Goal: Task Accomplishment & Management: Complete application form

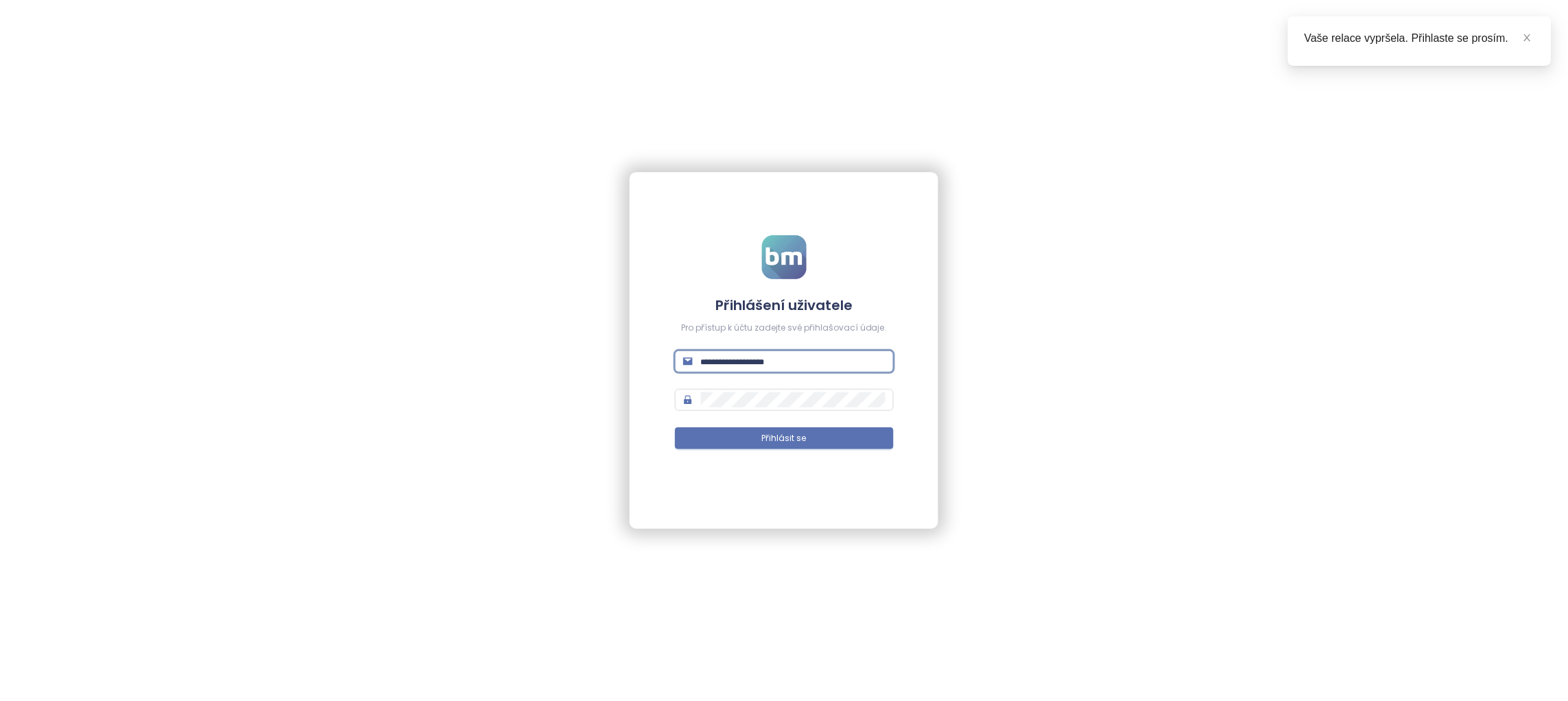
click at [741, 359] on input "text" at bounding box center [793, 361] width 185 height 15
paste input "**********"
type input "**********"
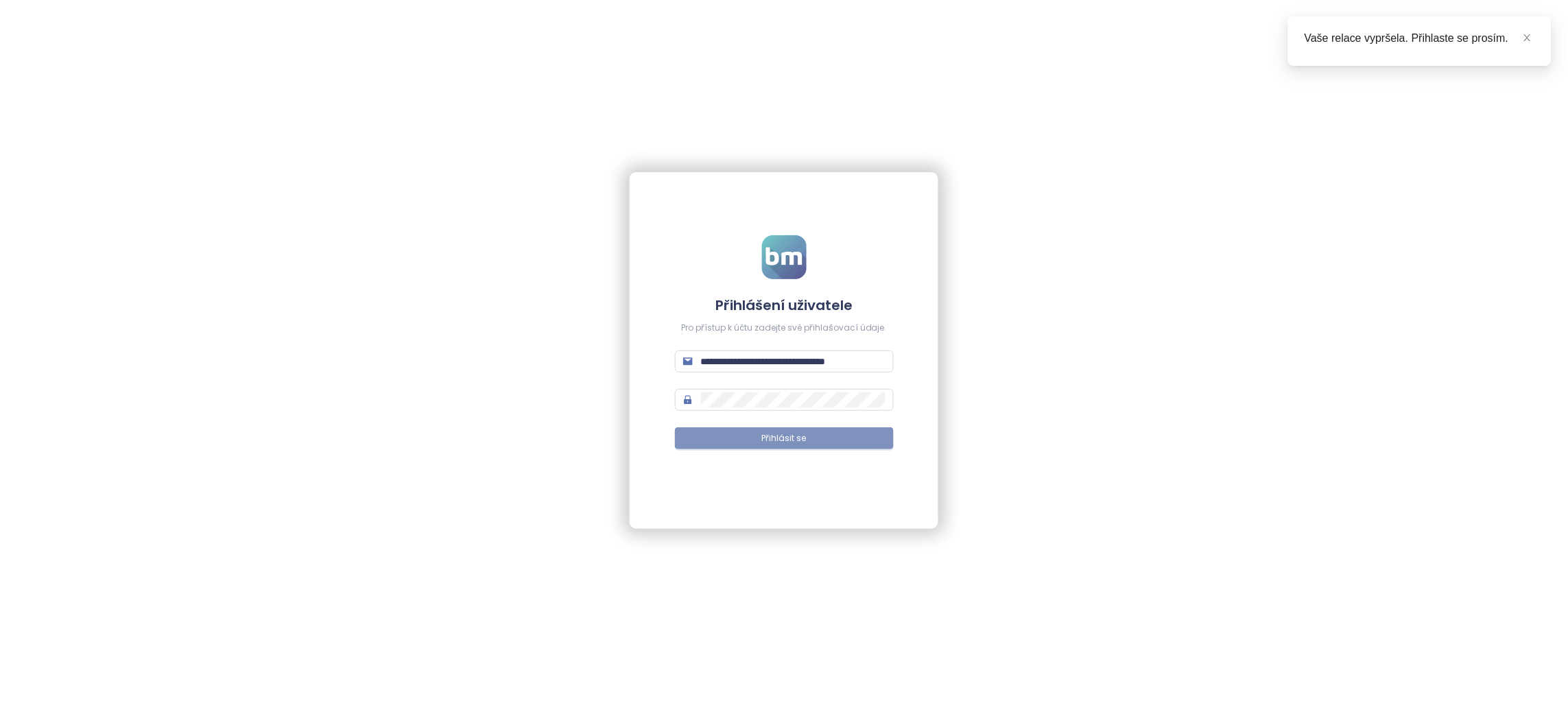
click at [778, 445] on span "Přihlásit se" at bounding box center [784, 438] width 45 height 13
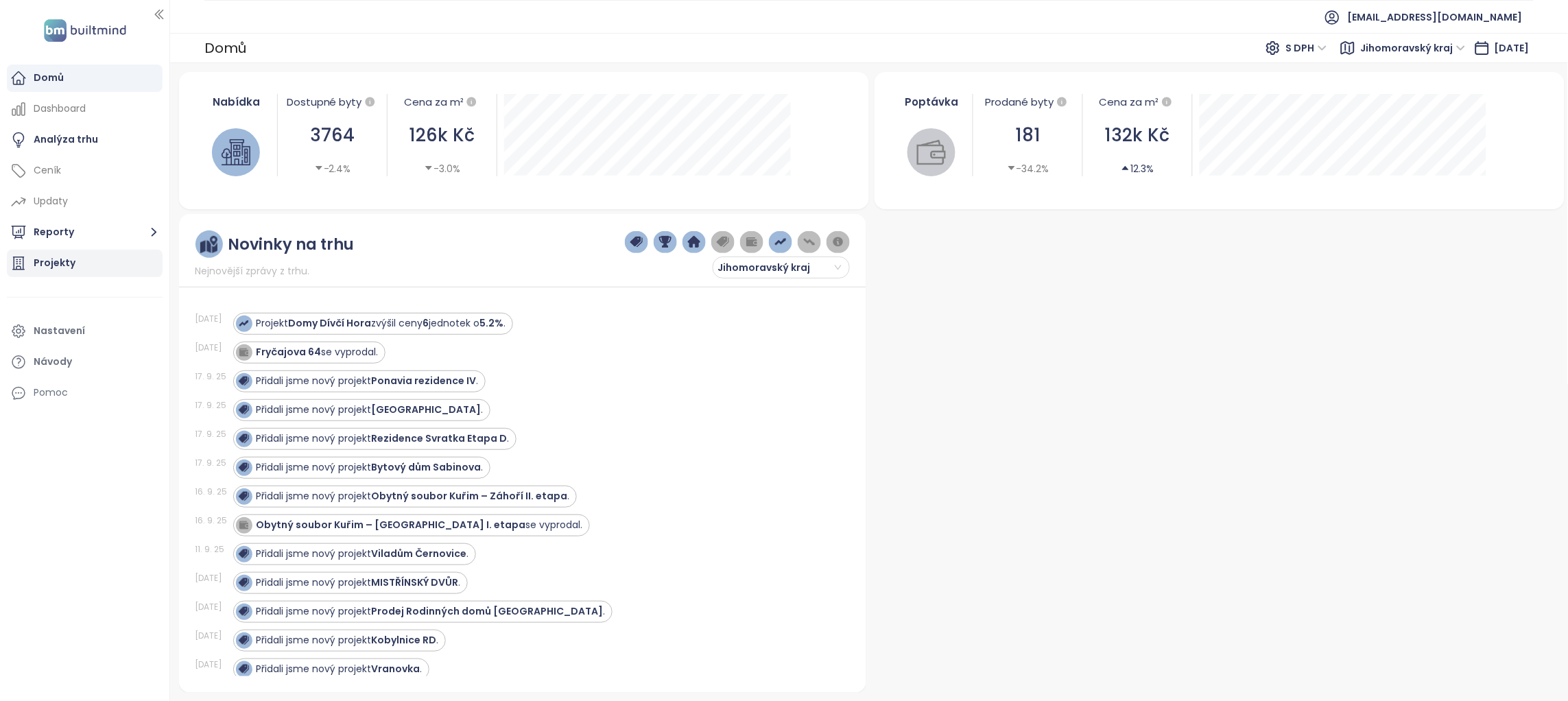
click at [91, 272] on div "Projekty" at bounding box center [85, 263] width 156 height 28
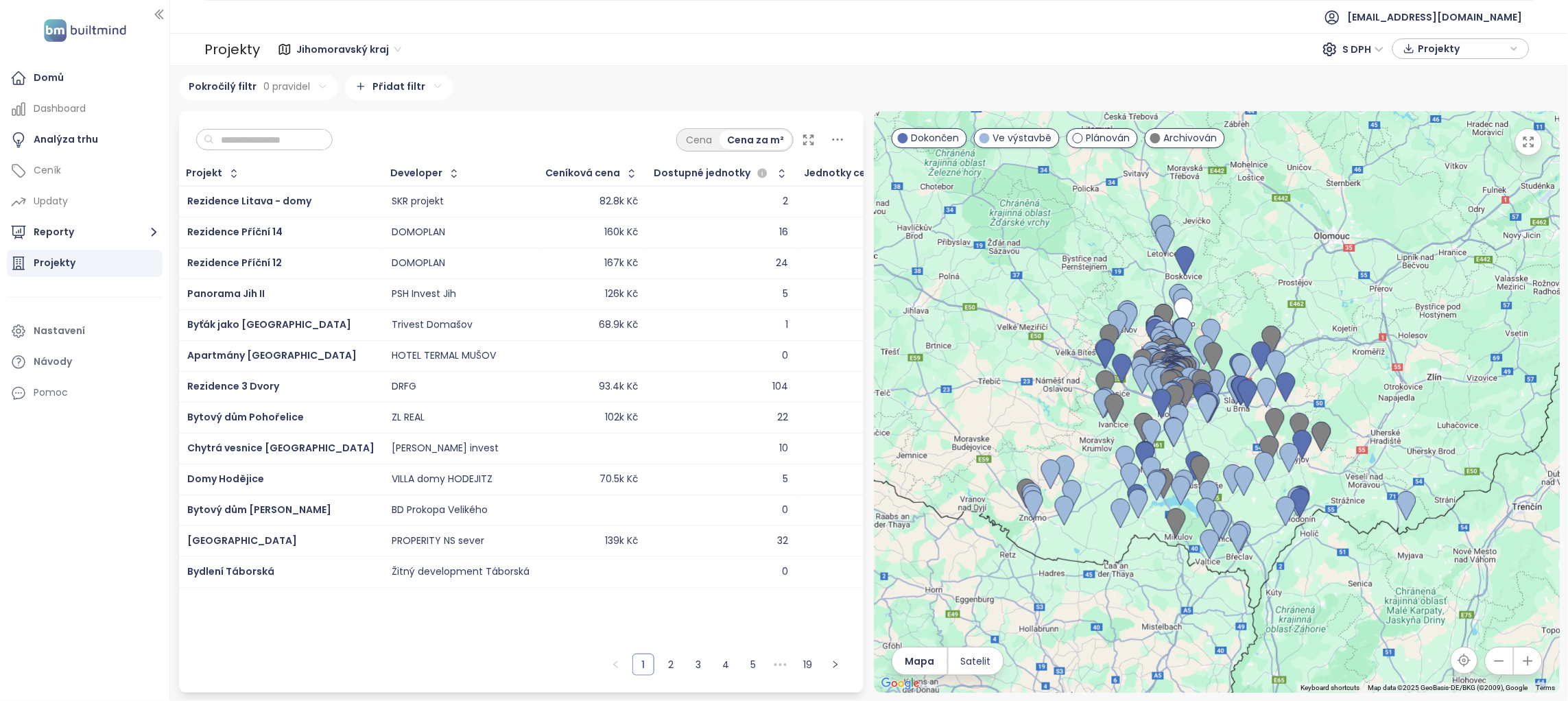
click at [1238, 304] on div at bounding box center [1217, 401] width 685 height 581
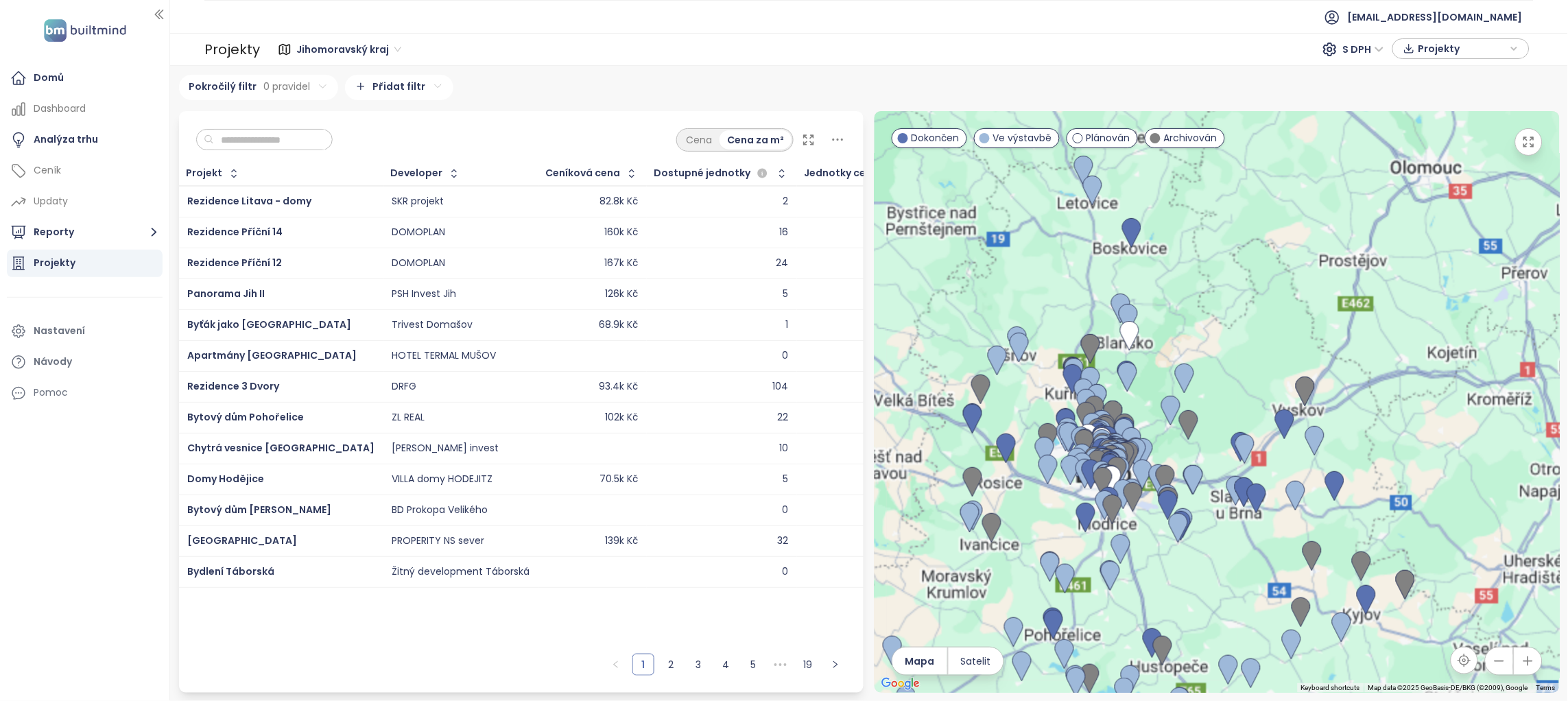
click at [1213, 359] on div at bounding box center [1217, 401] width 685 height 581
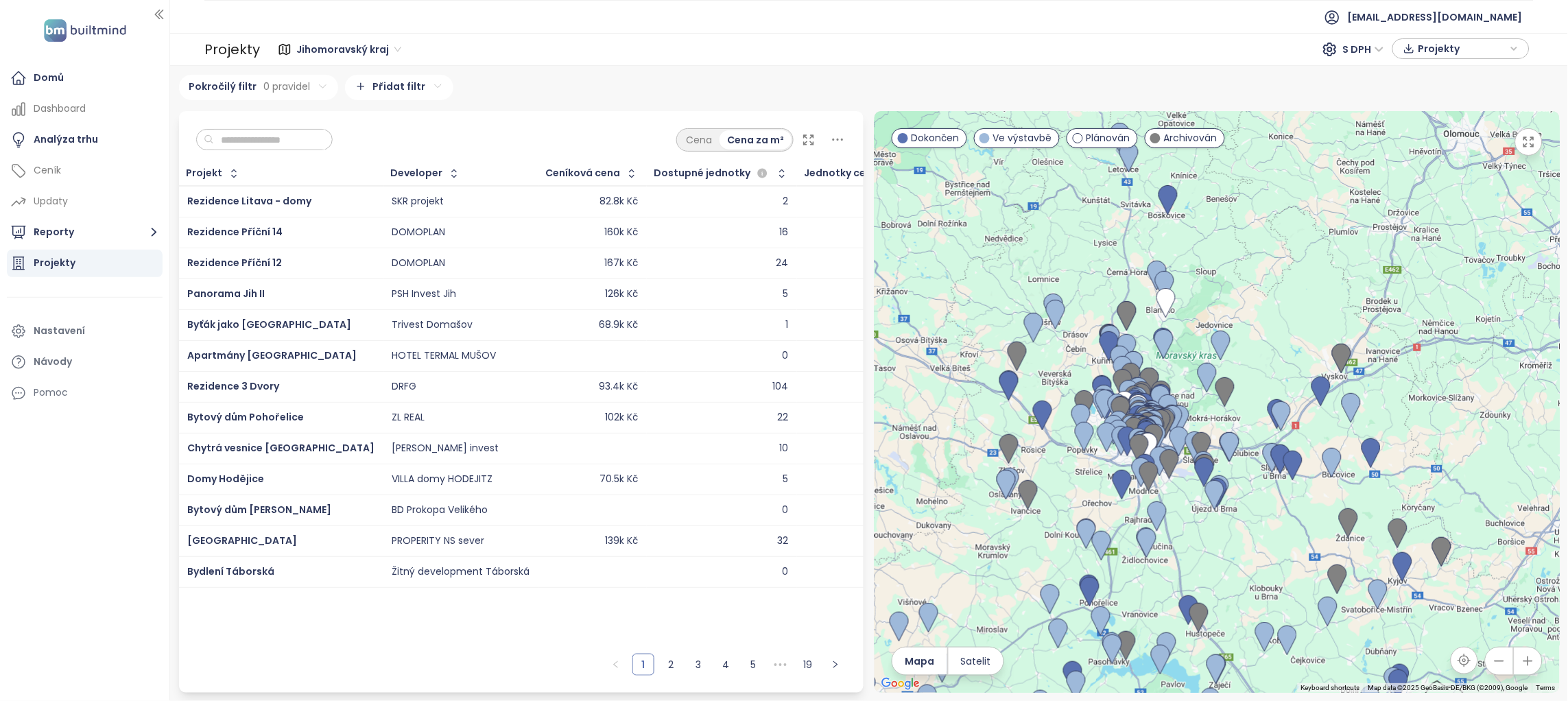
drag, startPoint x: 1213, startPoint y: 359, endPoint x: 1290, endPoint y: 278, distance: 111.8
click at [1290, 278] on div at bounding box center [1217, 401] width 685 height 581
click at [1186, 329] on div at bounding box center [1217, 401] width 685 height 581
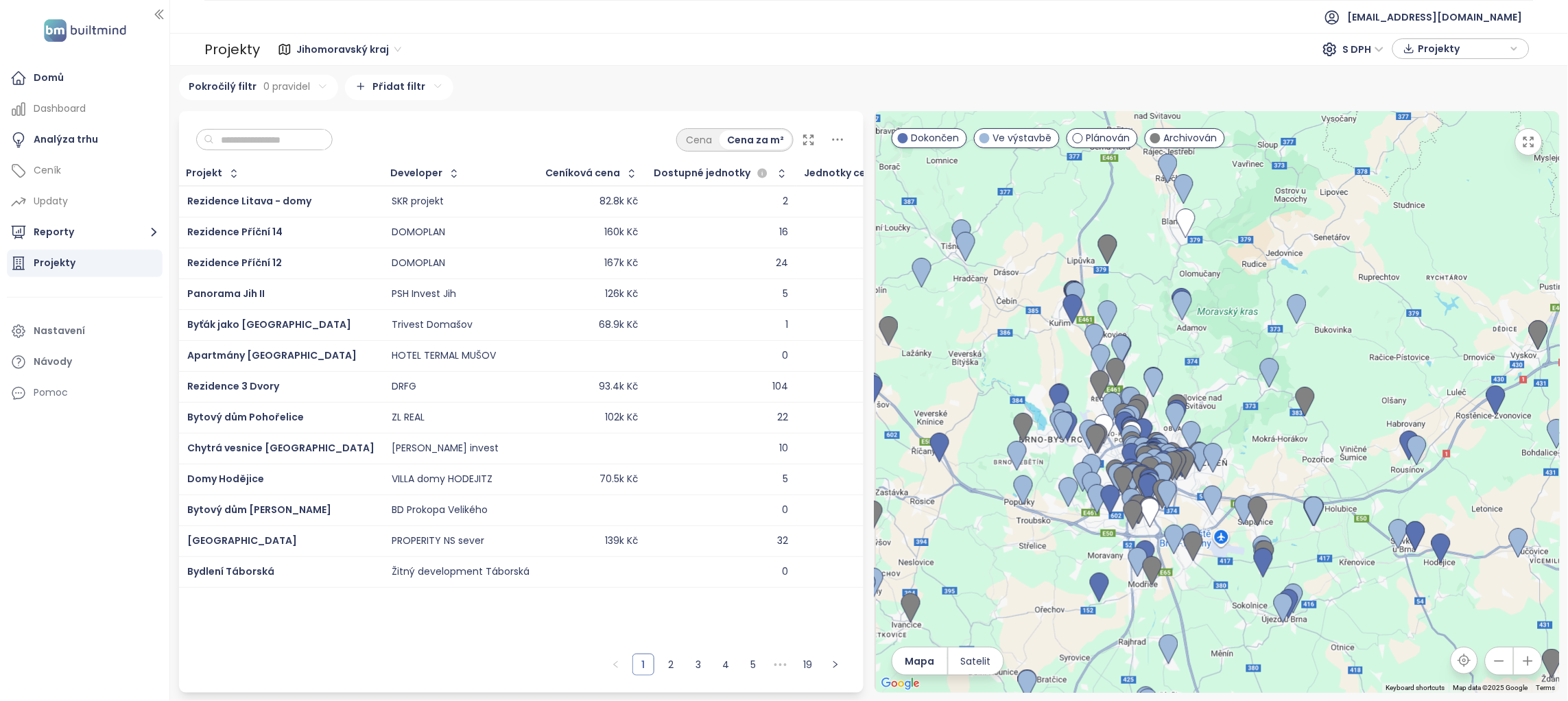
drag, startPoint x: 1155, startPoint y: 456, endPoint x: 1200, endPoint y: 379, distance: 89.2
click at [1200, 379] on div "To navigate, press the arrow keys." at bounding box center [1217, 401] width 685 height 581
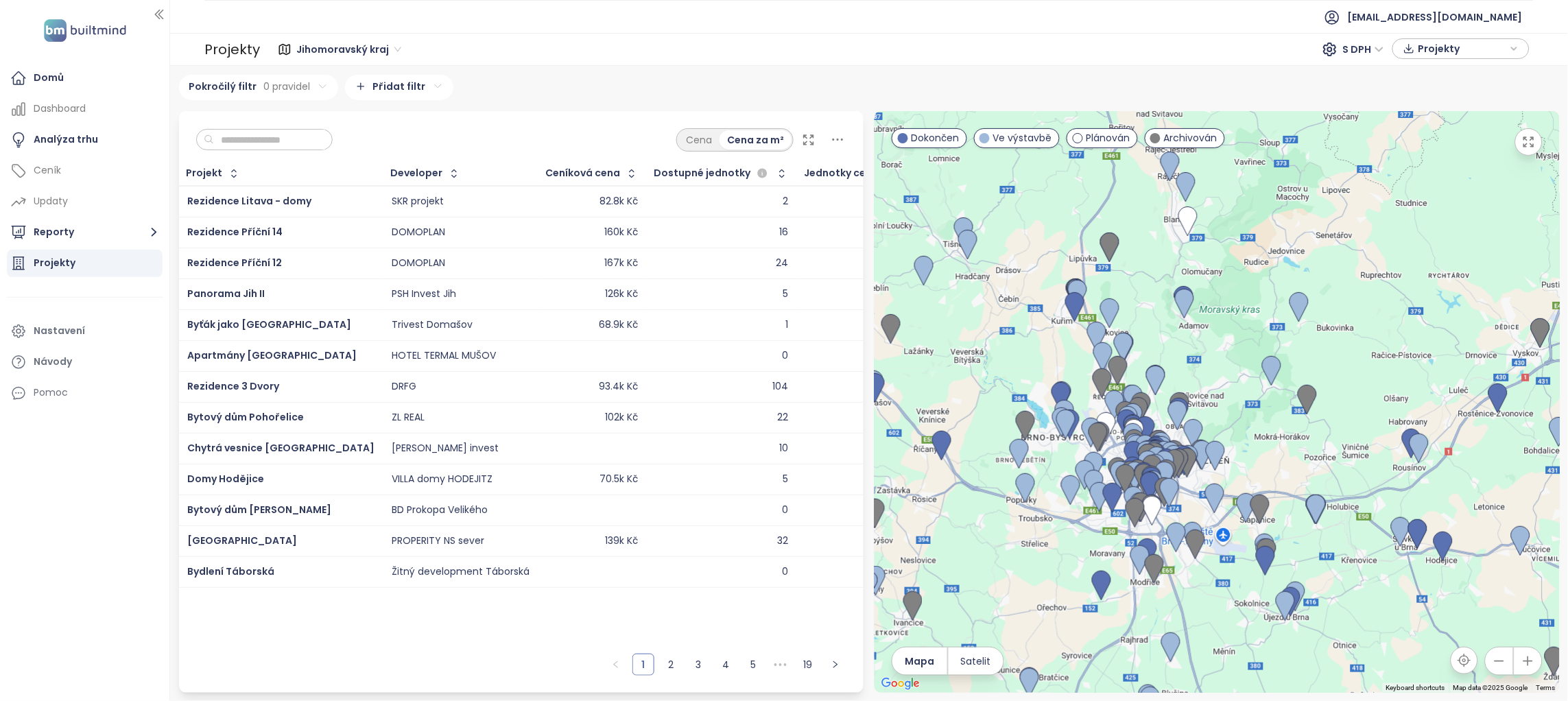
click at [1245, 399] on div "To navigate, press the arrow keys." at bounding box center [1217, 401] width 685 height 581
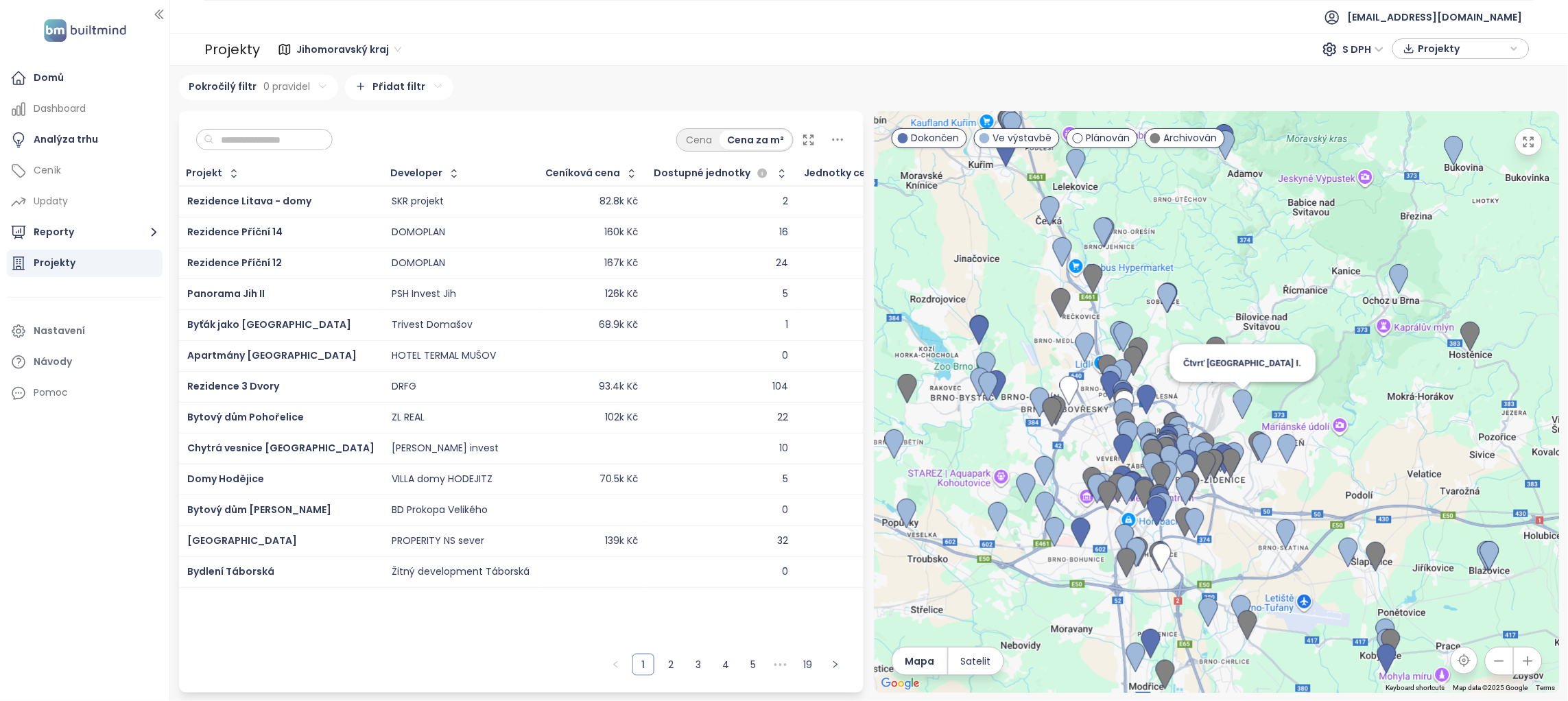
drag, startPoint x: 1131, startPoint y: 482, endPoint x: 1249, endPoint y: 385, distance: 152.8
click at [1249, 385] on img at bounding box center [1243, 404] width 30 height 41
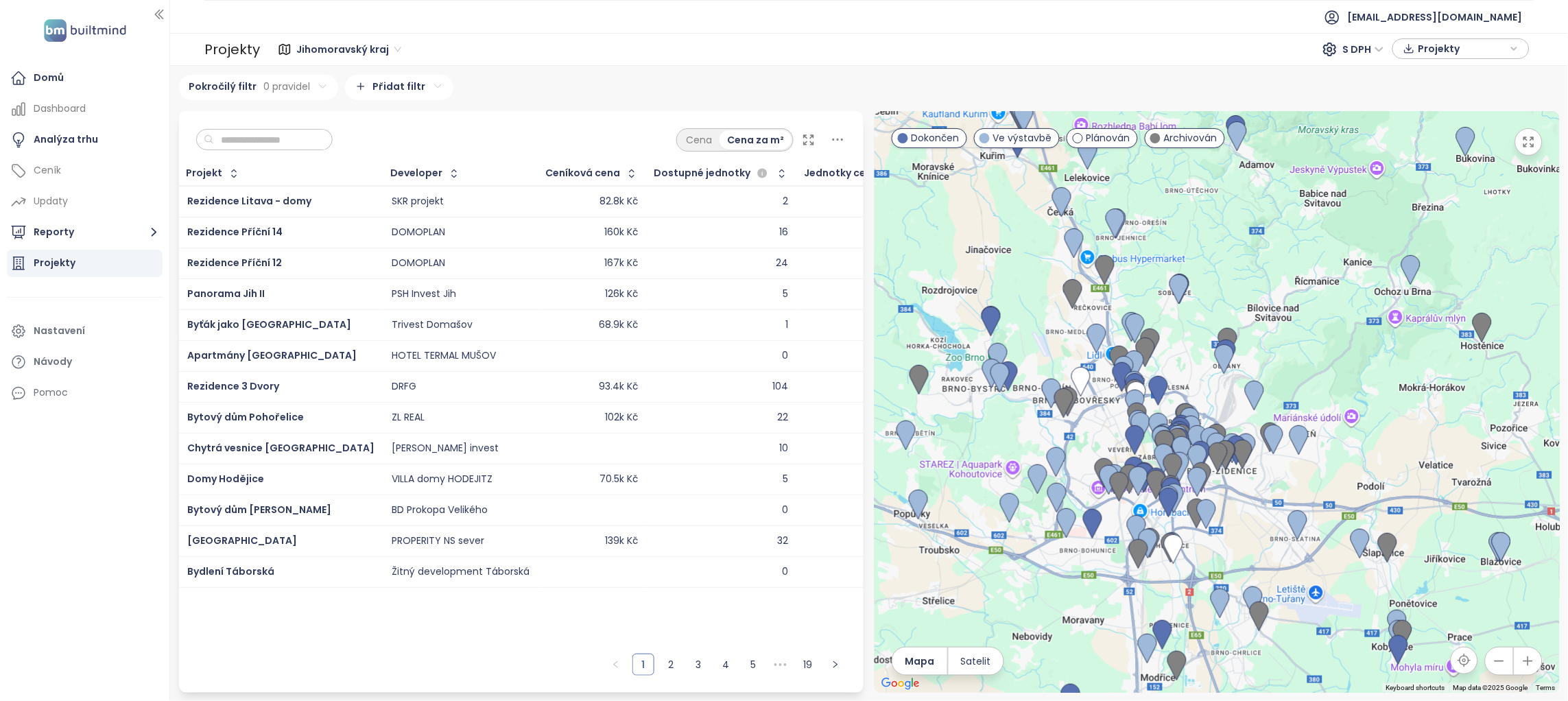
click at [325, 145] on input "text" at bounding box center [269, 140] width 111 height 21
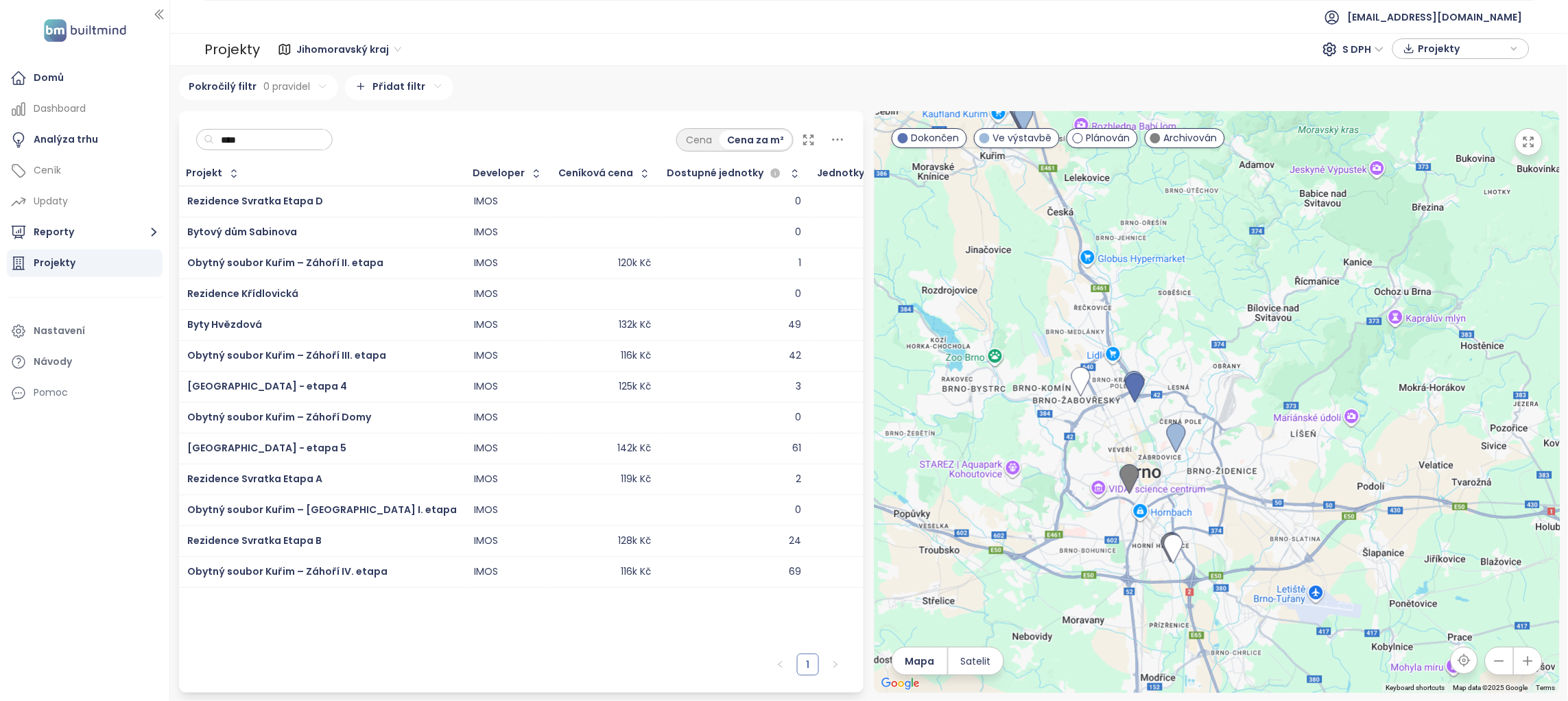
type input "****"
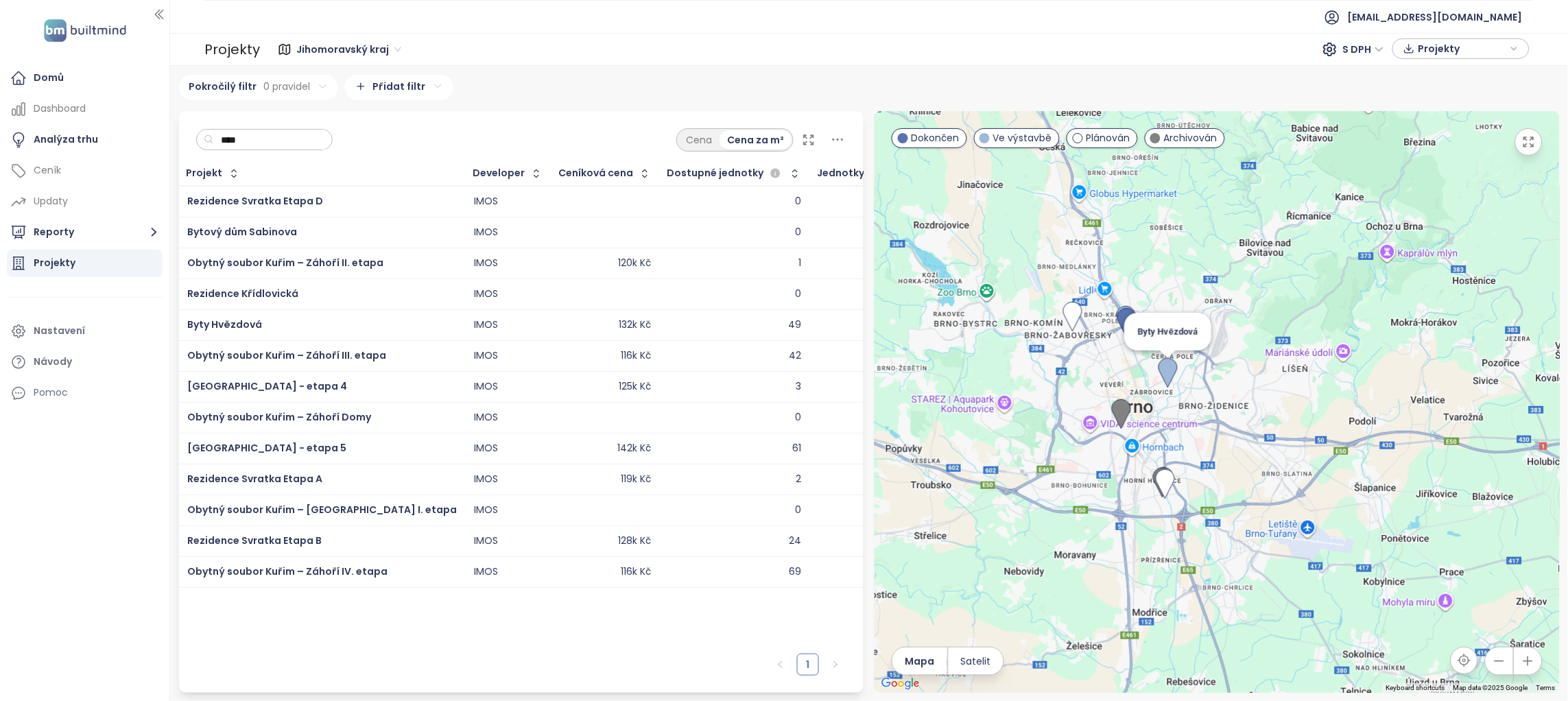
drag, startPoint x: 1164, startPoint y: 439, endPoint x: 1154, endPoint y: 356, distance: 83.6
click at [1153, 361] on img at bounding box center [1168, 372] width 30 height 41
click at [1072, 308] on img at bounding box center [1072, 315] width 30 height 41
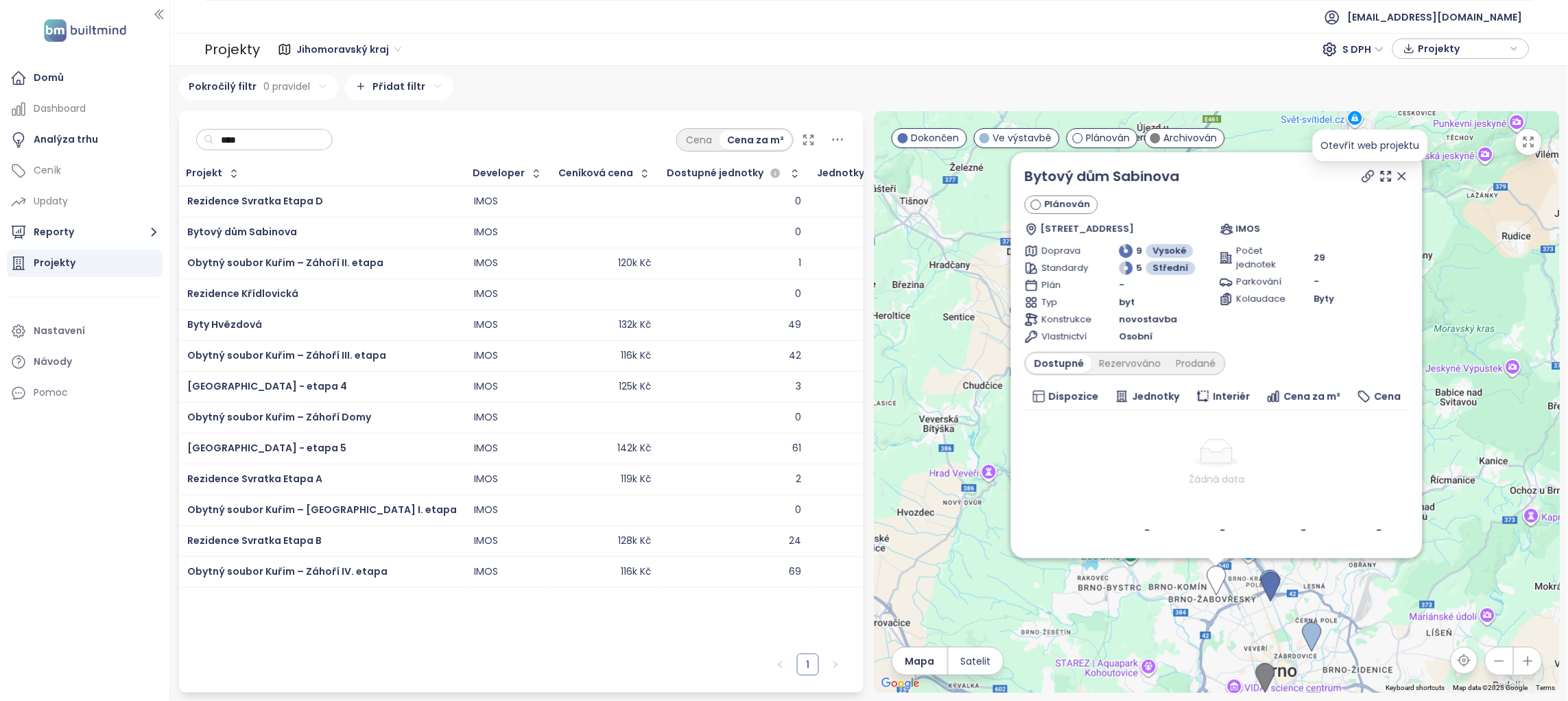
click at [1366, 171] on icon at bounding box center [1369, 176] width 14 height 14
click at [1403, 171] on icon at bounding box center [1402, 176] width 14 height 14
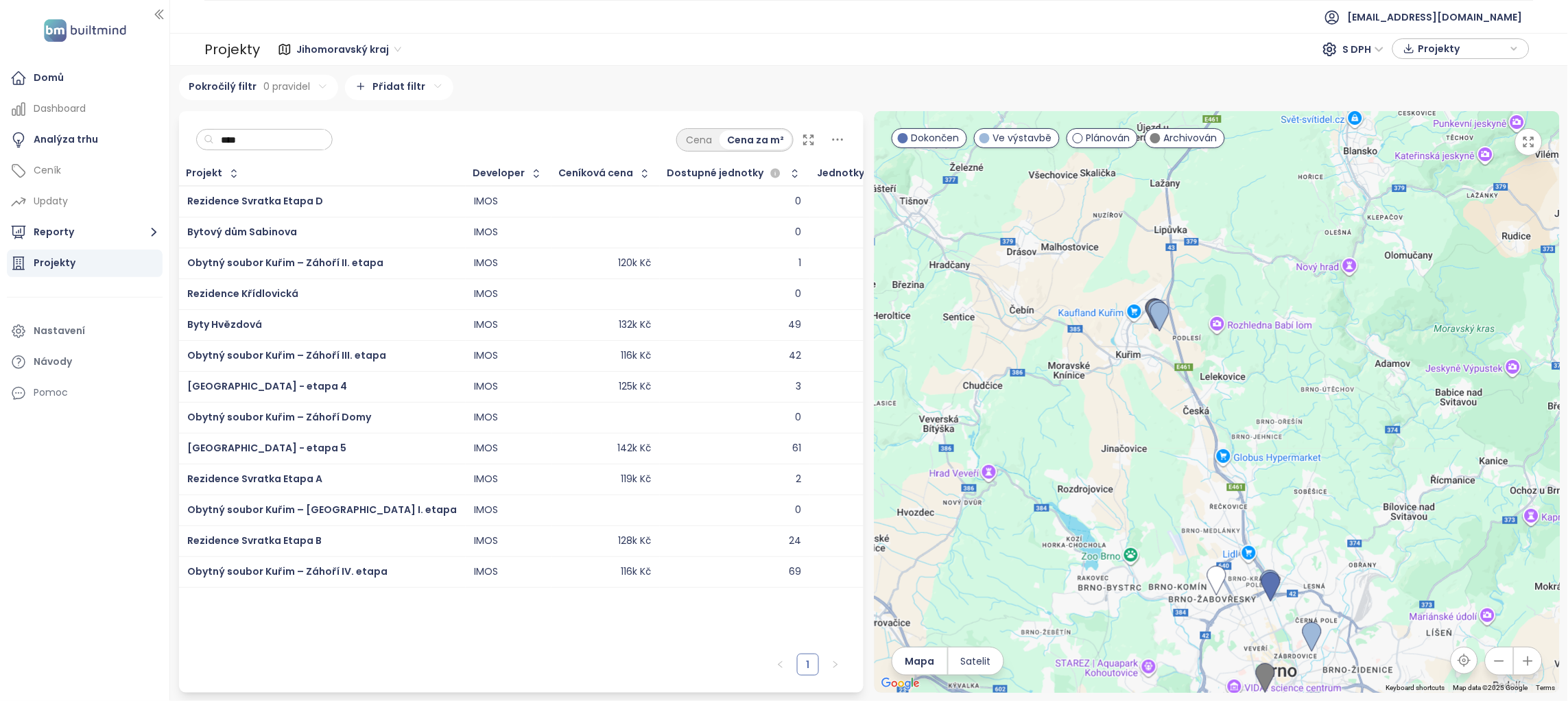
click at [325, 146] on input "****" at bounding box center [269, 140] width 111 height 21
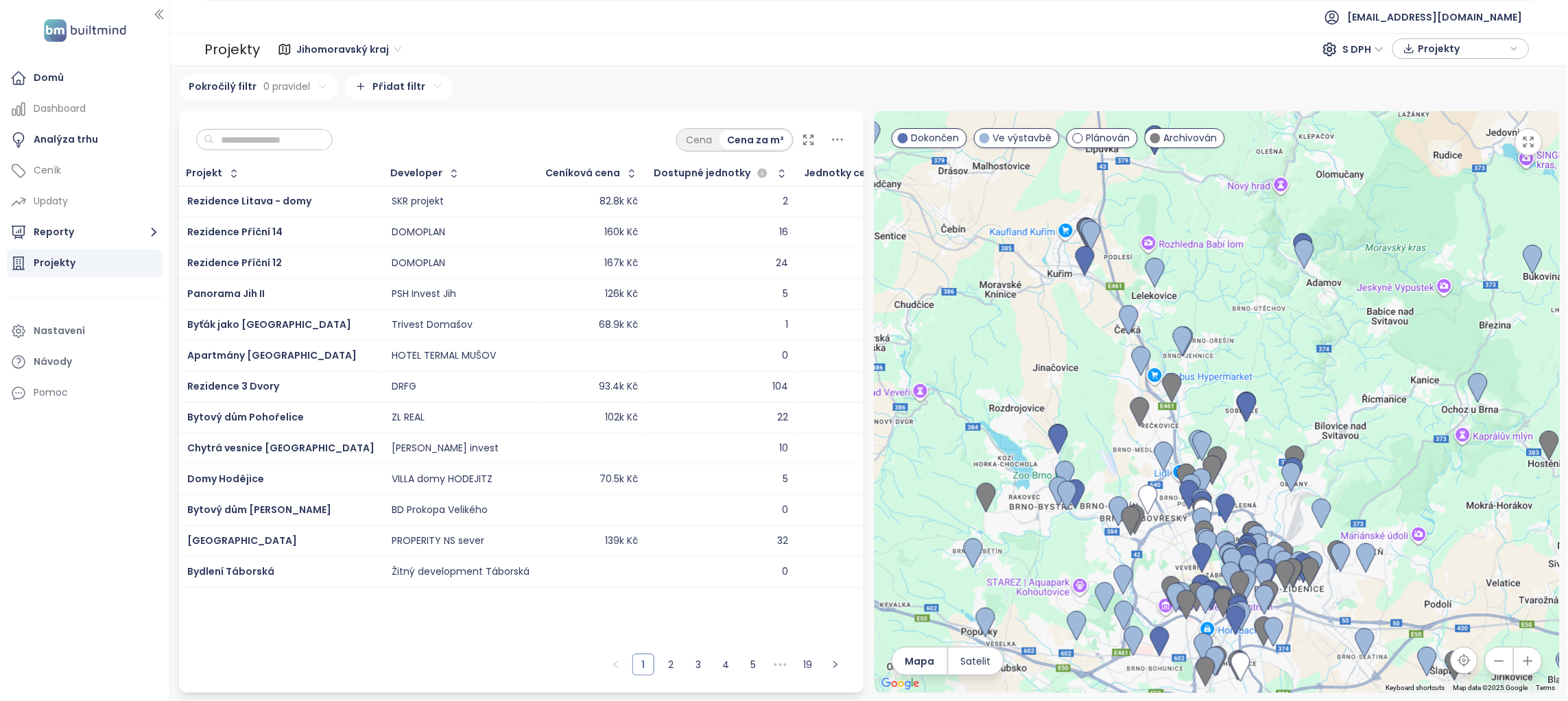
drag, startPoint x: 1159, startPoint y: 519, endPoint x: 1073, endPoint y: 423, distance: 128.9
click at [1073, 423] on div at bounding box center [1217, 401] width 685 height 581
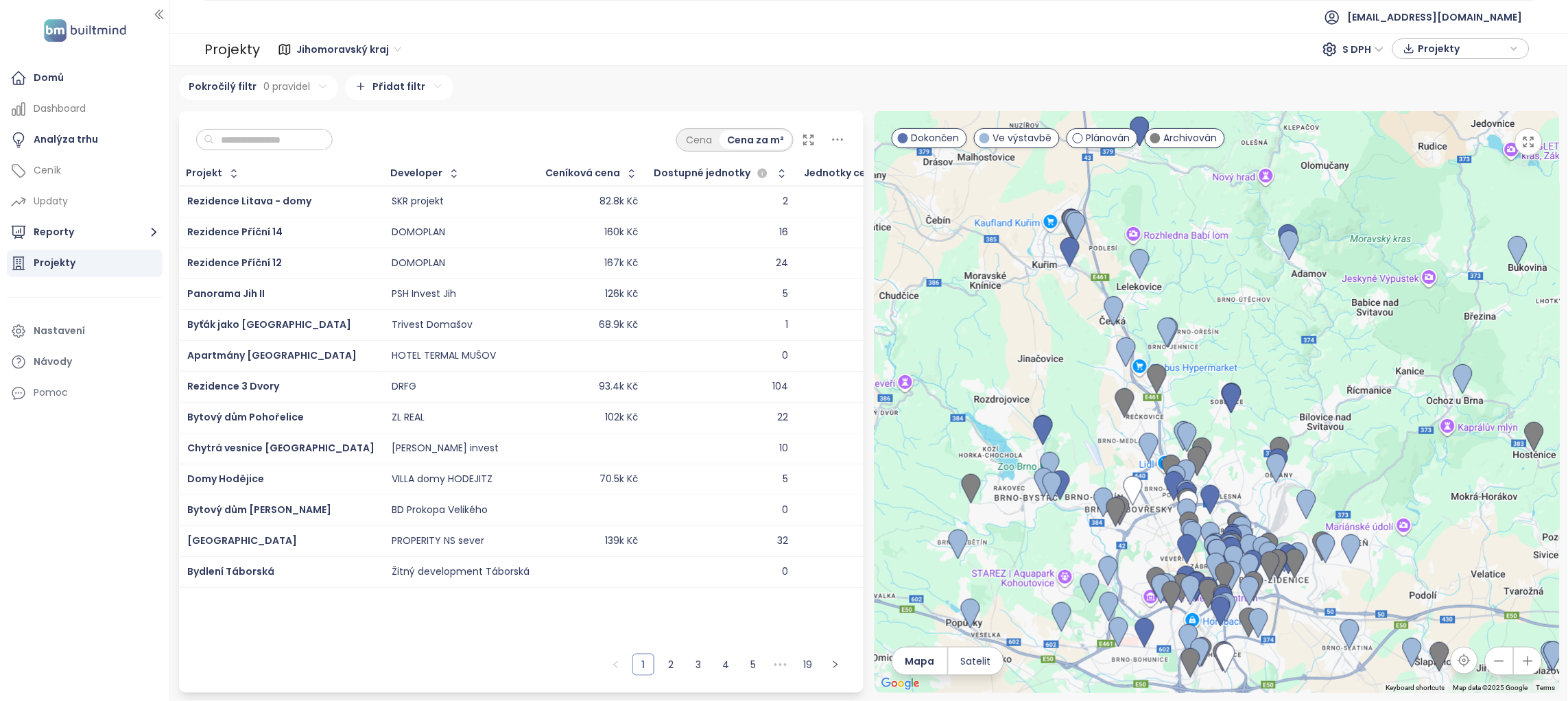
drag, startPoint x: 1256, startPoint y: 282, endPoint x: 1229, endPoint y: 188, distance: 97.8
click at [1229, 188] on div at bounding box center [1217, 401] width 685 height 581
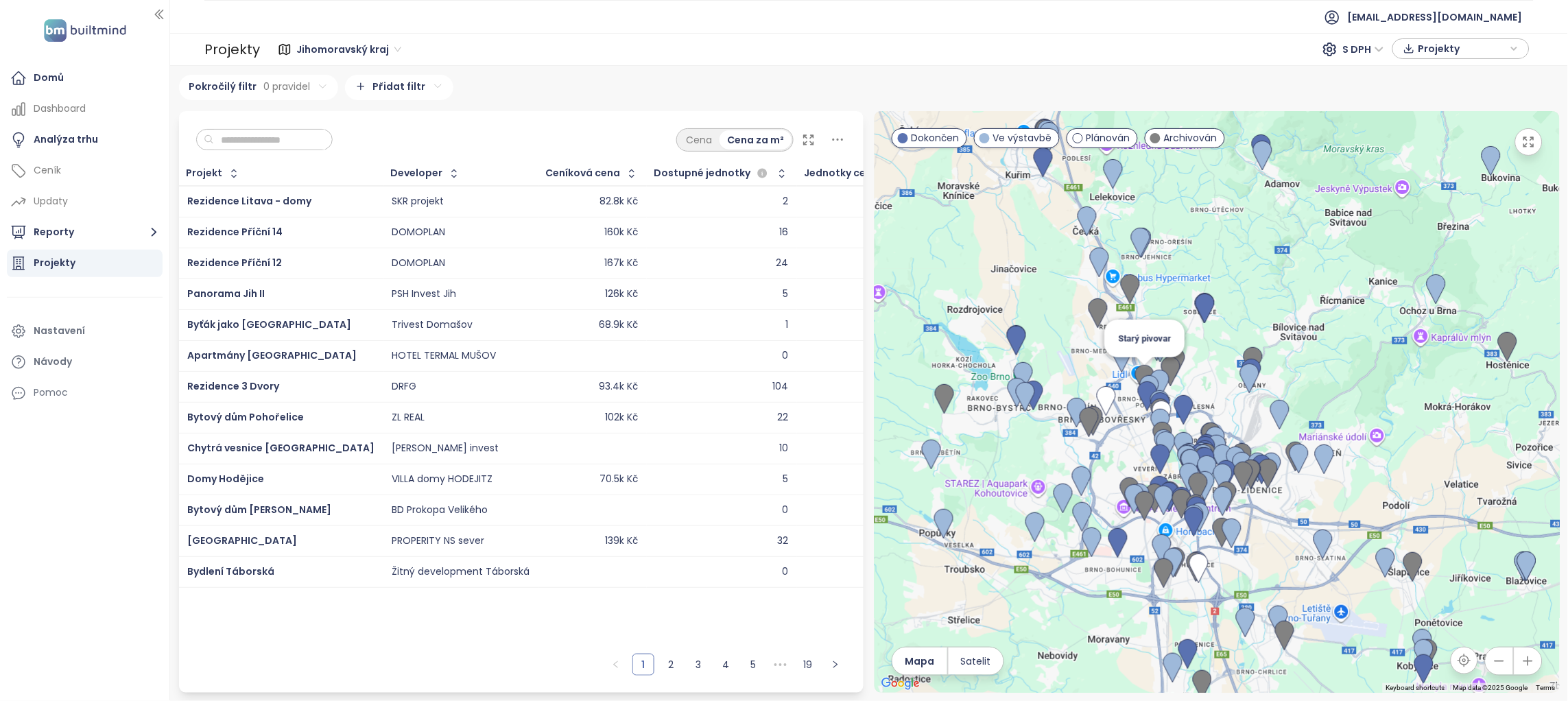
click at [1130, 363] on img at bounding box center [1145, 379] width 30 height 41
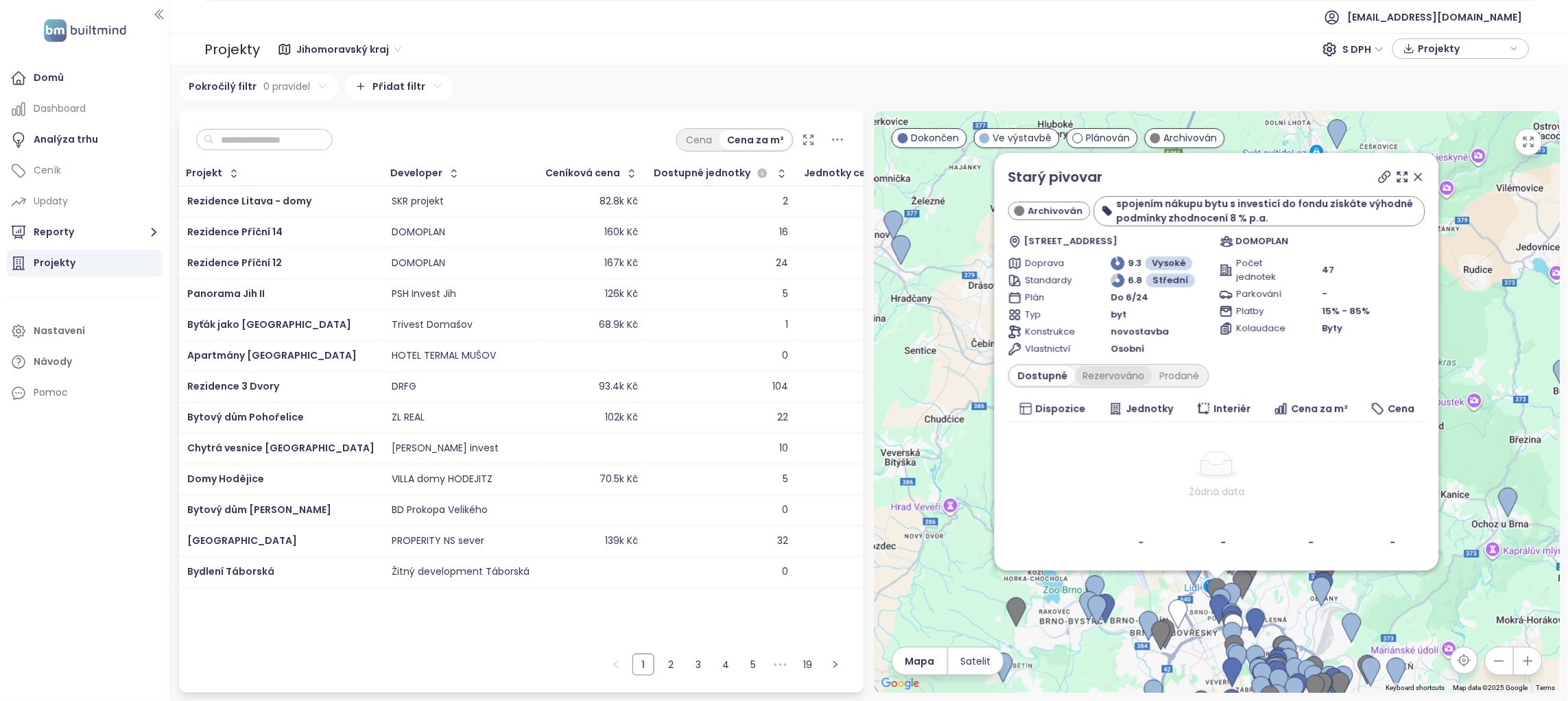
click at [1112, 366] on div "Rezervováno" at bounding box center [1113, 375] width 77 height 19
click at [1172, 373] on div "Prodané" at bounding box center [1180, 375] width 55 height 19
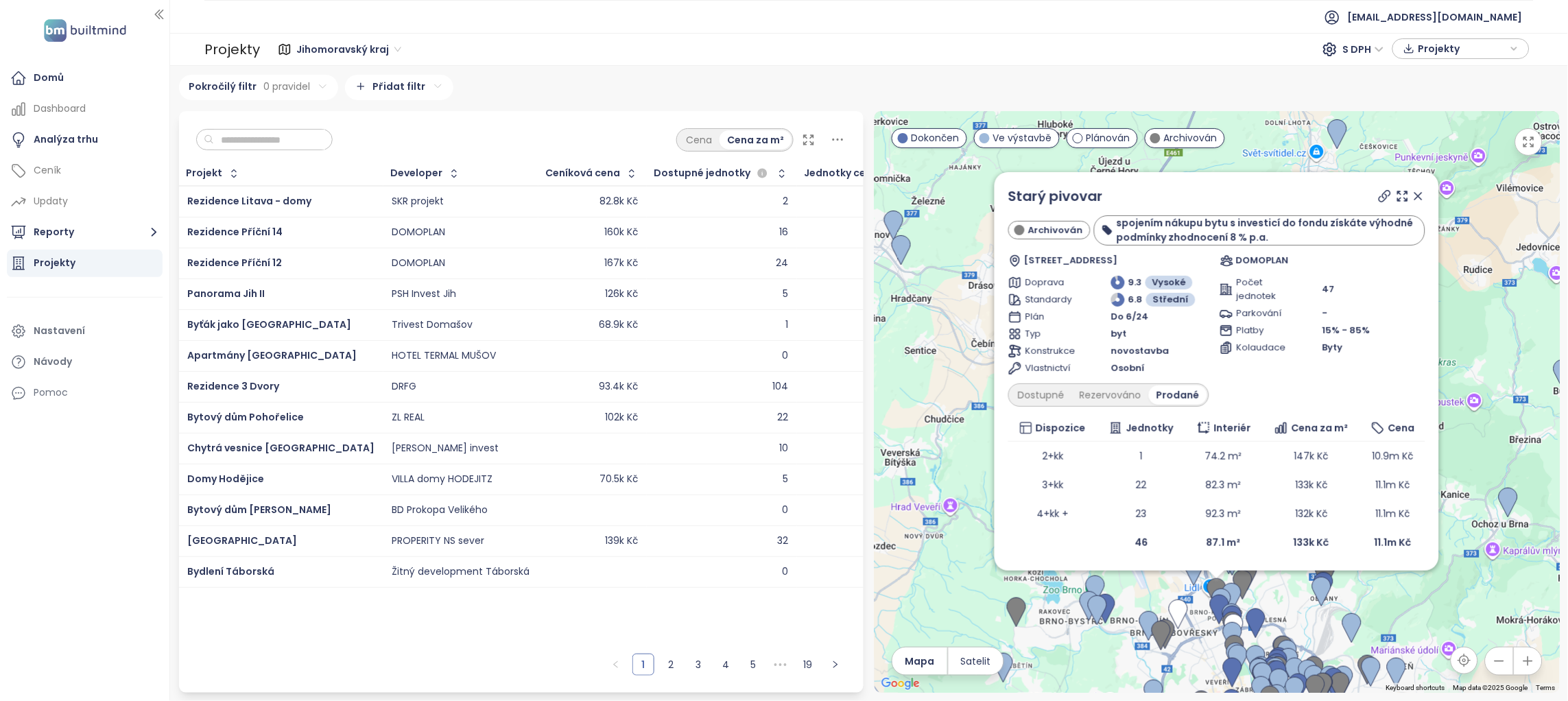
click at [1415, 189] on icon at bounding box center [1418, 196] width 14 height 14
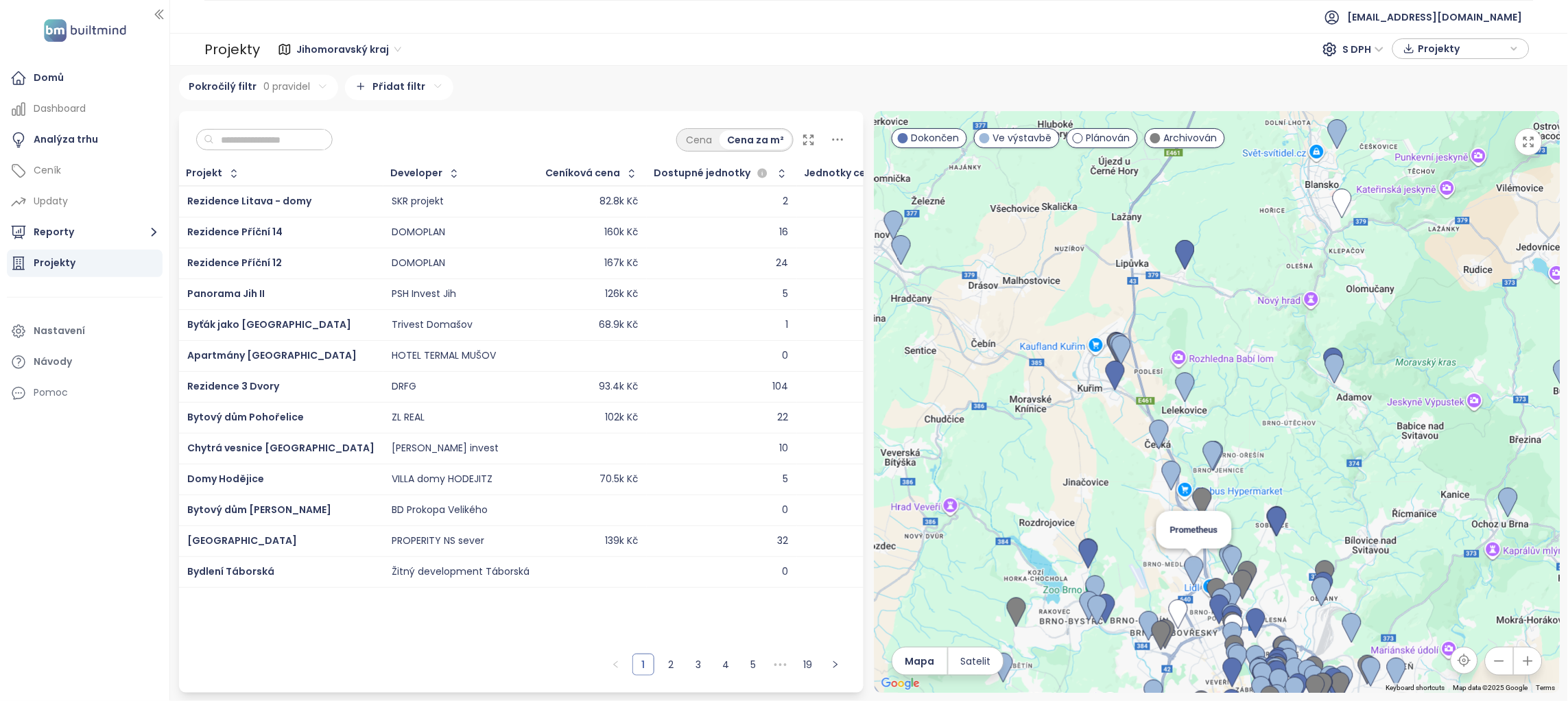
click at [1196, 567] on img at bounding box center [1194, 570] width 30 height 41
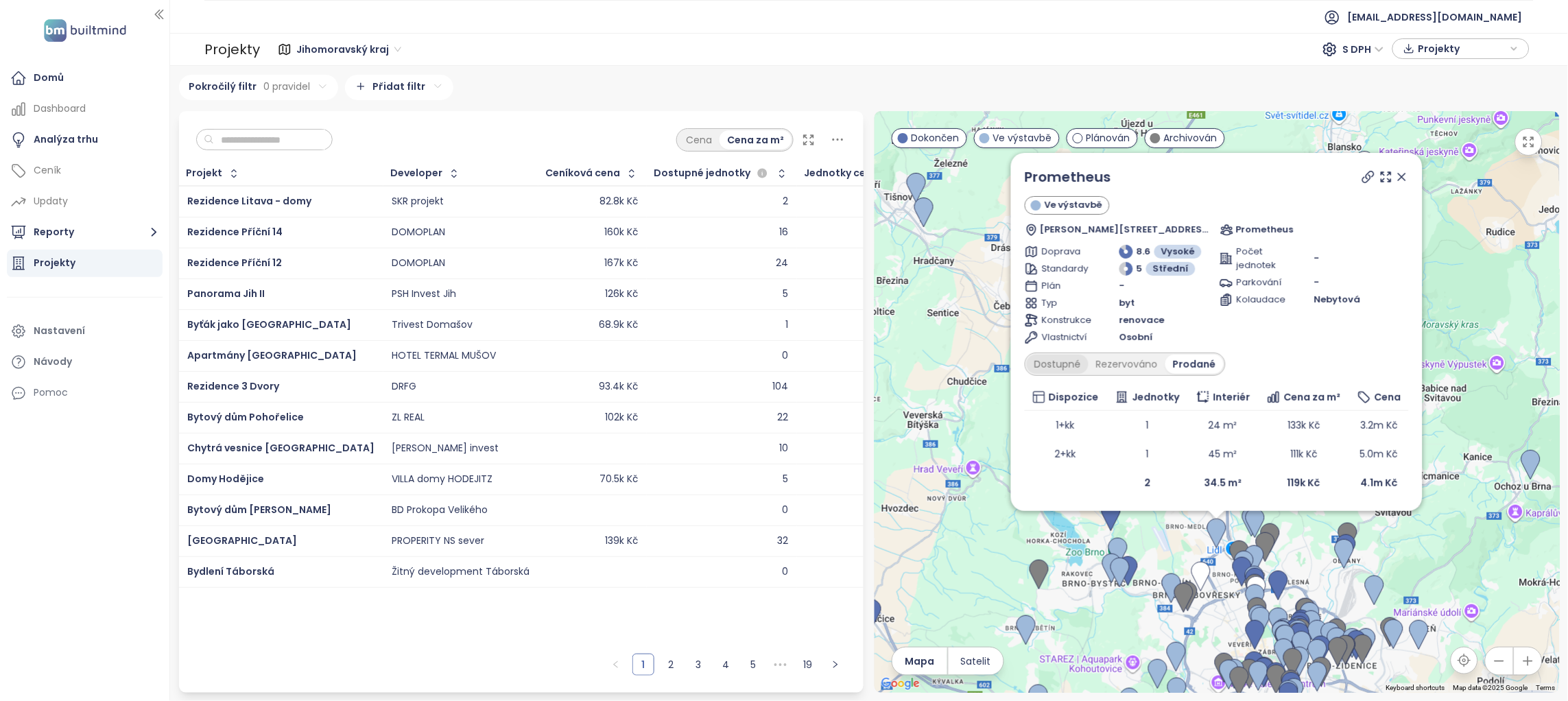
click at [1063, 366] on div "Dostupné" at bounding box center [1057, 364] width 62 height 19
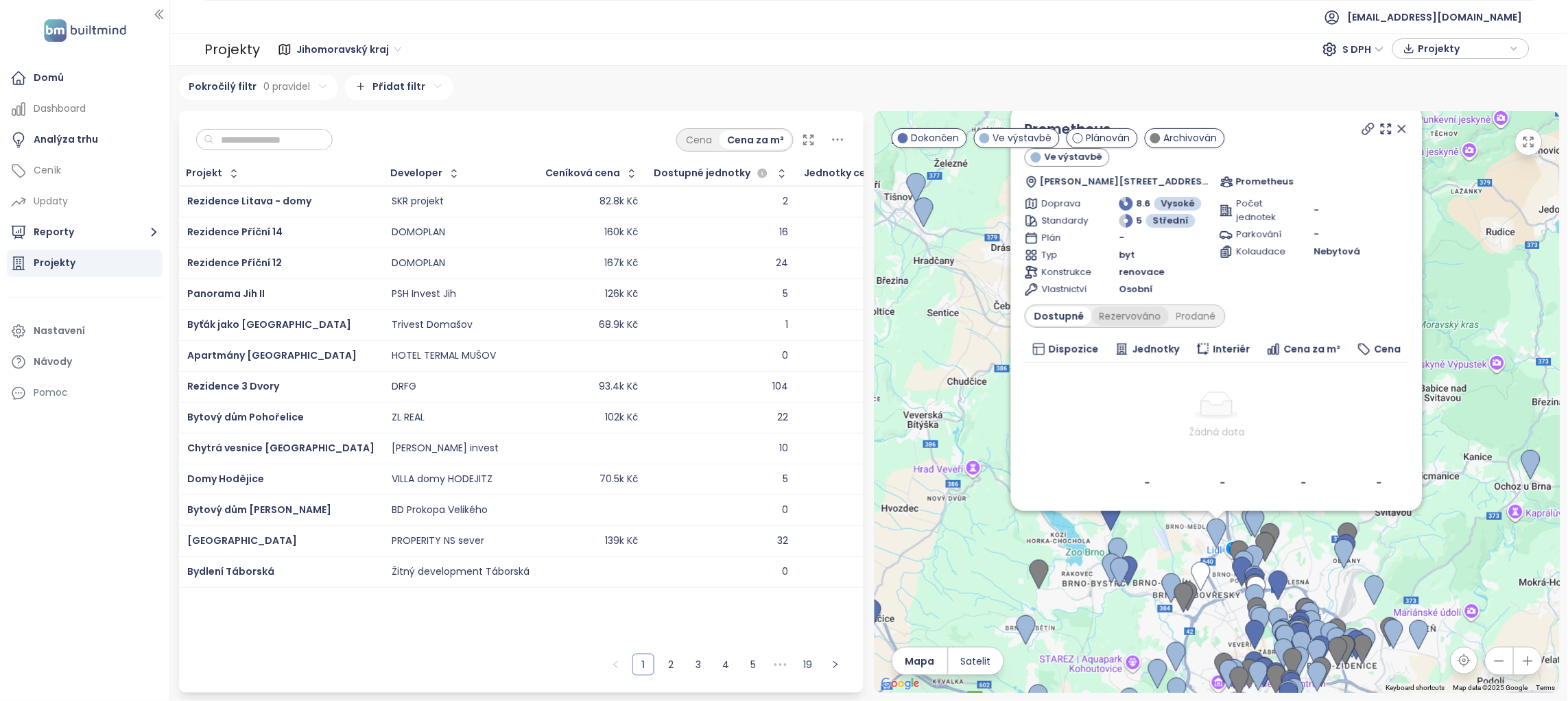
click at [1149, 310] on div "Rezervováno" at bounding box center [1130, 315] width 77 height 19
click at [1197, 311] on div "Prodané" at bounding box center [1196, 315] width 55 height 19
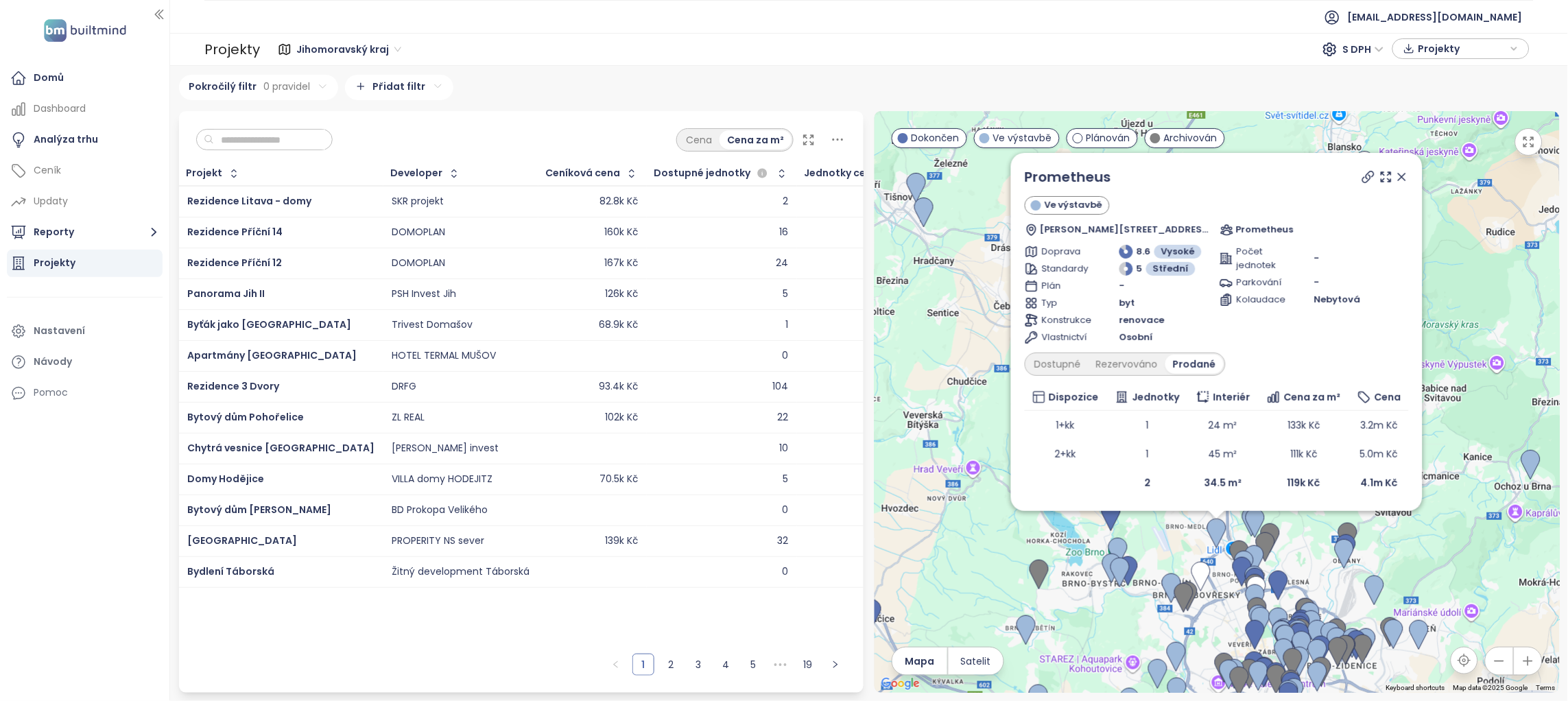
click at [1399, 171] on icon at bounding box center [1402, 177] width 14 height 14
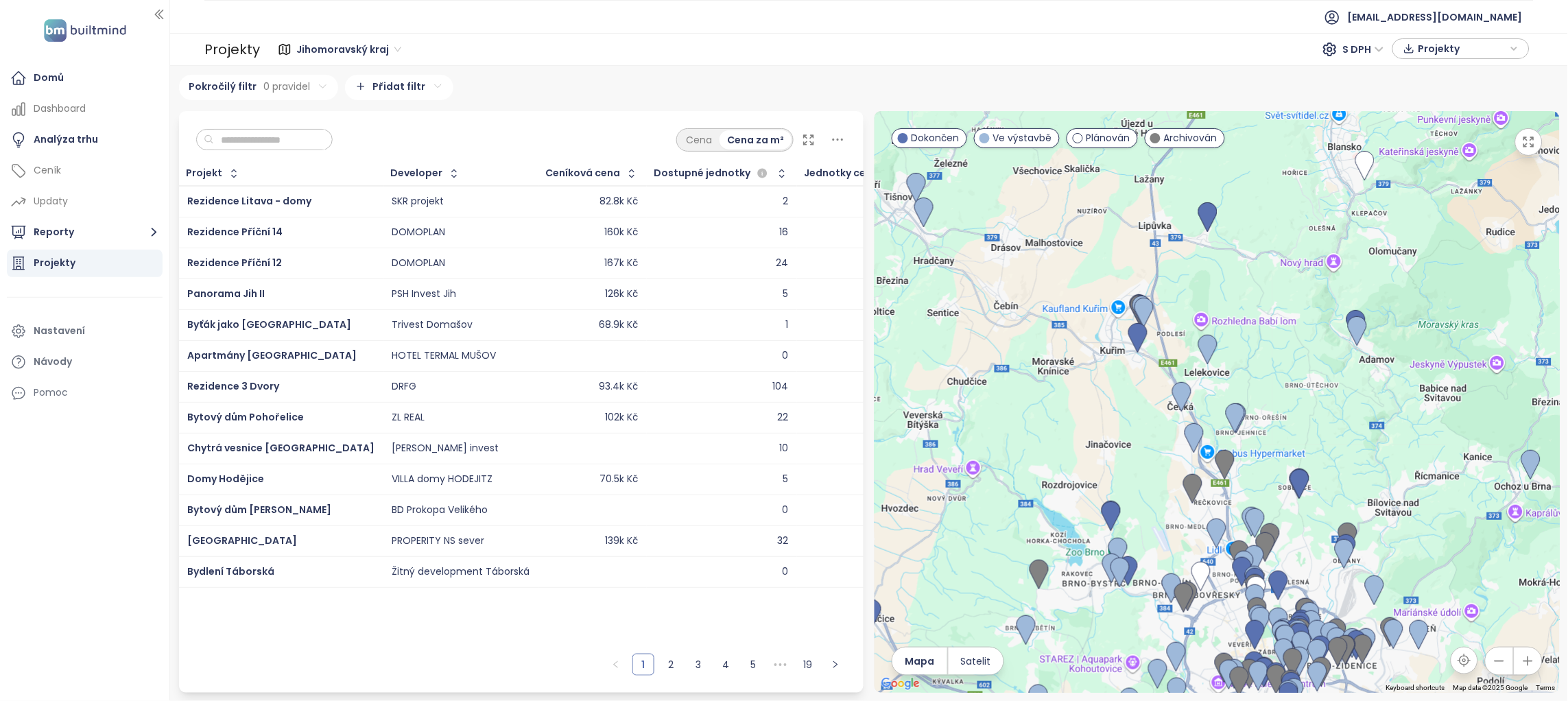
drag, startPoint x: 1141, startPoint y: 616, endPoint x: 1028, endPoint y: 513, distance: 152.9
click at [1028, 513] on div "To navigate, press the arrow keys." at bounding box center [1217, 401] width 685 height 581
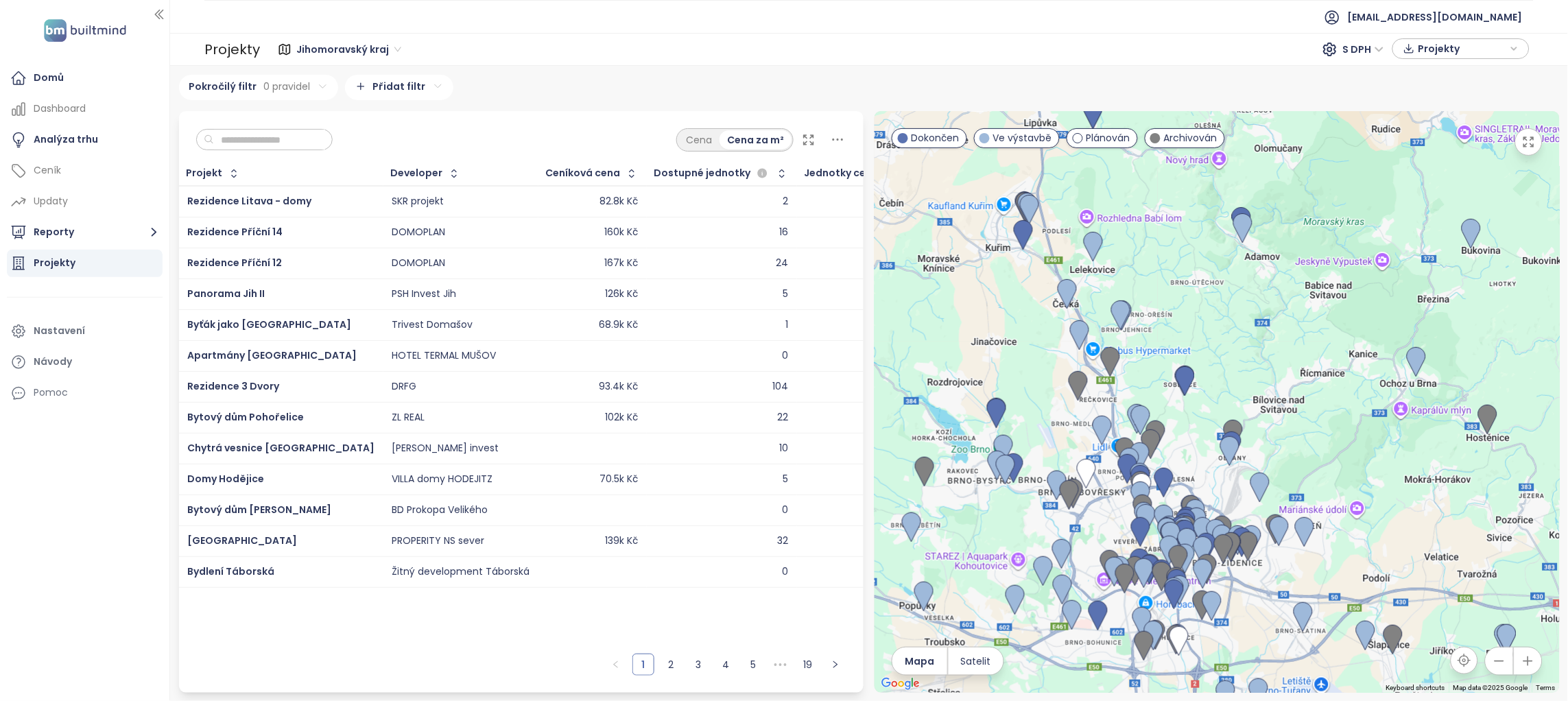
click at [391, 88] on html "Domů Dashboard Analýza trhu Ceník Updaty Reporty Projekty Nastavení Návody Pomo…" at bounding box center [784, 350] width 1568 height 701
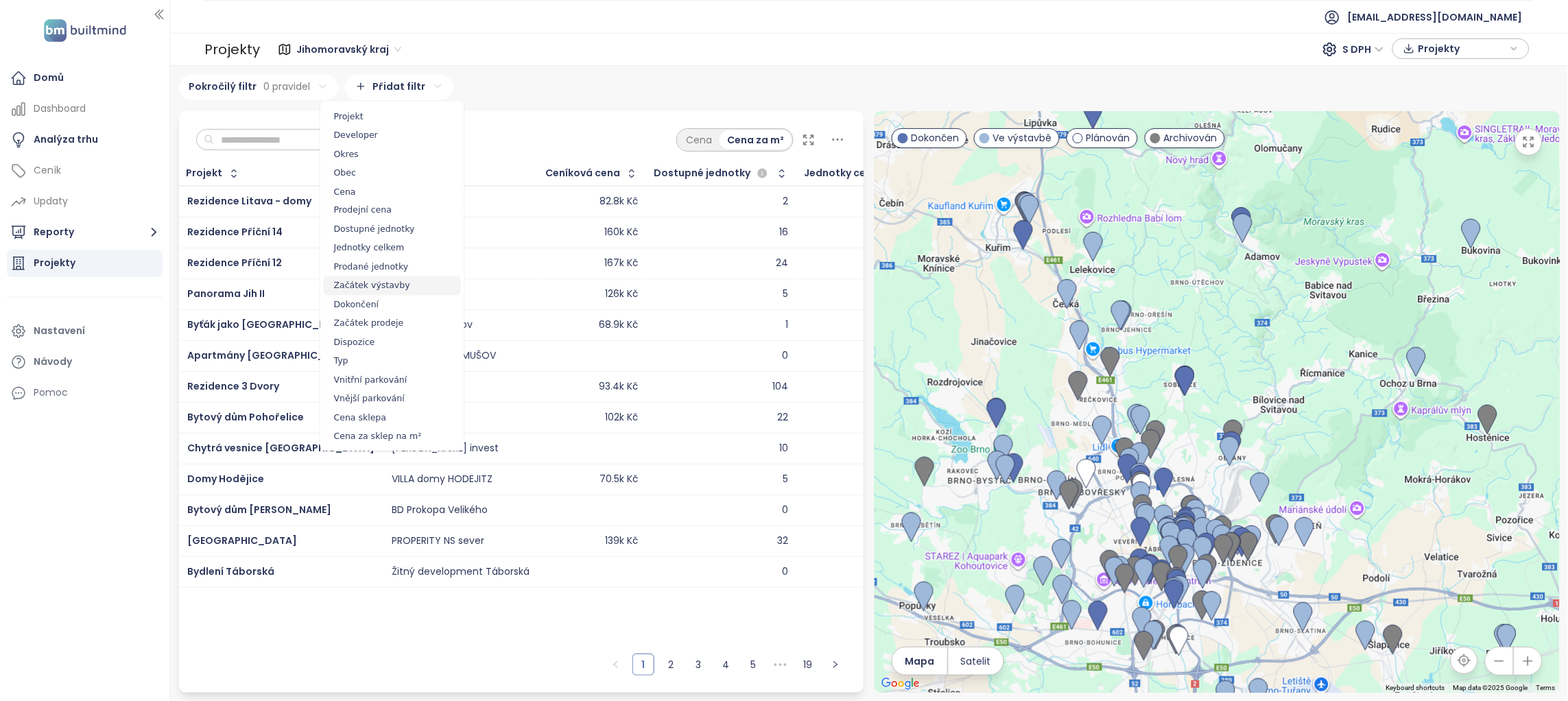
click at [383, 277] on span "Začátek výstavby" at bounding box center [393, 285] width 138 height 19
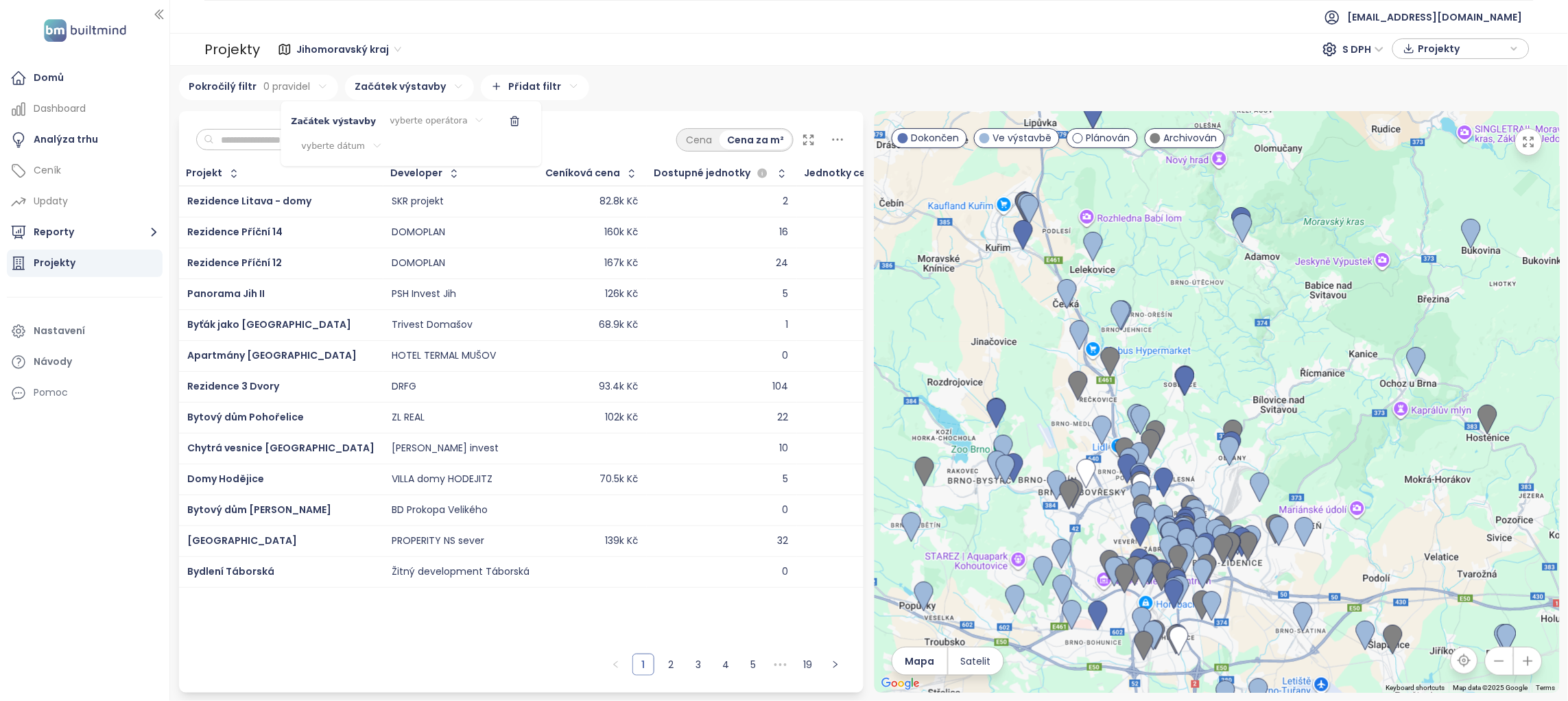
click at [407, 117] on html "Domů Dashboard Analýza trhu Ceník Updaty Reporty Projekty Nastavení Návody Pomo…" at bounding box center [784, 350] width 1568 height 701
click at [409, 181] on span "je po" at bounding box center [426, 185] width 94 height 19
click at [342, 146] on span "vyberte dátum" at bounding box center [362, 146] width 64 height 12
click at [321, 180] on icon "Go to previous month" at bounding box center [318, 178] width 11 height 11
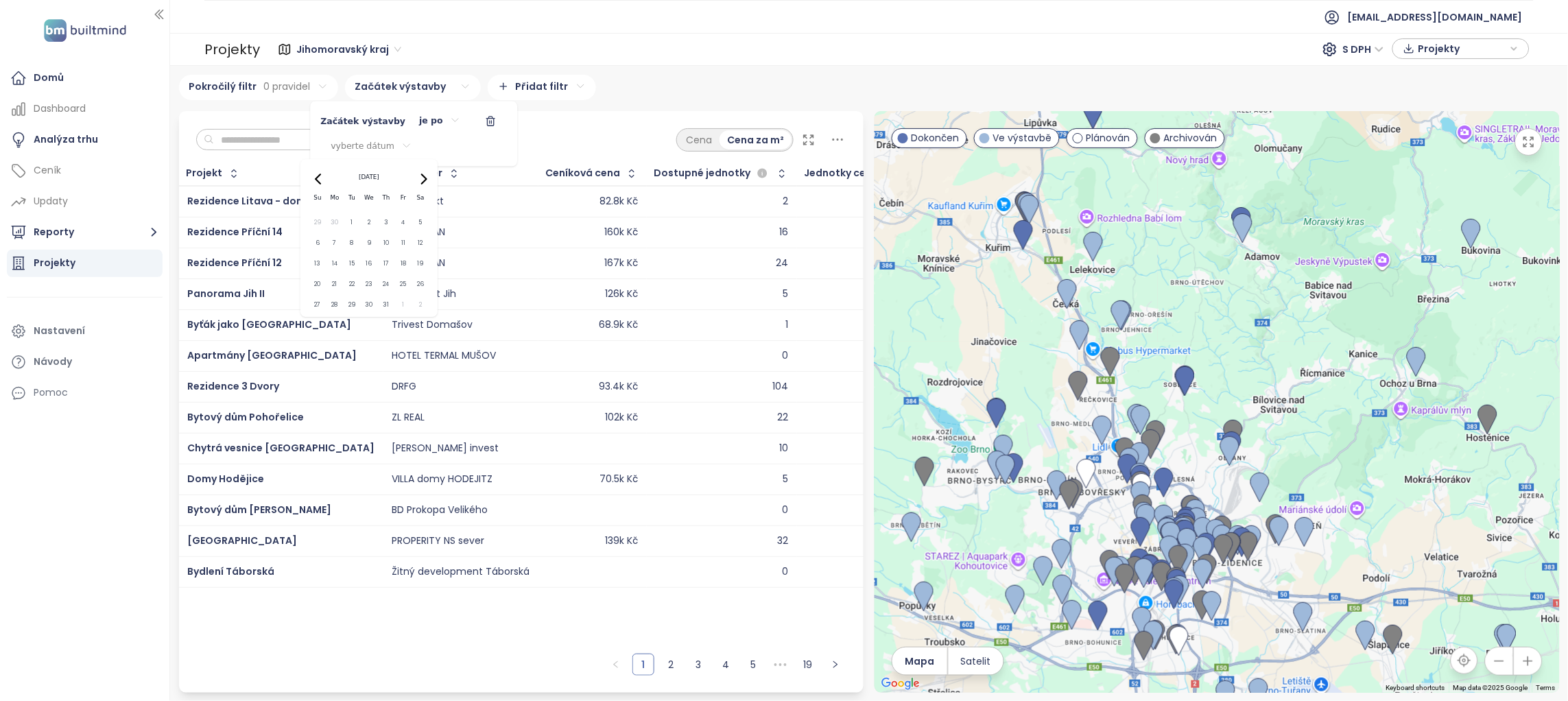
click at [354, 220] on button "1" at bounding box center [351, 222] width 15 height 16
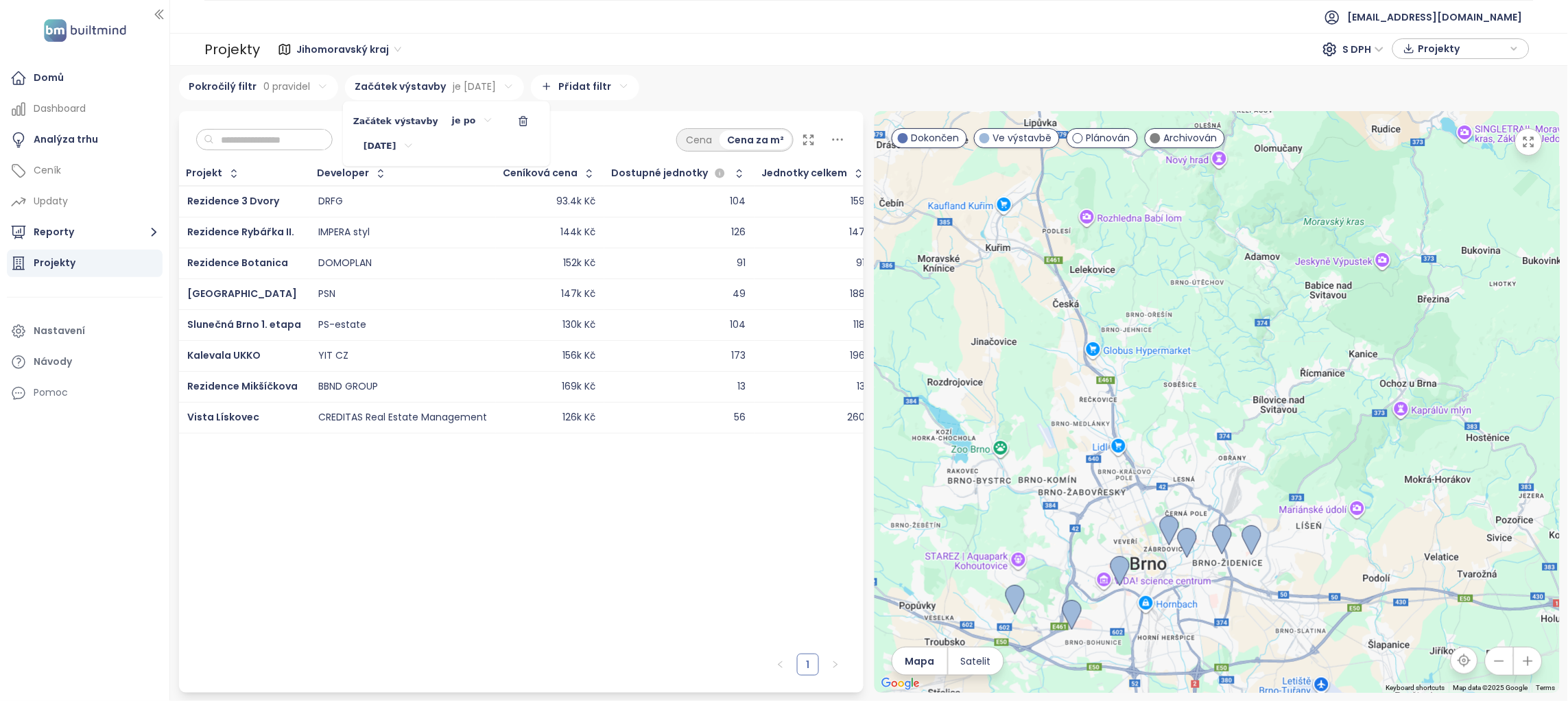
click at [692, 120] on html "Domů Dashboard Analýza trhu Ceník Updaty Reporty Projekty Nastavení Návody Pomo…" at bounding box center [784, 350] width 1568 height 701
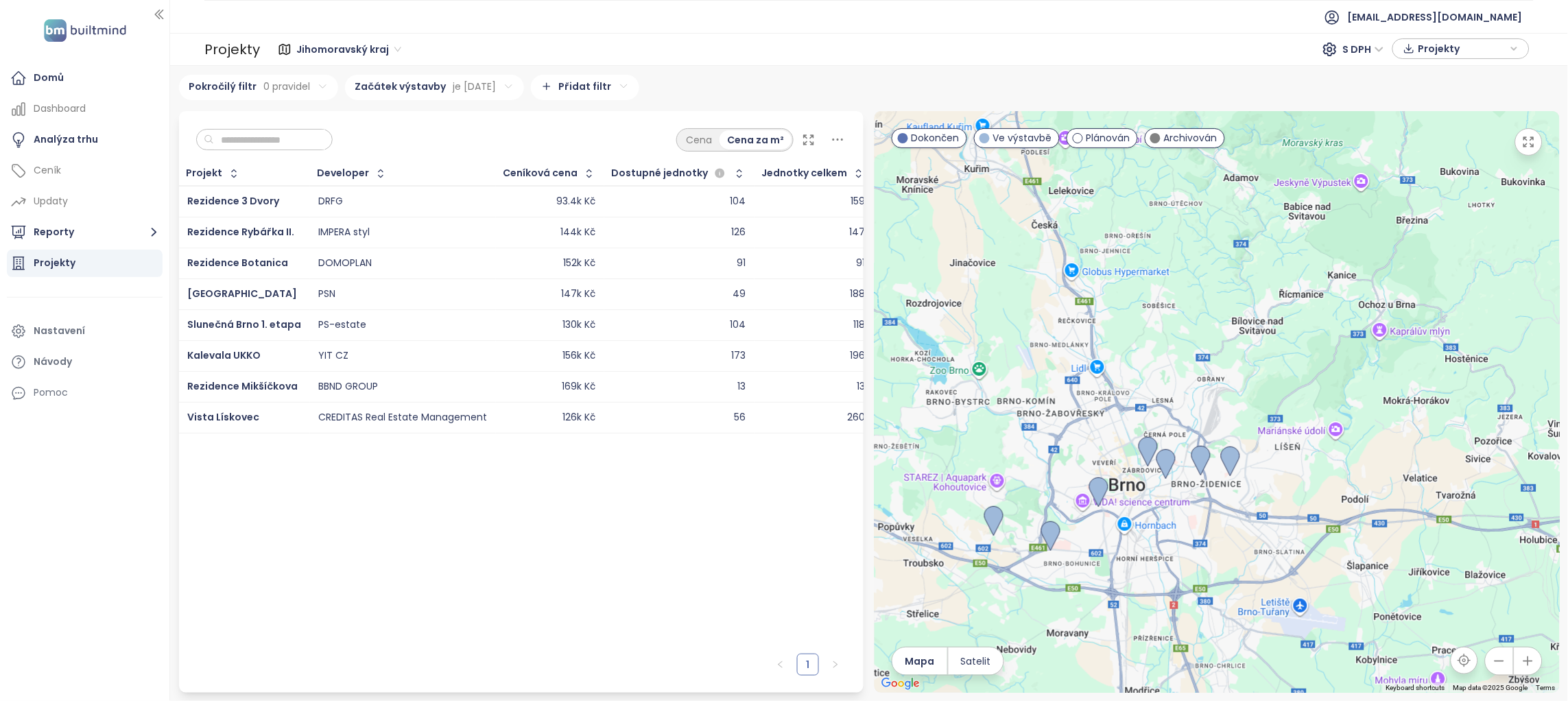
drag, startPoint x: 1064, startPoint y: 514, endPoint x: 1037, endPoint y: 421, distance: 96.8
click at [1037, 421] on div at bounding box center [1217, 401] width 685 height 581
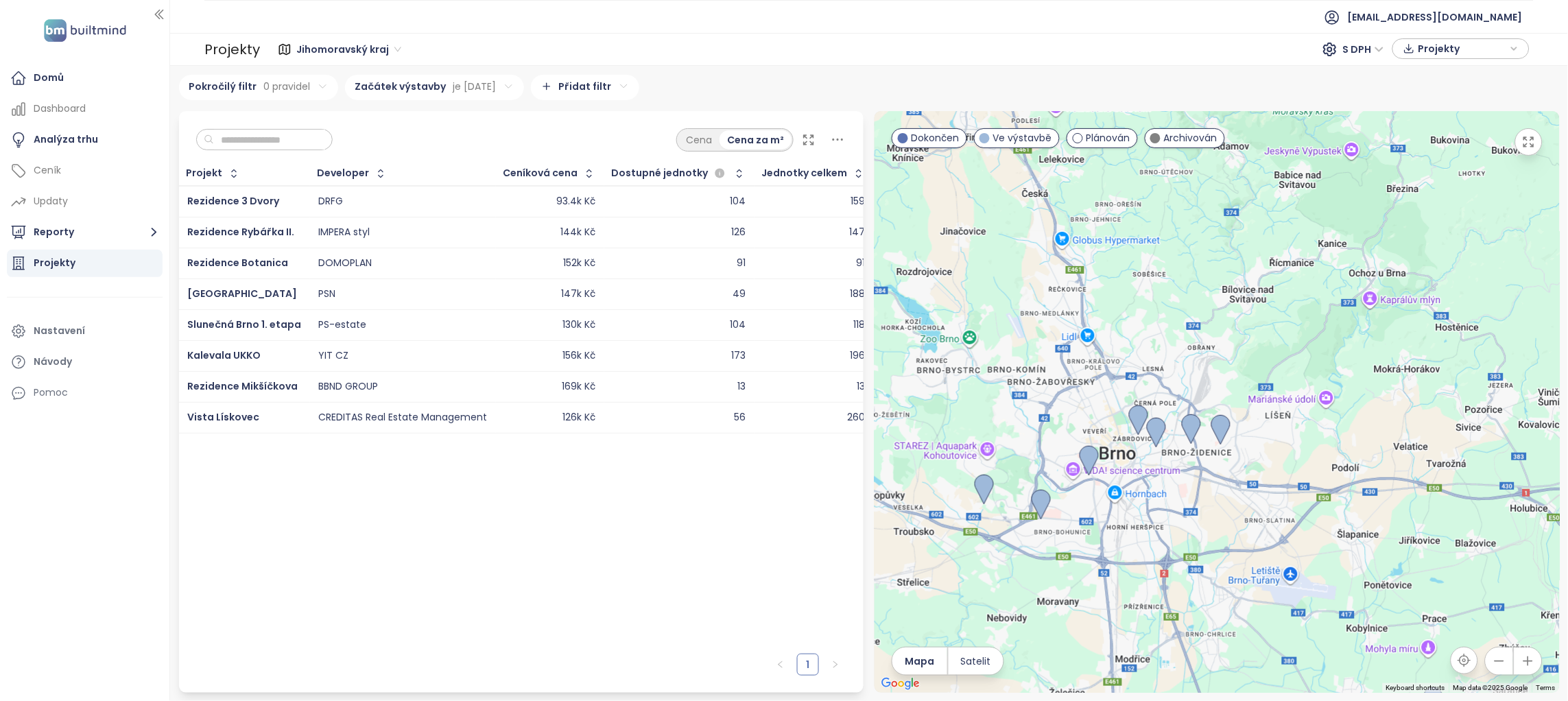
drag, startPoint x: 1196, startPoint y: 536, endPoint x: 1247, endPoint y: 545, distance: 51.8
click at [1247, 545] on div at bounding box center [1217, 401] width 685 height 581
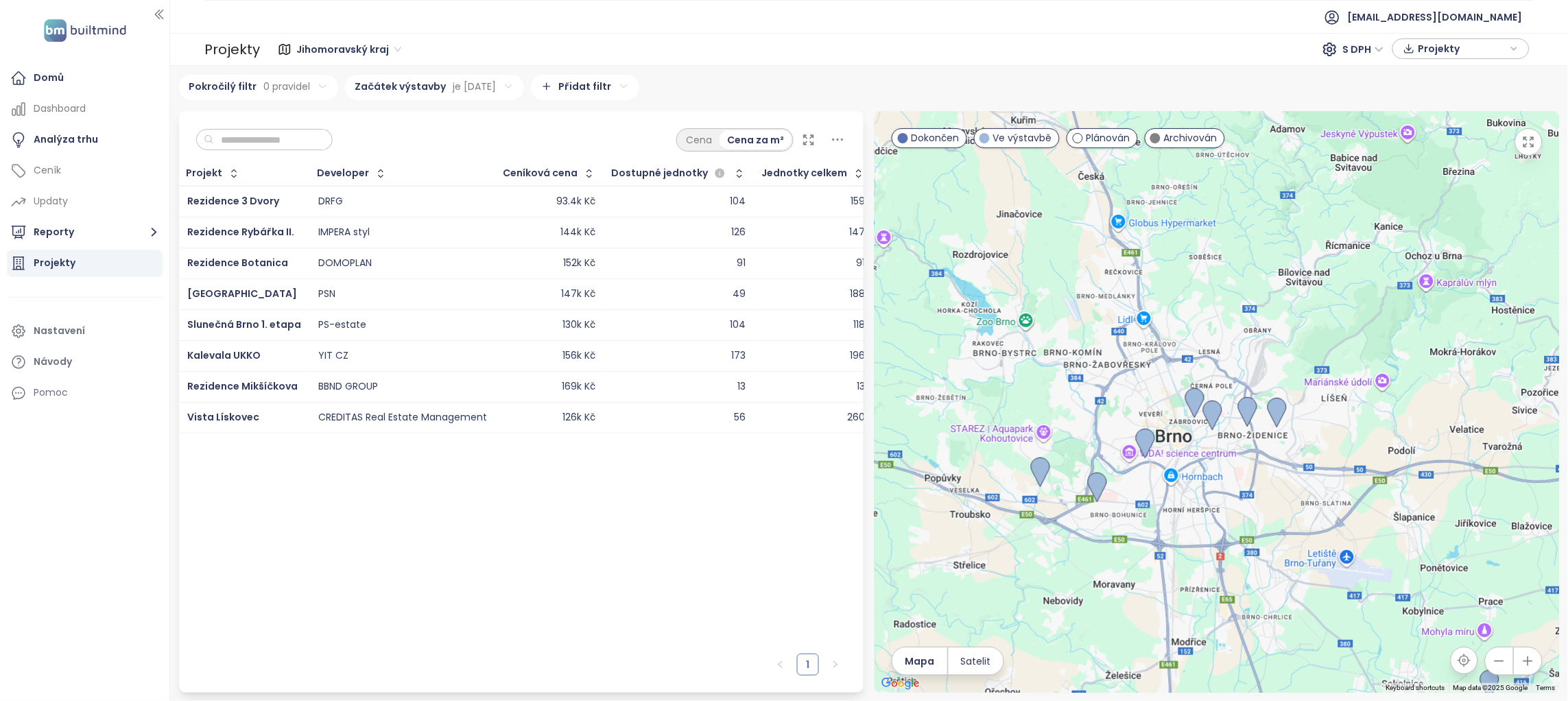
drag, startPoint x: 1235, startPoint y: 490, endPoint x: 1255, endPoint y: 450, distance: 44.7
click at [1255, 450] on div at bounding box center [1217, 401] width 685 height 581
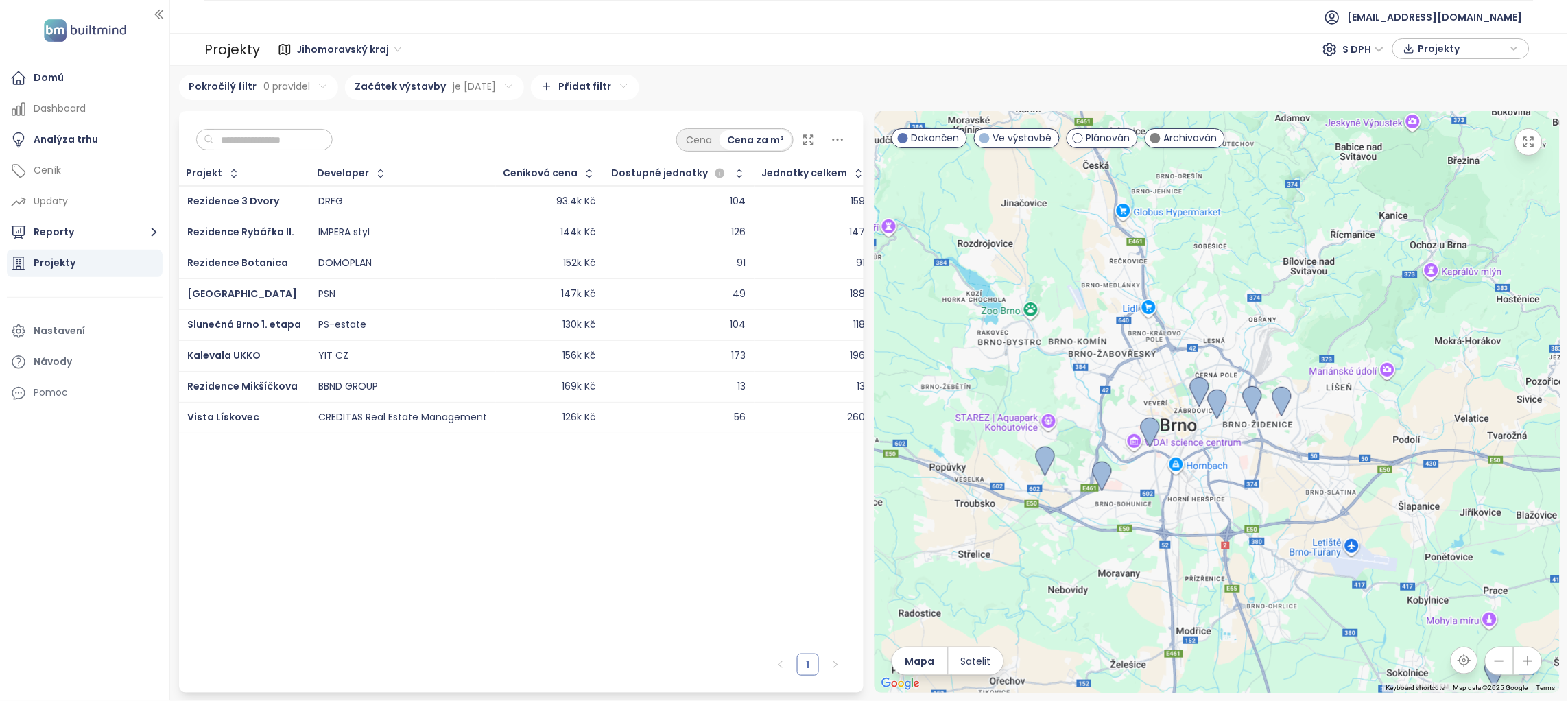
click at [1255, 450] on div at bounding box center [1217, 401] width 685 height 581
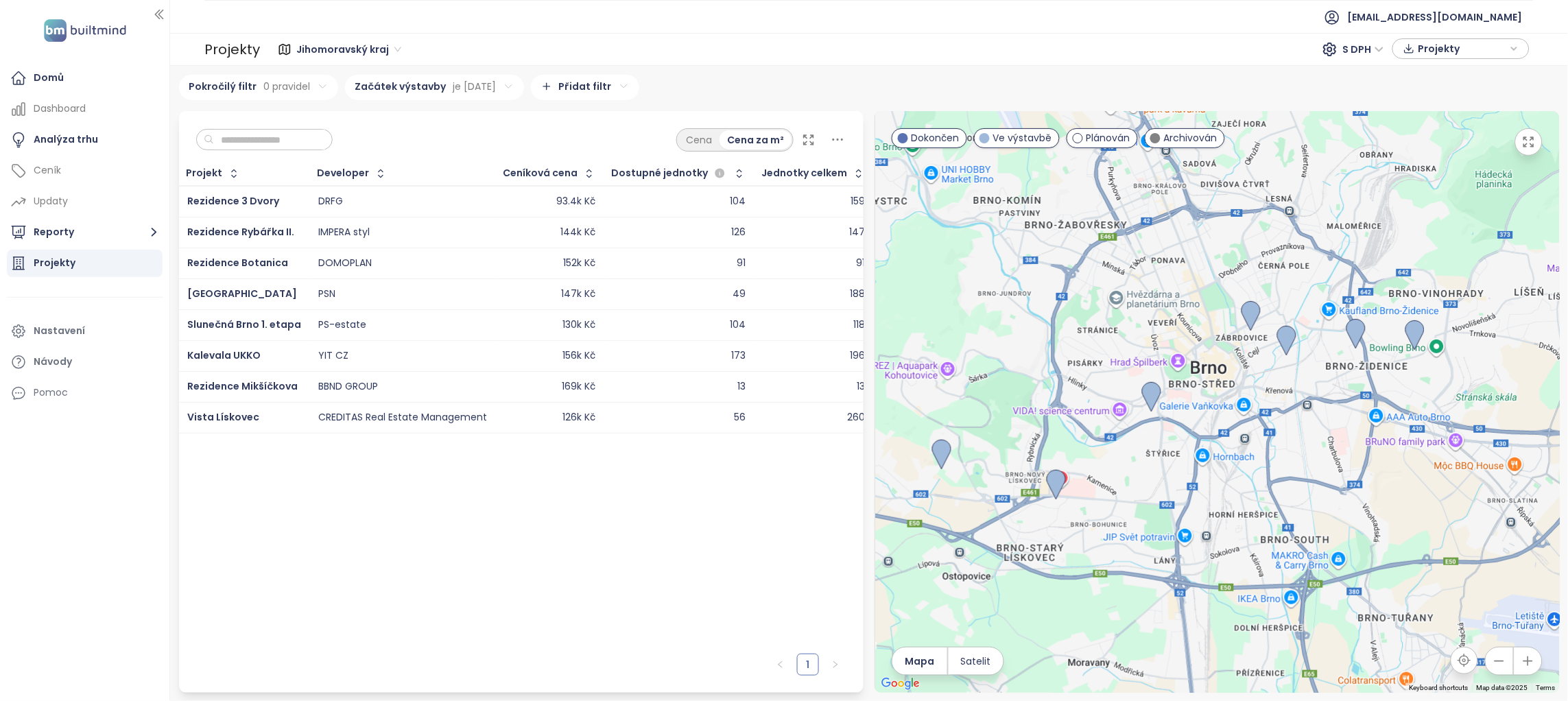
drag, startPoint x: 1112, startPoint y: 502, endPoint x: 1227, endPoint y: 466, distance: 120.5
click at [1227, 466] on div at bounding box center [1217, 401] width 685 height 581
click at [98, 231] on button "Reporty" at bounding box center [85, 232] width 156 height 28
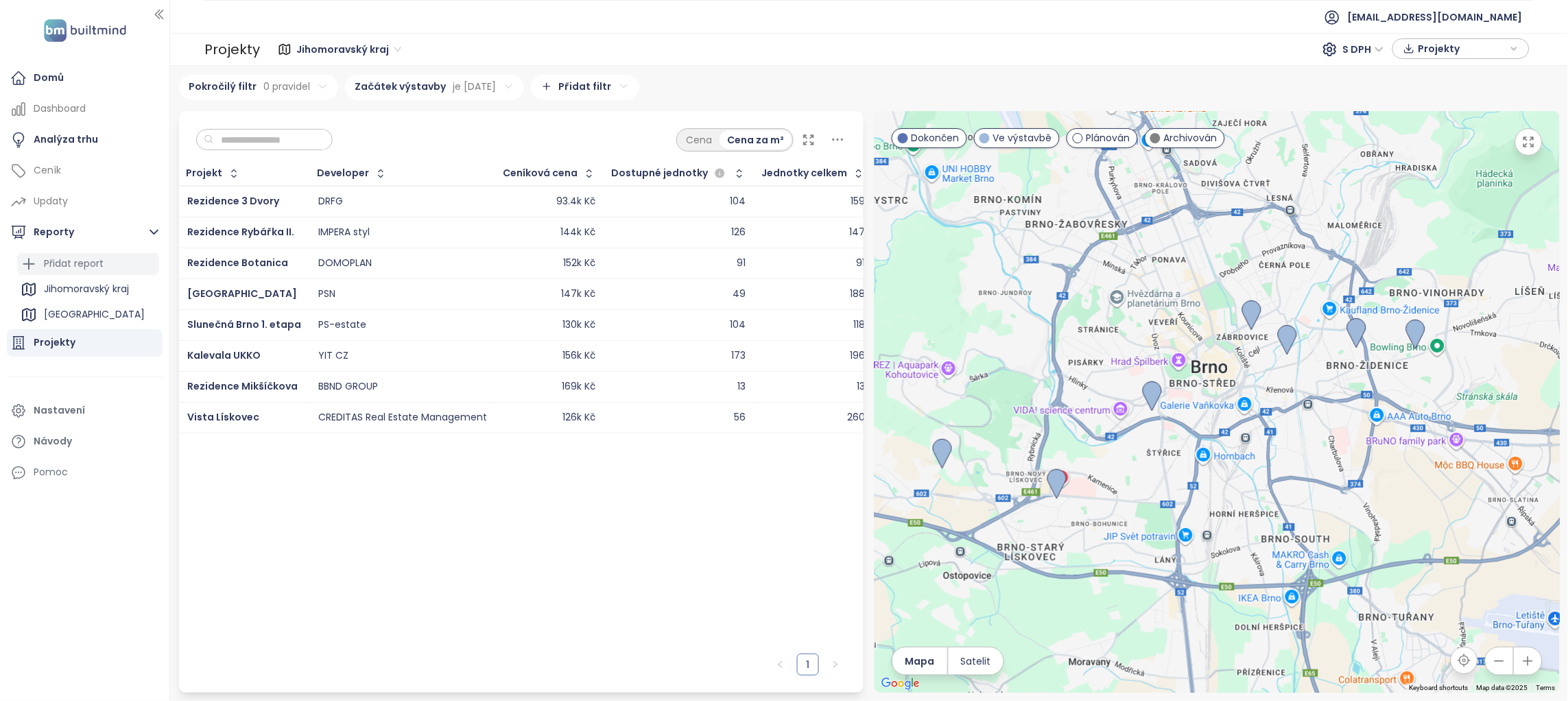
click at [111, 263] on div "Přidat report" at bounding box center [88, 264] width 142 height 22
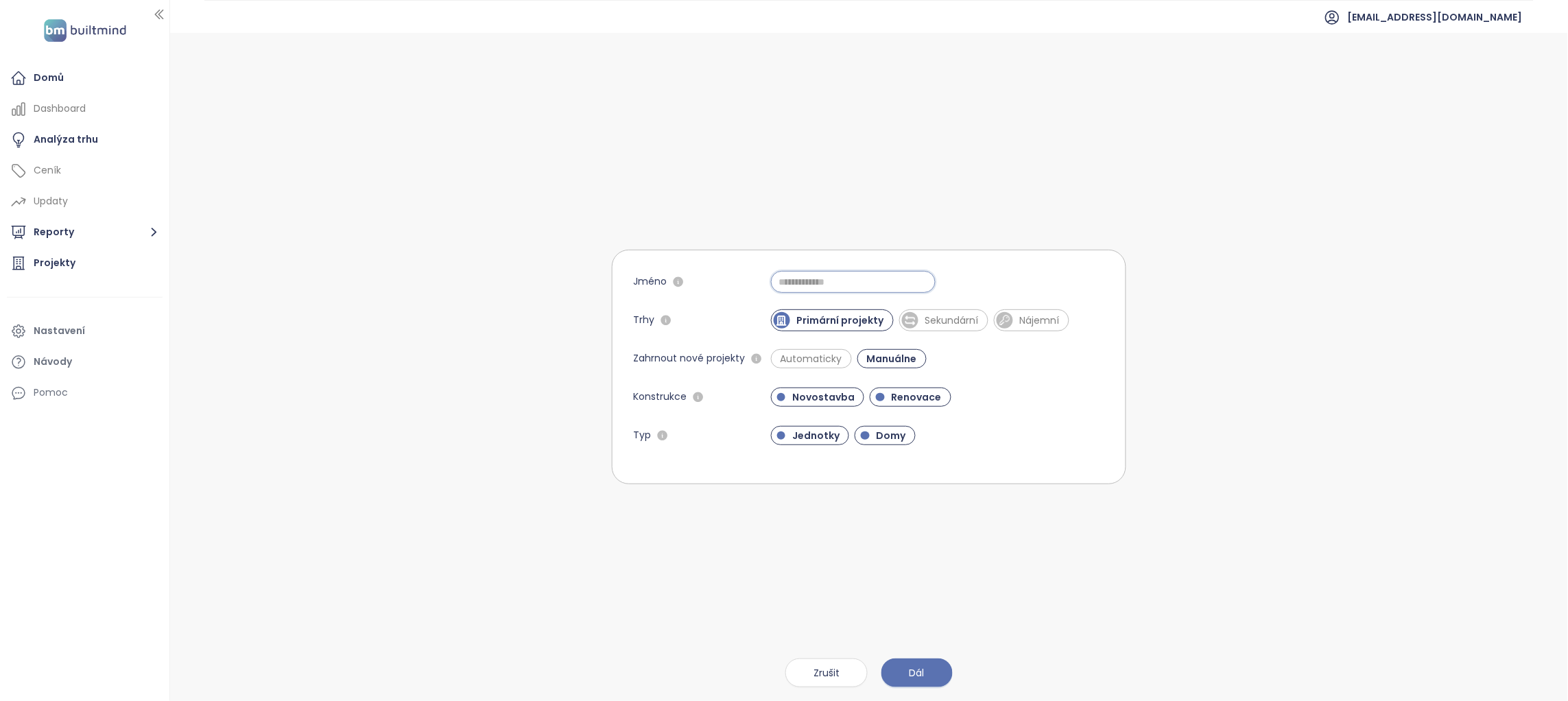
click at [866, 271] on input "Jméno" at bounding box center [853, 282] width 165 height 22
click at [838, 273] on input "Jméno" at bounding box center [853, 282] width 165 height 22
click at [831, 359] on span "Automaticky" at bounding box center [812, 359] width 76 height 14
click at [888, 285] on input "**********" at bounding box center [853, 282] width 165 height 22
type input "**********"
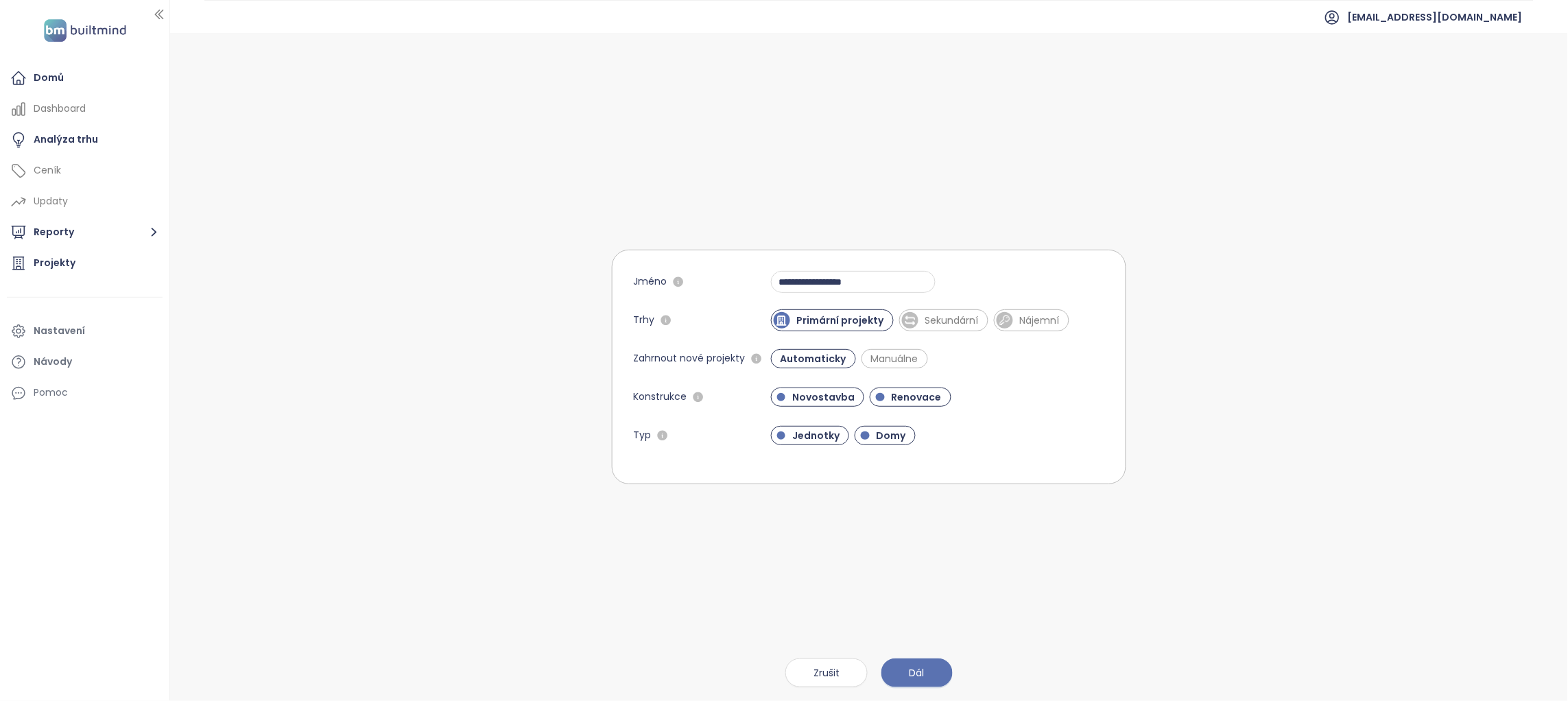
click at [998, 386] on div "Novostavba Renovace" at bounding box center [938, 397] width 334 height 22
click at [930, 399] on span "Renovace" at bounding box center [917, 397] width 64 height 14
click at [862, 436] on div at bounding box center [865, 436] width 9 height 9
click at [939, 672] on button "Dál" at bounding box center [918, 672] width 72 height 29
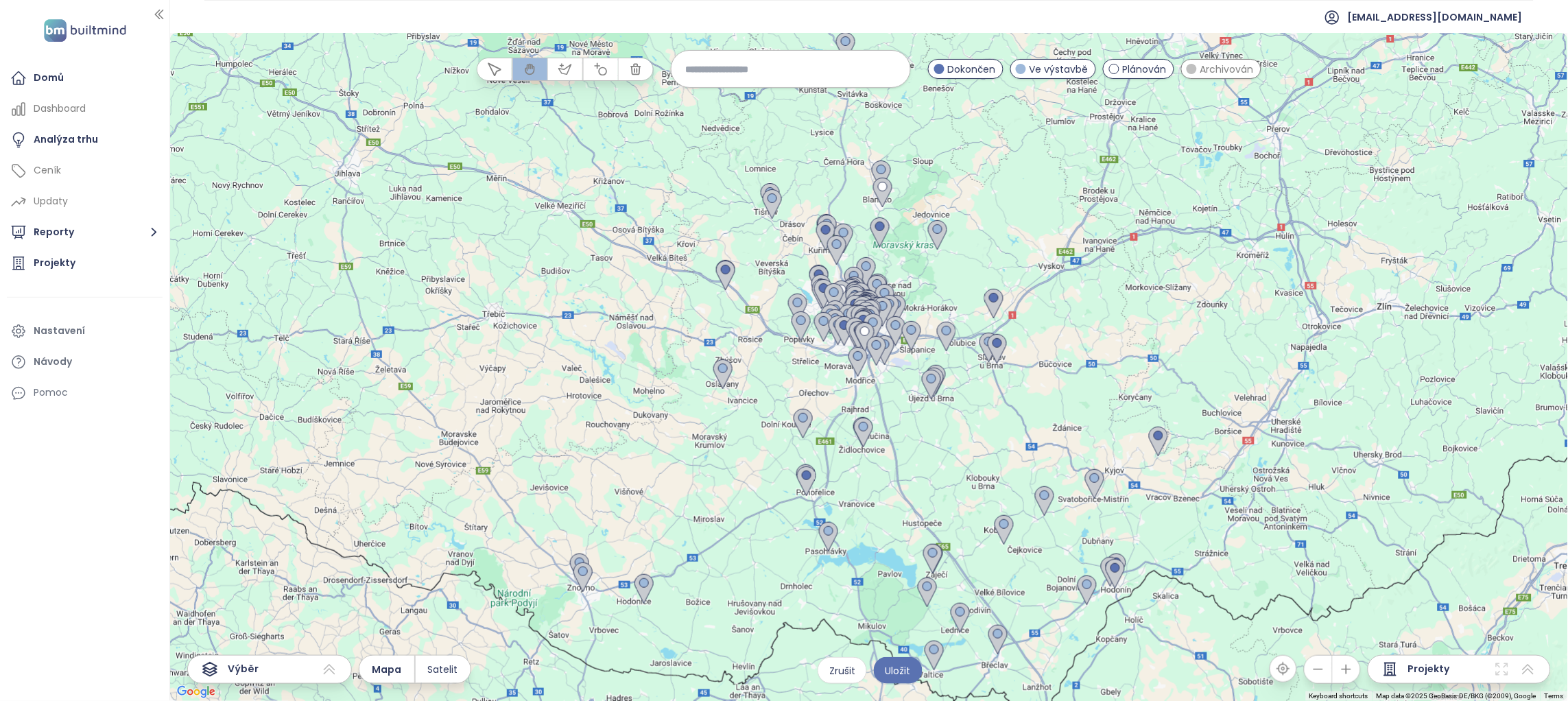
click at [770, 288] on div at bounding box center [869, 367] width 1397 height 668
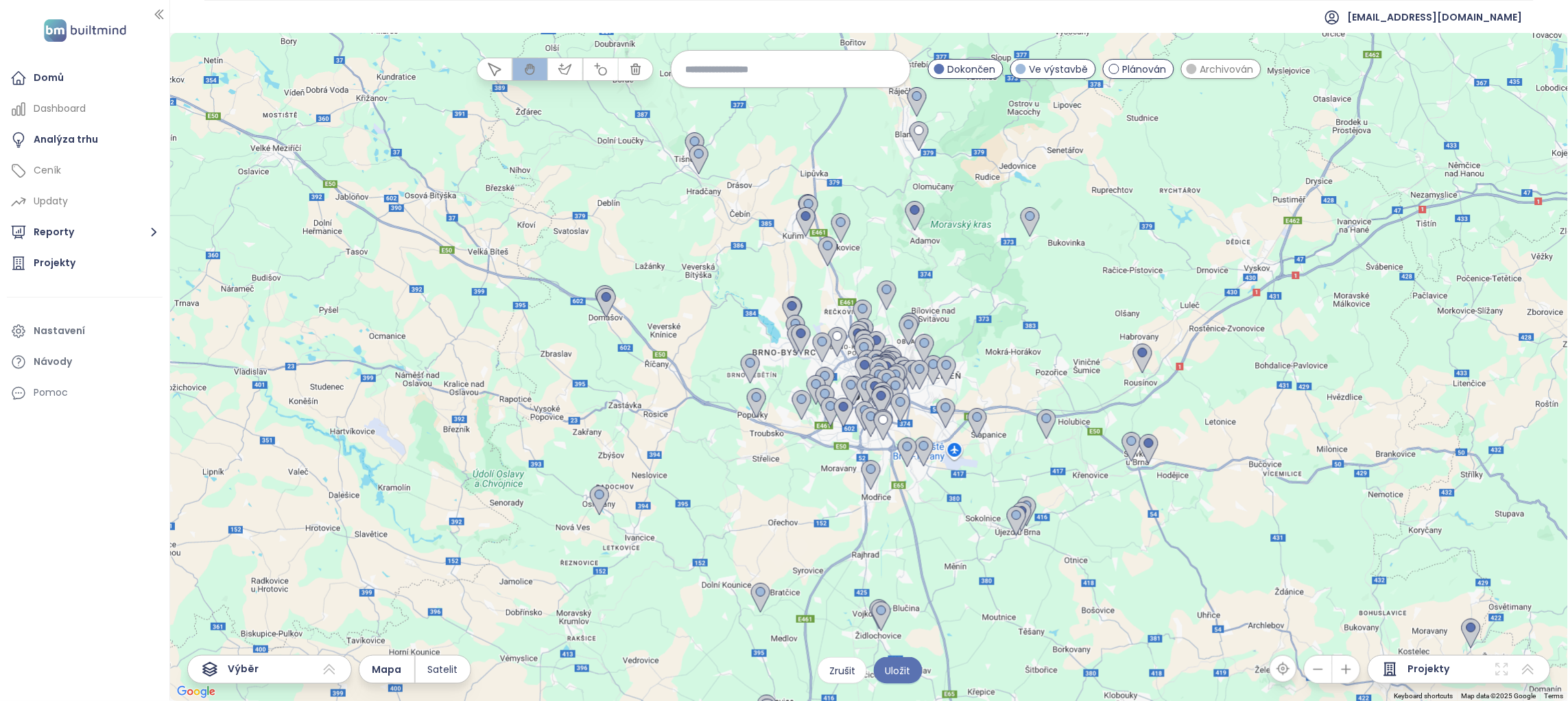
drag, startPoint x: 849, startPoint y: 275, endPoint x: 770, endPoint y: 299, distance: 82.6
click at [770, 299] on div at bounding box center [869, 367] width 1397 height 668
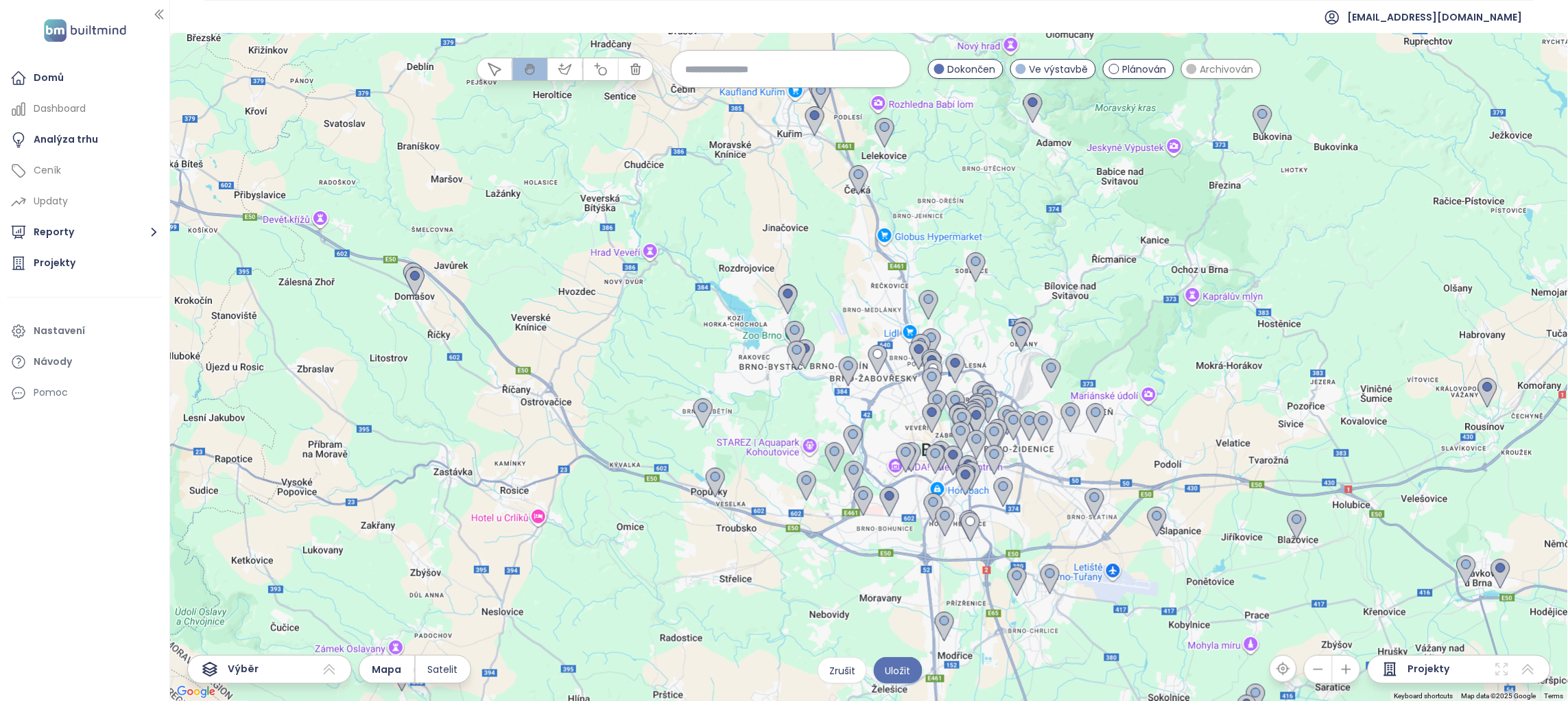
drag, startPoint x: 999, startPoint y: 362, endPoint x: 967, endPoint y: 313, distance: 58.5
click at [967, 313] on div at bounding box center [869, 367] width 1397 height 668
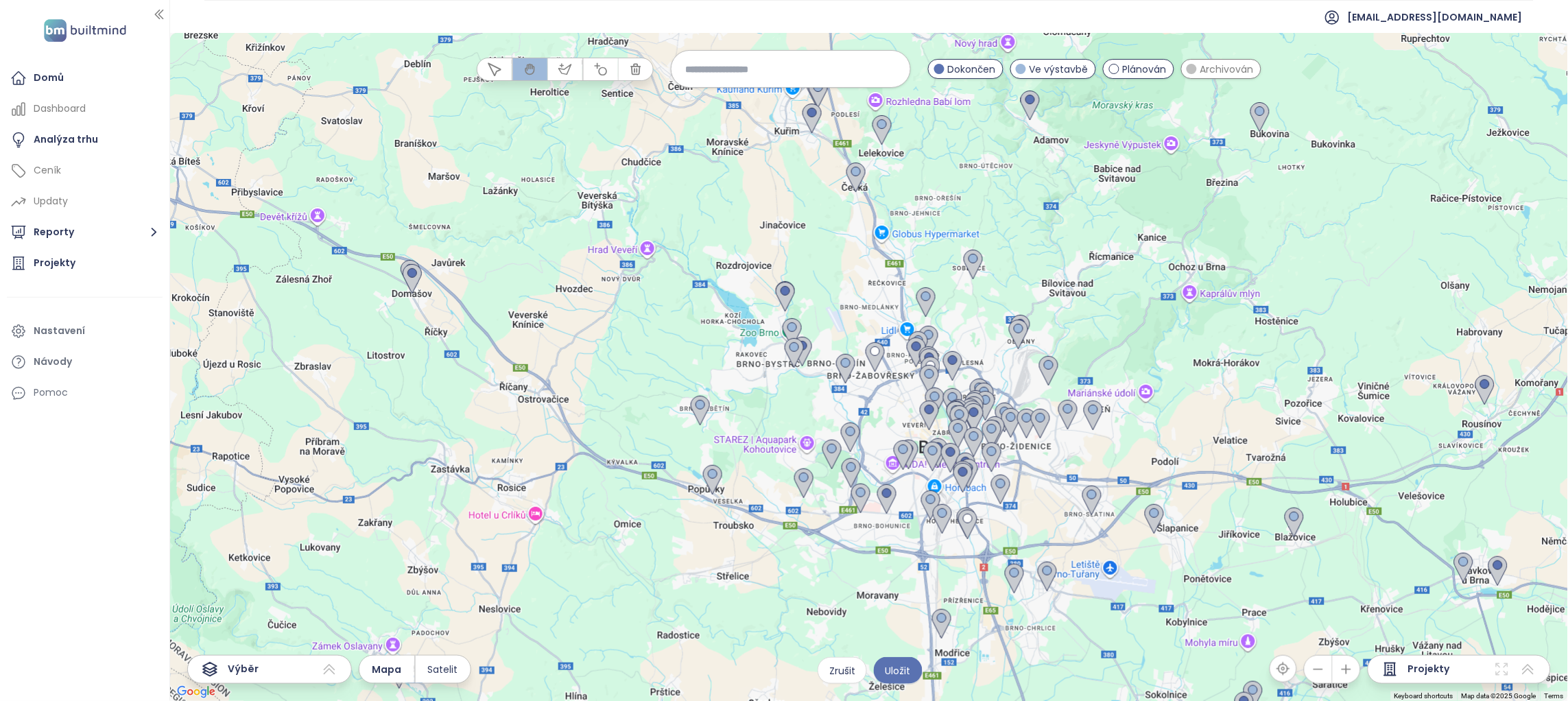
click at [967, 313] on div at bounding box center [869, 367] width 1397 height 668
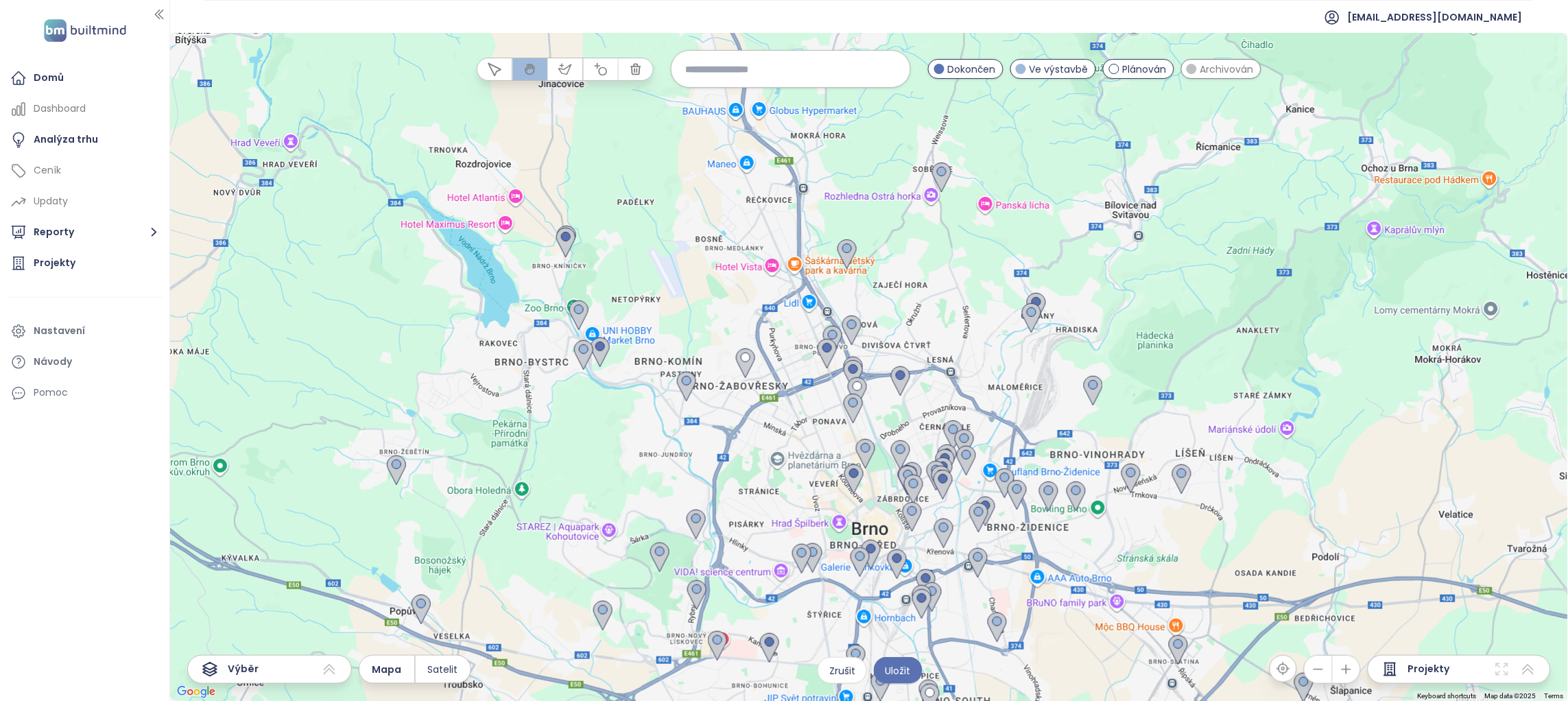
drag, startPoint x: 786, startPoint y: 307, endPoint x: 722, endPoint y: 165, distance: 155.8
click at [726, 220] on div at bounding box center [869, 367] width 1397 height 668
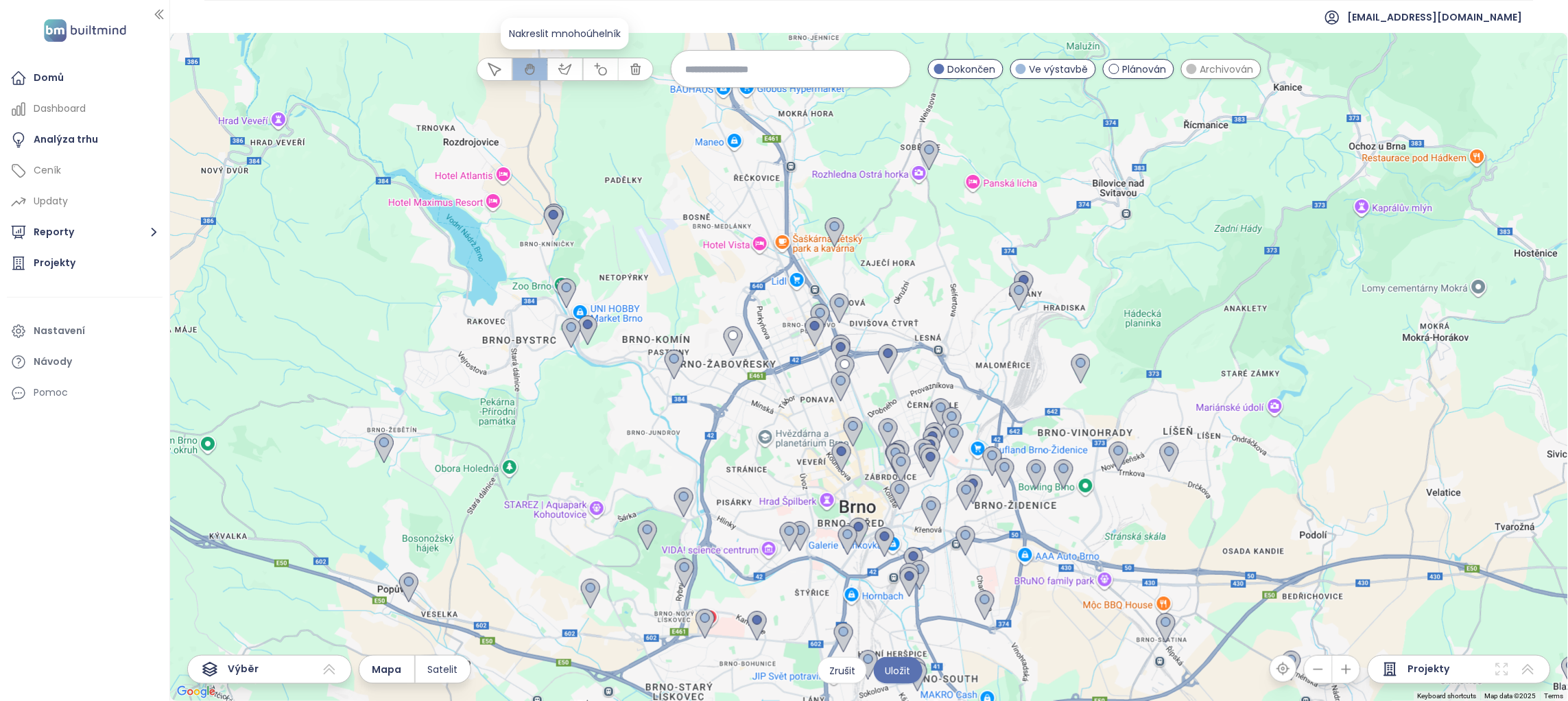
click at [571, 63] on icon "button" at bounding box center [566, 70] width 14 height 14
click at [864, 513] on div at bounding box center [869, 367] width 1398 height 668
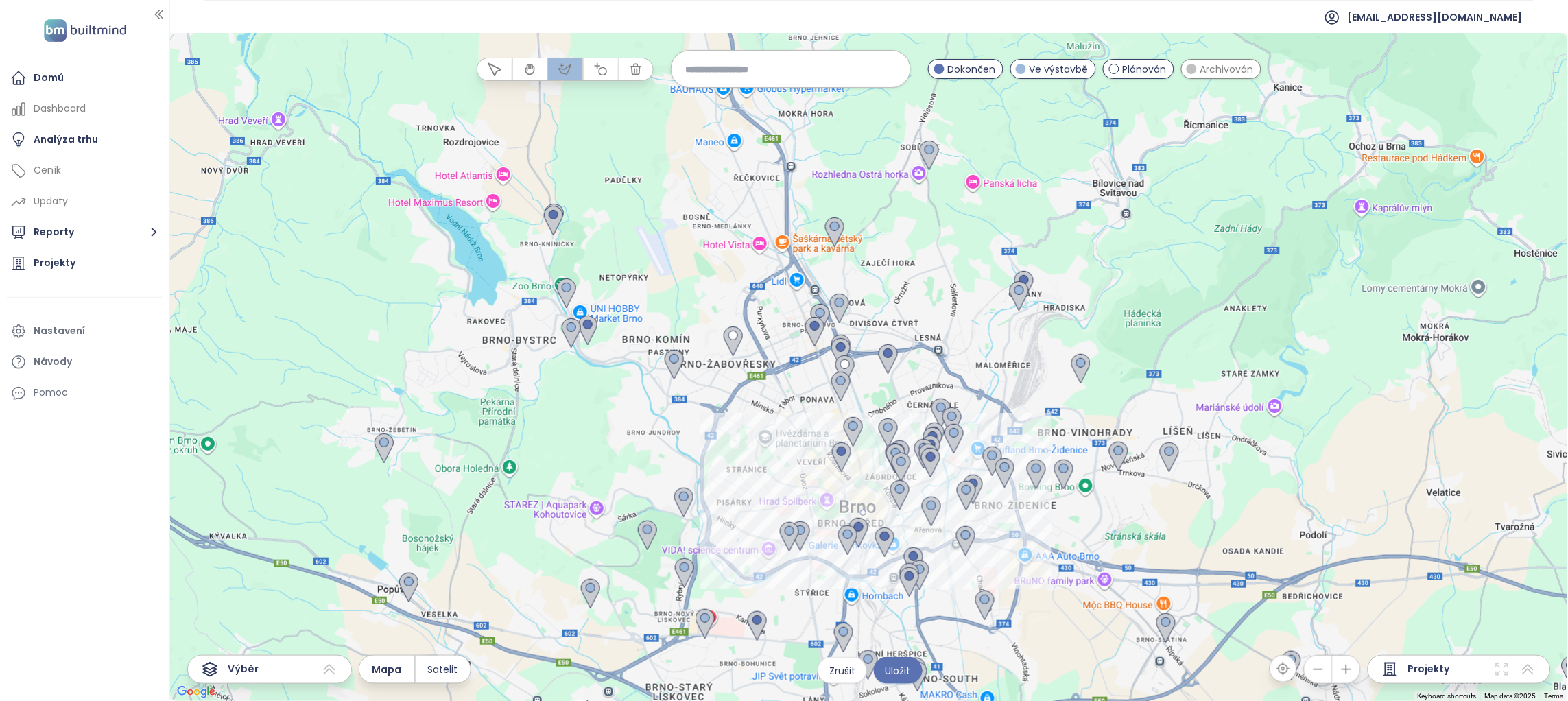
click at [1040, 521] on div at bounding box center [869, 367] width 1398 height 668
click at [1034, 689] on div at bounding box center [869, 367] width 1398 height 668
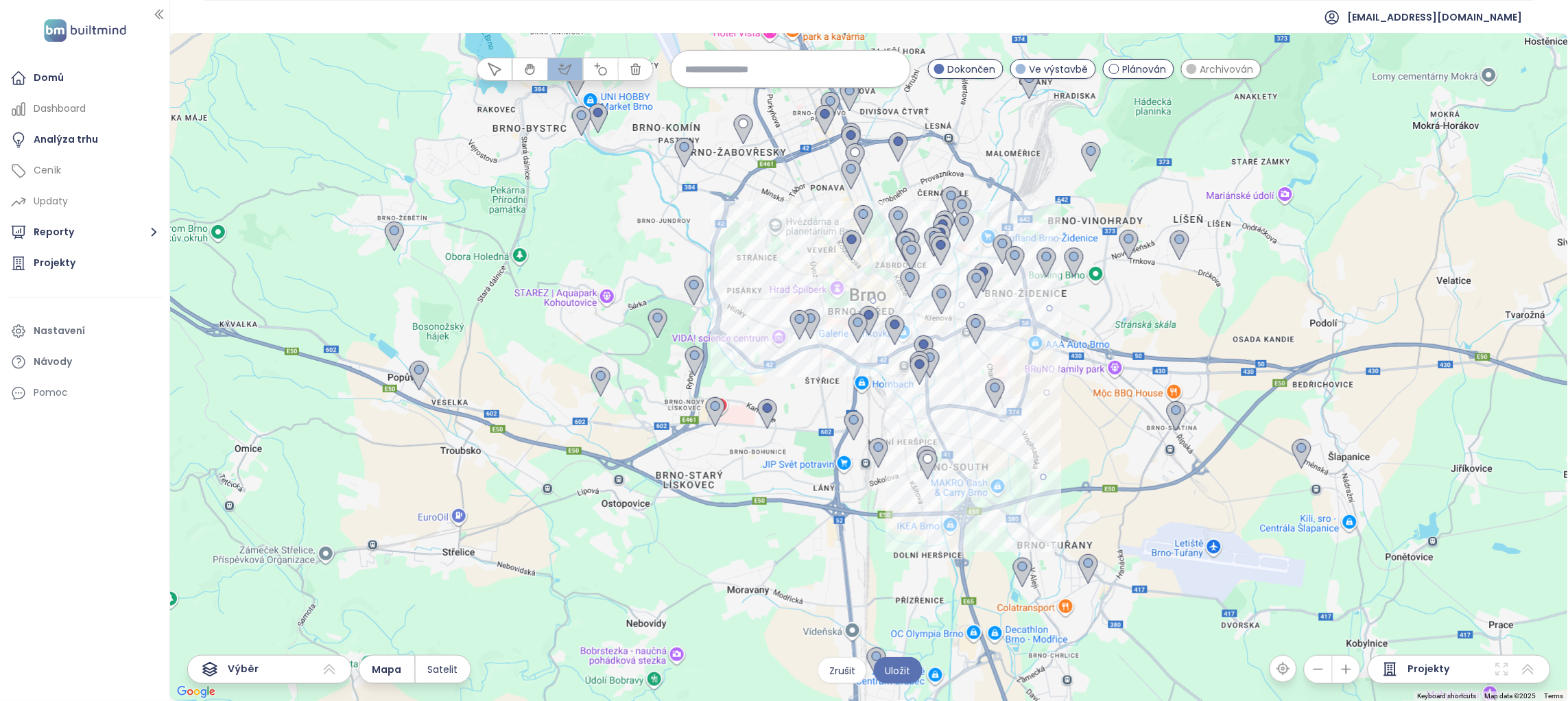
drag, startPoint x: 1034, startPoint y: 689, endPoint x: 1044, endPoint y: 468, distance: 221.2
click at [1044, 468] on div at bounding box center [869, 367] width 1398 height 668
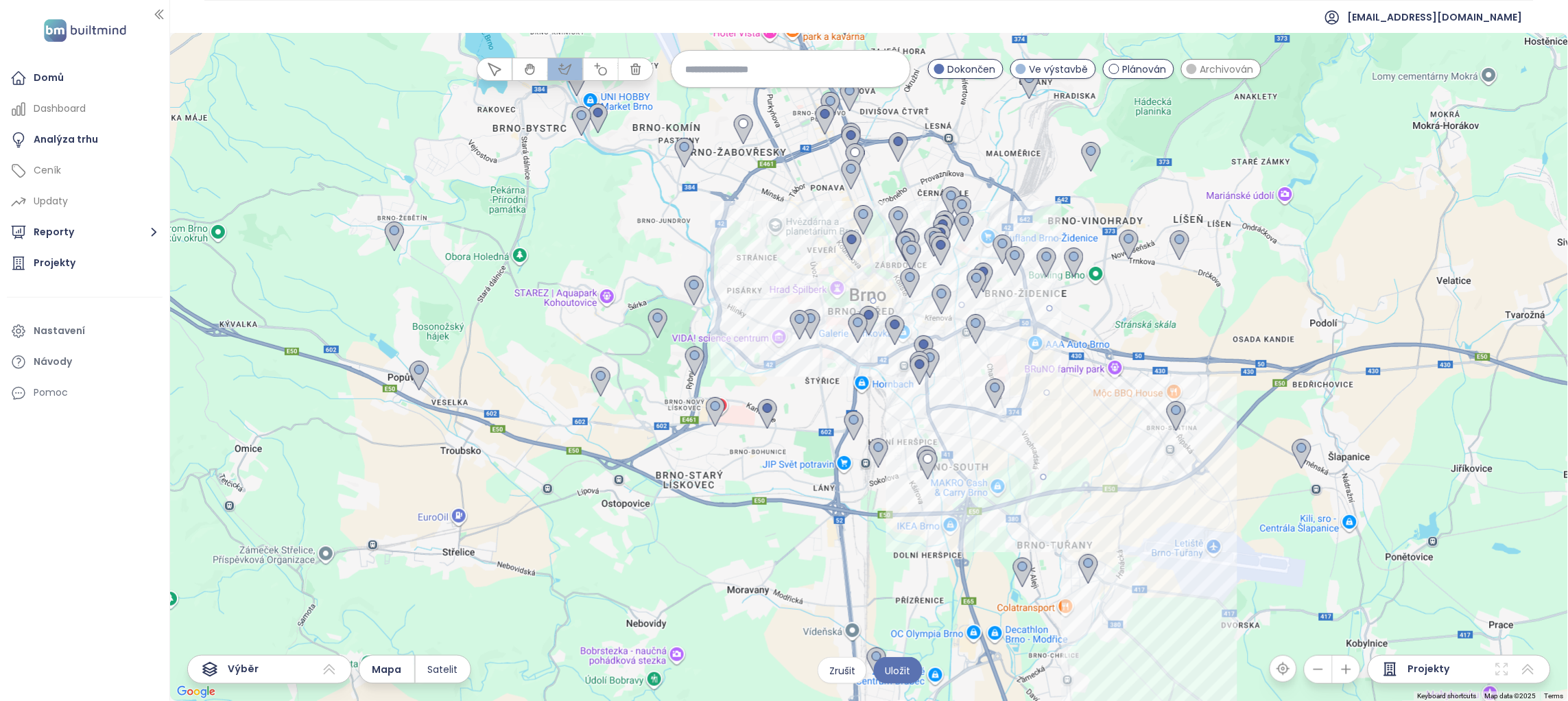
click at [1144, 593] on div at bounding box center [869, 367] width 1398 height 668
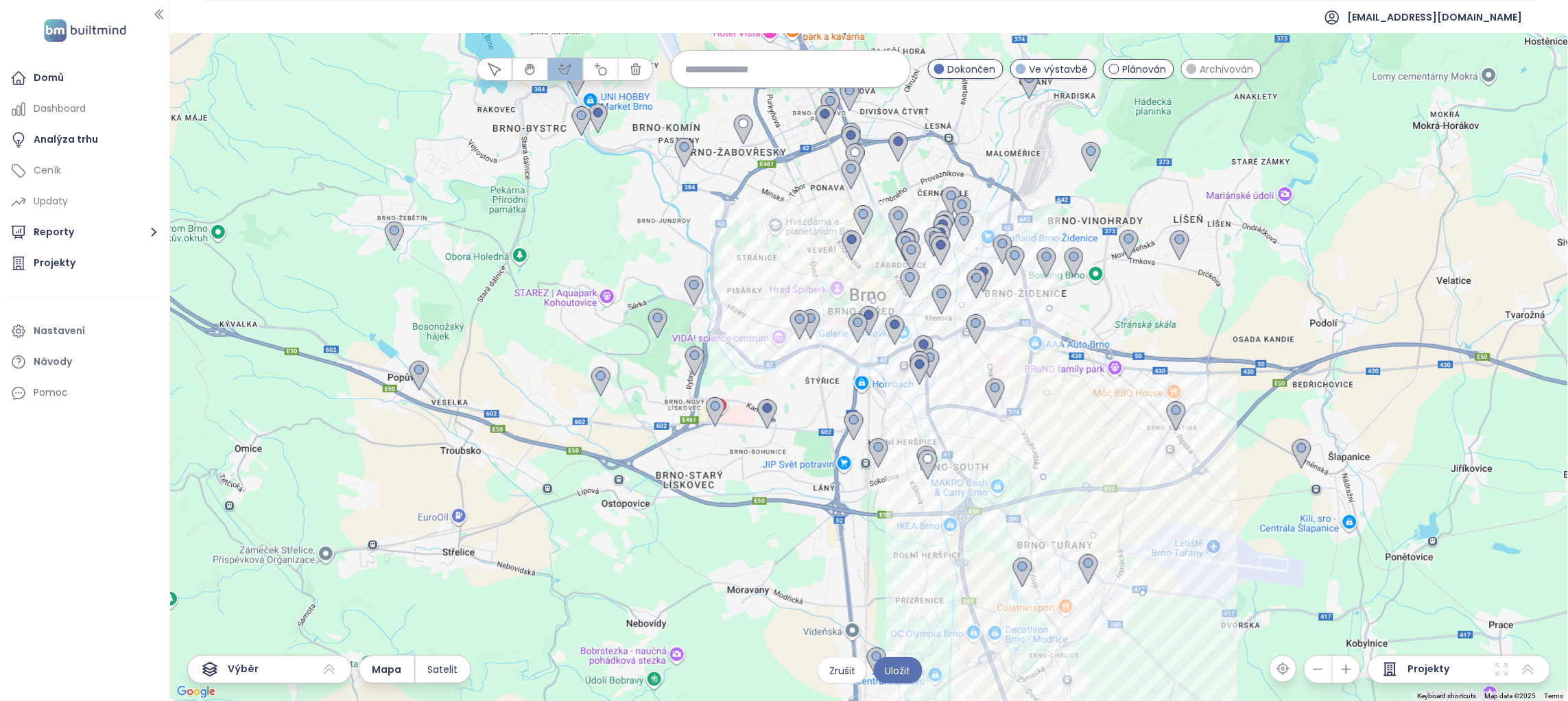
click at [953, 686] on div at bounding box center [869, 367] width 1398 height 668
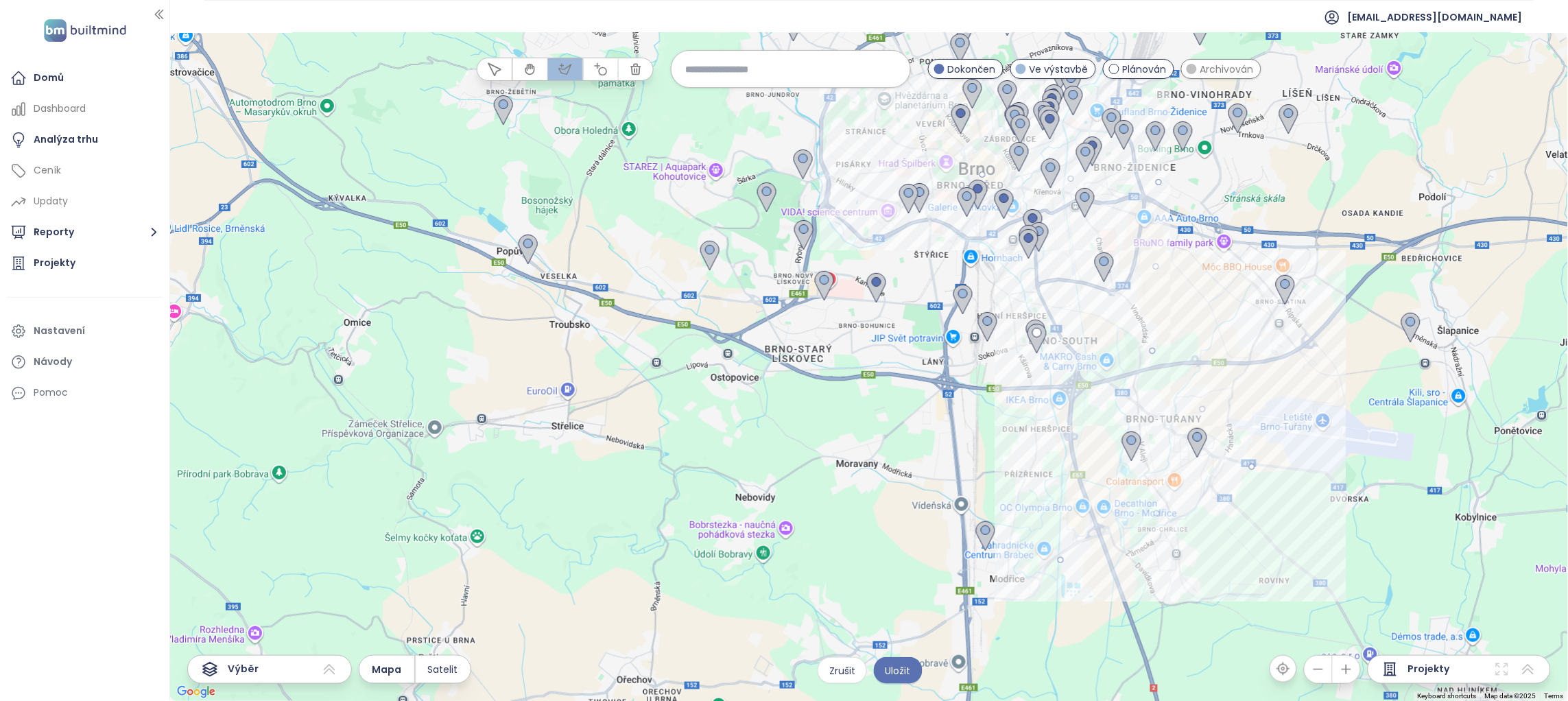
drag, startPoint x: 953, startPoint y: 686, endPoint x: 863, endPoint y: 556, distance: 158.1
click at [1068, 549] on div at bounding box center [869, 367] width 1398 height 668
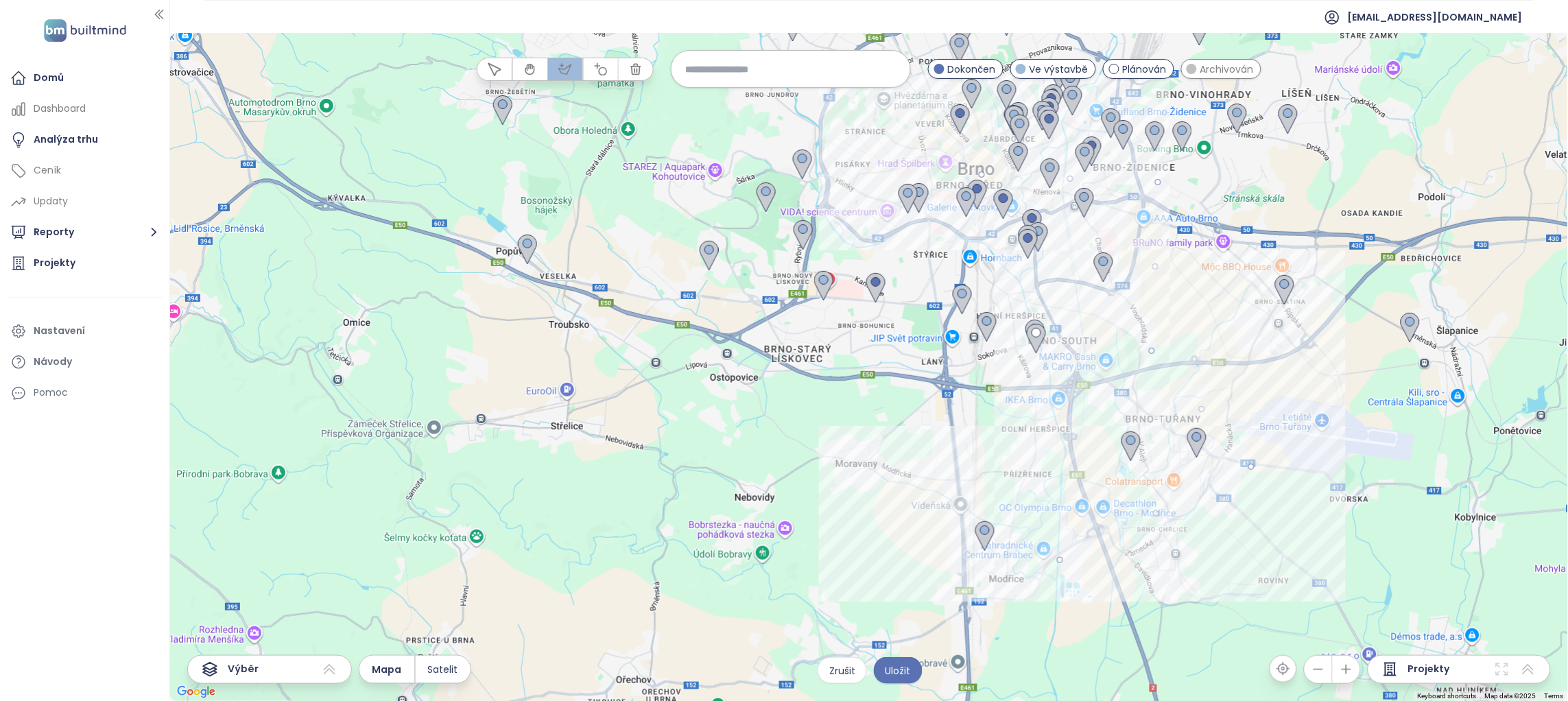
click at [875, 549] on div at bounding box center [869, 367] width 1398 height 668
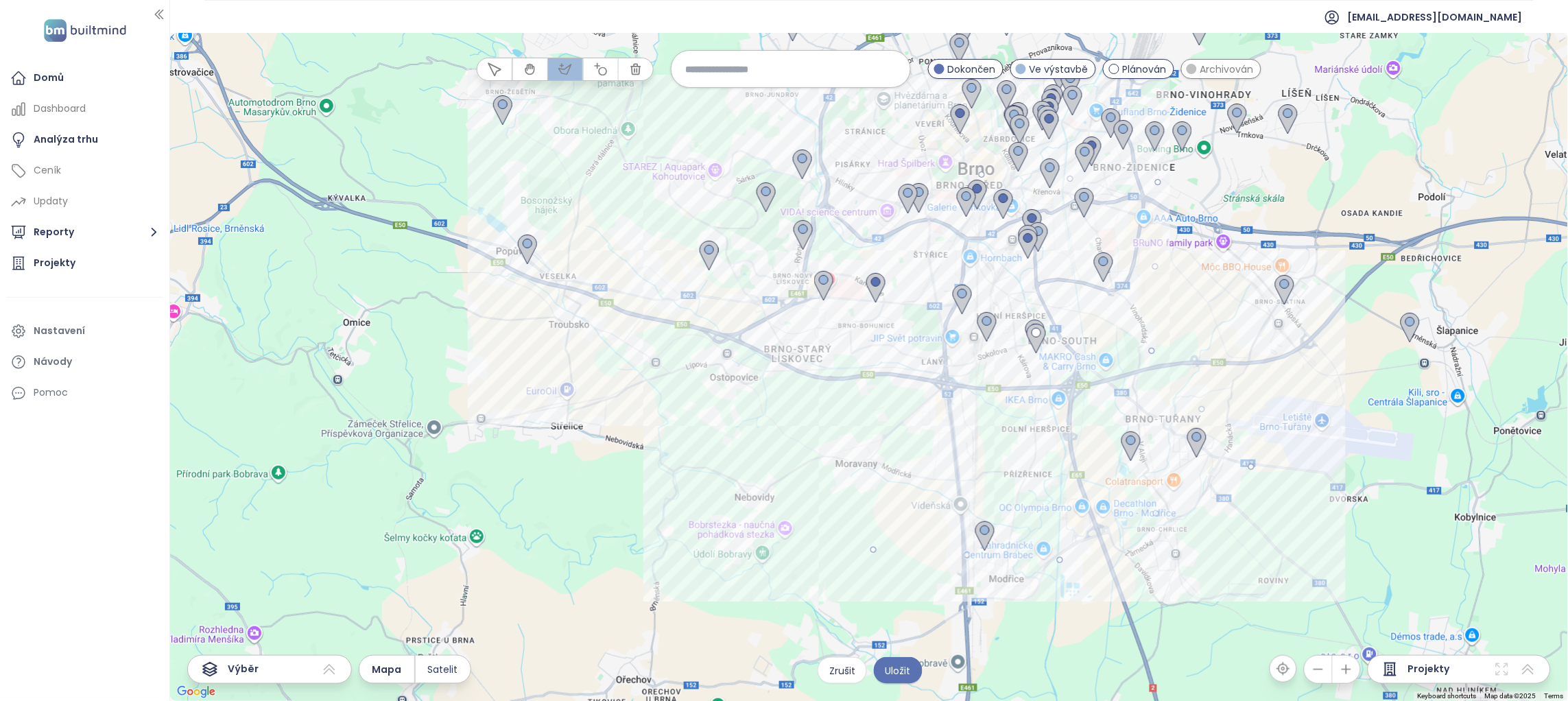
click at [653, 254] on div at bounding box center [869, 367] width 1398 height 668
click at [783, 122] on div at bounding box center [869, 367] width 1398 height 668
click at [980, 171] on div at bounding box center [869, 367] width 1398 height 668
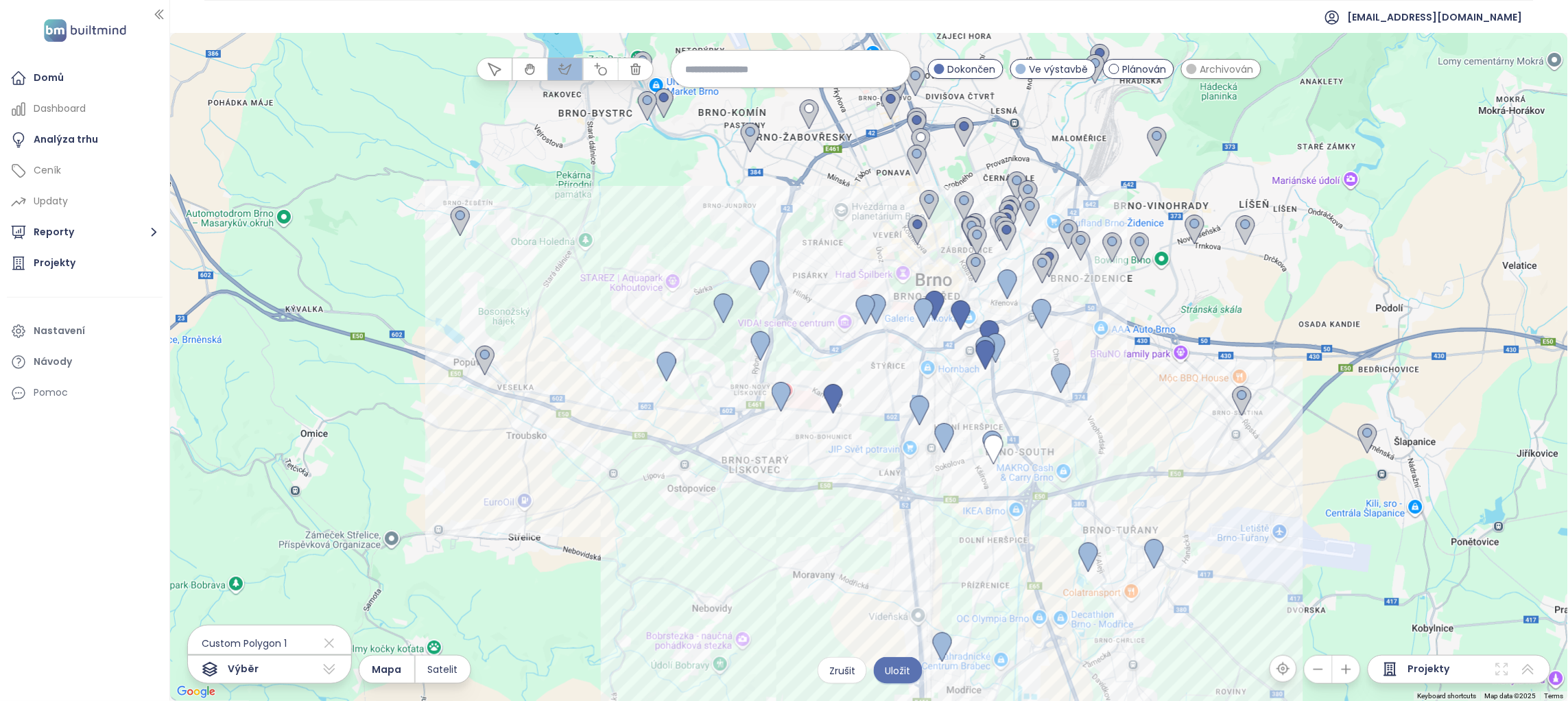
drag, startPoint x: 1274, startPoint y: 200, endPoint x: 1224, endPoint y: 325, distance: 134.6
click at [1224, 325] on div at bounding box center [869, 367] width 1398 height 668
click at [1220, 69] on span "Archivován" at bounding box center [1227, 69] width 54 height 15
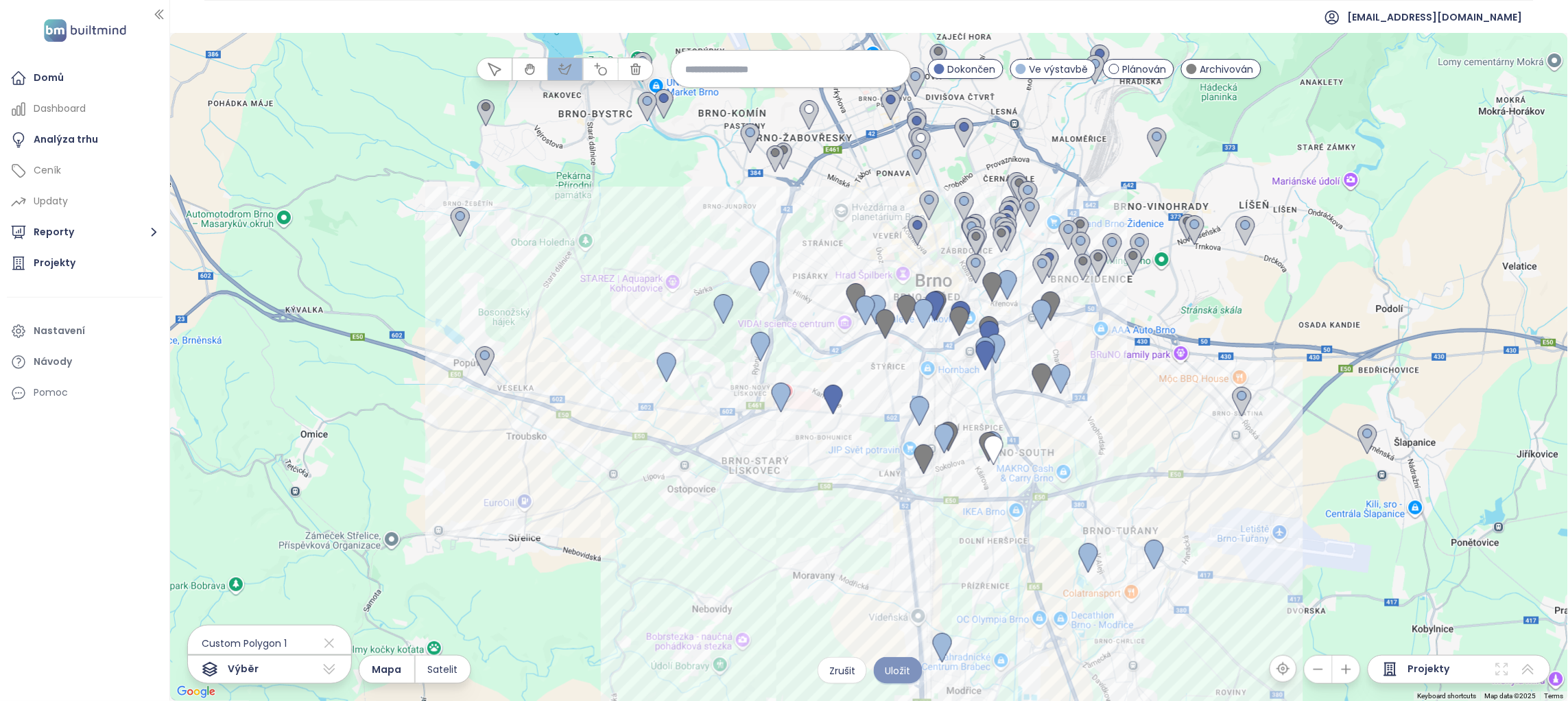
click at [906, 672] on span "Uložit" at bounding box center [898, 670] width 25 height 15
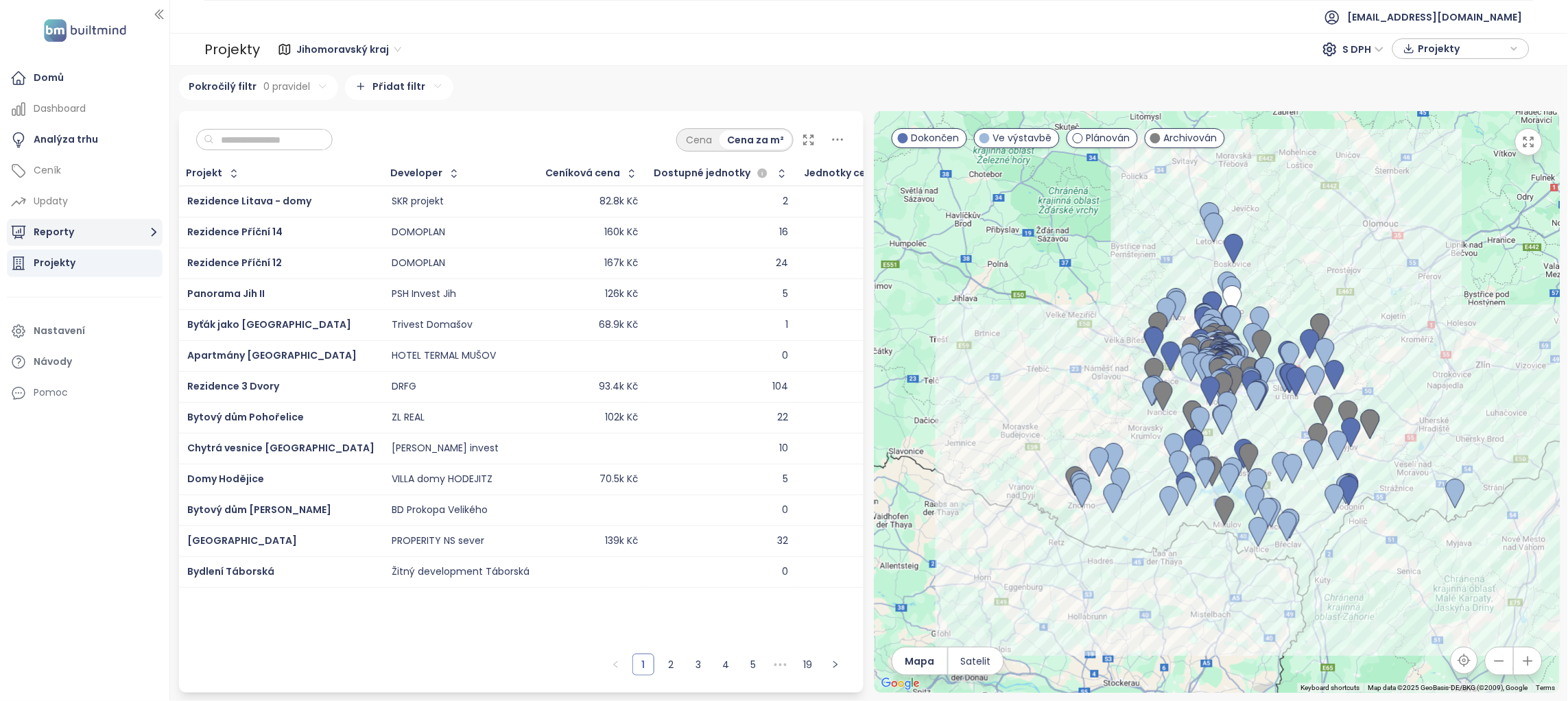
click at [97, 236] on button "Reporty" at bounding box center [85, 232] width 156 height 28
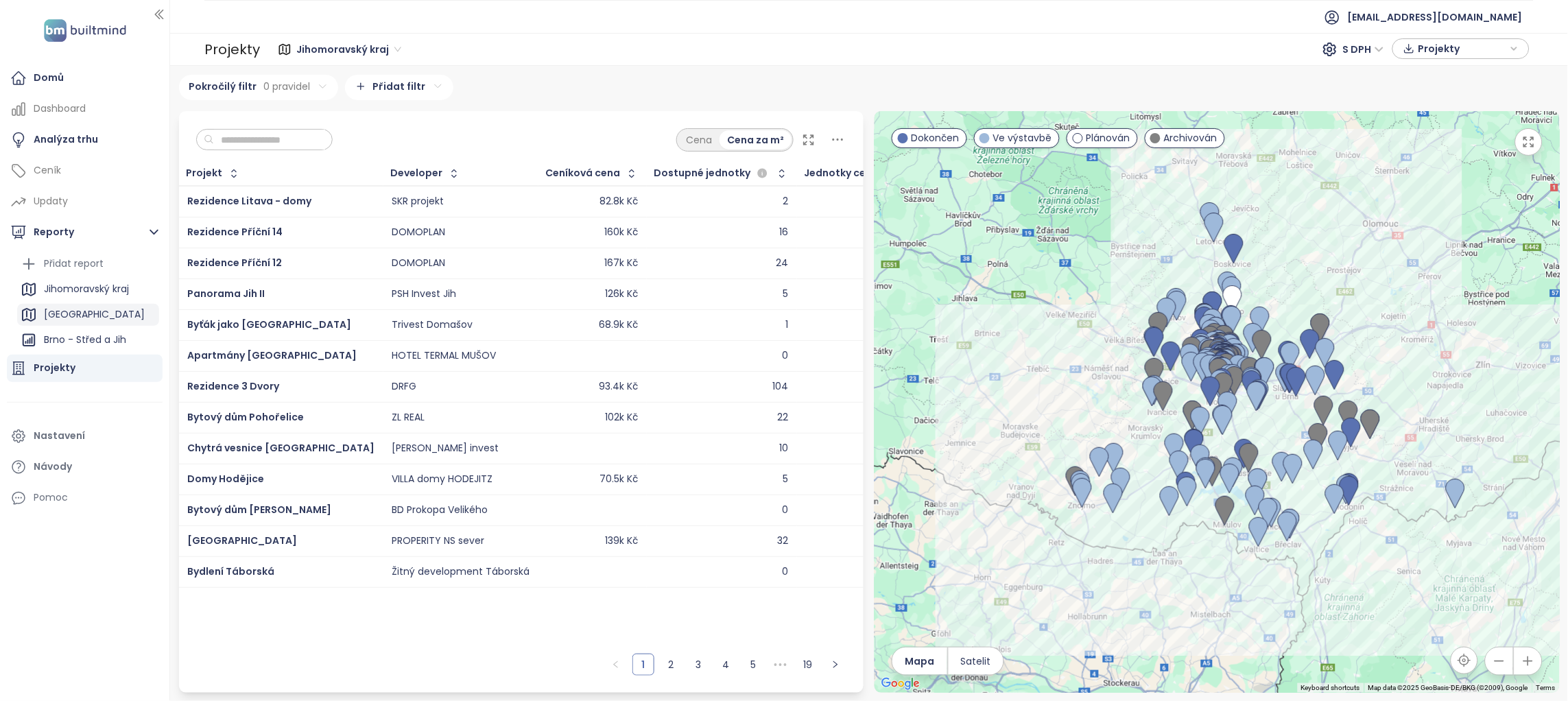
click at [72, 304] on div "[GEOGRAPHIC_DATA]" at bounding box center [88, 315] width 142 height 22
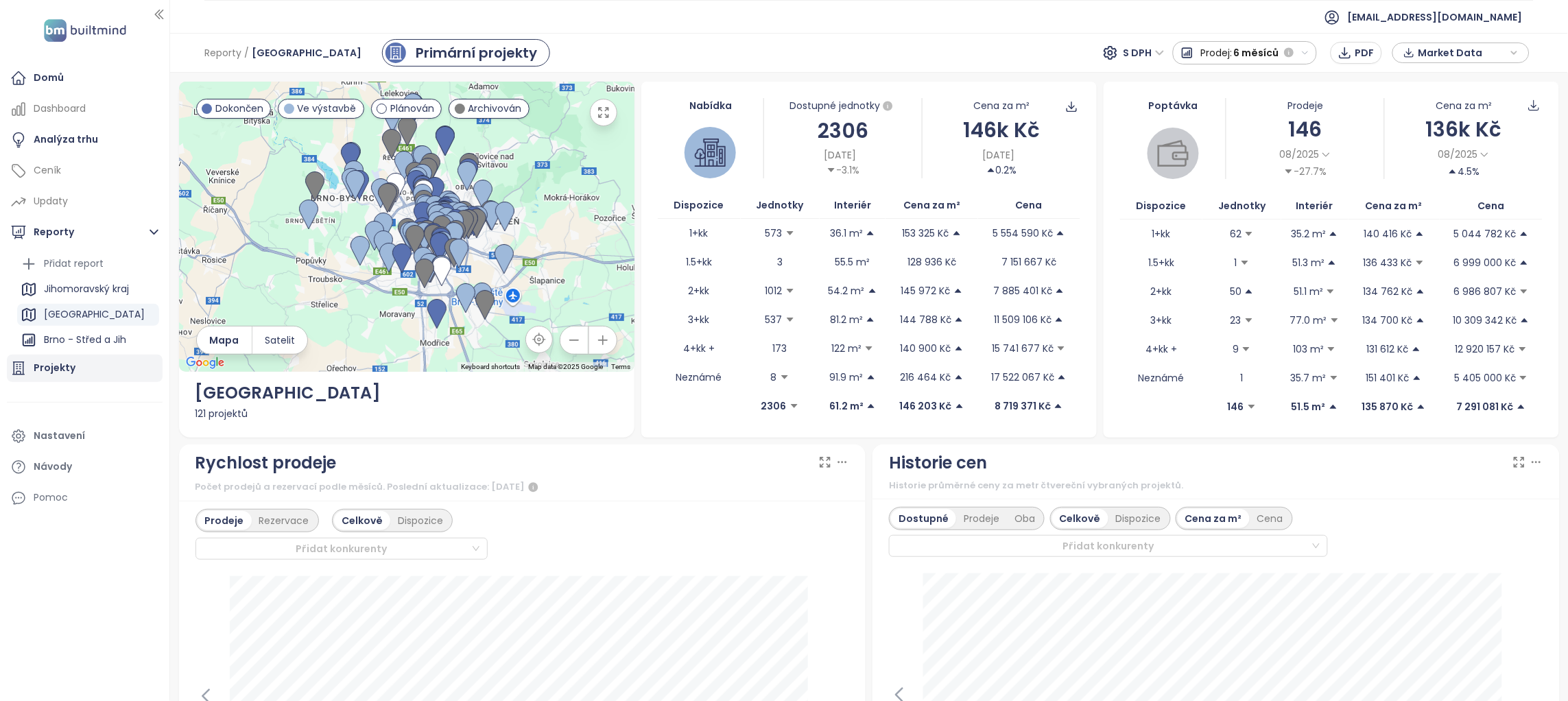
click at [67, 361] on div "Projekty" at bounding box center [55, 367] width 42 height 17
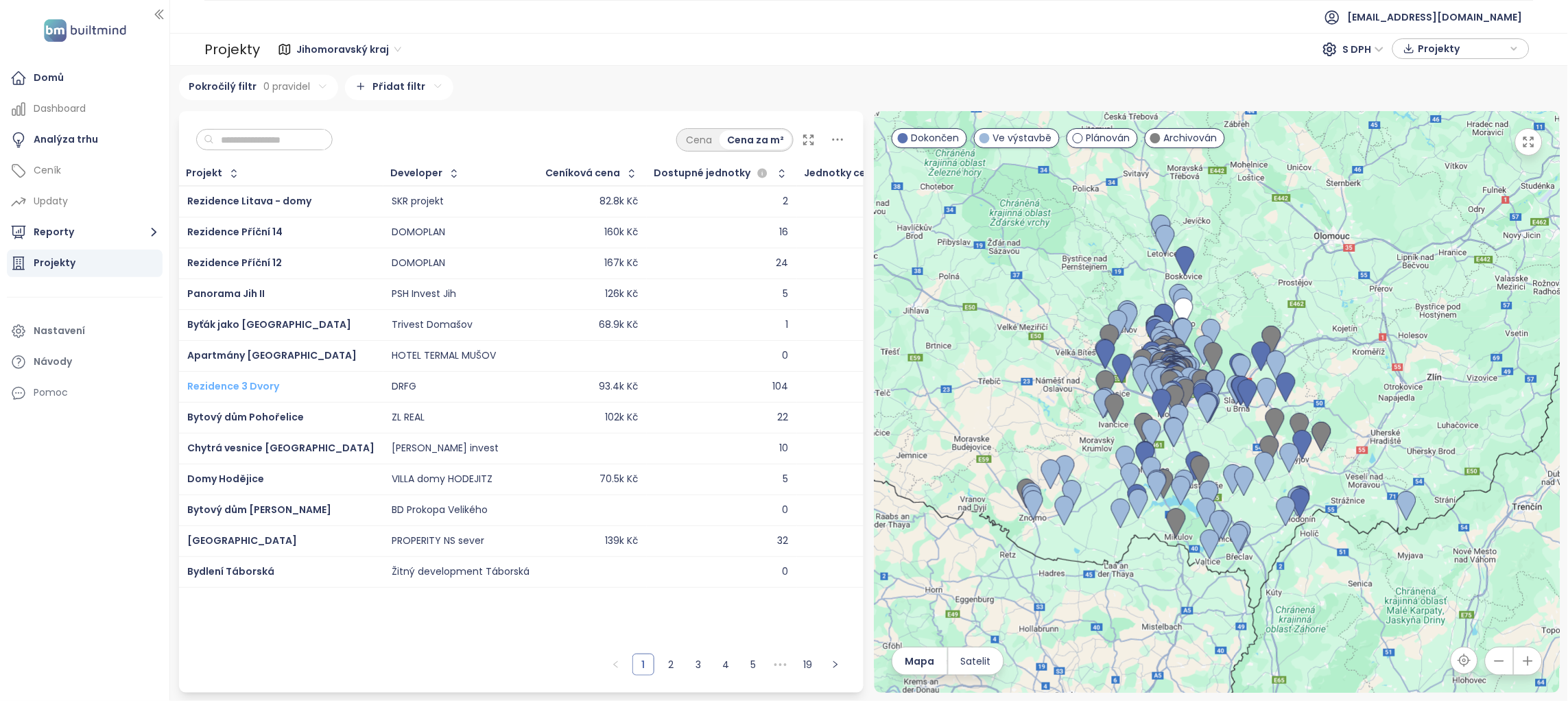
click at [233, 388] on span "Rezidence 3 Dvory" at bounding box center [233, 386] width 92 height 14
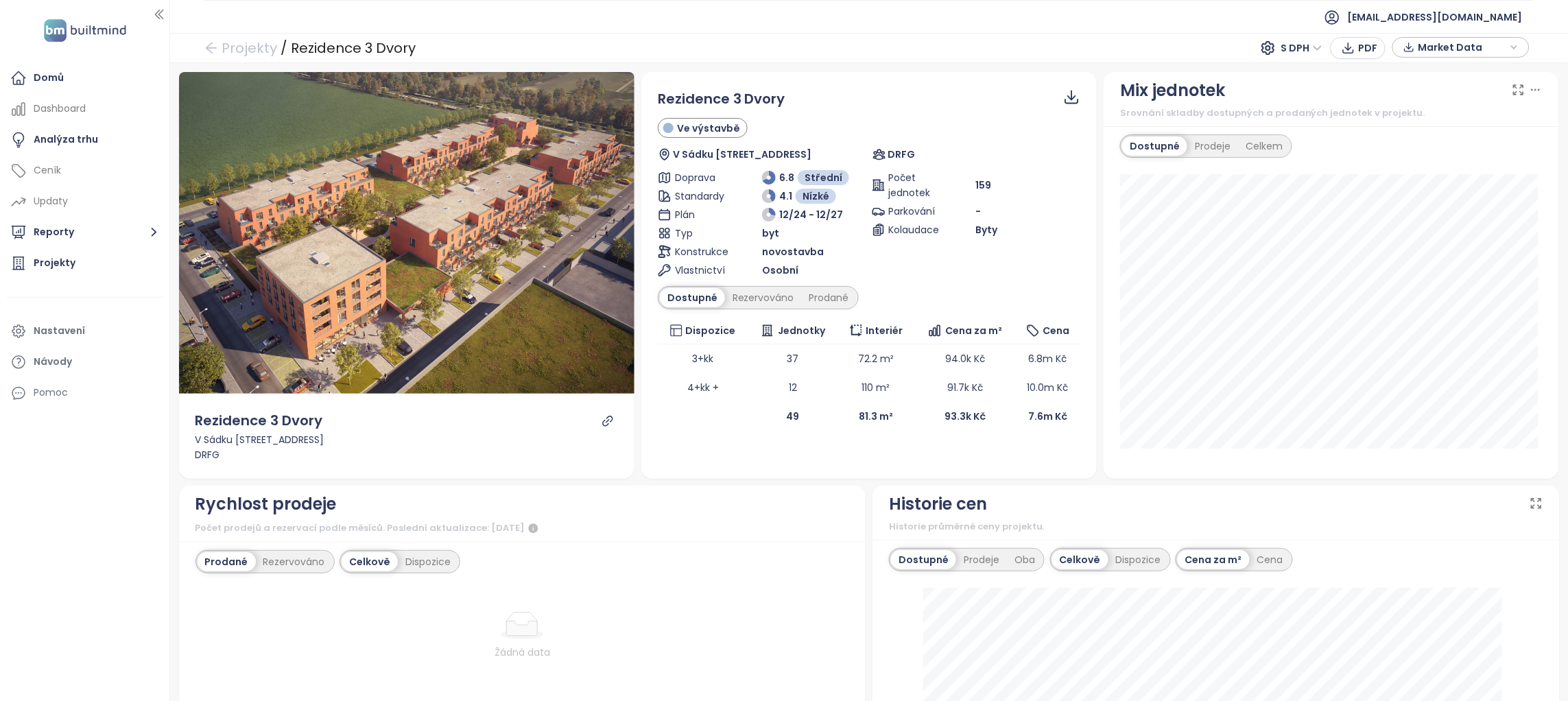
click at [1510, 45] on div "Market Data" at bounding box center [1460, 47] width 122 height 21
click at [1474, 51] on span "Market Data" at bounding box center [1462, 47] width 89 height 21
click at [1446, 171] on span "Sloupce" at bounding box center [1440, 169] width 39 height 15
click at [250, 57] on link "Projekty" at bounding box center [240, 48] width 73 height 25
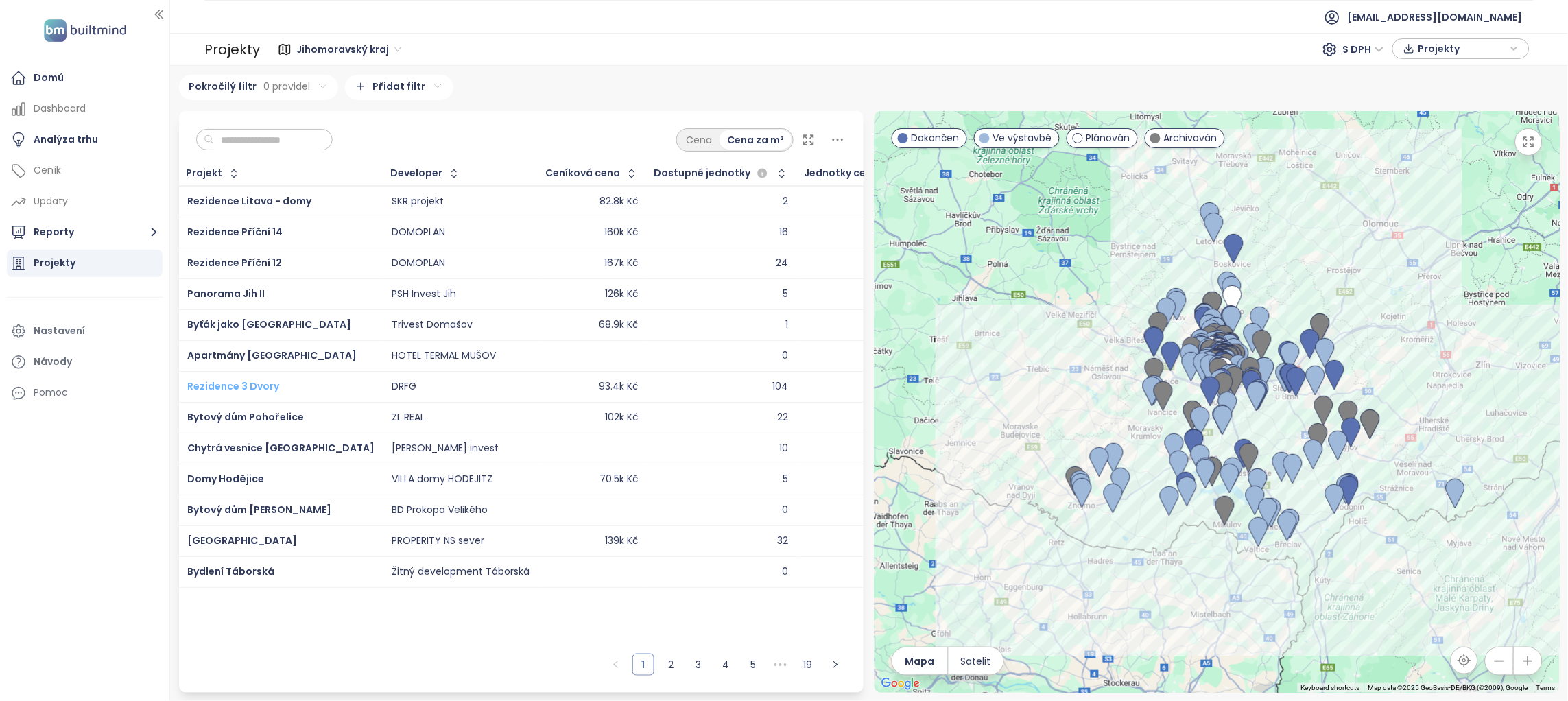
click at [247, 386] on span "Rezidence 3 Dvory" at bounding box center [233, 386] width 92 height 14
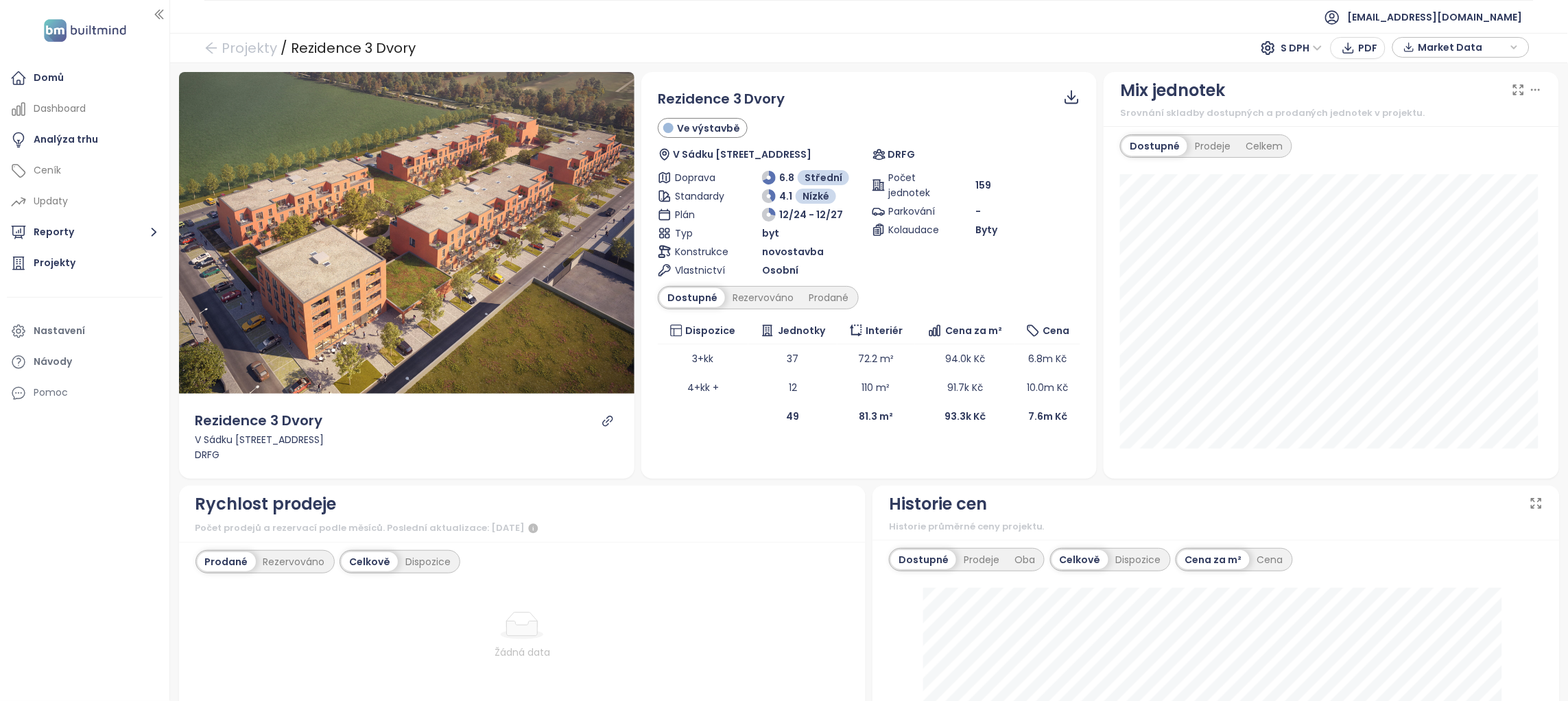
click at [1490, 45] on span "Market Data" at bounding box center [1462, 47] width 89 height 21
click at [1442, 172] on span "Sloupce" at bounding box center [1440, 169] width 39 height 15
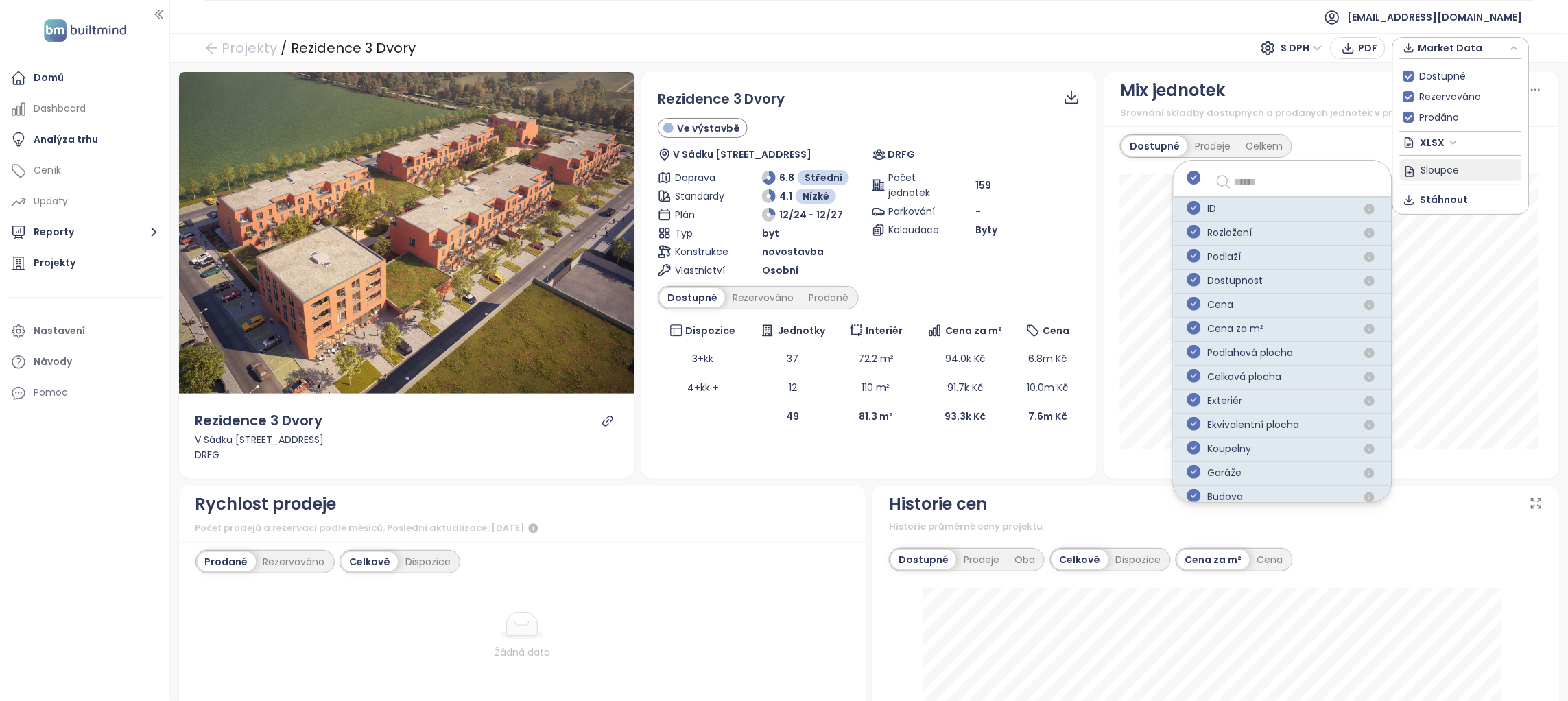
click at [1452, 171] on span "Sloupce" at bounding box center [1440, 169] width 39 height 15
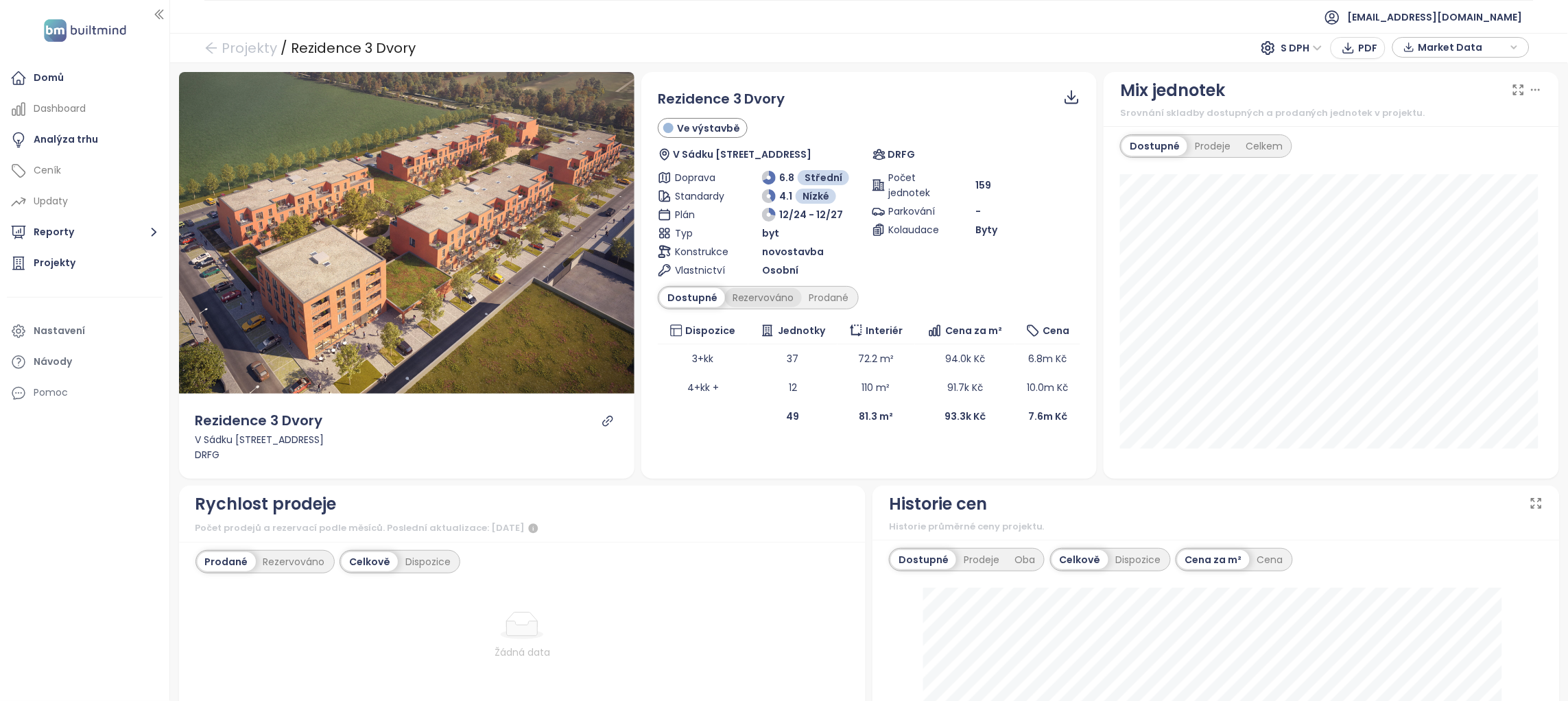
click at [758, 293] on div "Rezervováno" at bounding box center [763, 297] width 77 height 19
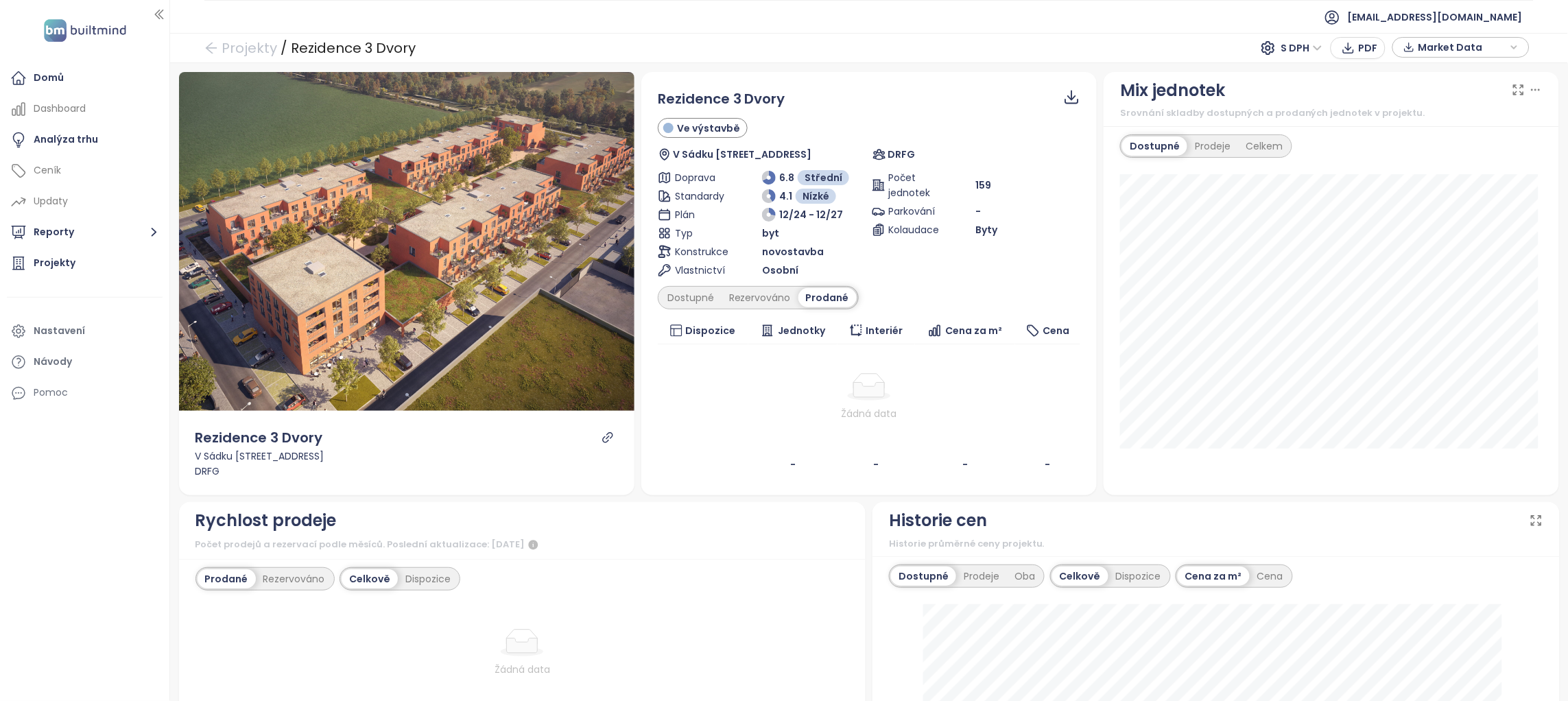
click at [1505, 40] on span "Market Data" at bounding box center [1462, 47] width 89 height 21
click at [677, 302] on div "Dostupné" at bounding box center [691, 297] width 62 height 19
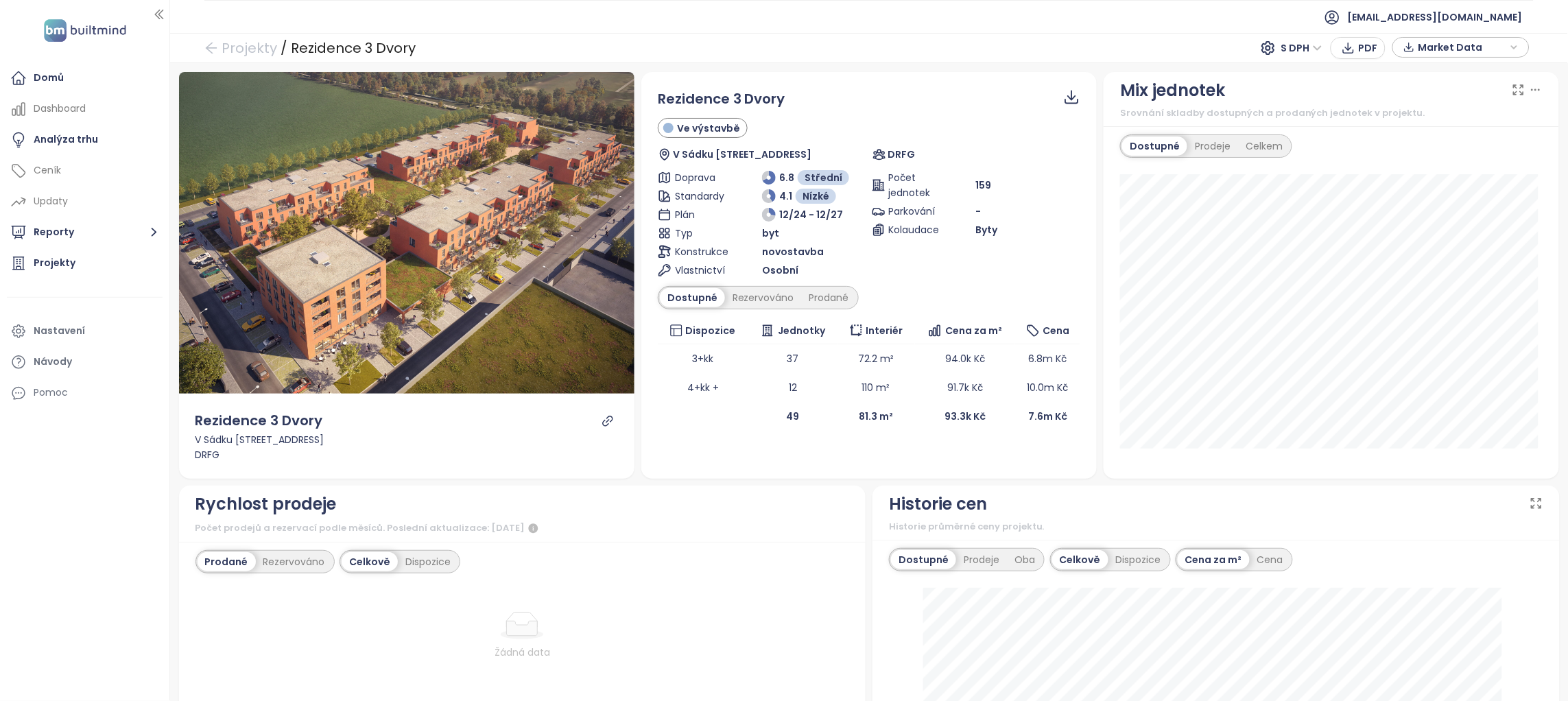
click at [1476, 43] on span "Market Data" at bounding box center [1462, 47] width 89 height 21
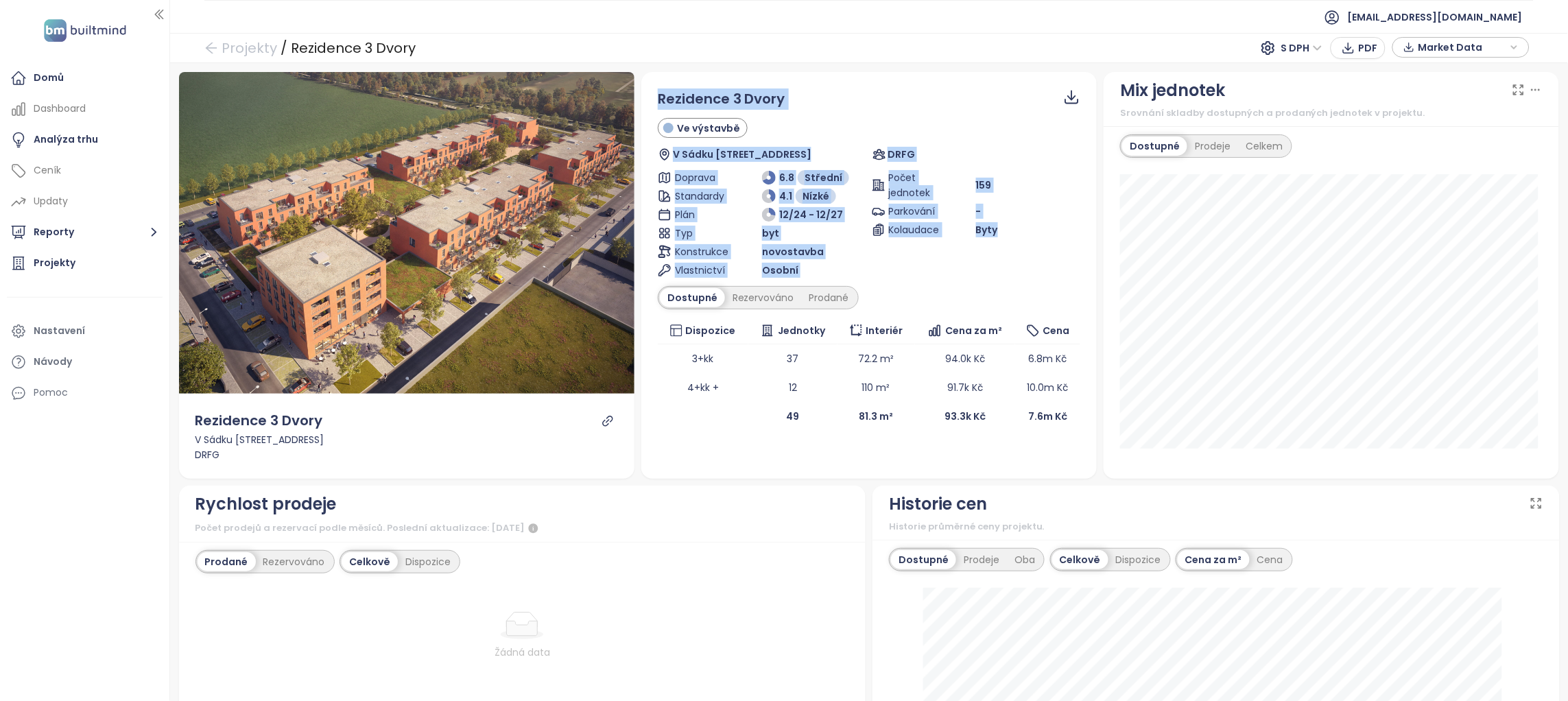
drag, startPoint x: 655, startPoint y: 91, endPoint x: 1010, endPoint y: 235, distance: 383.1
click at [1010, 235] on div "Rezidence 3 Dvory Ve výstavbě V Sádku 732, 664 53 Újezd u Brna, Czechia DRFG Do…" at bounding box center [869, 259] width 423 height 342
click at [1010, 235] on div "Byty" at bounding box center [1028, 229] width 105 height 15
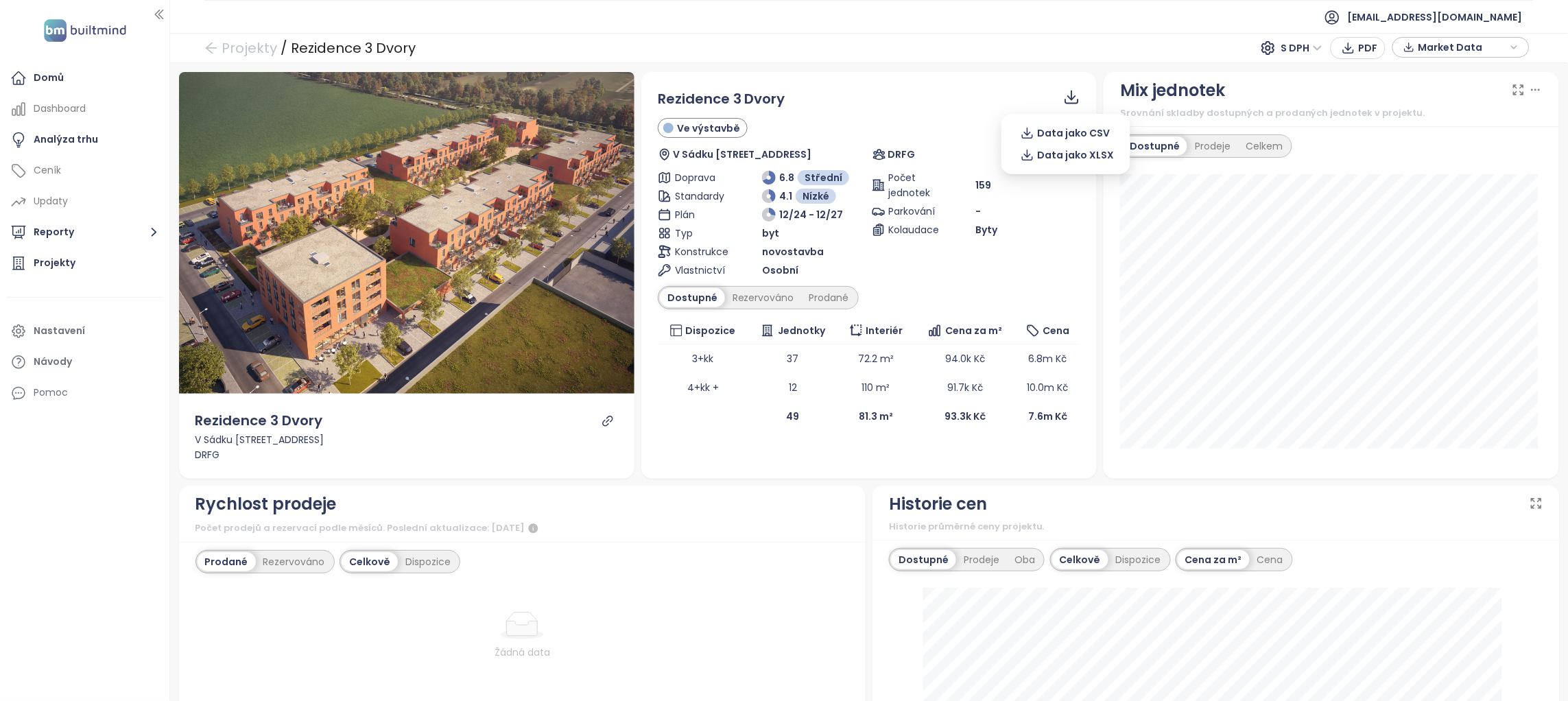
click at [1067, 97] on icon at bounding box center [1071, 95] width 9 height 10
click at [1069, 152] on span "Data jako XLSX" at bounding box center [1075, 155] width 77 height 15
click at [986, 83] on div "Rezidence 3 Dvory Ve výstavbě V Sádku 732, 664 53 Újezd u Brna, Czechia DRFG Do…" at bounding box center [869, 259] width 456 height 375
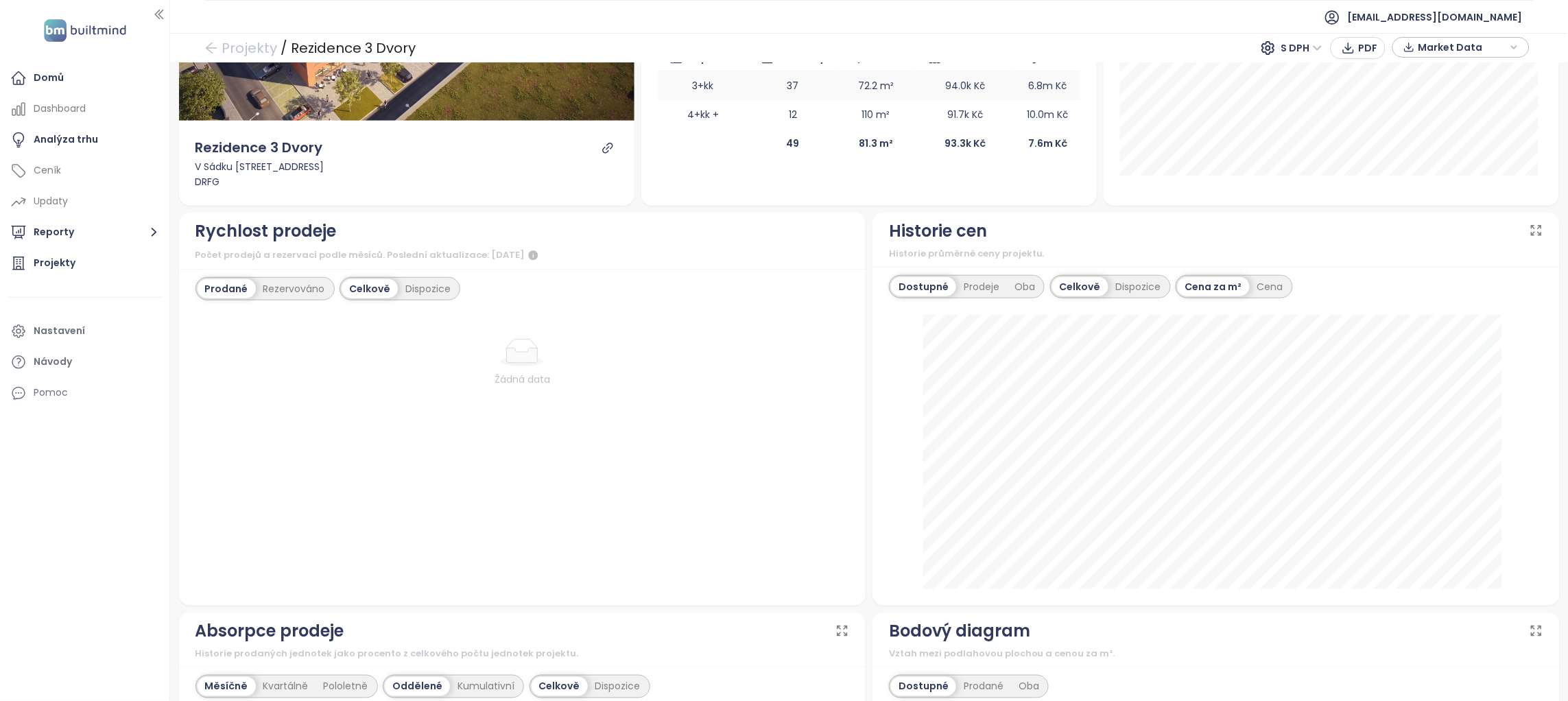
scroll to position [274, 0]
click at [280, 282] on div "Rezervováno" at bounding box center [293, 286] width 77 height 19
click at [1125, 218] on div "Historie cen" at bounding box center [1216, 229] width 654 height 26
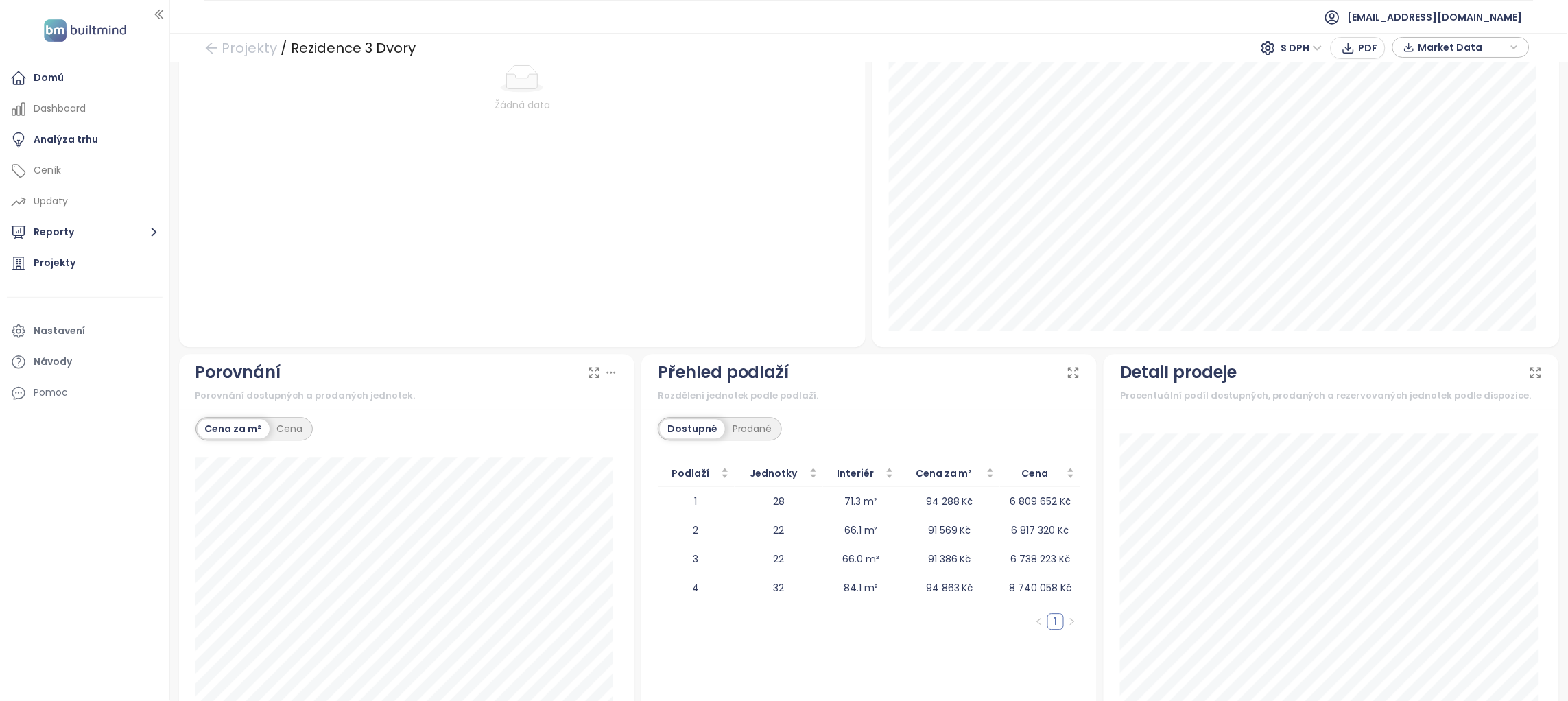
scroll to position [986, 0]
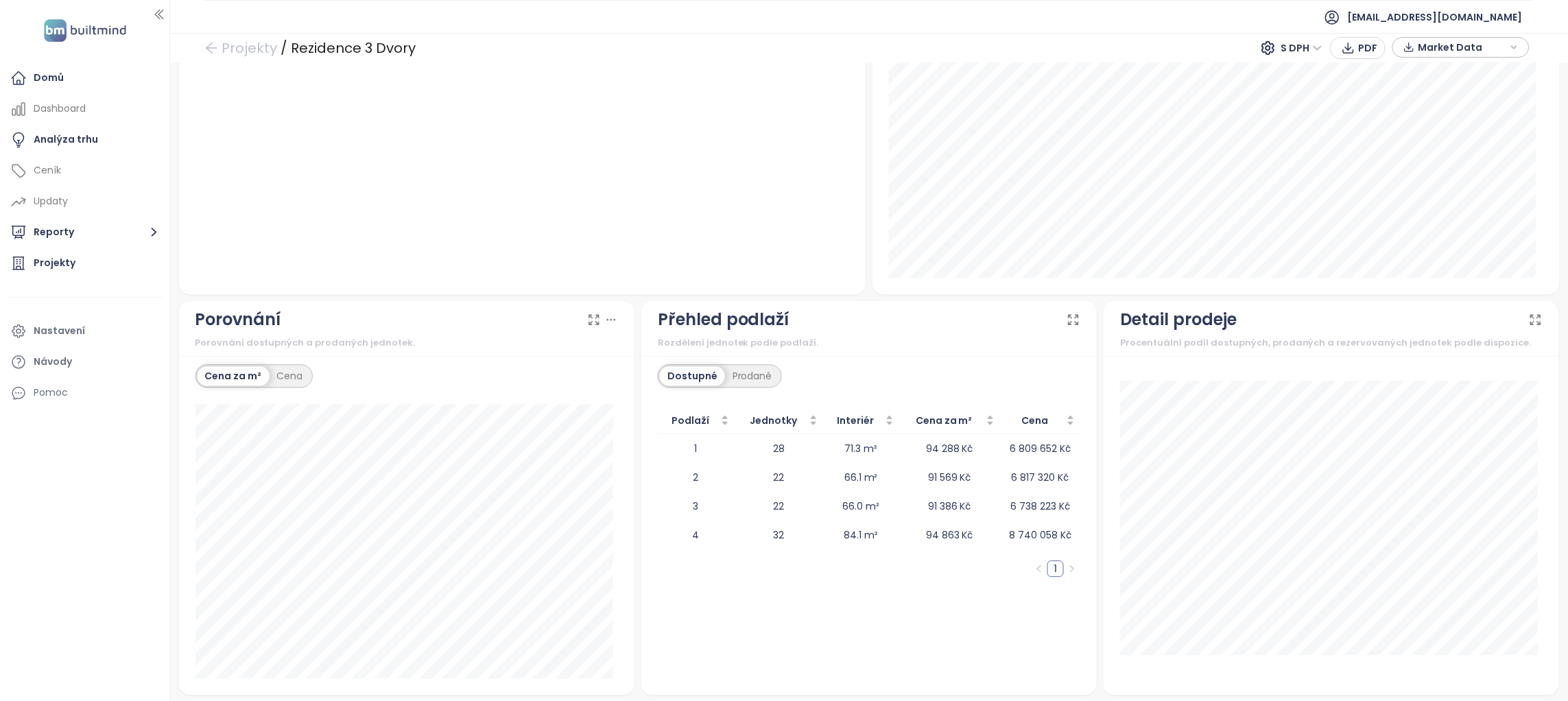
click at [1066, 319] on icon at bounding box center [1073, 320] width 14 height 14
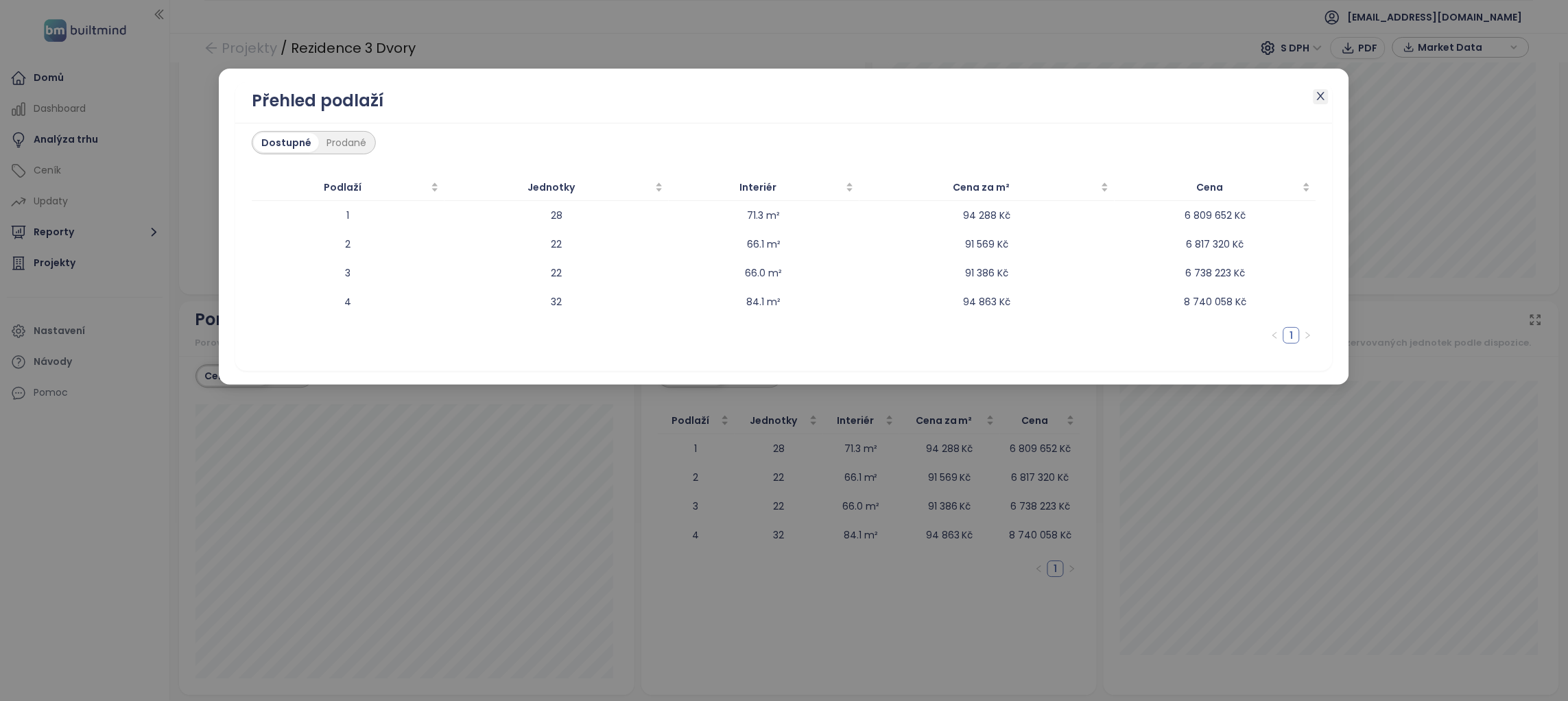
click at [1321, 94] on icon "close" at bounding box center [1321, 96] width 11 height 11
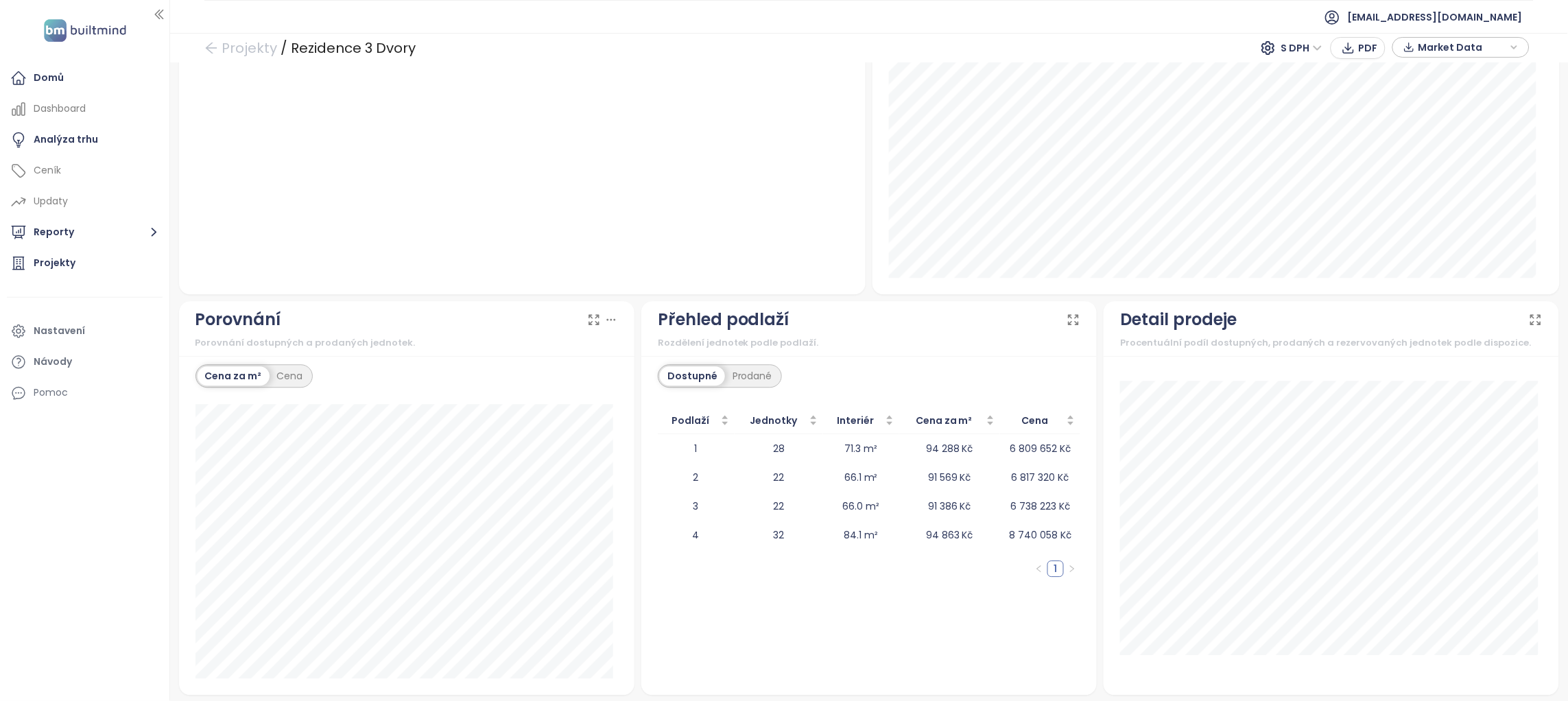
click at [606, 320] on icon at bounding box center [611, 320] width 14 height 14
click at [862, 314] on div "Přehled podlaží" at bounding box center [869, 319] width 423 height 26
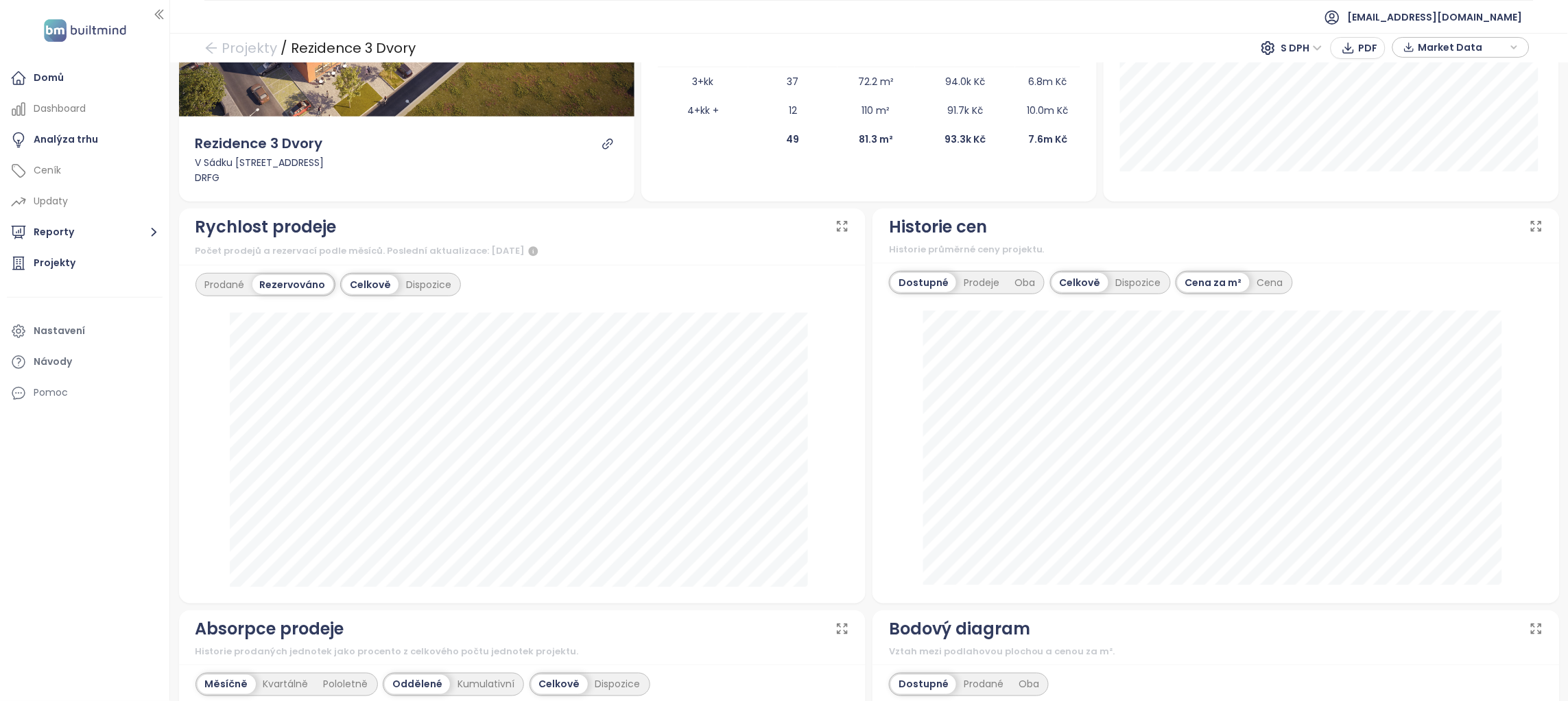
scroll to position [308, 0]
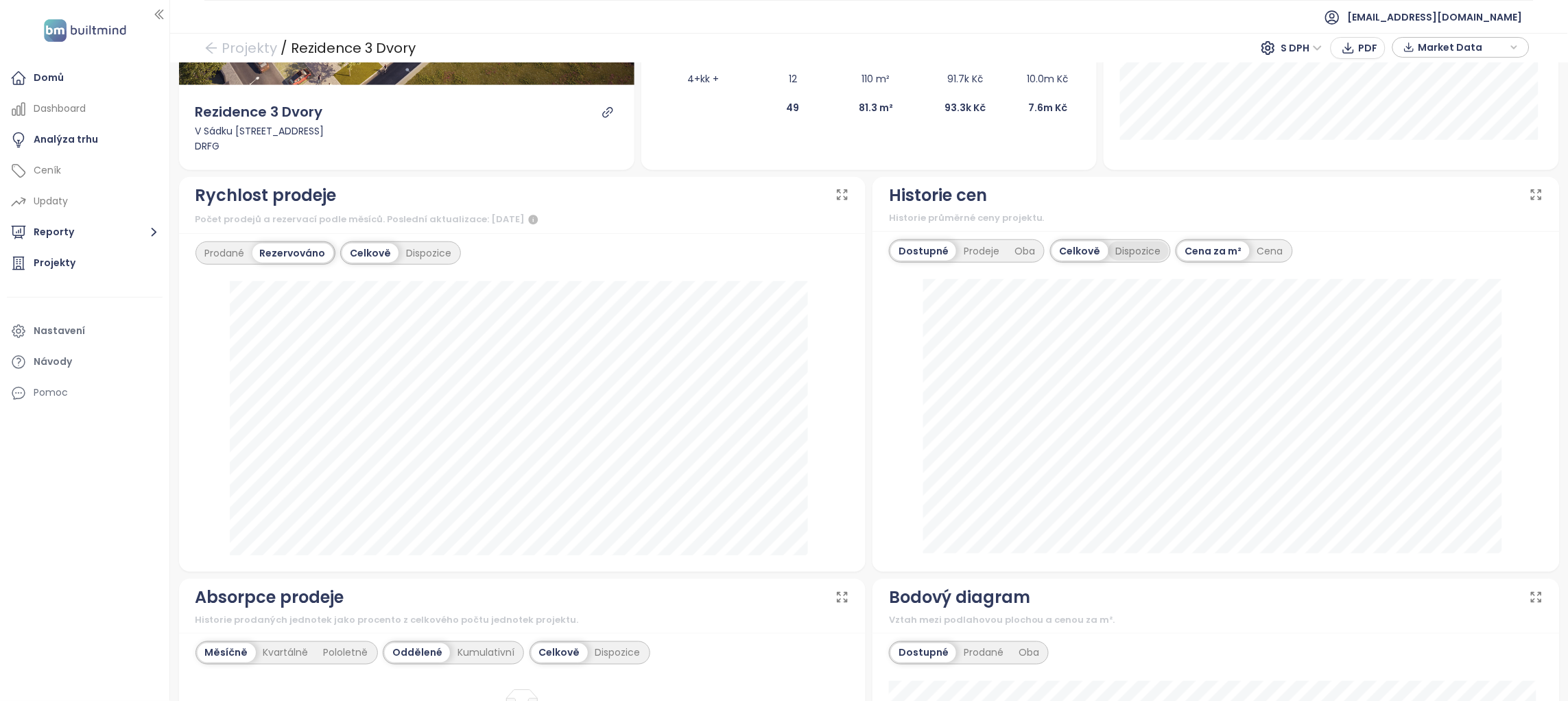
click at [1131, 245] on div "Dispozice" at bounding box center [1138, 250] width 61 height 19
click at [970, 249] on div "Prodeje" at bounding box center [981, 250] width 51 height 19
click at [916, 258] on div "Dostupné Prodeje" at bounding box center [949, 250] width 120 height 23
click at [903, 245] on div "Dostupné" at bounding box center [922, 250] width 62 height 19
click at [1107, 193] on div "Historie cen" at bounding box center [1216, 195] width 654 height 26
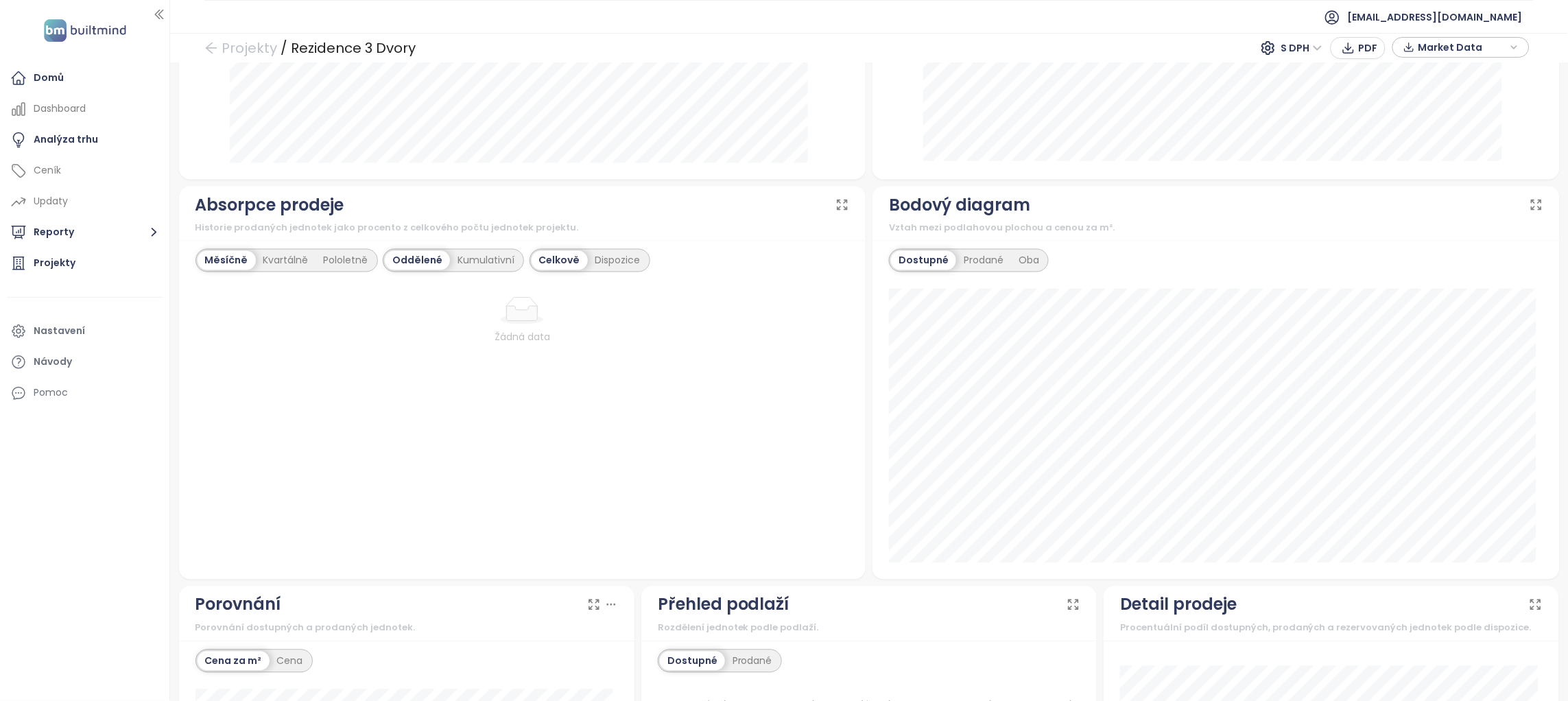
scroll to position [686, 0]
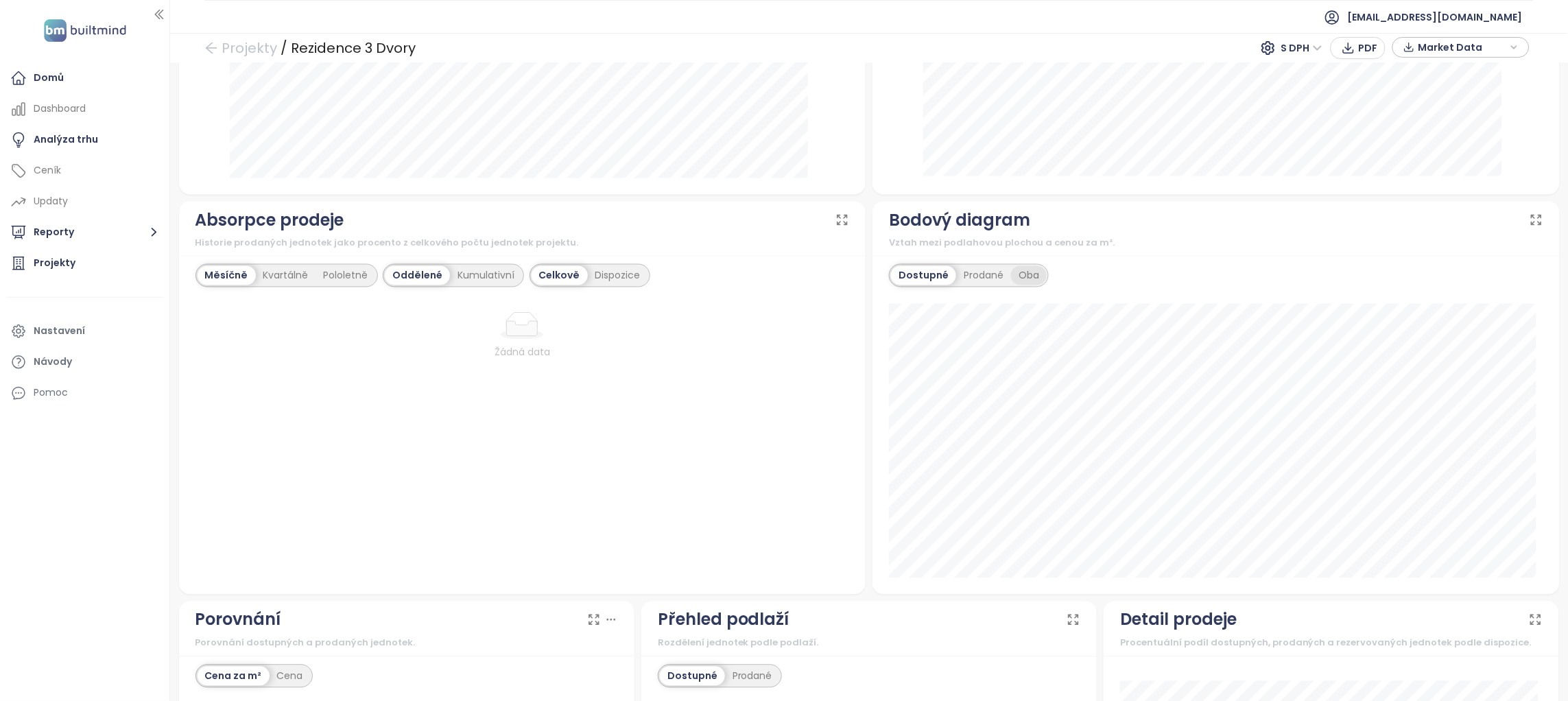
click at [1013, 272] on div "Oba" at bounding box center [1029, 275] width 36 height 19
click at [933, 266] on div "Dostupné" at bounding box center [922, 275] width 62 height 19
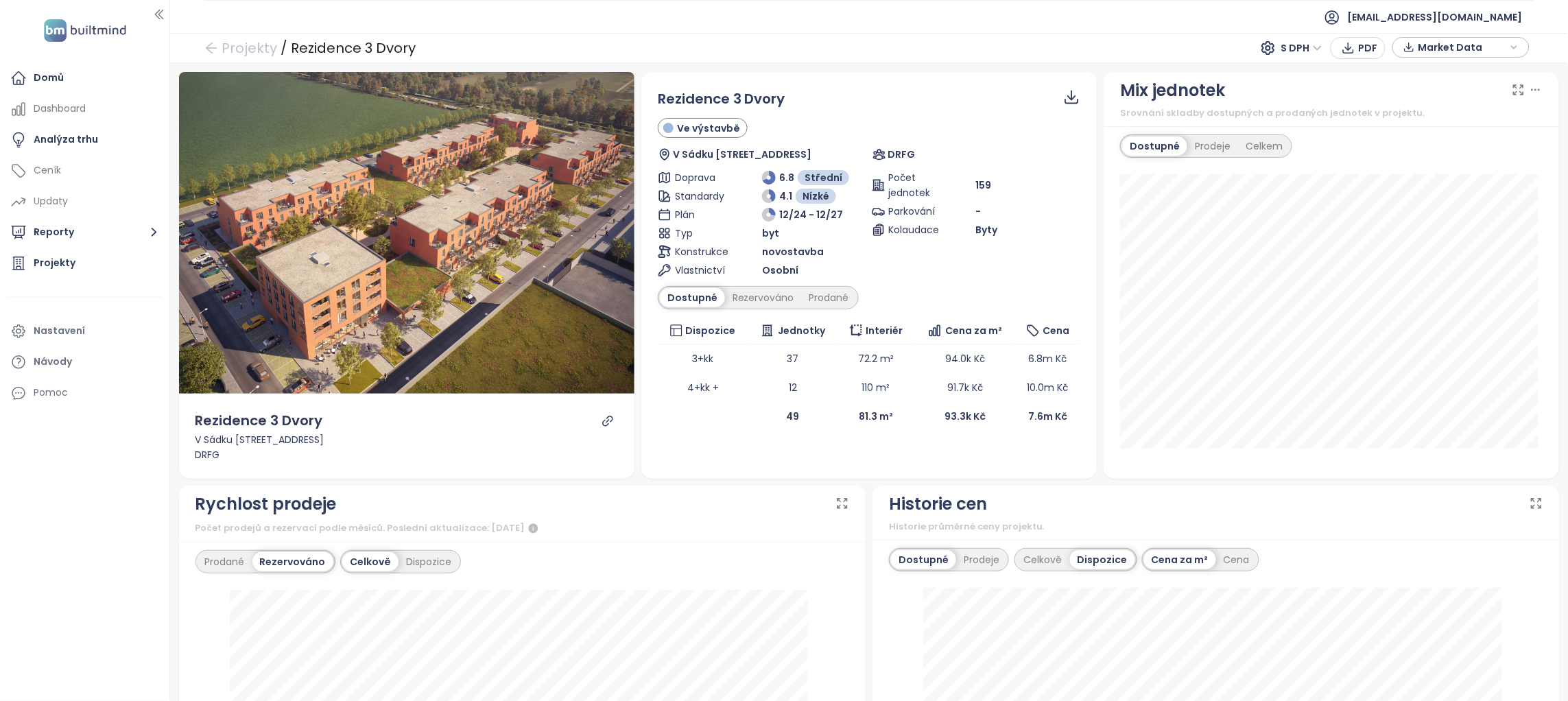
scroll to position [1, 0]
click at [1196, 145] on div "Prodeje" at bounding box center [1212, 145] width 51 height 19
click at [1139, 144] on div "Dostupné" at bounding box center [1153, 145] width 62 height 19
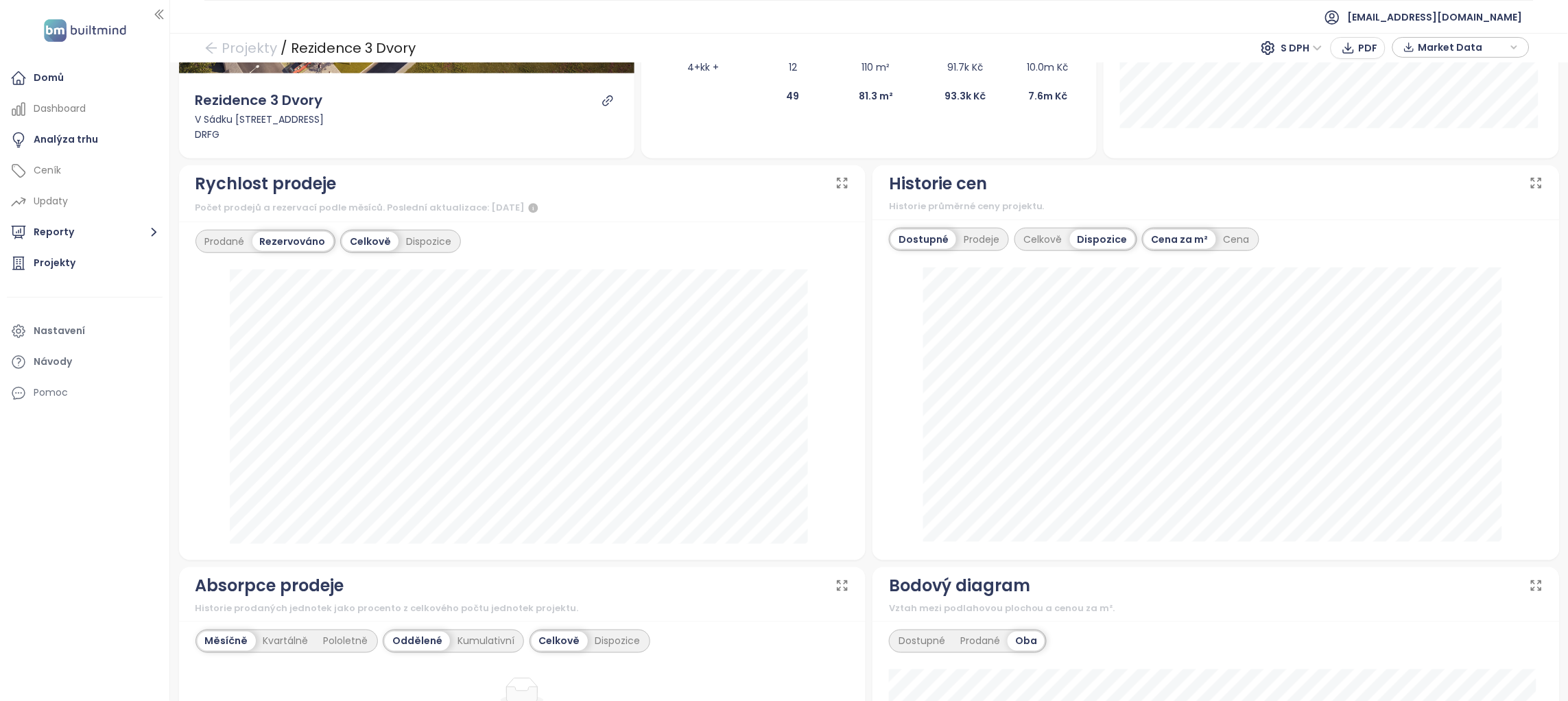
scroll to position [323, 0]
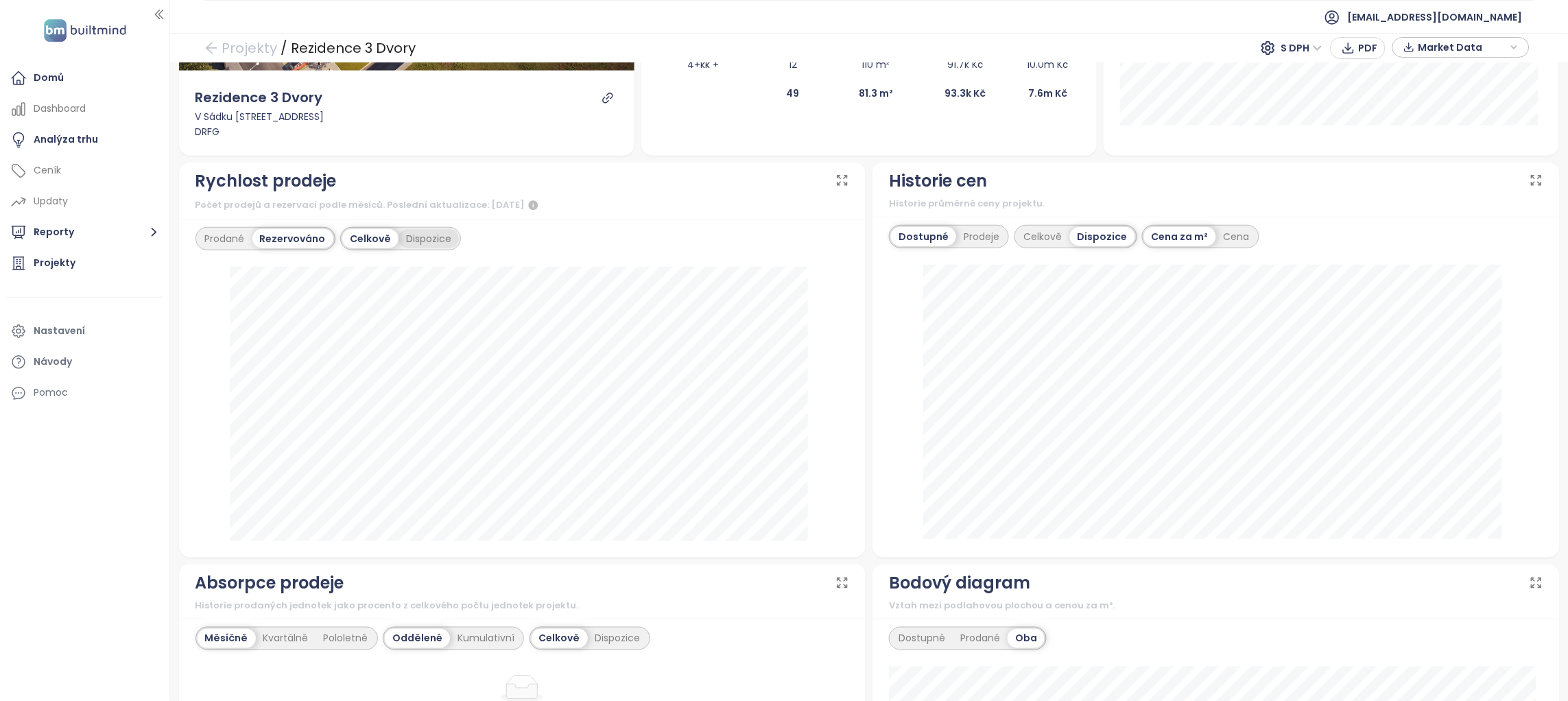
click at [428, 238] on div "Dispozice" at bounding box center [429, 238] width 61 height 19
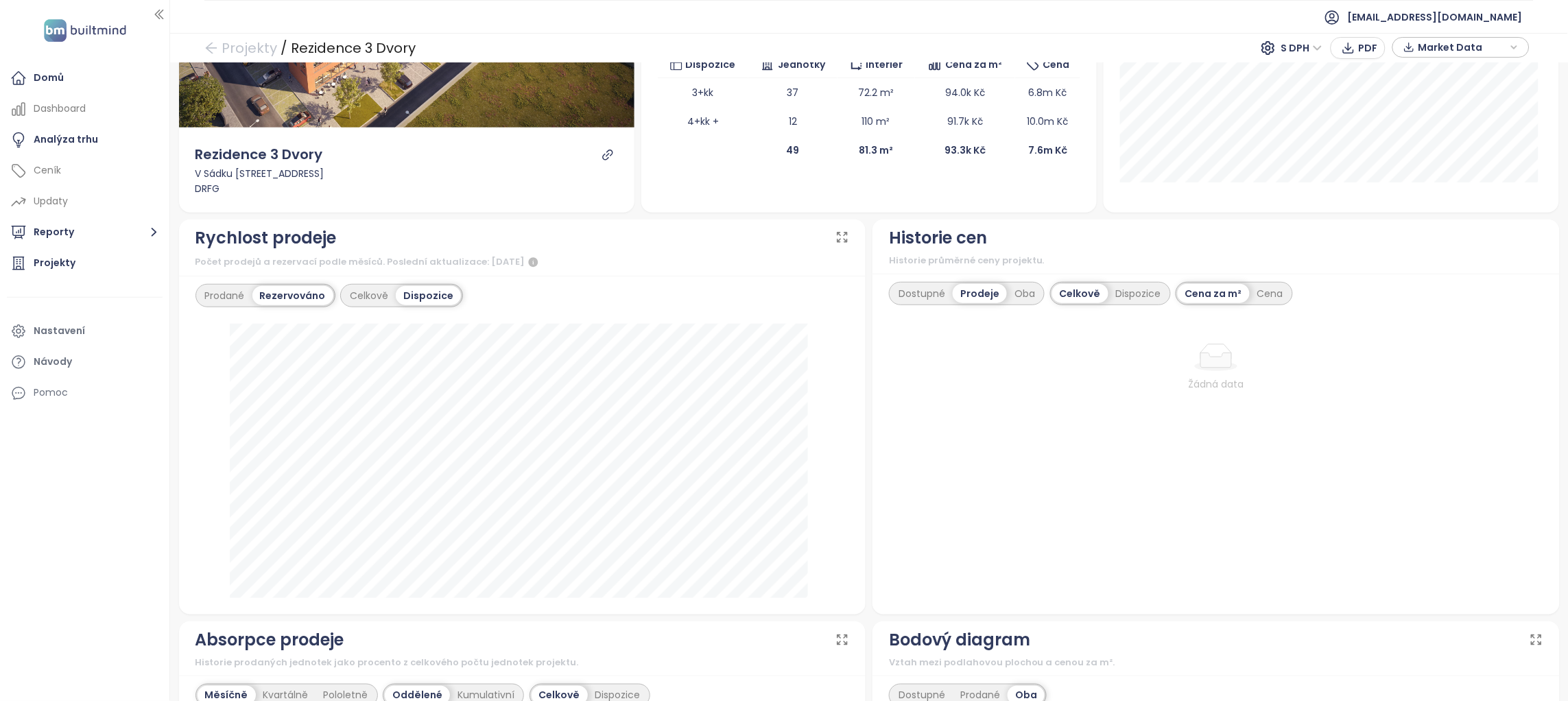
scroll to position [298, 0]
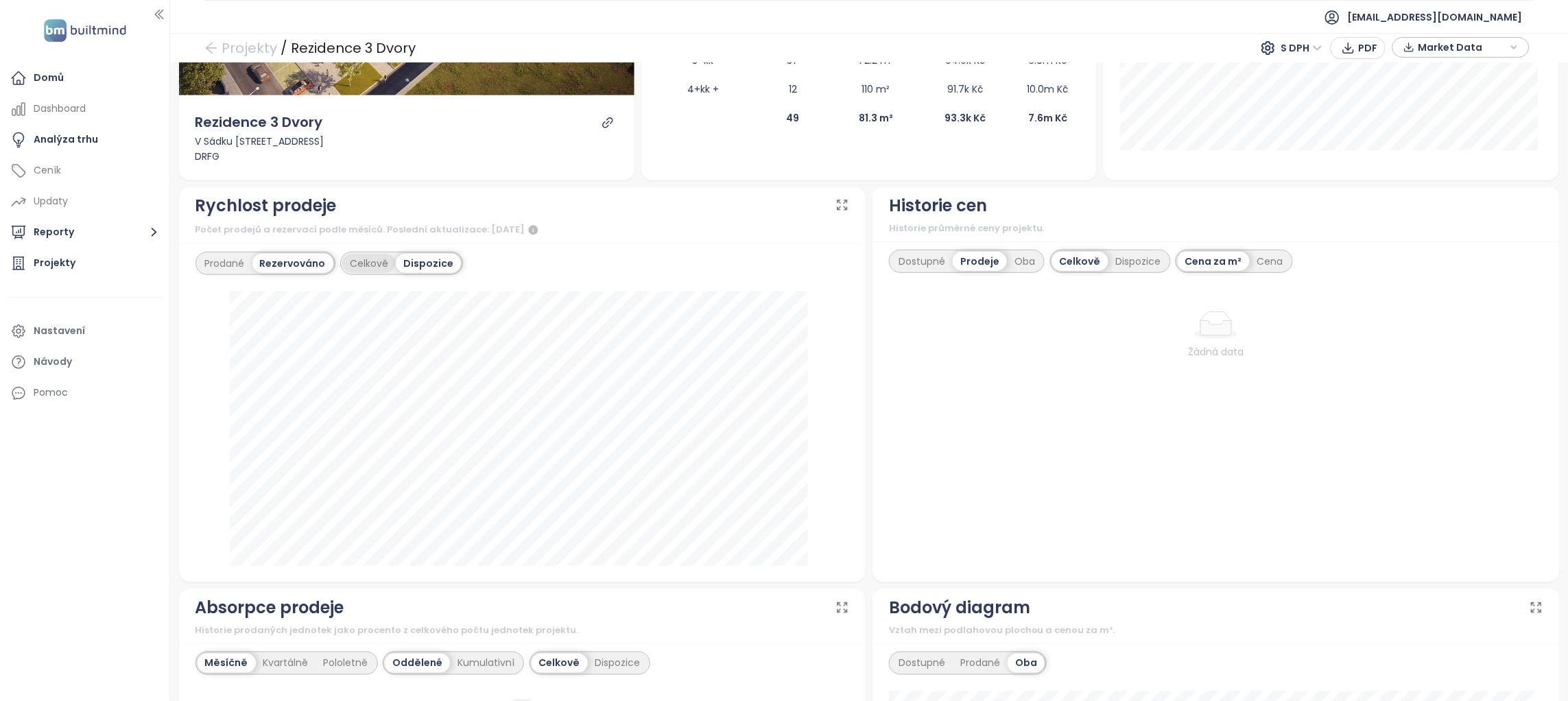
click at [372, 253] on div "Celkově" at bounding box center [369, 262] width 54 height 19
click at [211, 263] on div "Prodané" at bounding box center [224, 262] width 55 height 19
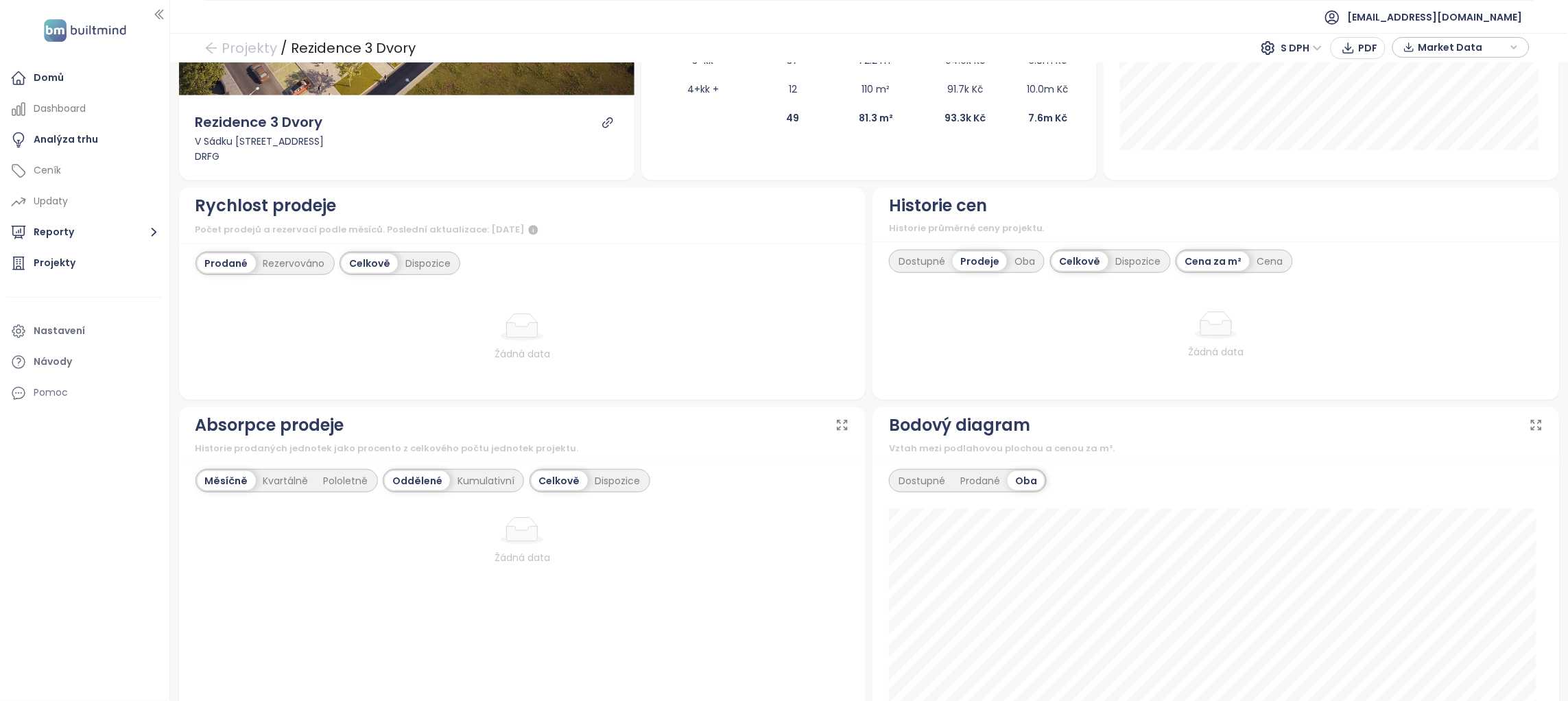
scroll to position [0, 0]
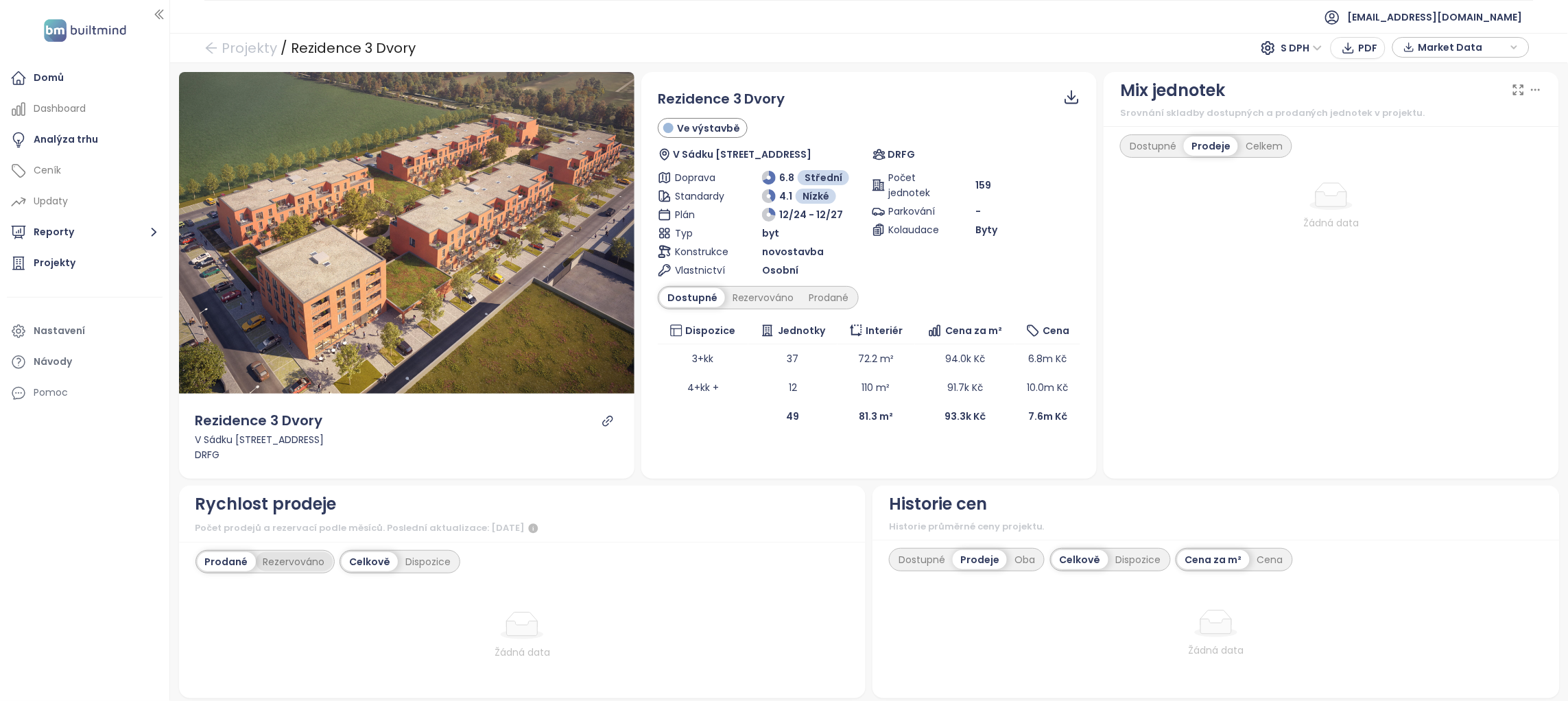
click at [302, 558] on div "Rezervováno" at bounding box center [293, 561] width 77 height 19
click at [449, 507] on div "Rychlost prodeje" at bounding box center [523, 504] width 654 height 26
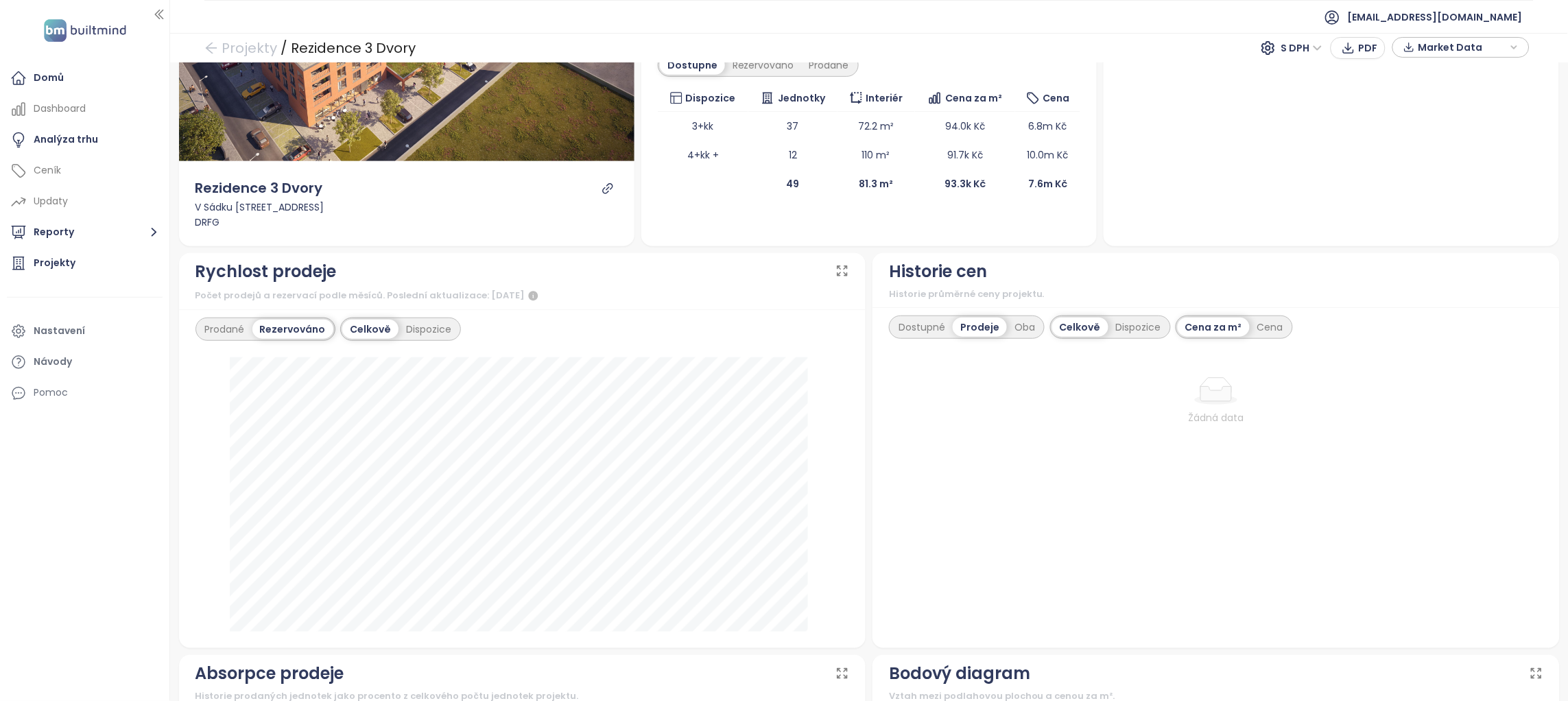
scroll to position [240, 0]
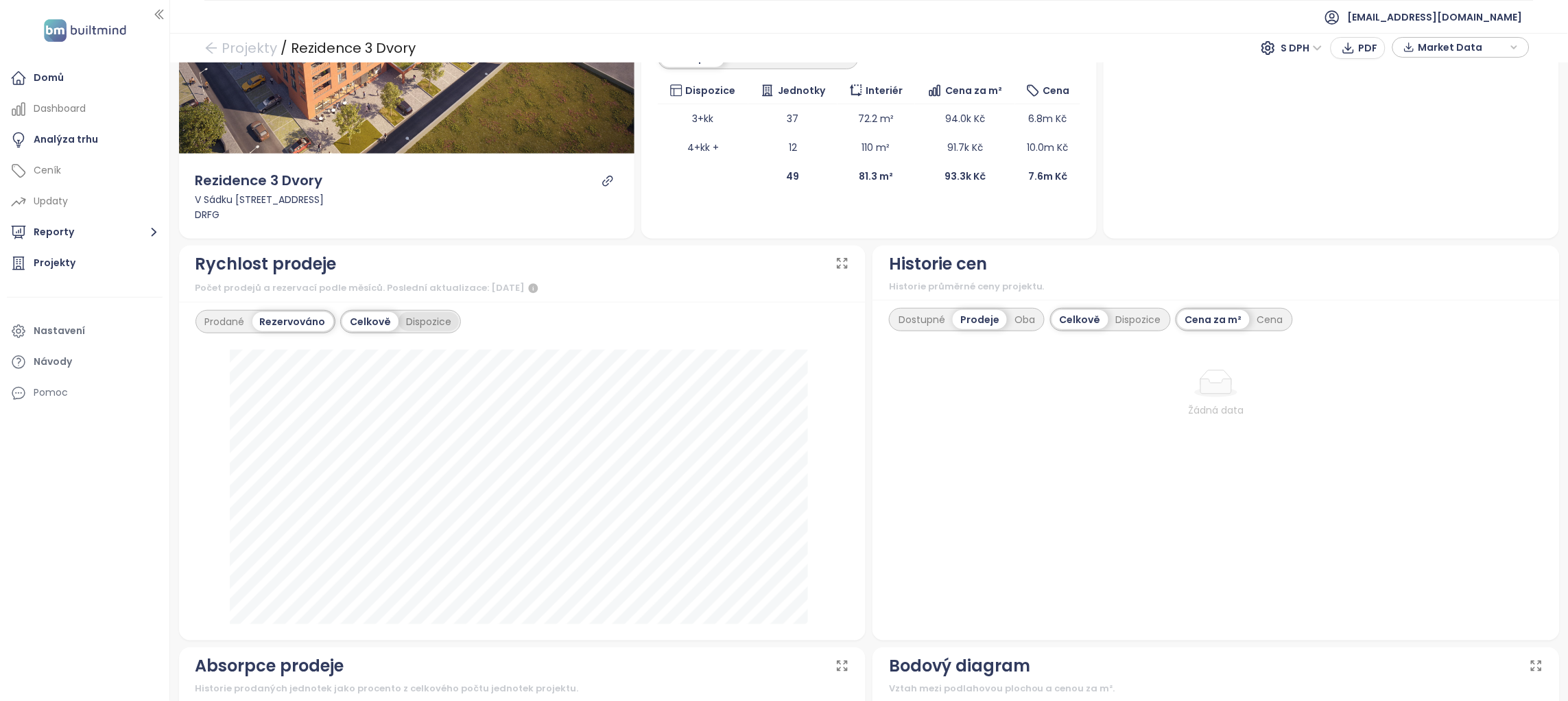
click at [417, 326] on div "Dispozice" at bounding box center [429, 321] width 61 height 19
click at [908, 320] on div "Dostupné" at bounding box center [922, 319] width 62 height 19
click at [845, 192] on div "Rezidence 3 Dvory Ve výstavbě V Sádku 732, 664 53 Újezd u Brna, Czechia DRFG Do…" at bounding box center [869, 20] width 456 height 375
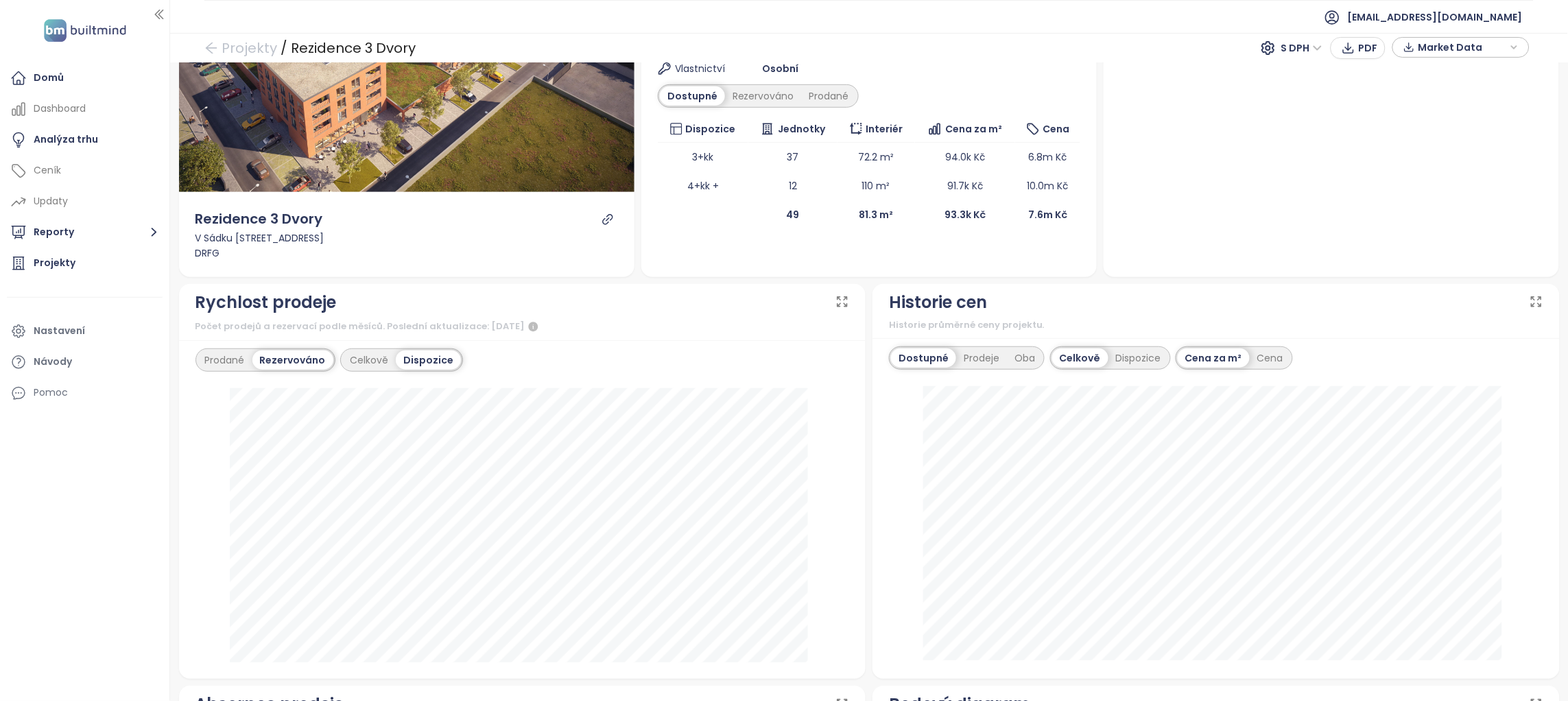
scroll to position [172, 0]
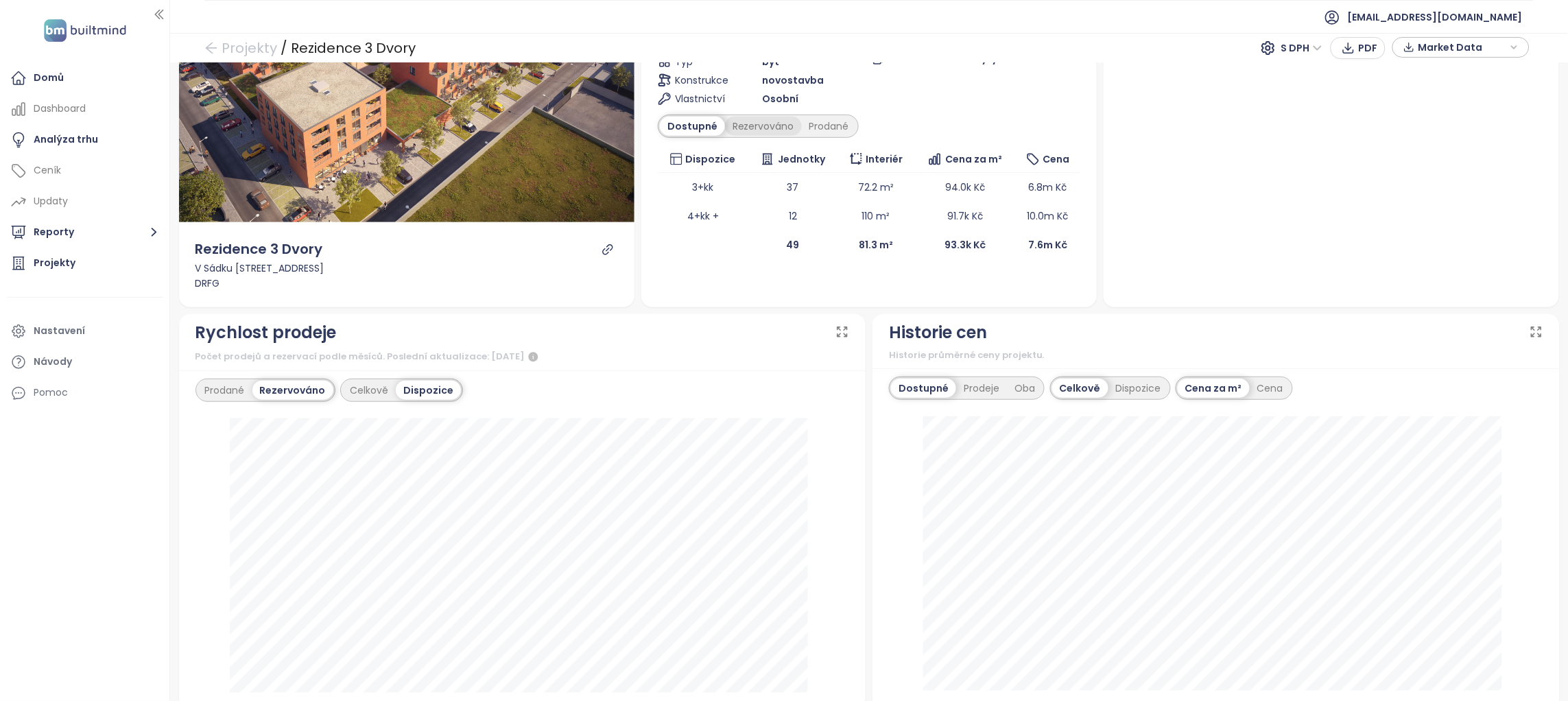
click at [746, 126] on div "Rezervováno" at bounding box center [763, 126] width 77 height 19
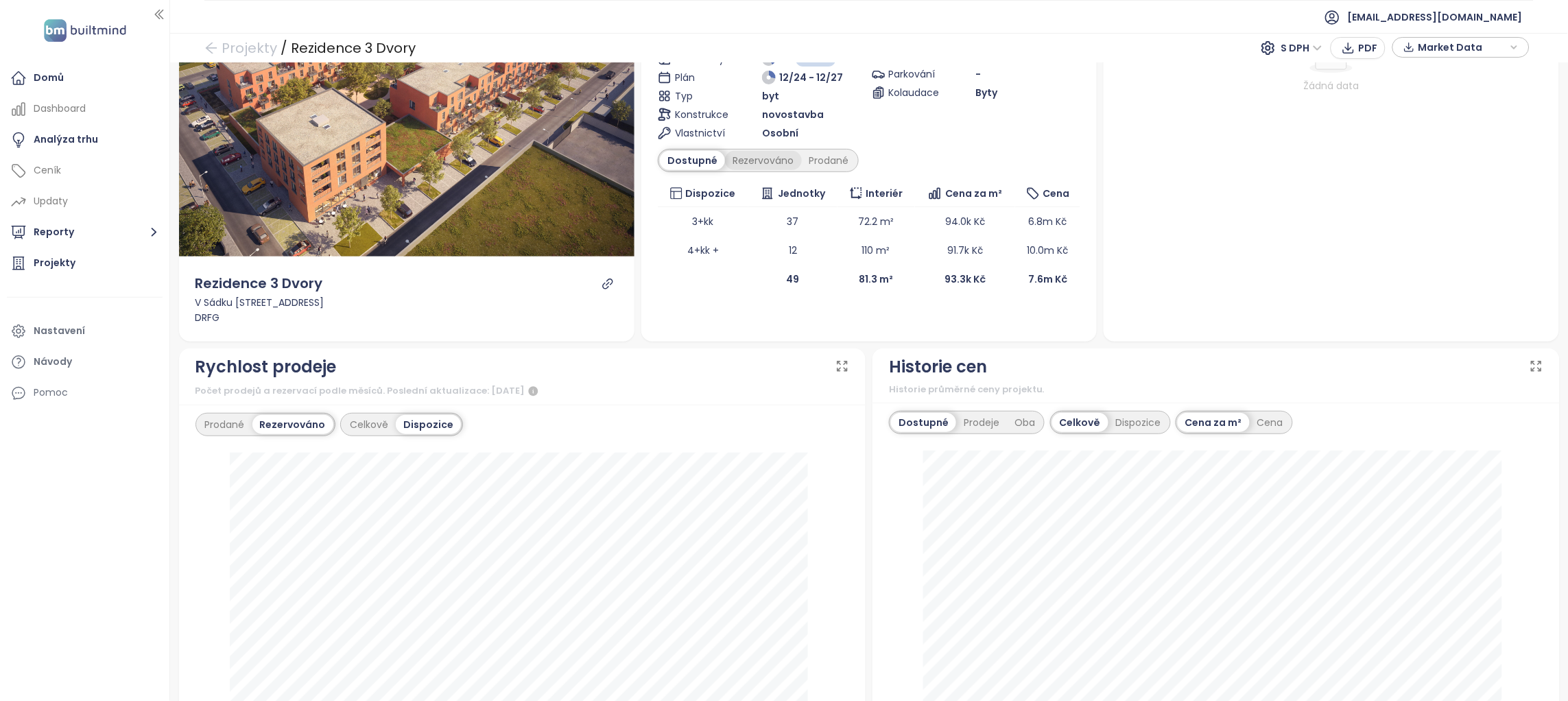
click at [767, 166] on div "Rezervováno" at bounding box center [763, 160] width 77 height 19
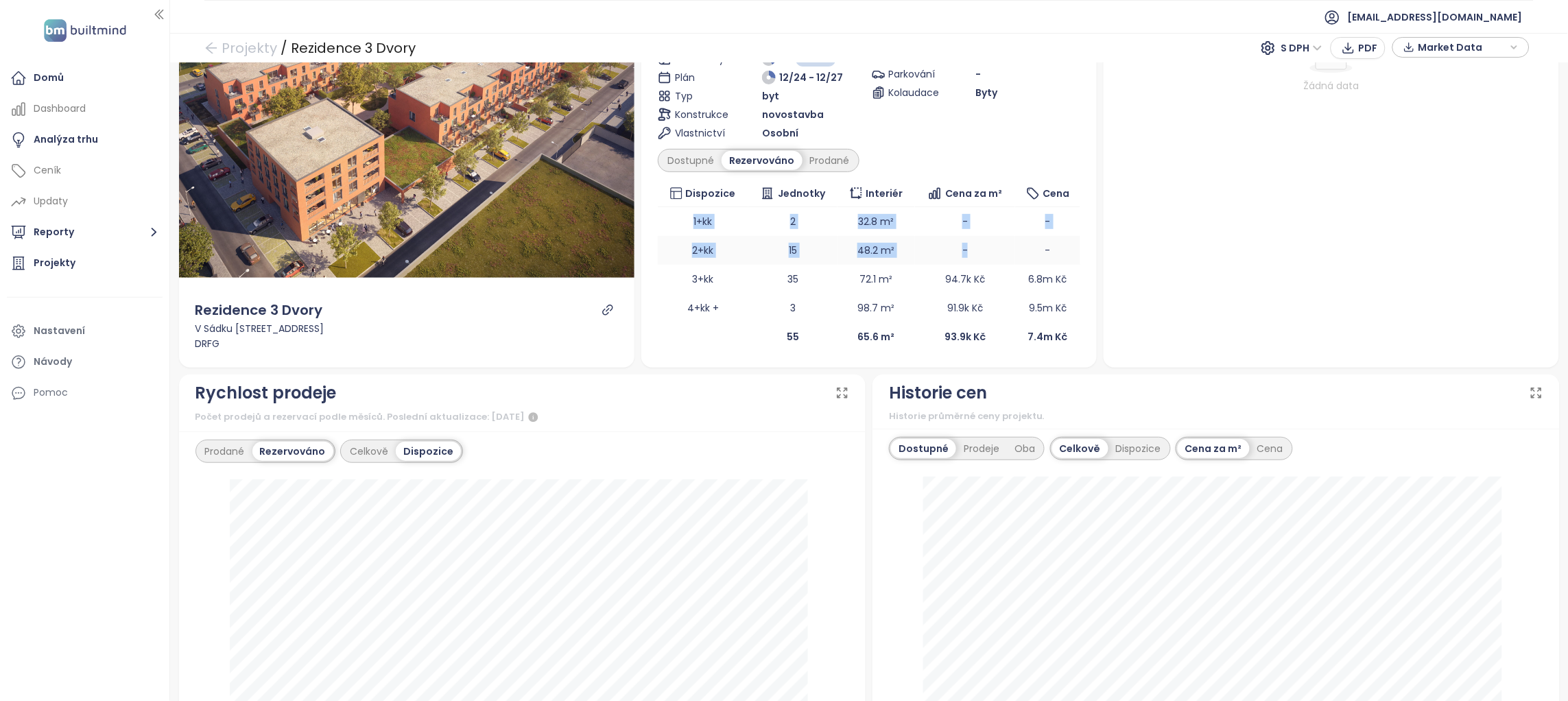
drag, startPoint x: 677, startPoint y: 220, endPoint x: 1024, endPoint y: 249, distance: 348.2
click at [1024, 249] on tbody "1+kk 2 32.8 m² - - 2+kk 15 48.2 m² - - 3+kk 35 72.1 m² 94.7k Kč 6.8m Kč 4+kk + …" at bounding box center [869, 265] width 423 height 116
click at [936, 236] on td "-" at bounding box center [965, 250] width 101 height 29
drag, startPoint x: 676, startPoint y: 215, endPoint x: 891, endPoint y: 255, distance: 218.7
click at [891, 255] on tbody "1+kk 2 32.8 m² - - 2+kk 15 48.2 m² - - 3+kk 35 72.1 m² 94.7k Kč 6.8m Kč 4+kk + …" at bounding box center [869, 265] width 423 height 116
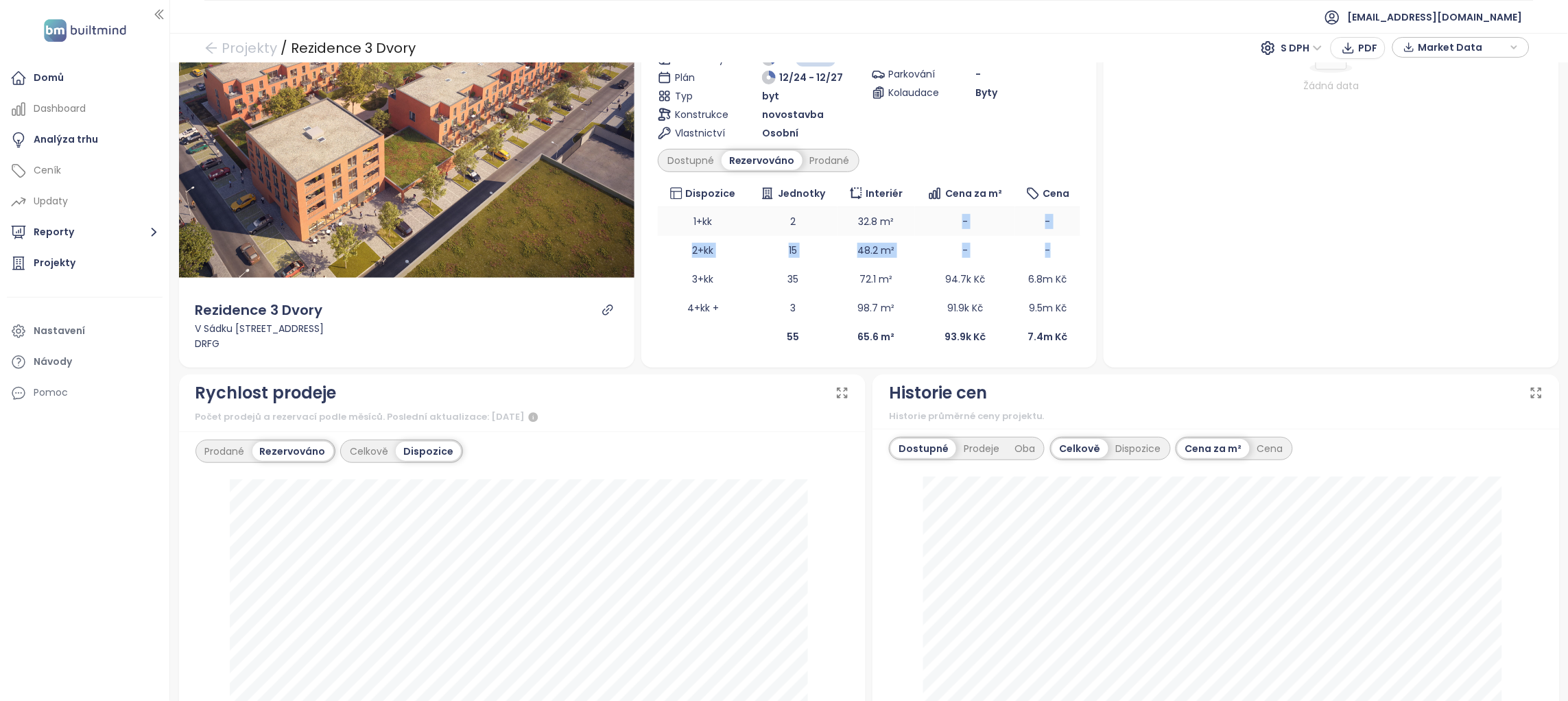
drag, startPoint x: 1063, startPoint y: 253, endPoint x: 920, endPoint y: 216, distance: 147.7
click at [920, 216] on tbody "1+kk 2 32.8 m² - - 2+kk 15 48.2 m² - - 3+kk 35 72.1 m² 94.7k Kč 6.8m Kč 4+kk + …" at bounding box center [869, 265] width 423 height 116
click at [920, 216] on td "-" at bounding box center [965, 221] width 101 height 29
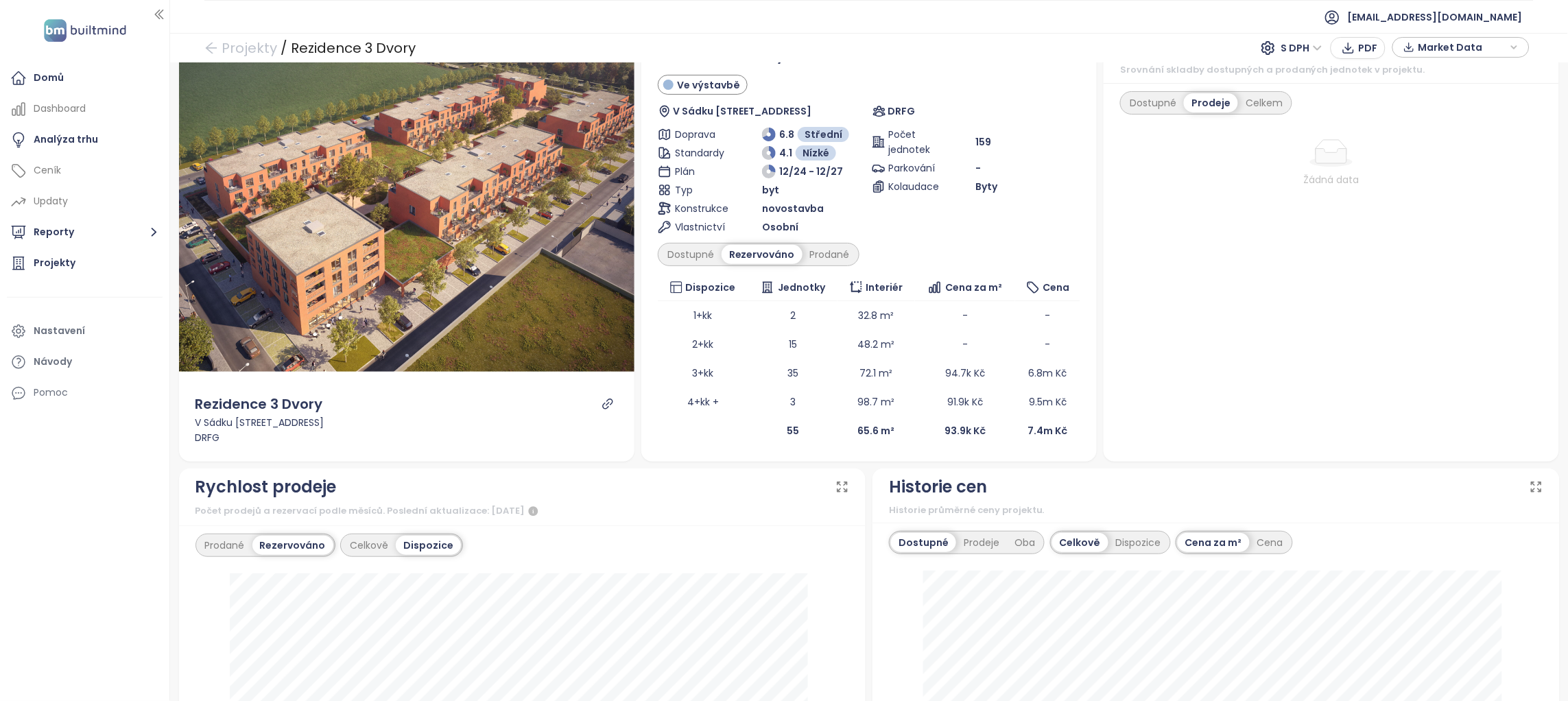
scroll to position [36, 0]
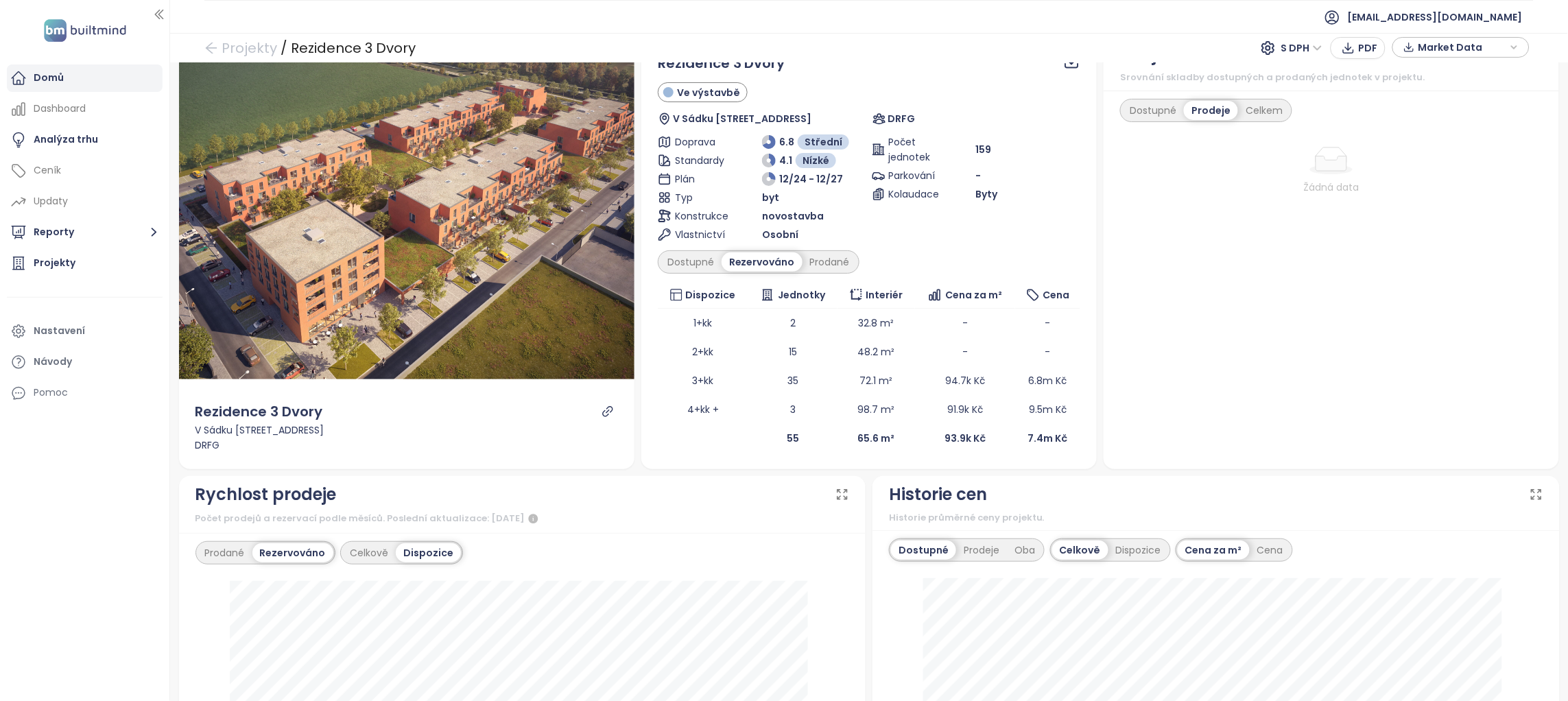
click at [45, 78] on div "Domů" at bounding box center [49, 77] width 30 height 17
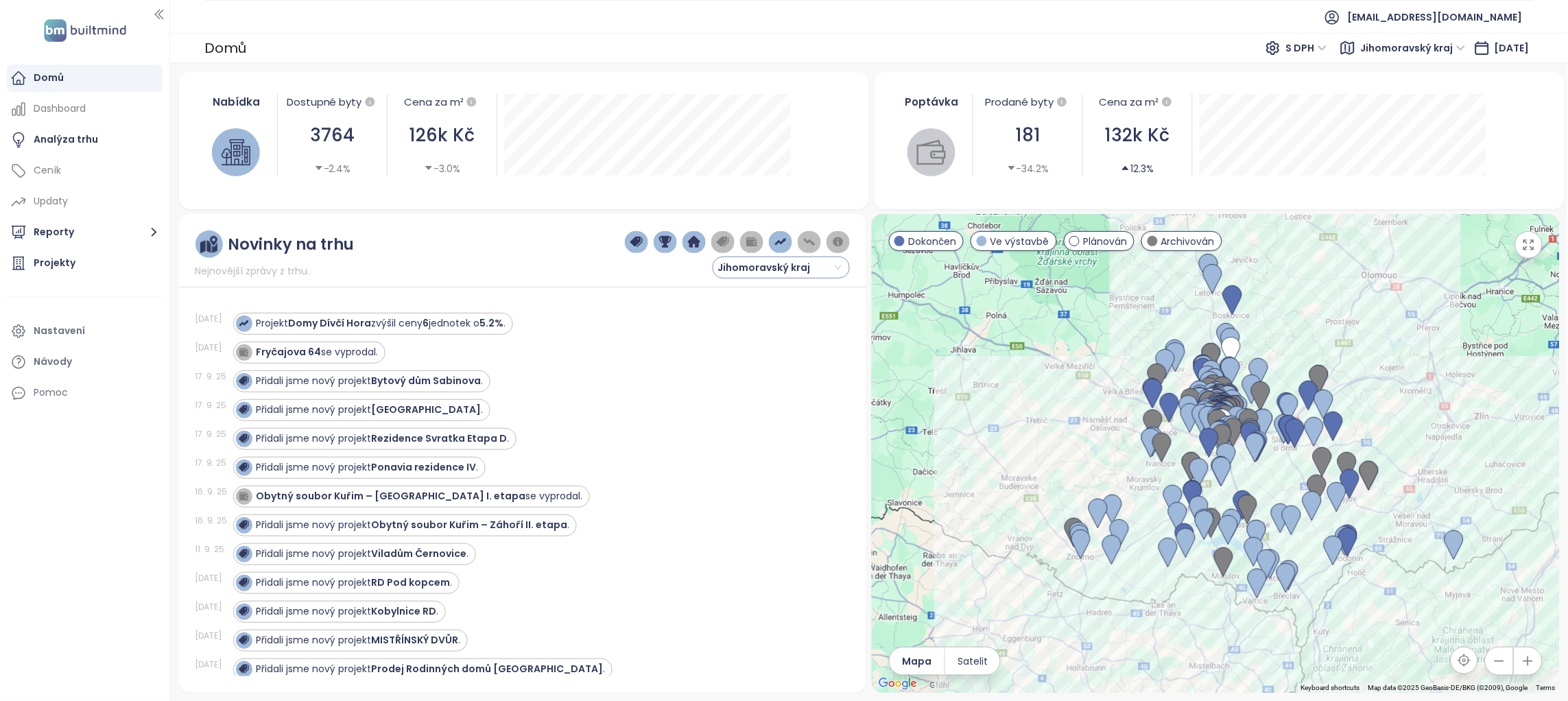
click at [836, 266] on span "Jihomoravský kraj" at bounding box center [779, 267] width 124 height 21
click at [775, 339] on div "Brno - Střed a Jih" at bounding box center [782, 338] width 116 height 15
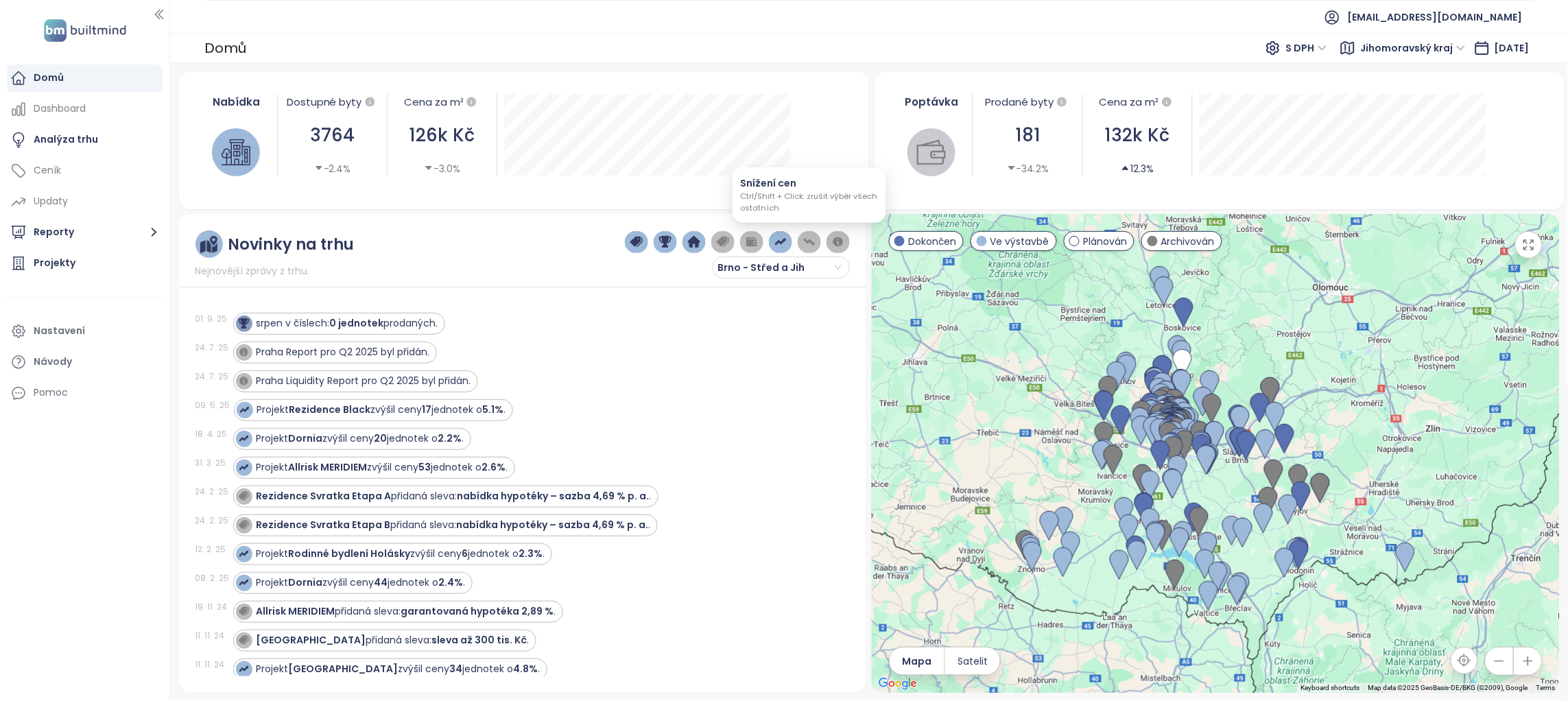
click at [810, 242] on img "button" at bounding box center [809, 242] width 12 height 12
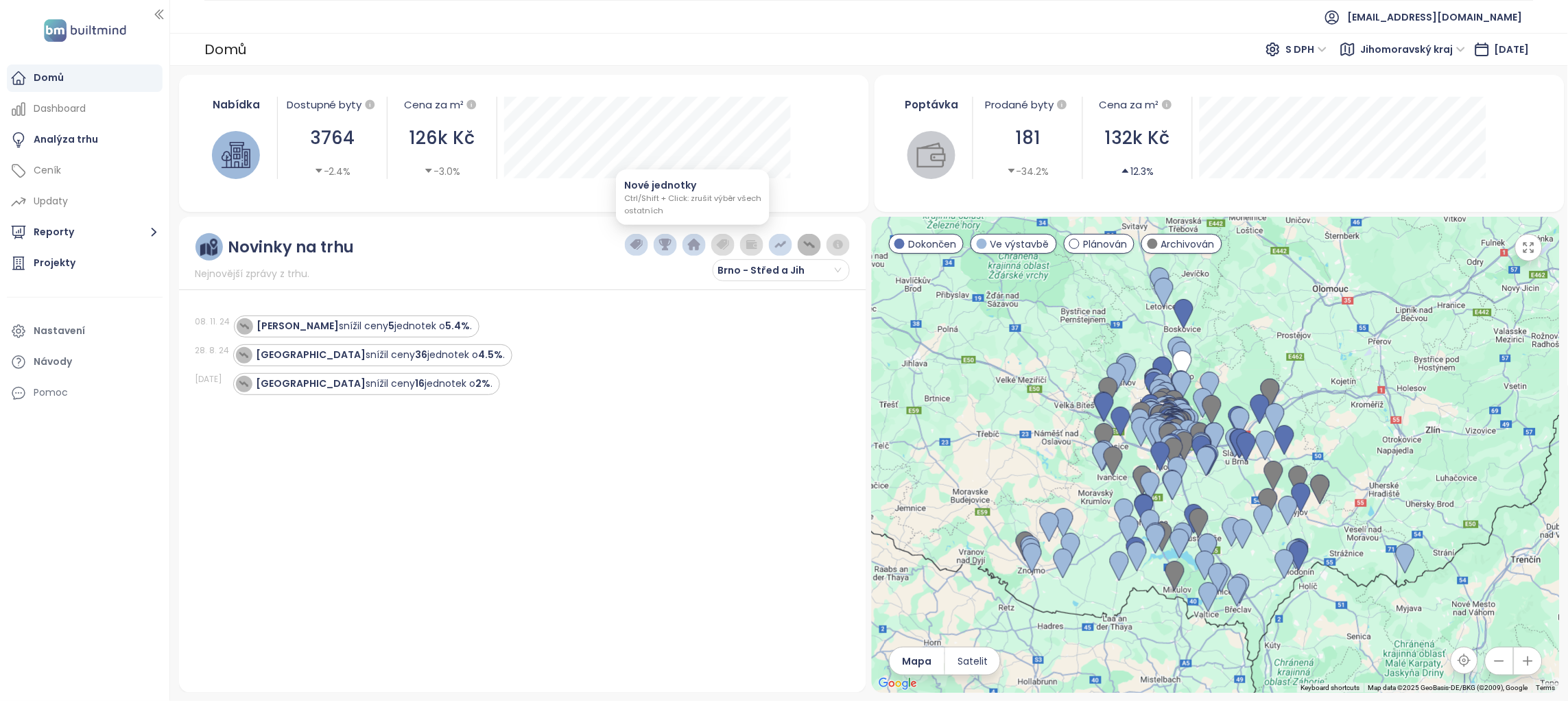
click at [701, 246] on button "button" at bounding box center [694, 244] width 24 height 22
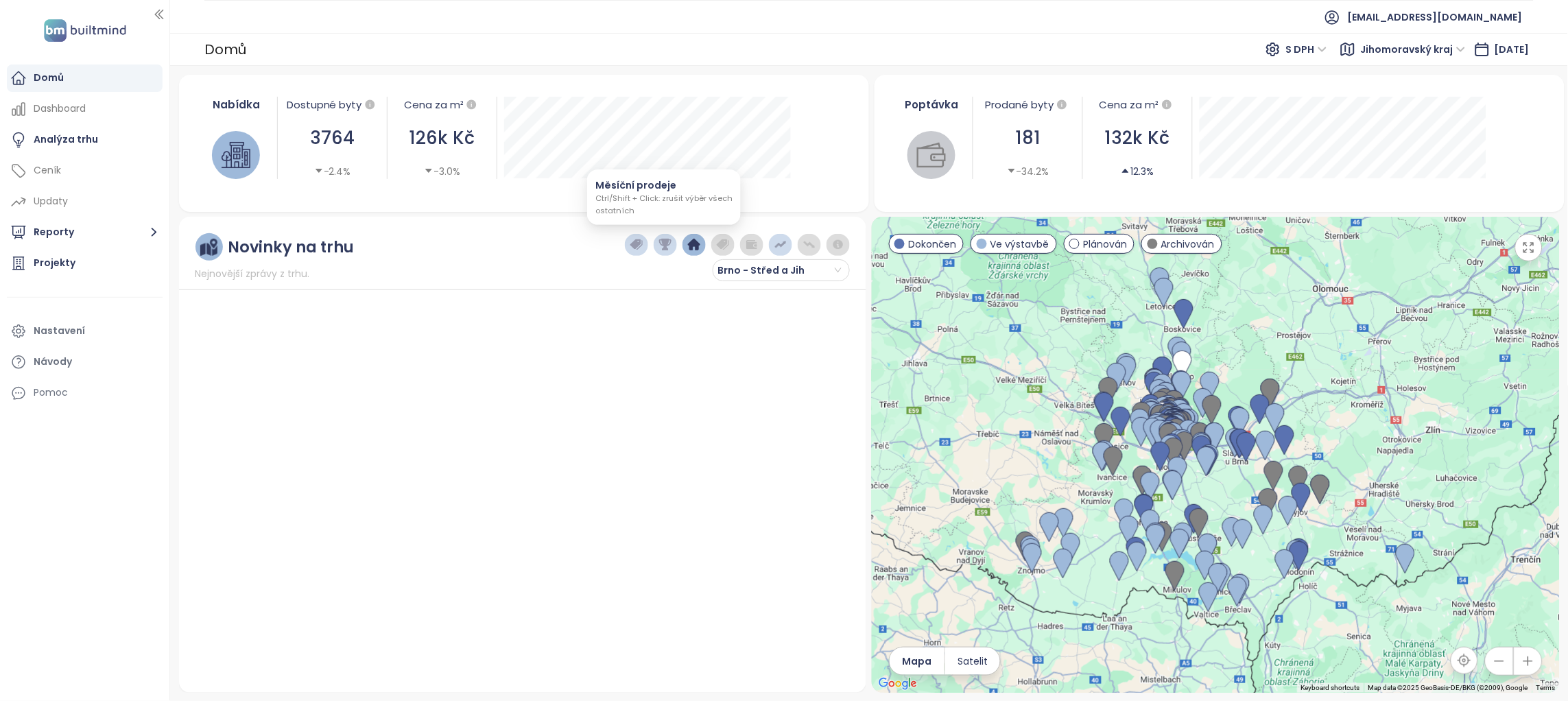
click at [653, 247] on button "button" at bounding box center [665, 244] width 24 height 22
click at [636, 249] on img "button" at bounding box center [636, 244] width 12 height 12
click at [720, 248] on img "button" at bounding box center [723, 244] width 12 height 12
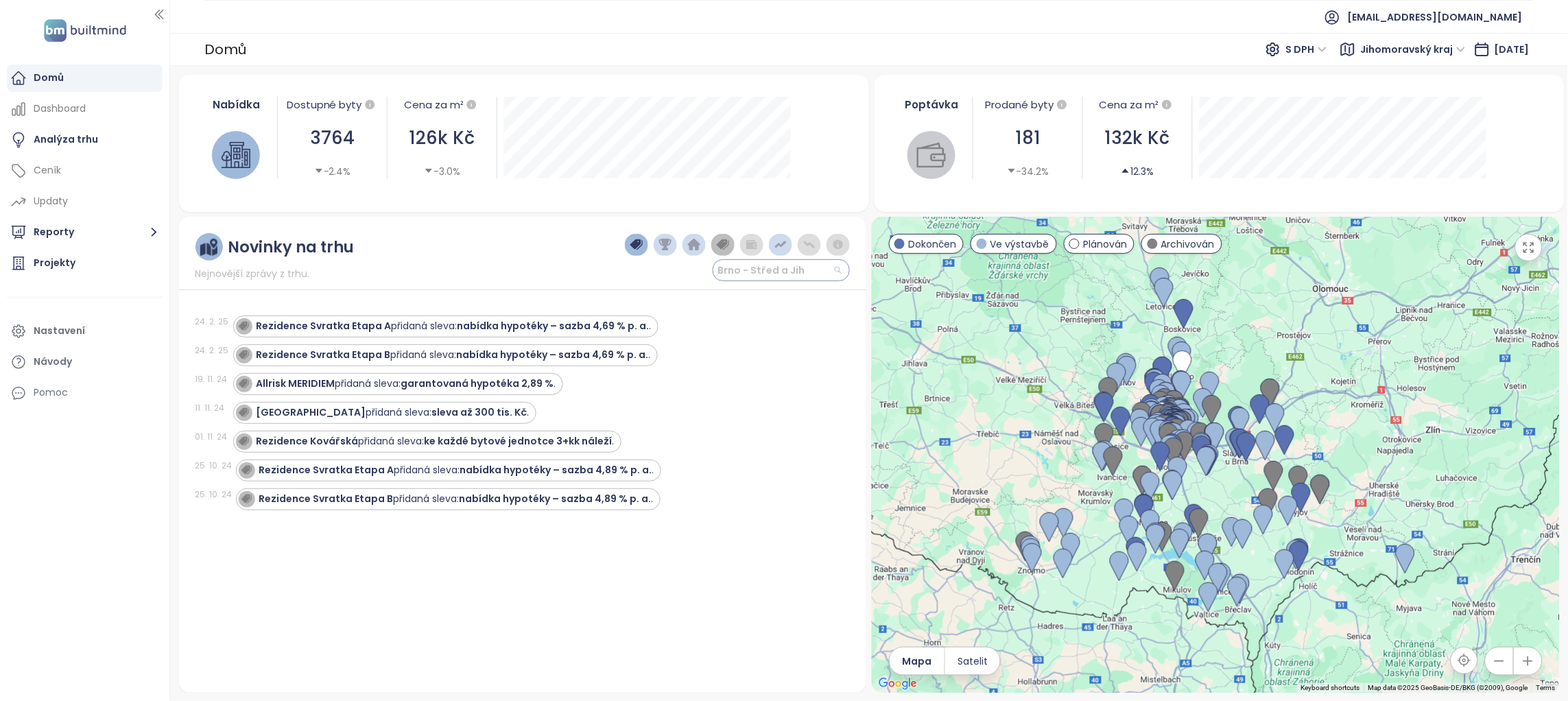
click at [840, 263] on span "Brno - Střed a Jih" at bounding box center [779, 270] width 124 height 21
click at [804, 295] on div "Jihomoravský kraj" at bounding box center [782, 296] width 116 height 15
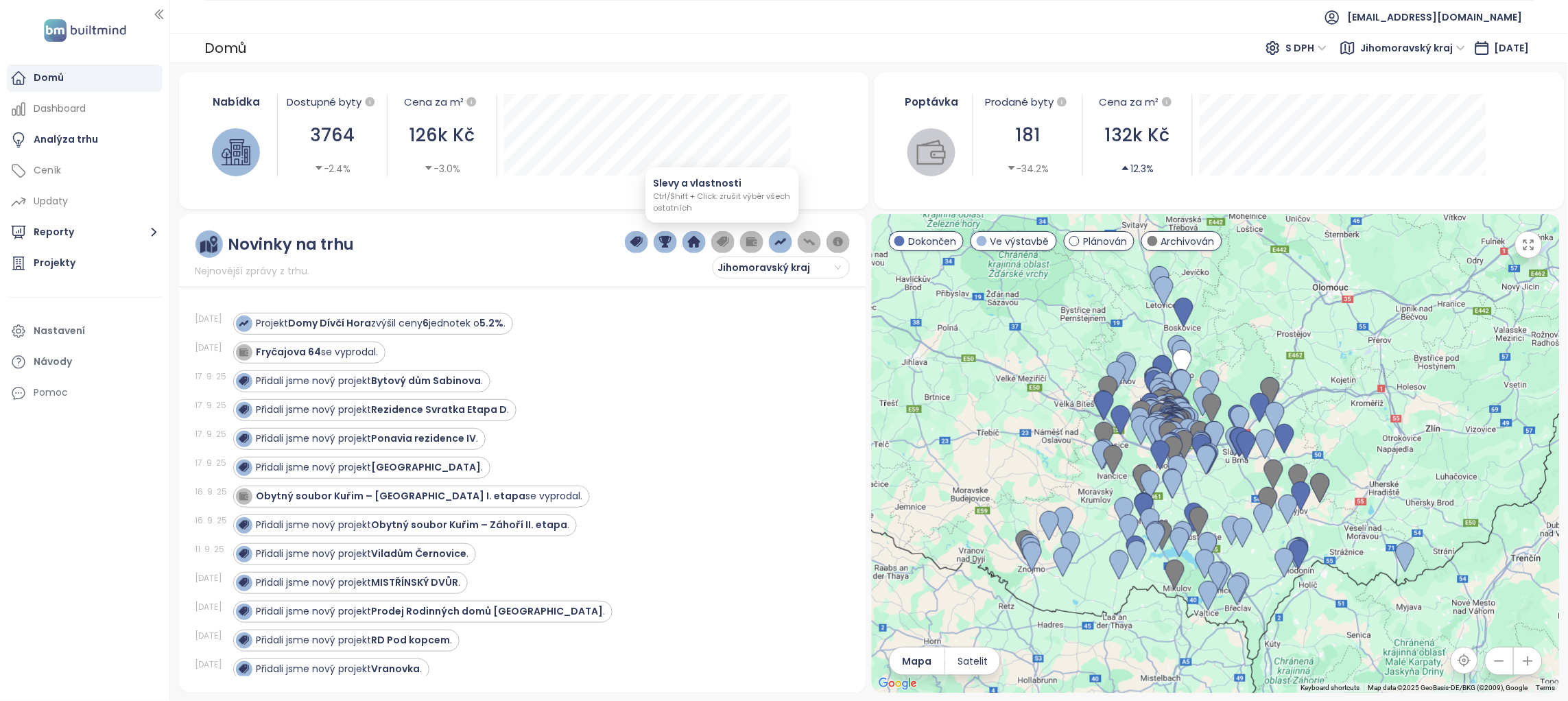
click at [727, 237] on img "button" at bounding box center [723, 242] width 12 height 12
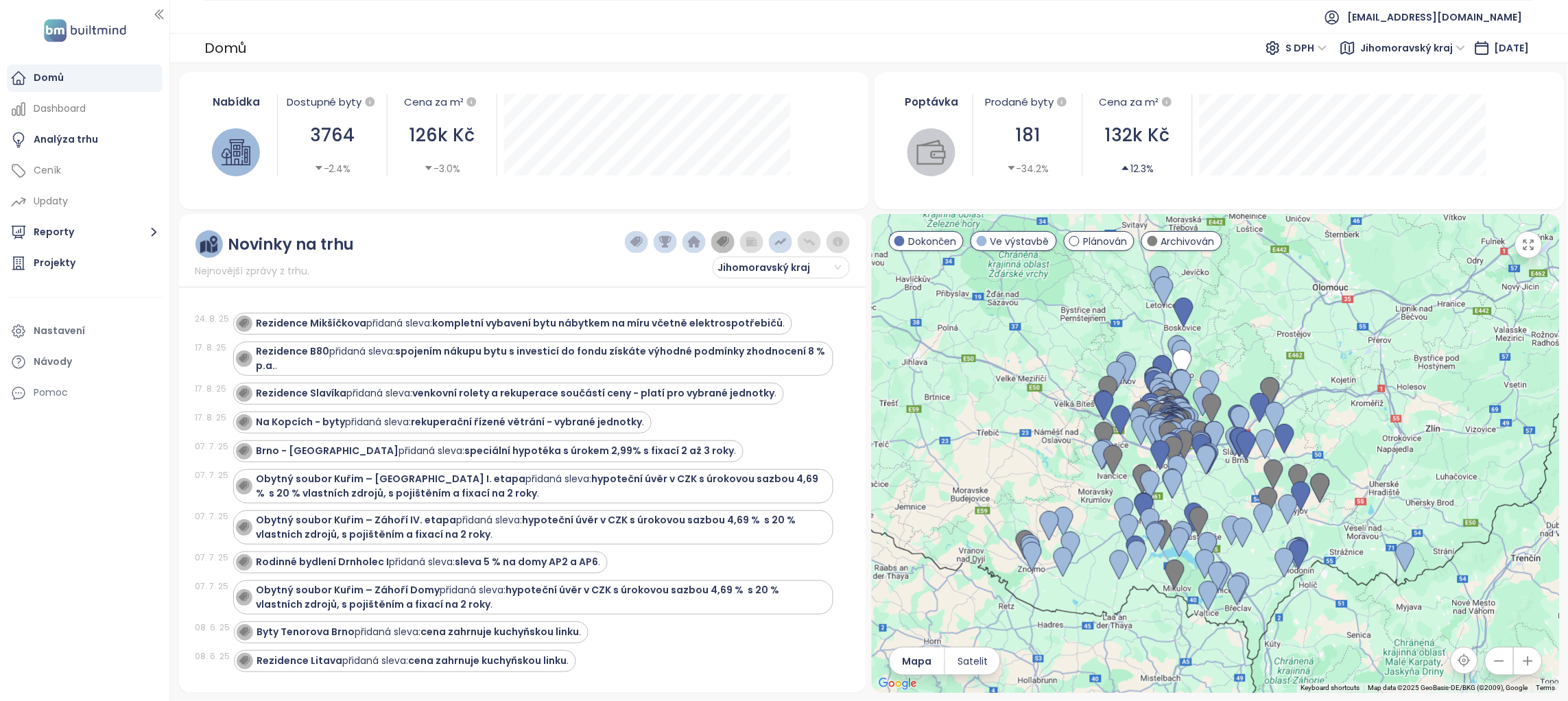
click at [509, 233] on div "Novinky na trhu Nejnovější zprávy z trhu. Jihomoravský kraj" at bounding box center [523, 254] width 655 height 48
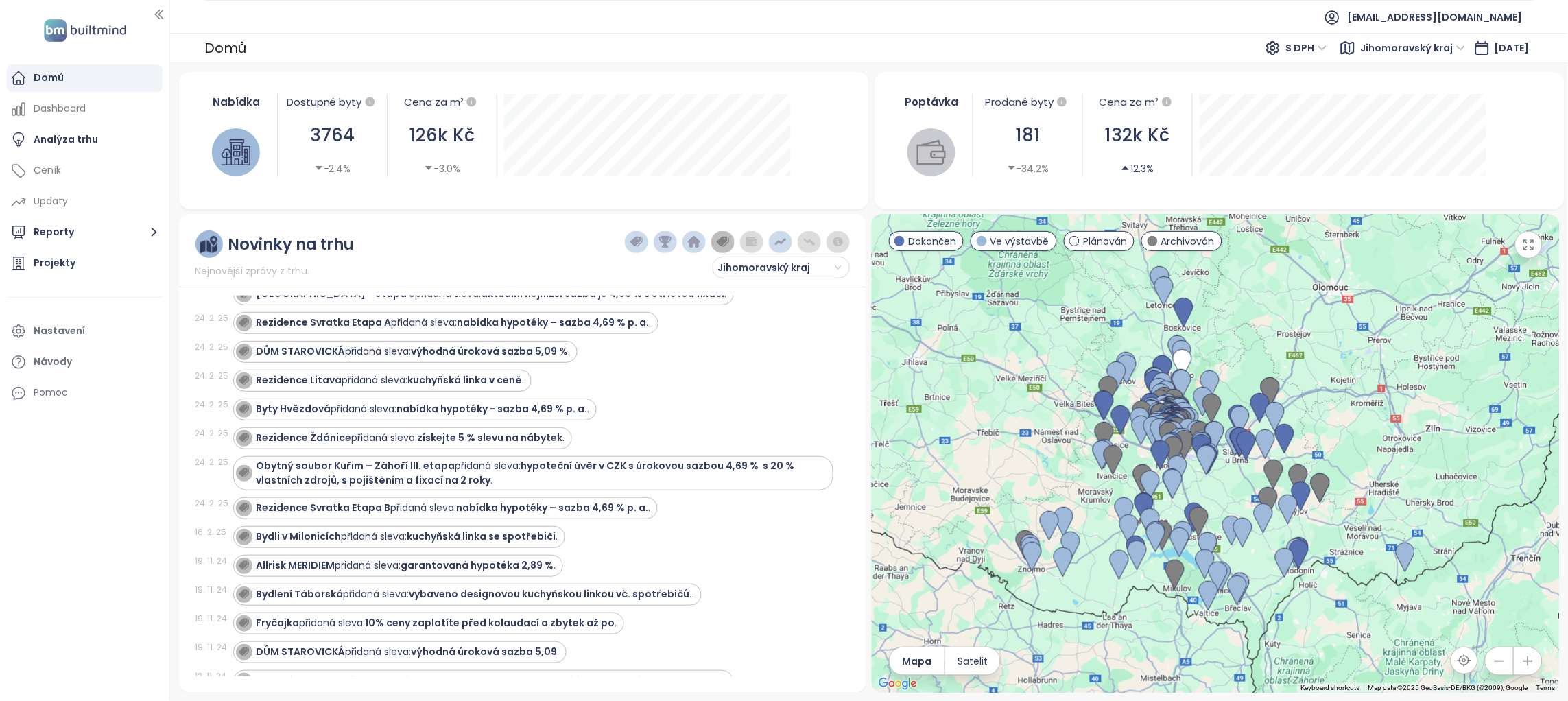
scroll to position [896, 0]
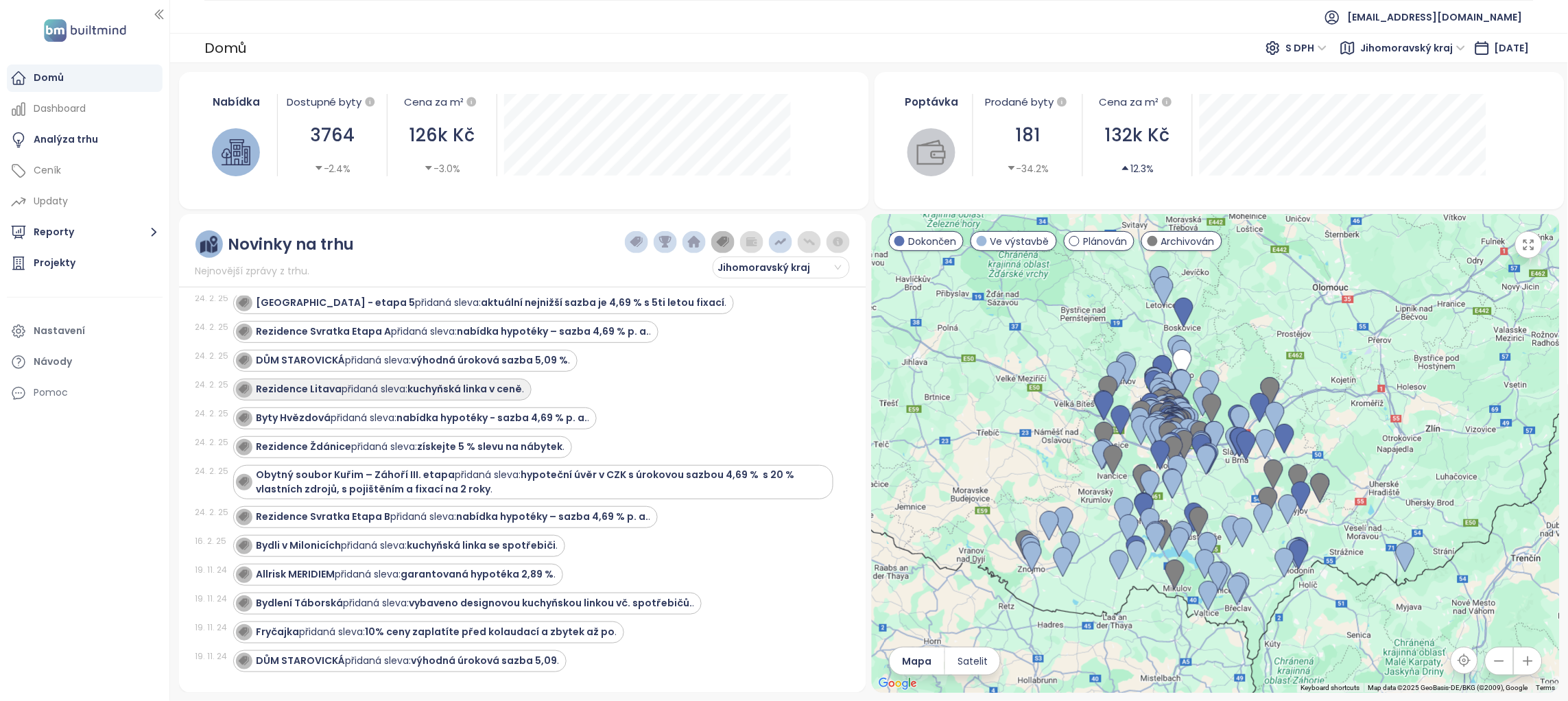
click at [294, 395] on strong "Rezidence Litava" at bounding box center [299, 389] width 86 height 14
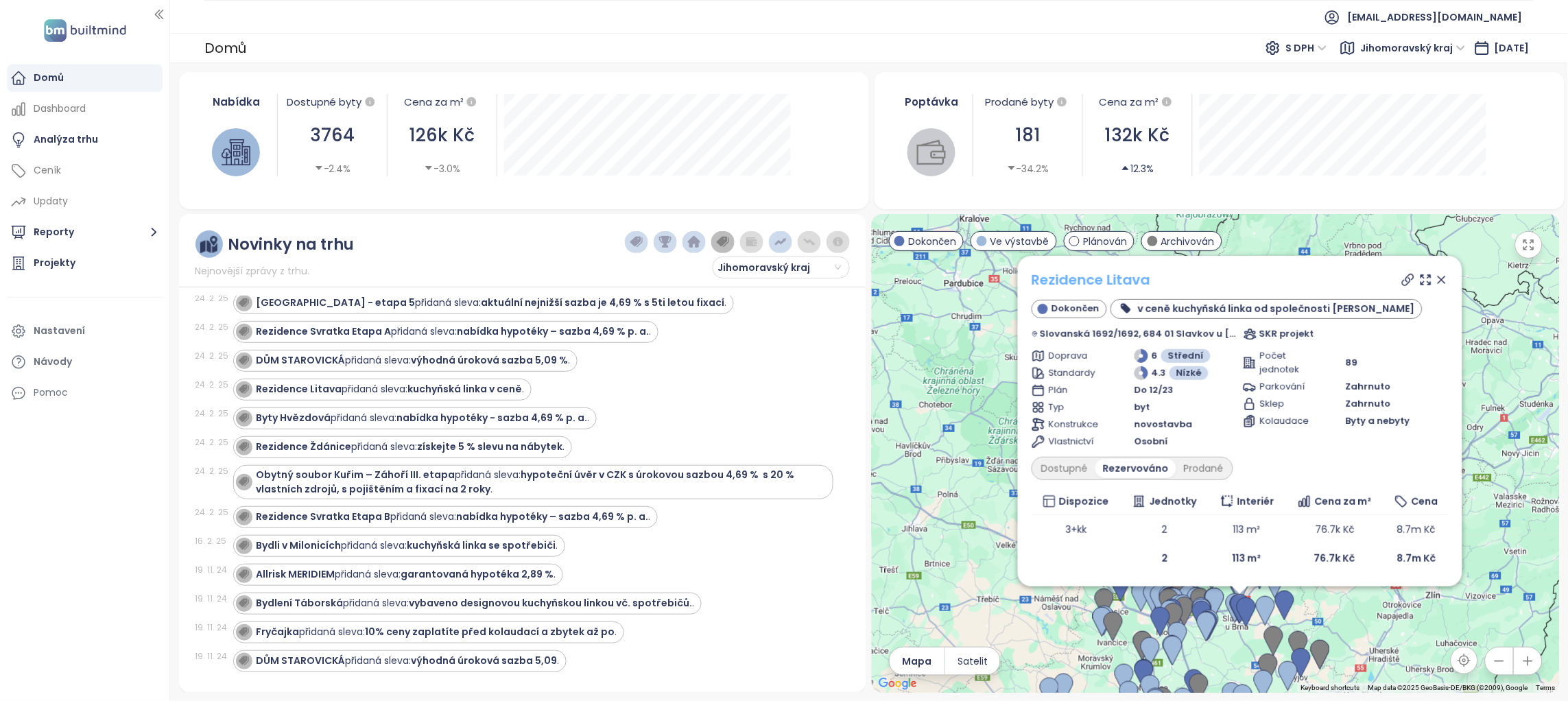
click at [1103, 279] on link "Rezidence Litava" at bounding box center [1090, 279] width 119 height 19
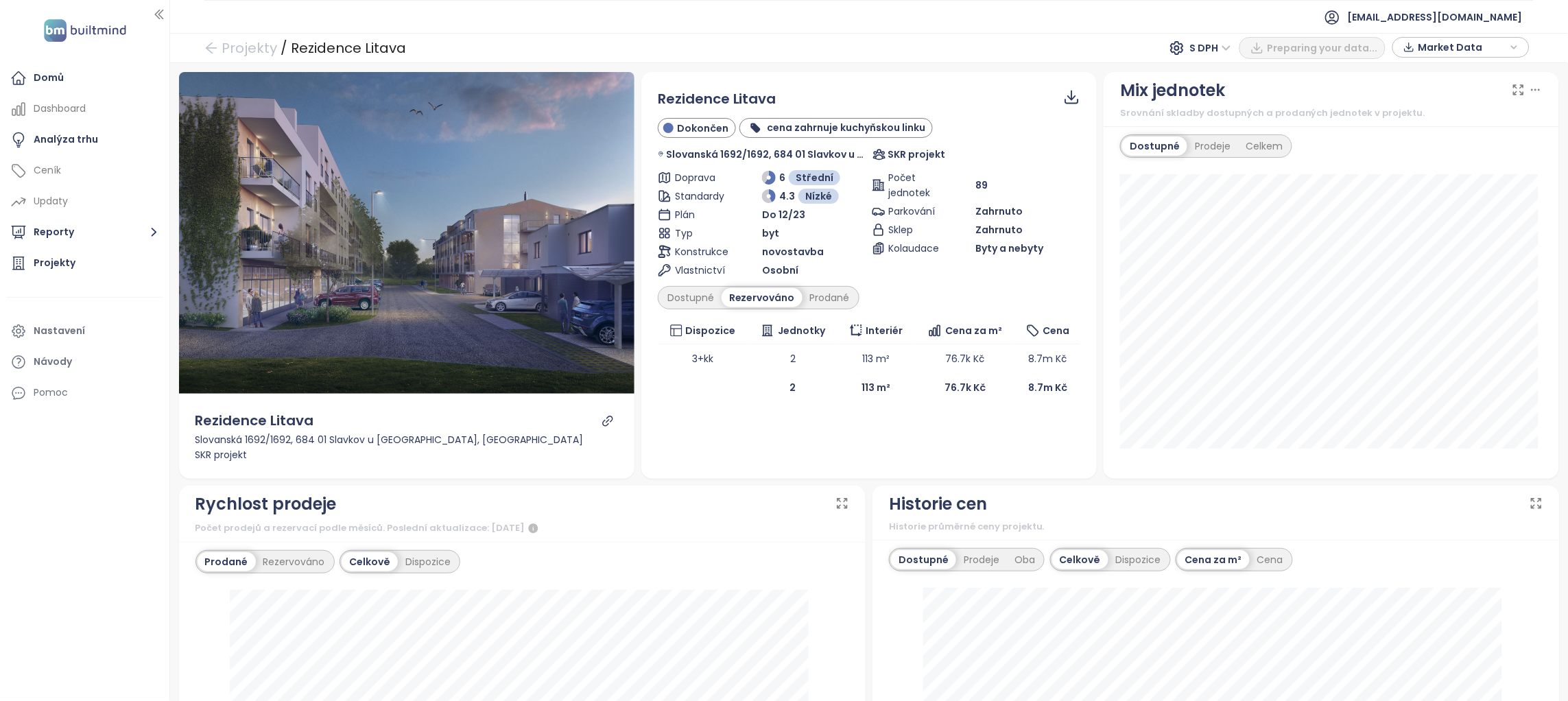
click at [551, 491] on div "Rychlost prodeje" at bounding box center [523, 504] width 654 height 26
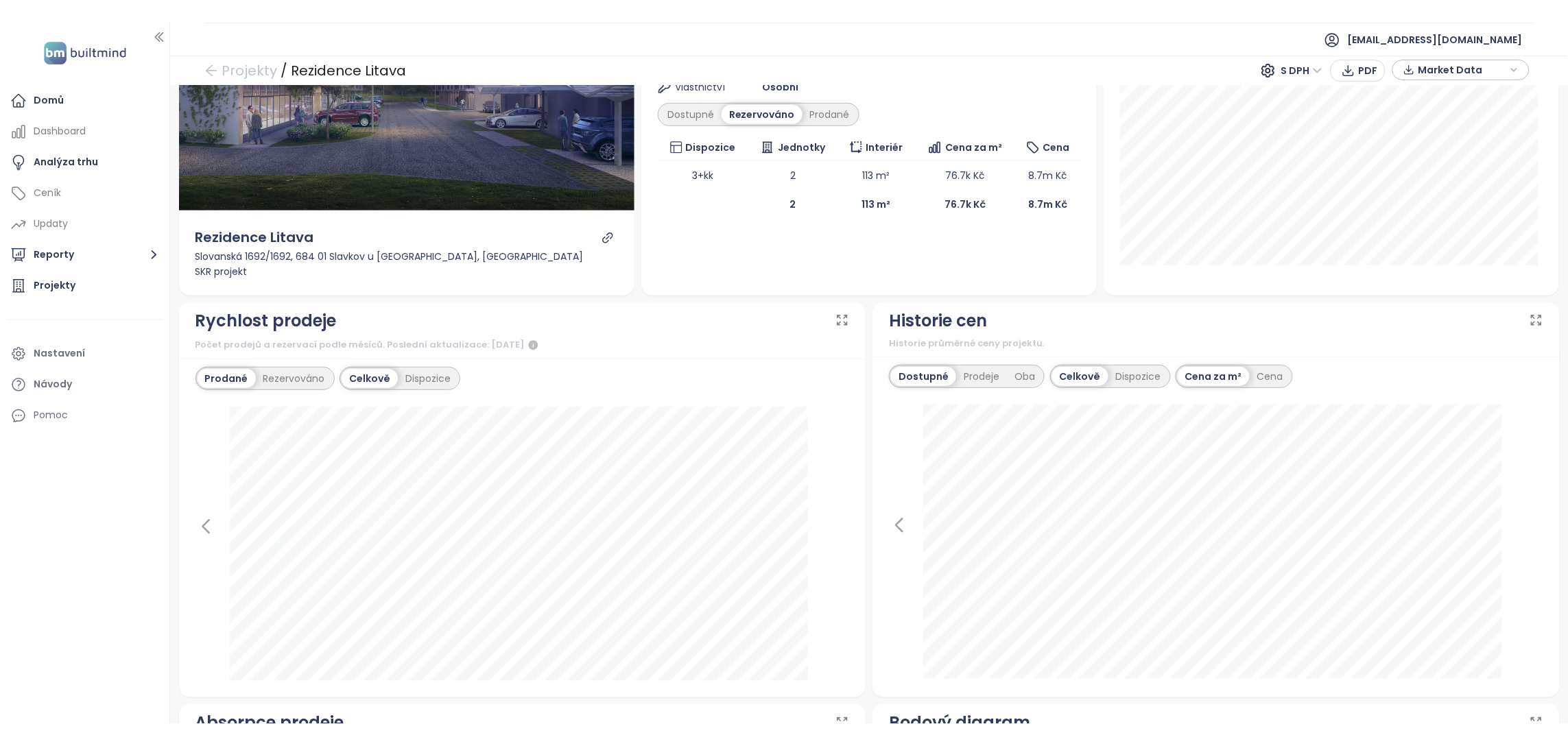
scroll to position [240, 0]
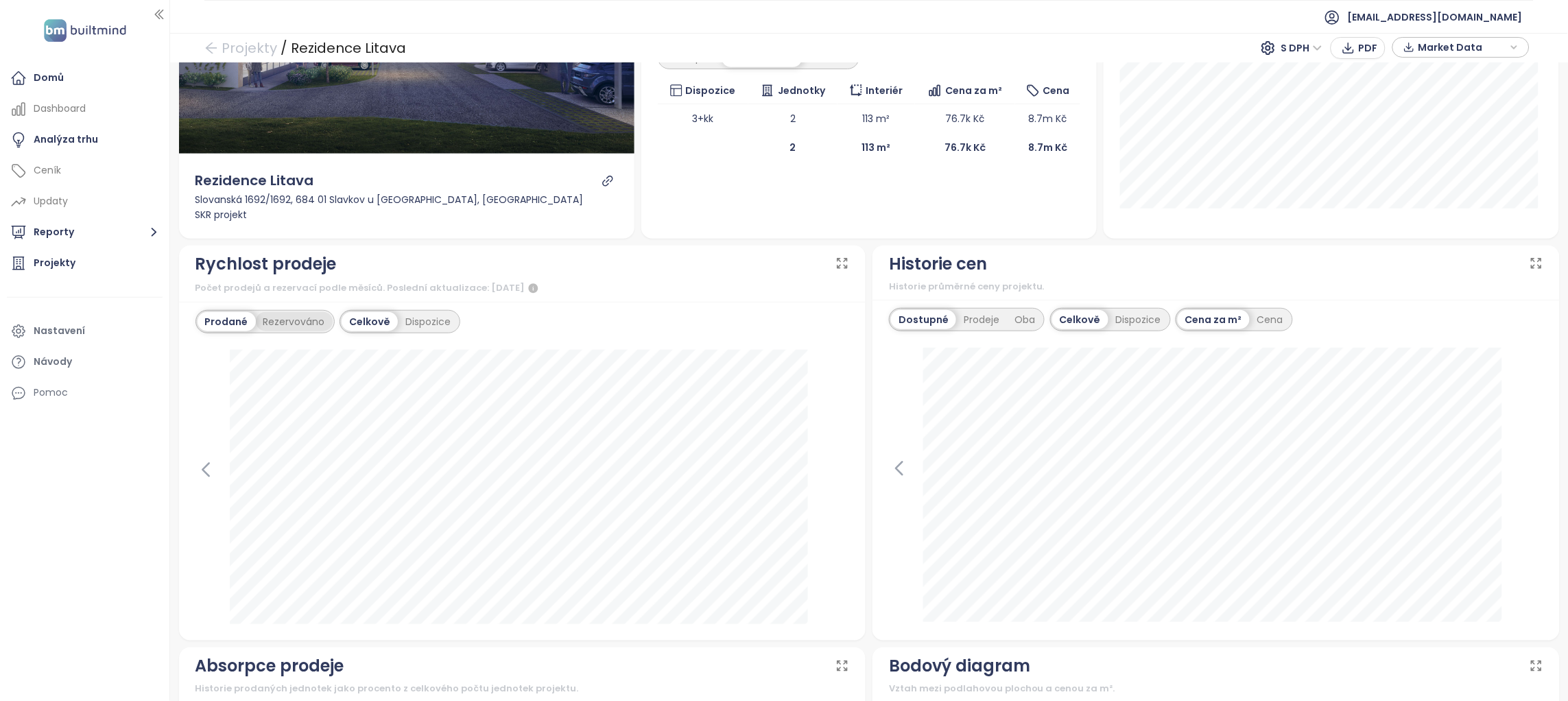
click at [286, 318] on div "Rezervováno" at bounding box center [293, 321] width 77 height 19
click at [230, 324] on div "Prodané" at bounding box center [224, 321] width 55 height 19
click at [287, 317] on div "Rezervováno" at bounding box center [293, 321] width 77 height 19
click at [233, 315] on div "Prodané" at bounding box center [224, 321] width 55 height 19
click at [76, 65] on div "Domů" at bounding box center [85, 79] width 156 height 28
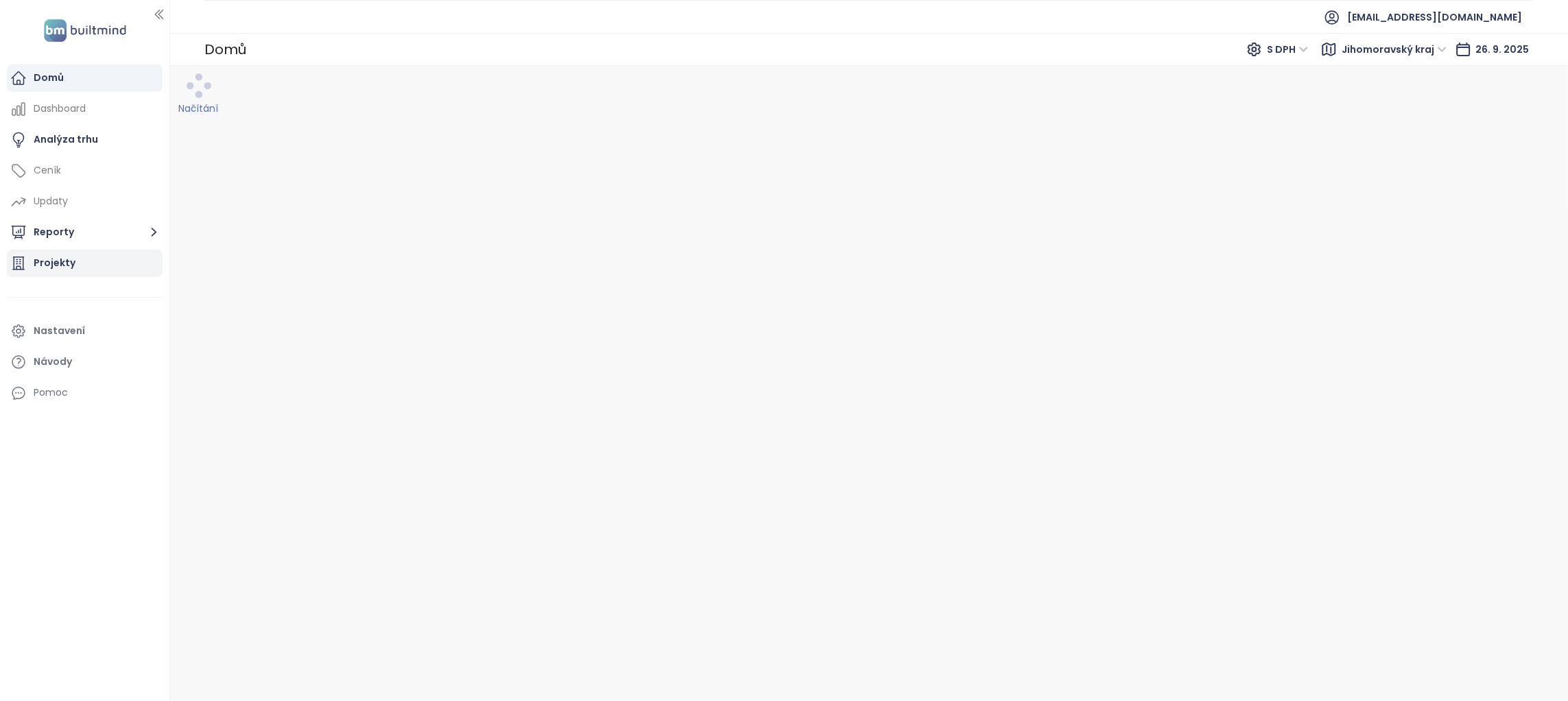
click at [57, 261] on div "Projekty" at bounding box center [55, 262] width 42 height 17
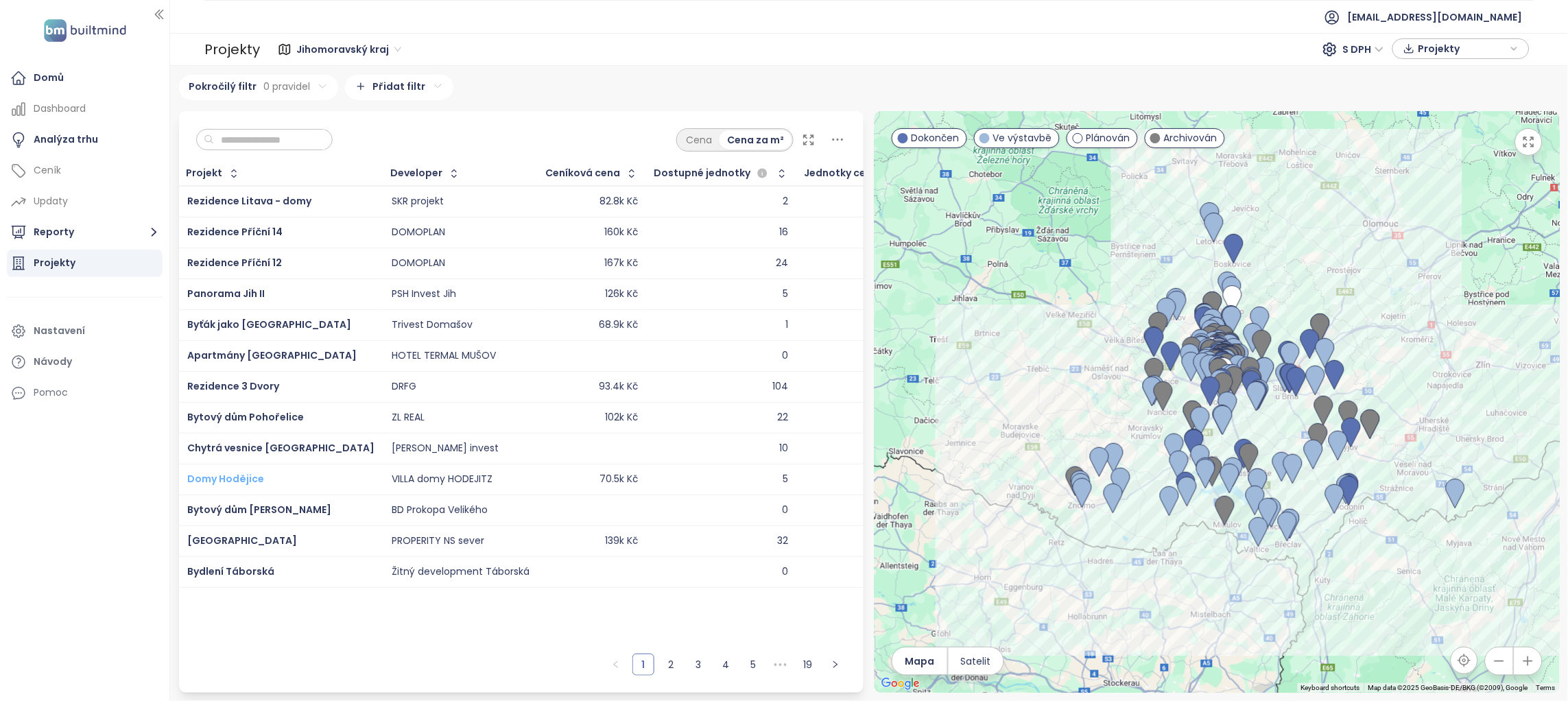
click at [241, 478] on span "Domy Hodějice" at bounding box center [225, 479] width 77 height 14
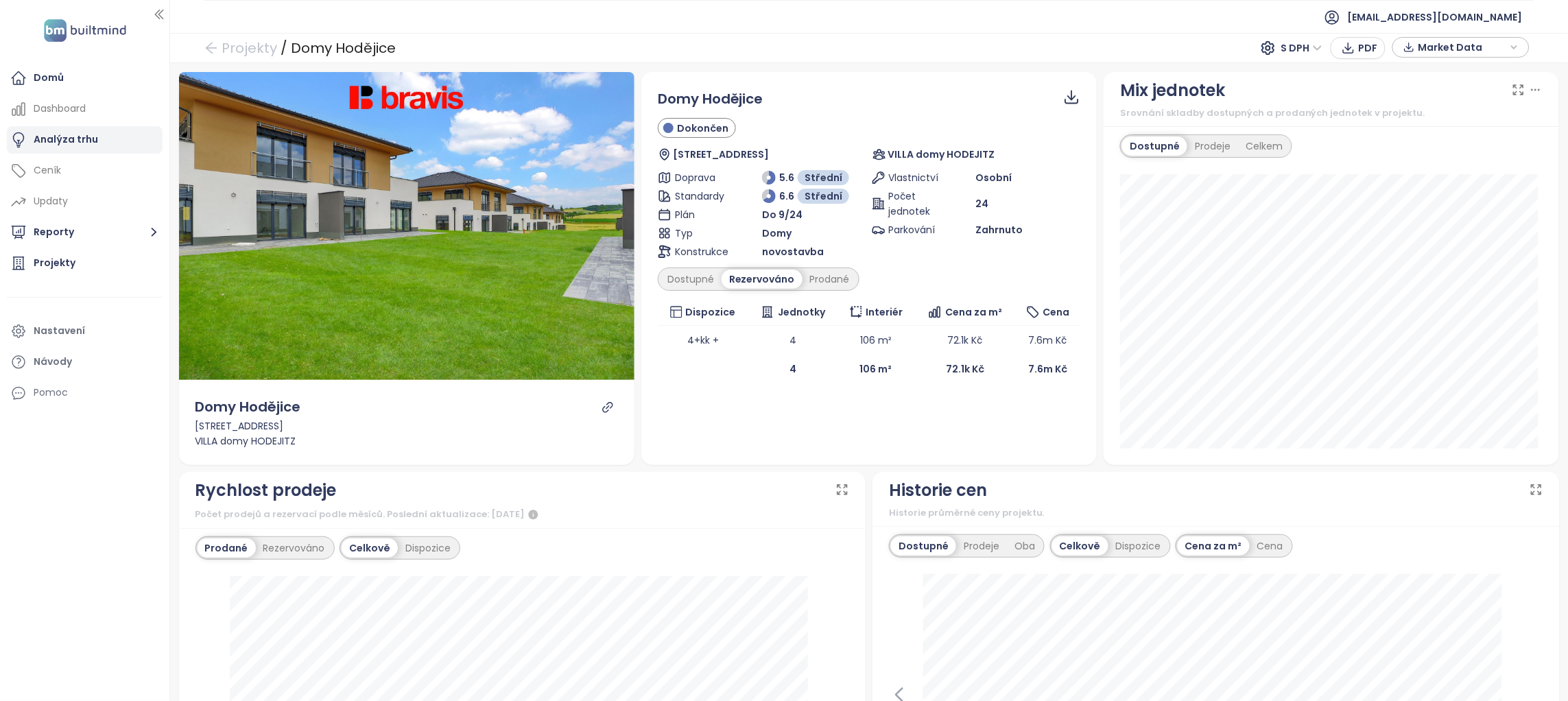
click at [124, 135] on div "Analýza trhu" at bounding box center [85, 141] width 156 height 28
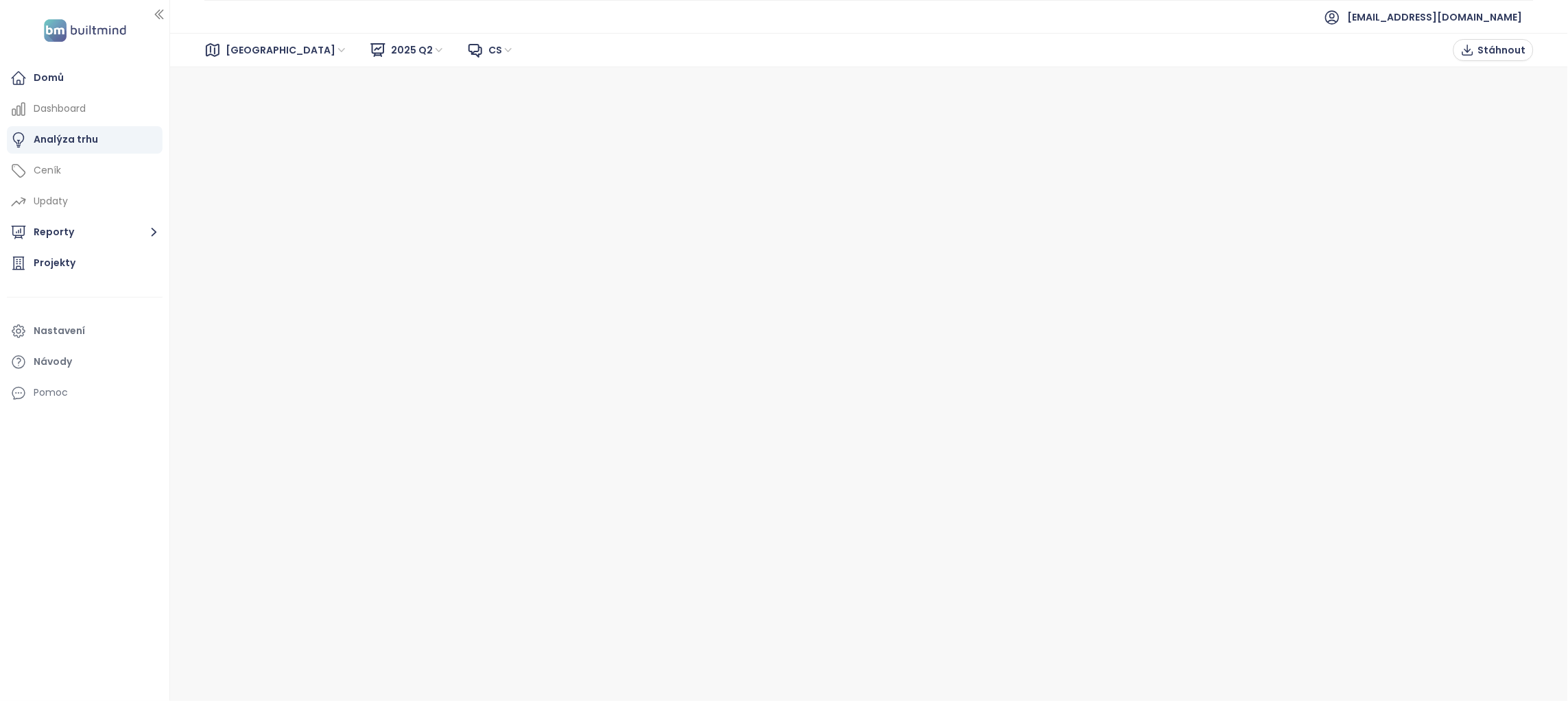
click at [391, 50] on span "2025 Q2" at bounding box center [418, 50] width 54 height 21
click at [391, 52] on span "2025 Q2" at bounding box center [418, 50] width 54 height 21
click at [246, 48] on span "[GEOGRAPHIC_DATA]" at bounding box center [286, 50] width 122 height 21
click at [247, 100] on div "Praha" at bounding box center [286, 99] width 110 height 15
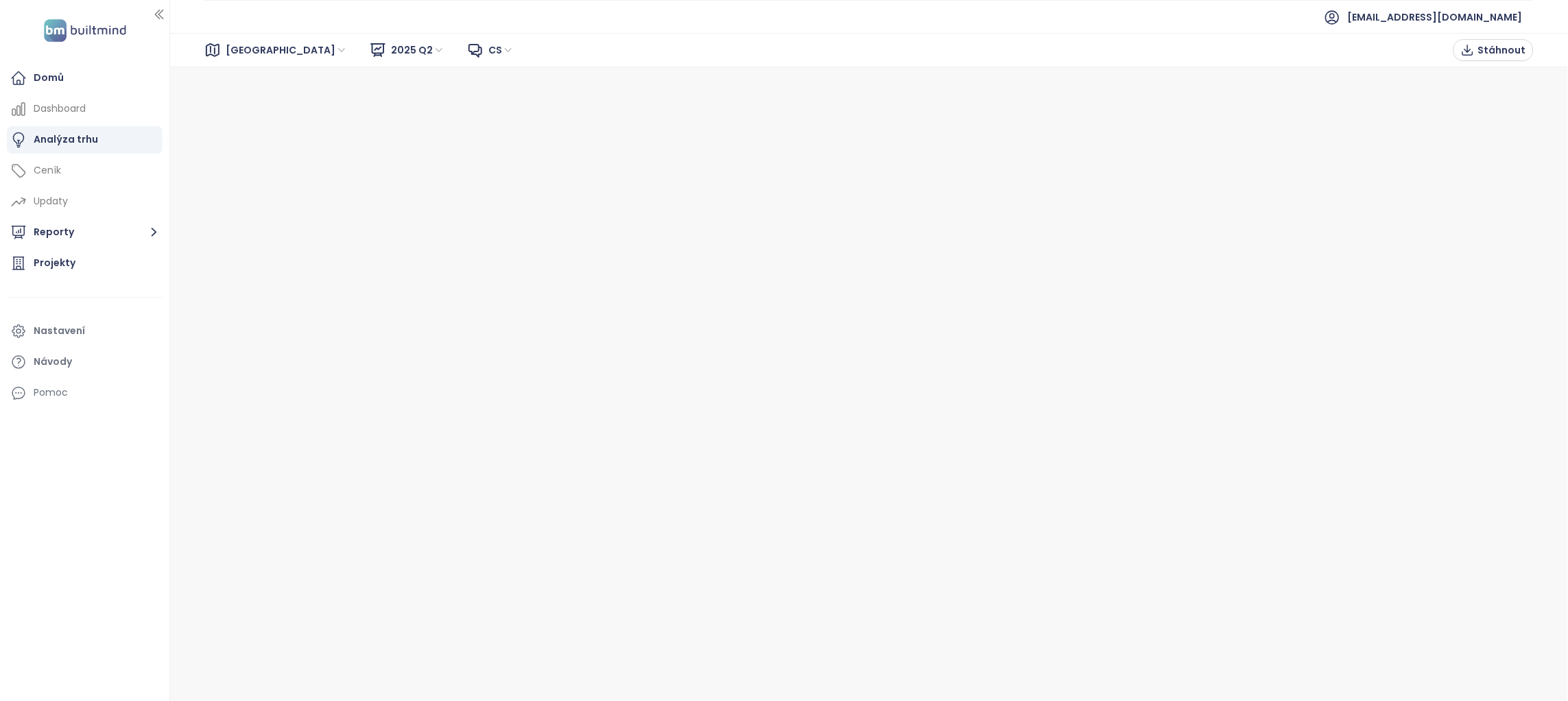
click at [391, 49] on span "2025 Q2" at bounding box center [418, 50] width 54 height 21
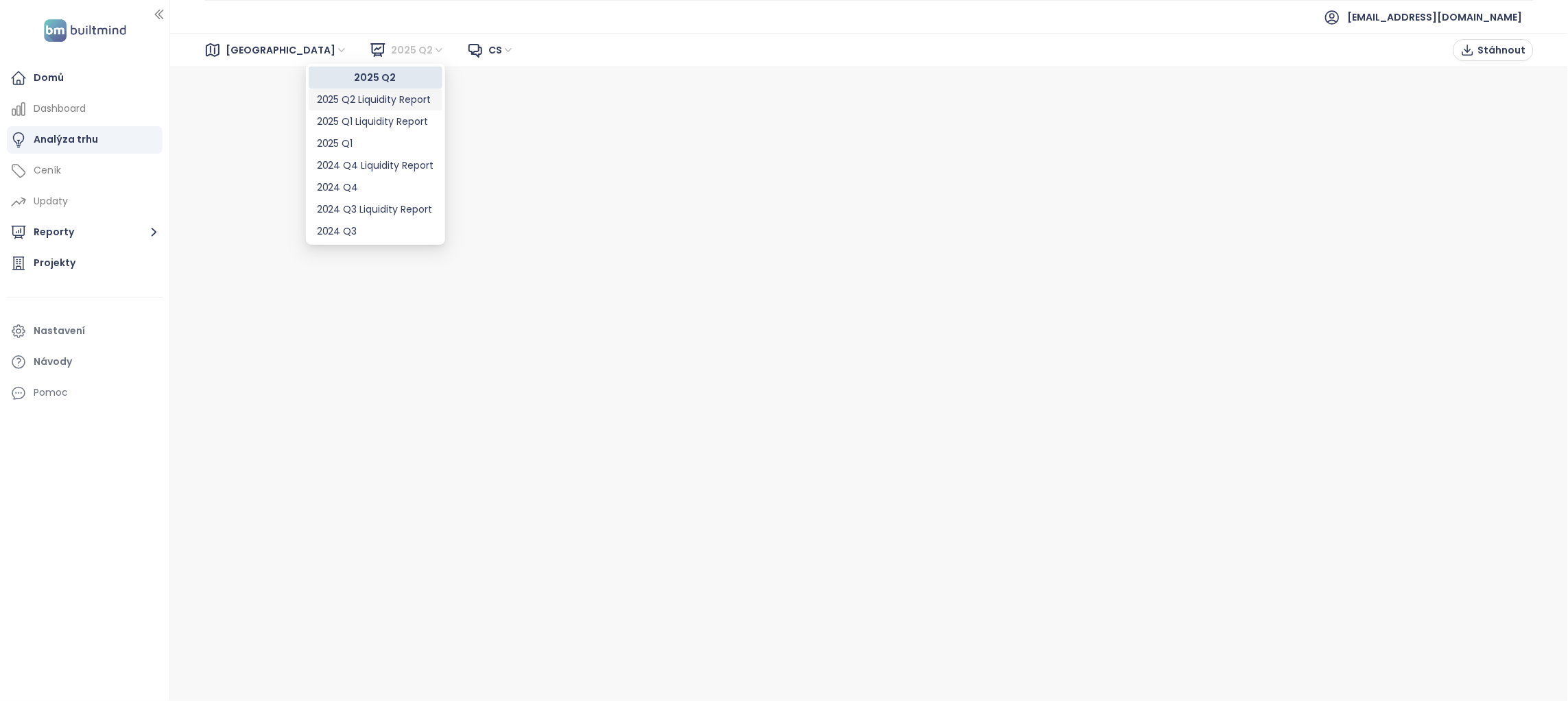
click at [399, 96] on div "2025 Q2 Liquidity Report" at bounding box center [376, 99] width 118 height 15
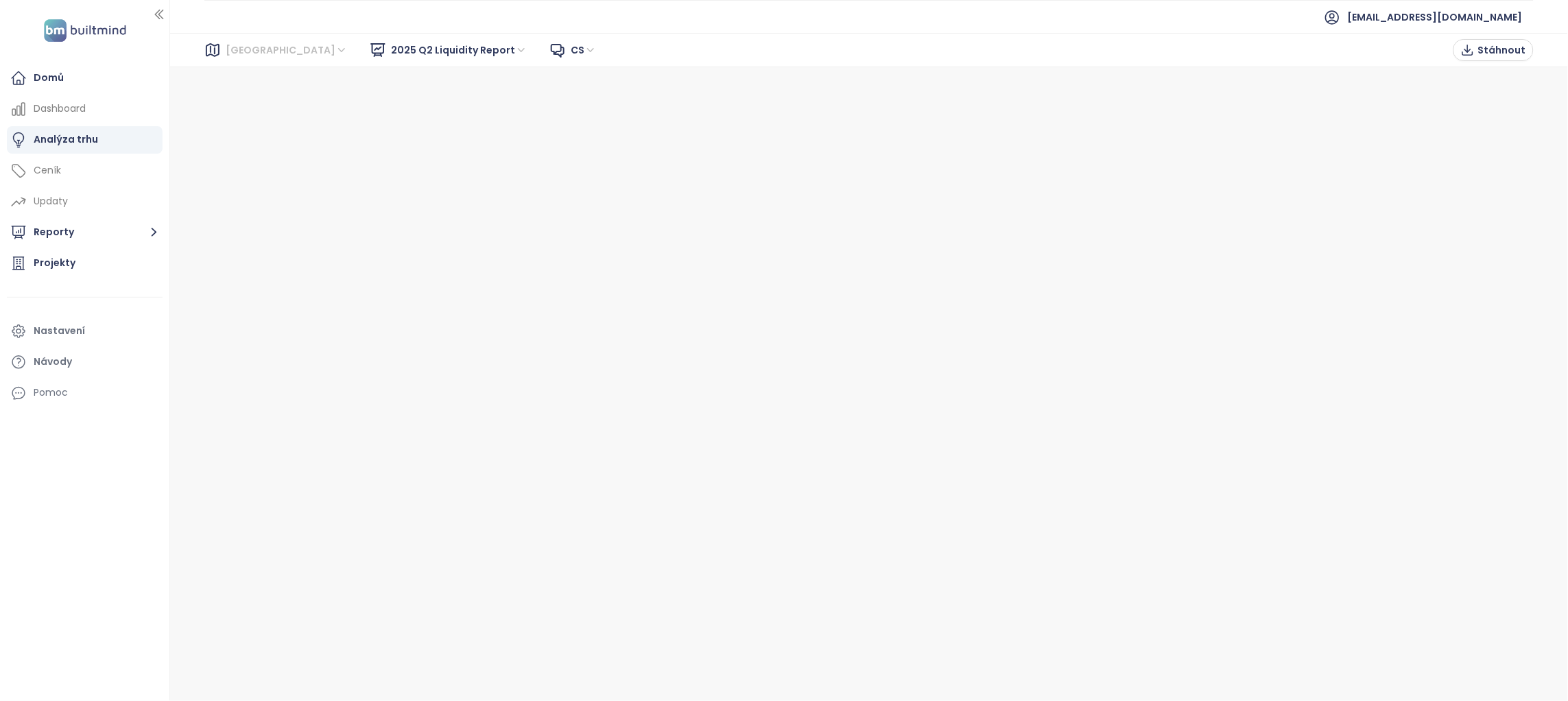
click at [249, 51] on span "Praha" at bounding box center [286, 50] width 122 height 21
click at [253, 77] on div "[GEOGRAPHIC_DATA]" at bounding box center [286, 77] width 110 height 15
click at [63, 77] on div "Domů" at bounding box center [85, 79] width 156 height 28
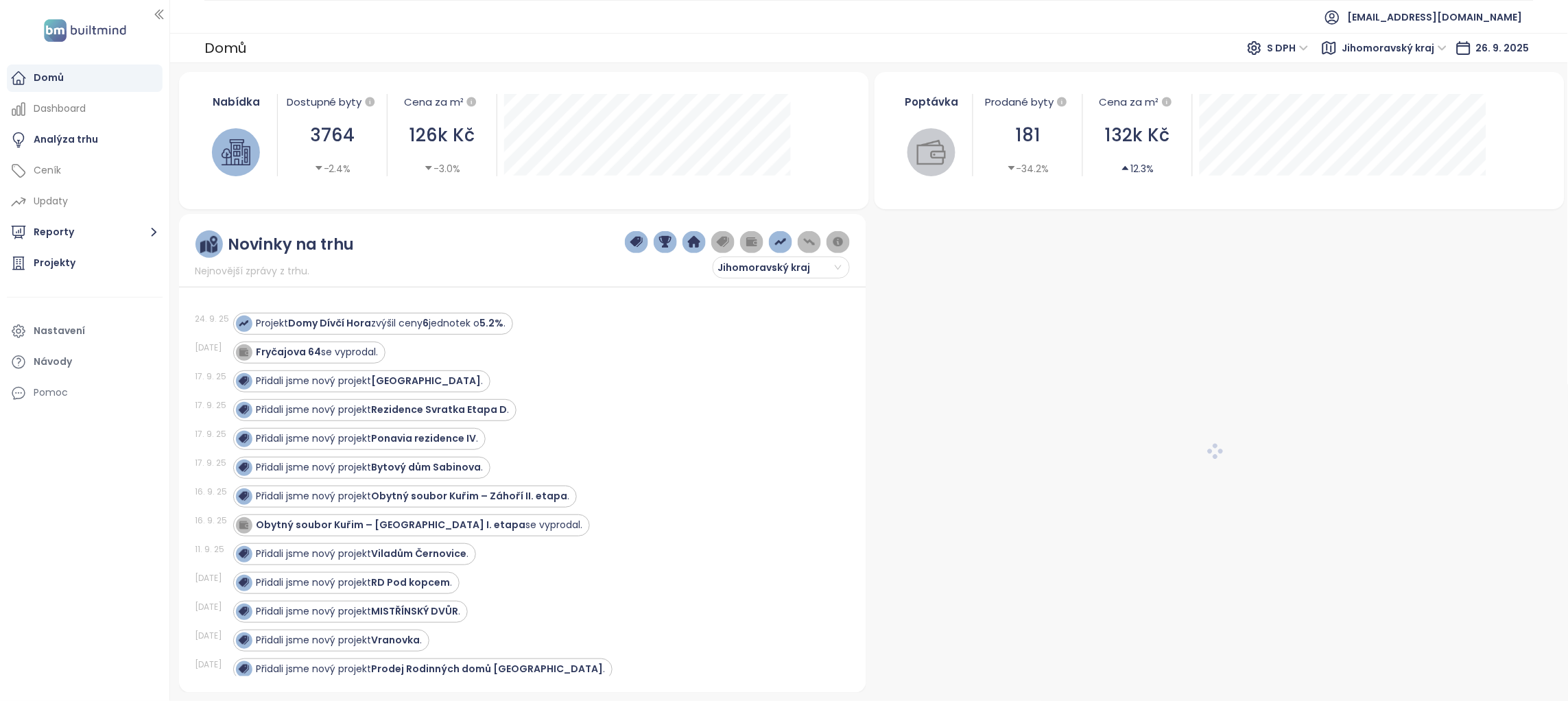
click at [1299, 48] on span "S DPH" at bounding box center [1288, 48] width 41 height 21
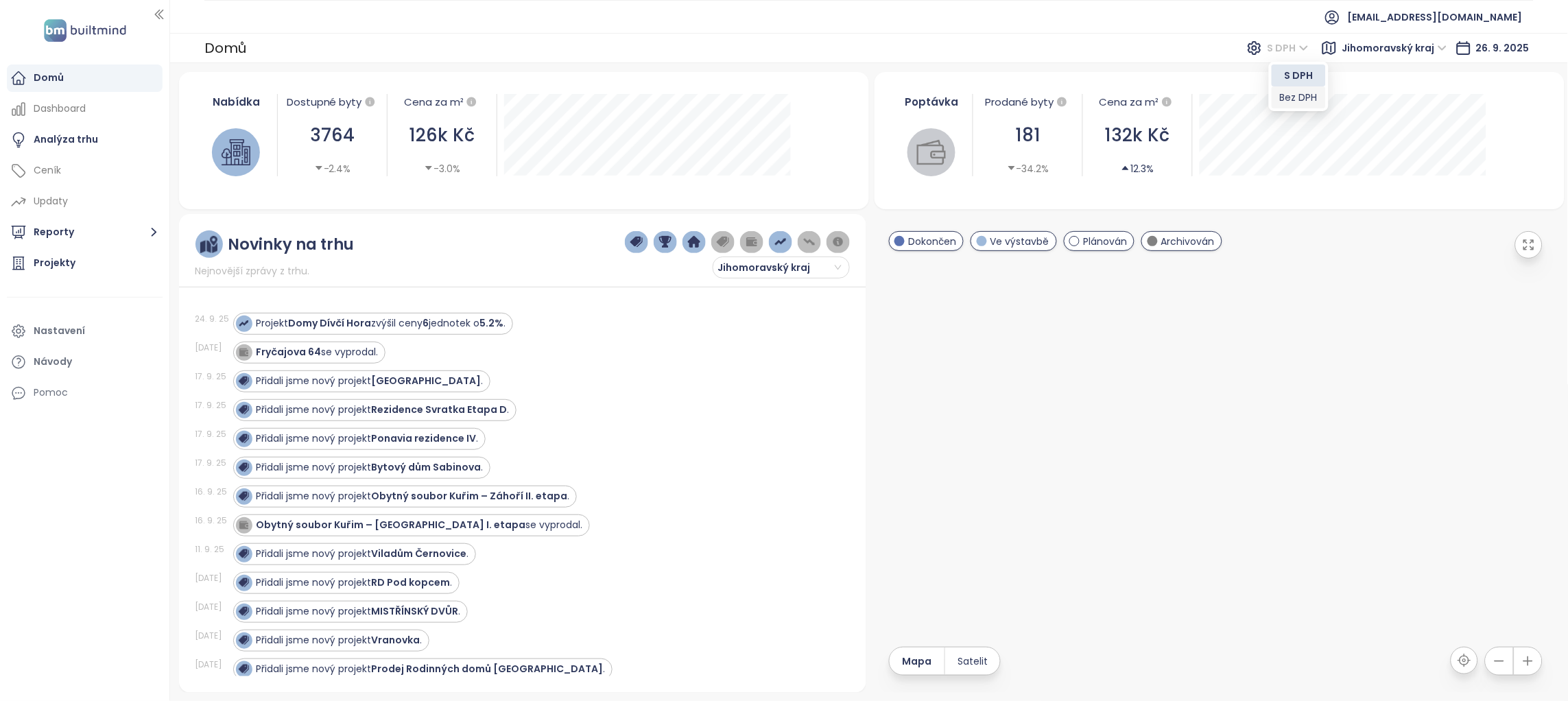
click at [1303, 96] on div "Bez DPH" at bounding box center [1299, 97] width 38 height 15
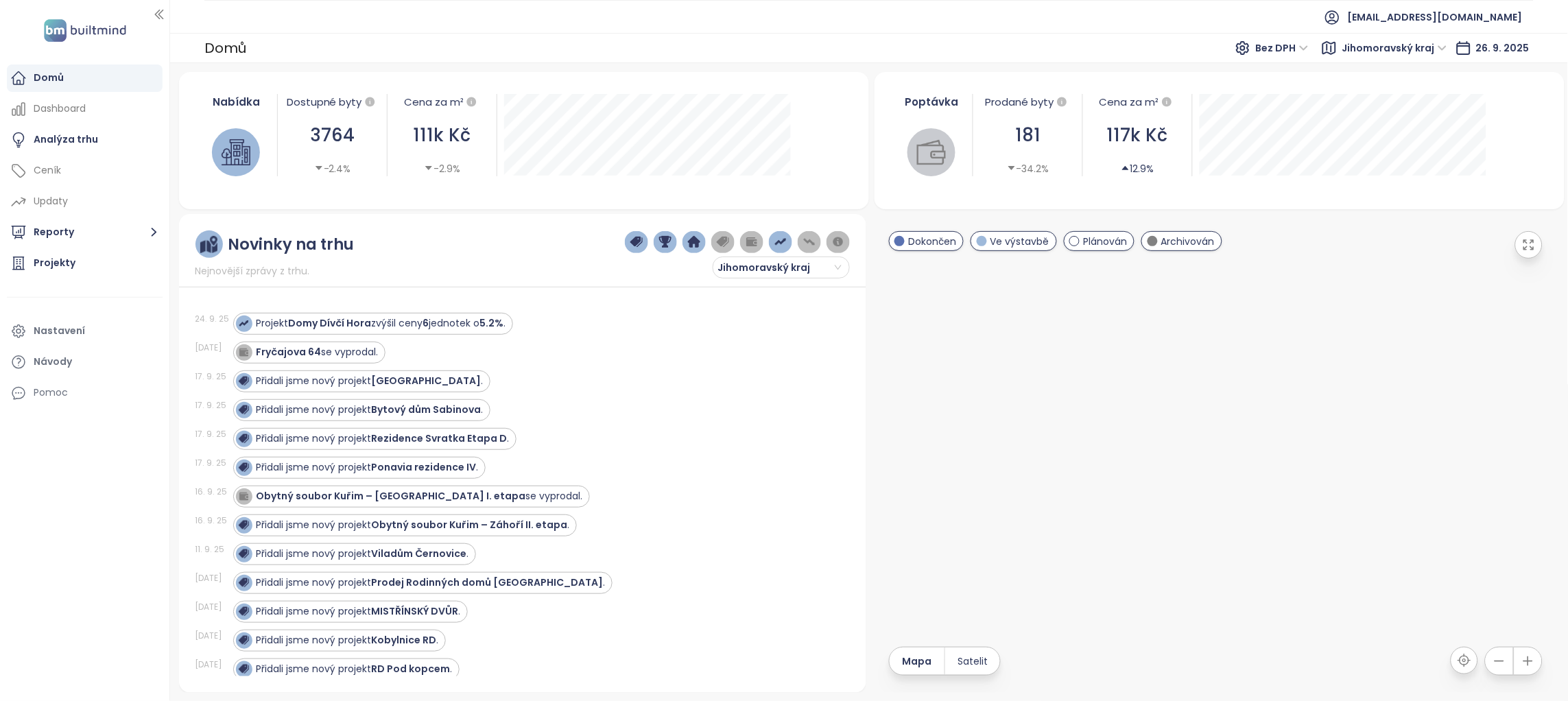
click at [1286, 43] on span "Bez DPH" at bounding box center [1282, 48] width 53 height 21
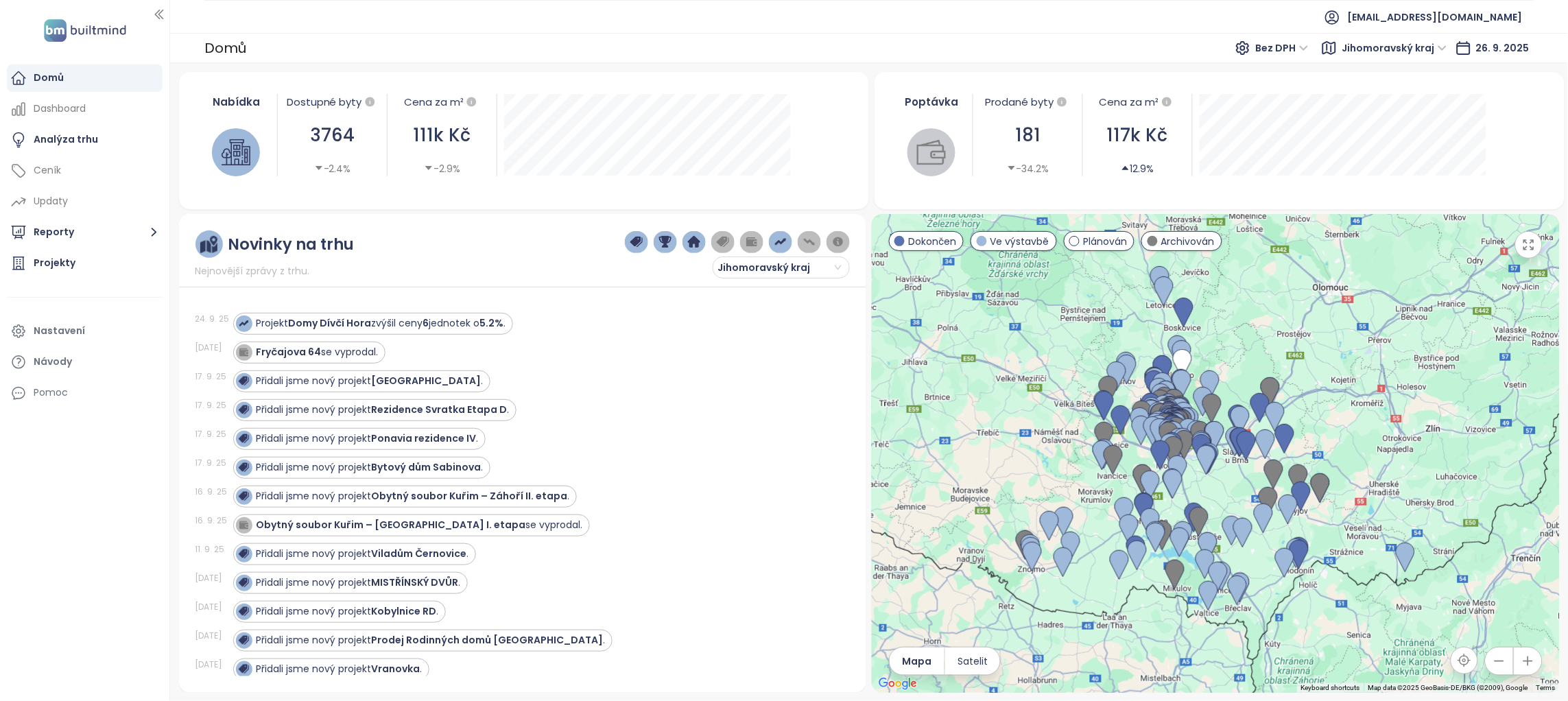
click at [1286, 46] on span "Bez DPH" at bounding box center [1282, 48] width 53 height 21
click at [1289, 78] on div "S DPH" at bounding box center [1290, 75] width 43 height 15
click at [61, 333] on div "Nastavení" at bounding box center [60, 330] width 52 height 17
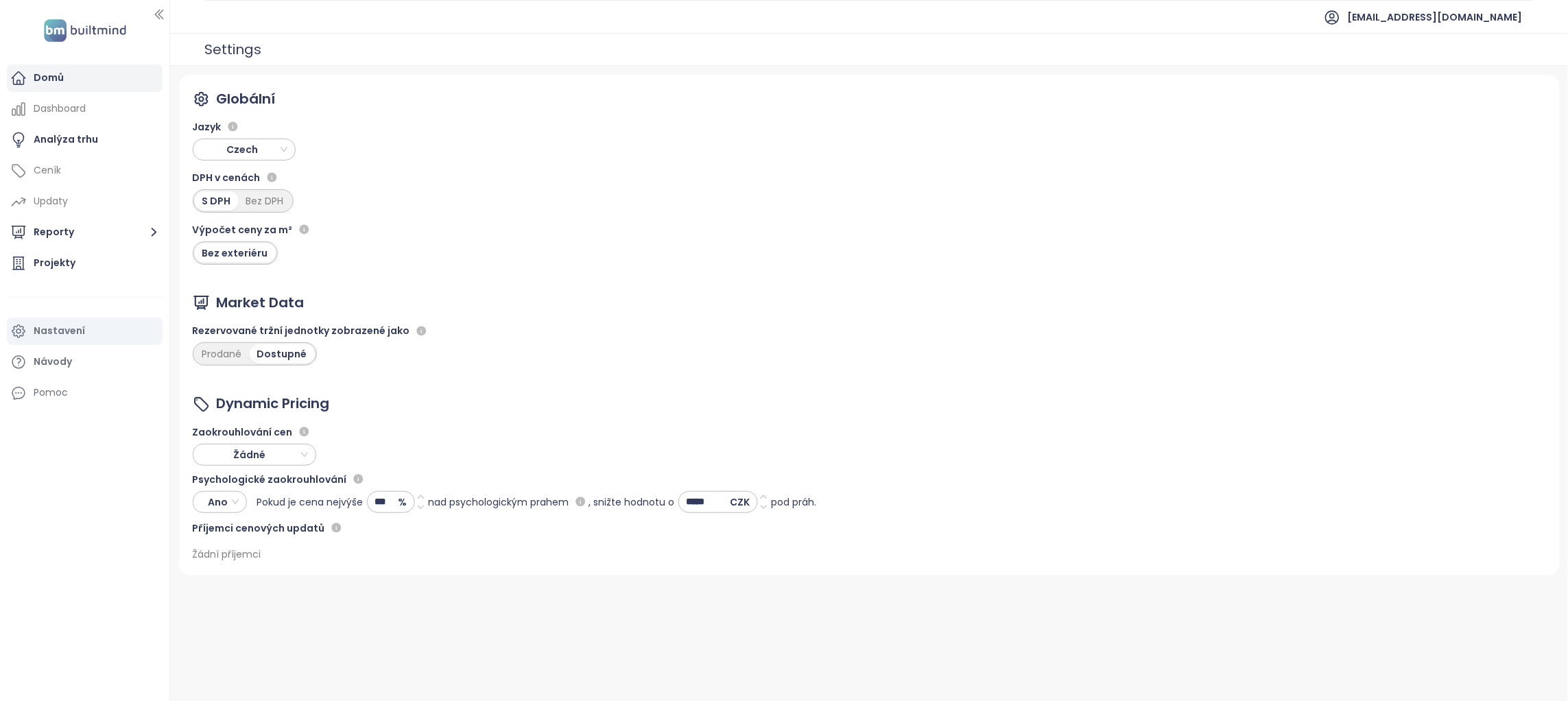
click at [49, 68] on div "Domů" at bounding box center [85, 79] width 156 height 28
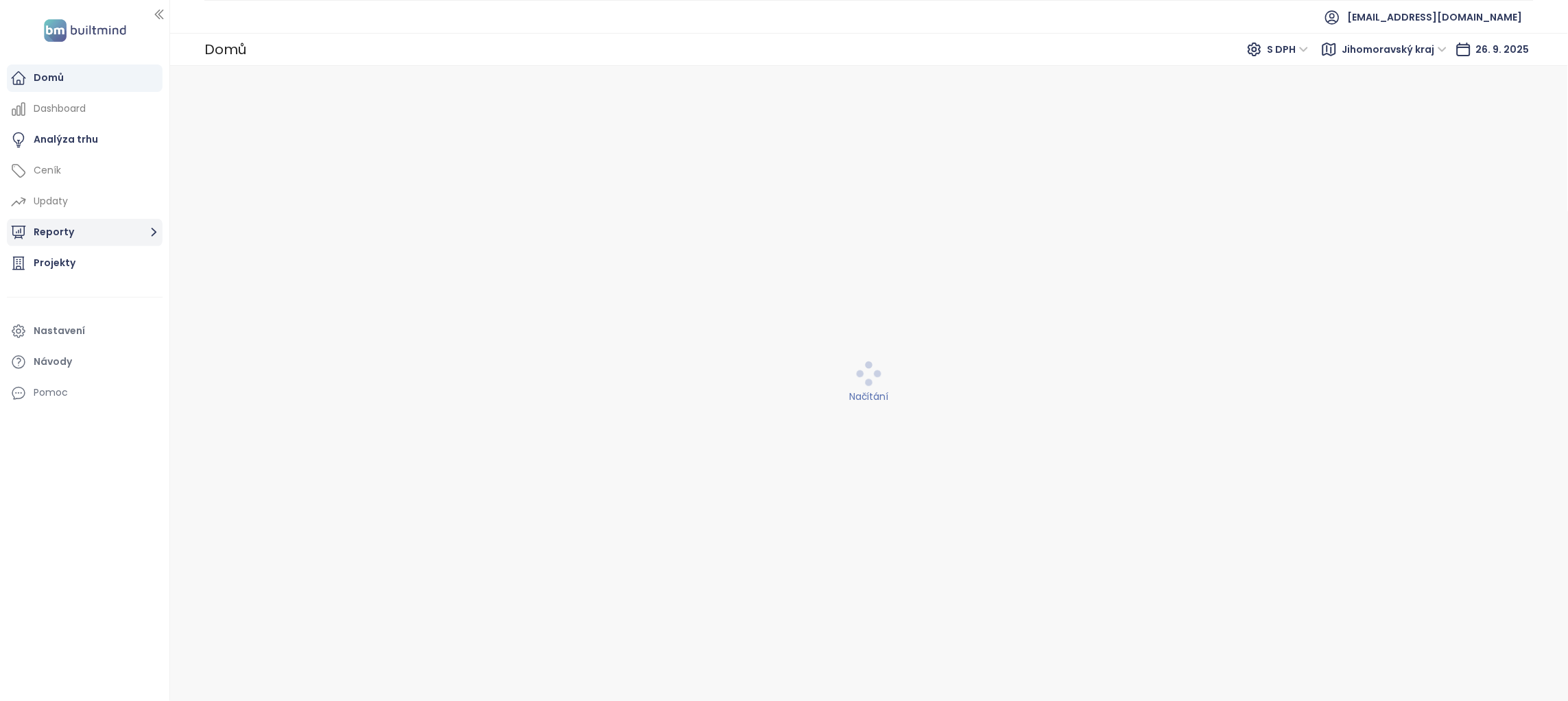
click at [80, 234] on button "Reporty" at bounding box center [85, 232] width 156 height 28
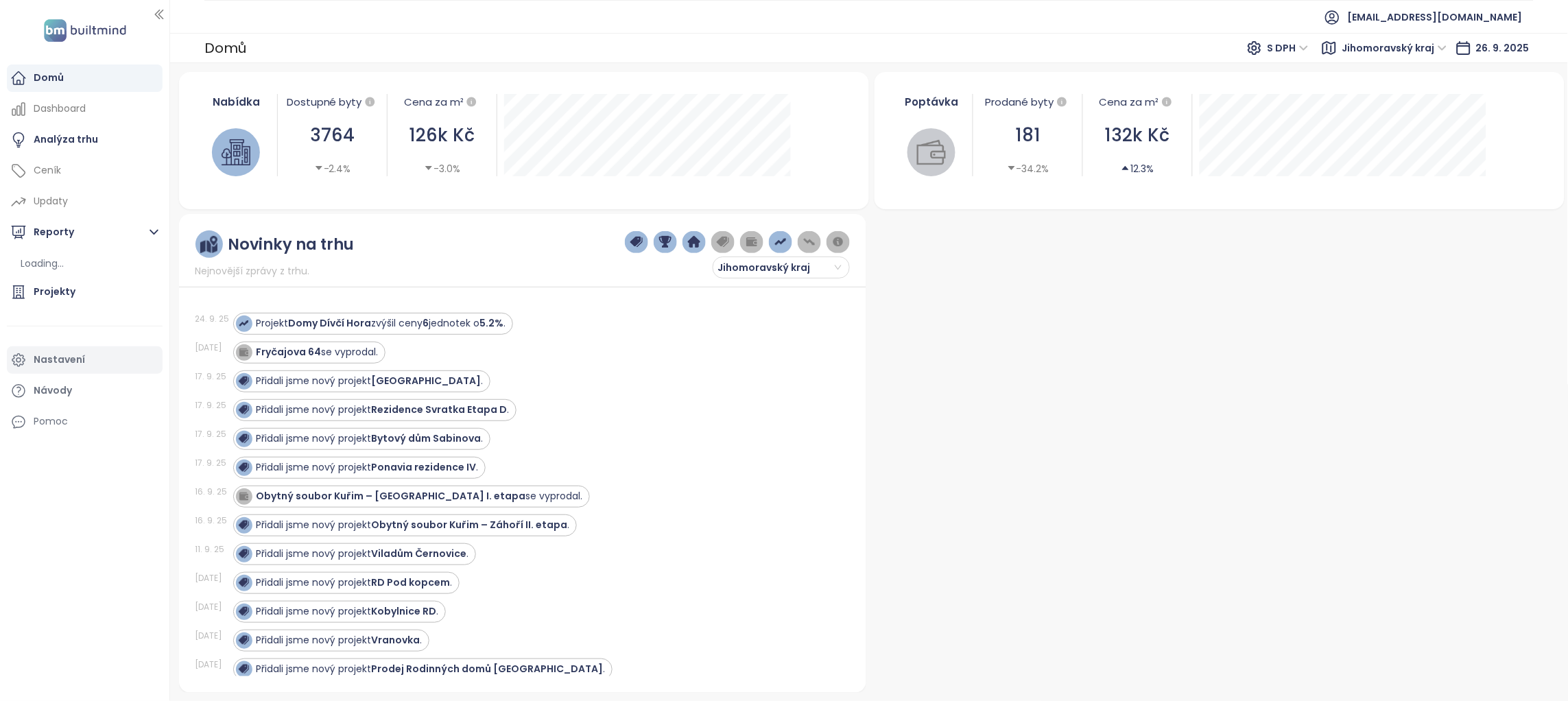
click at [37, 357] on div "Nastavení" at bounding box center [60, 359] width 52 height 17
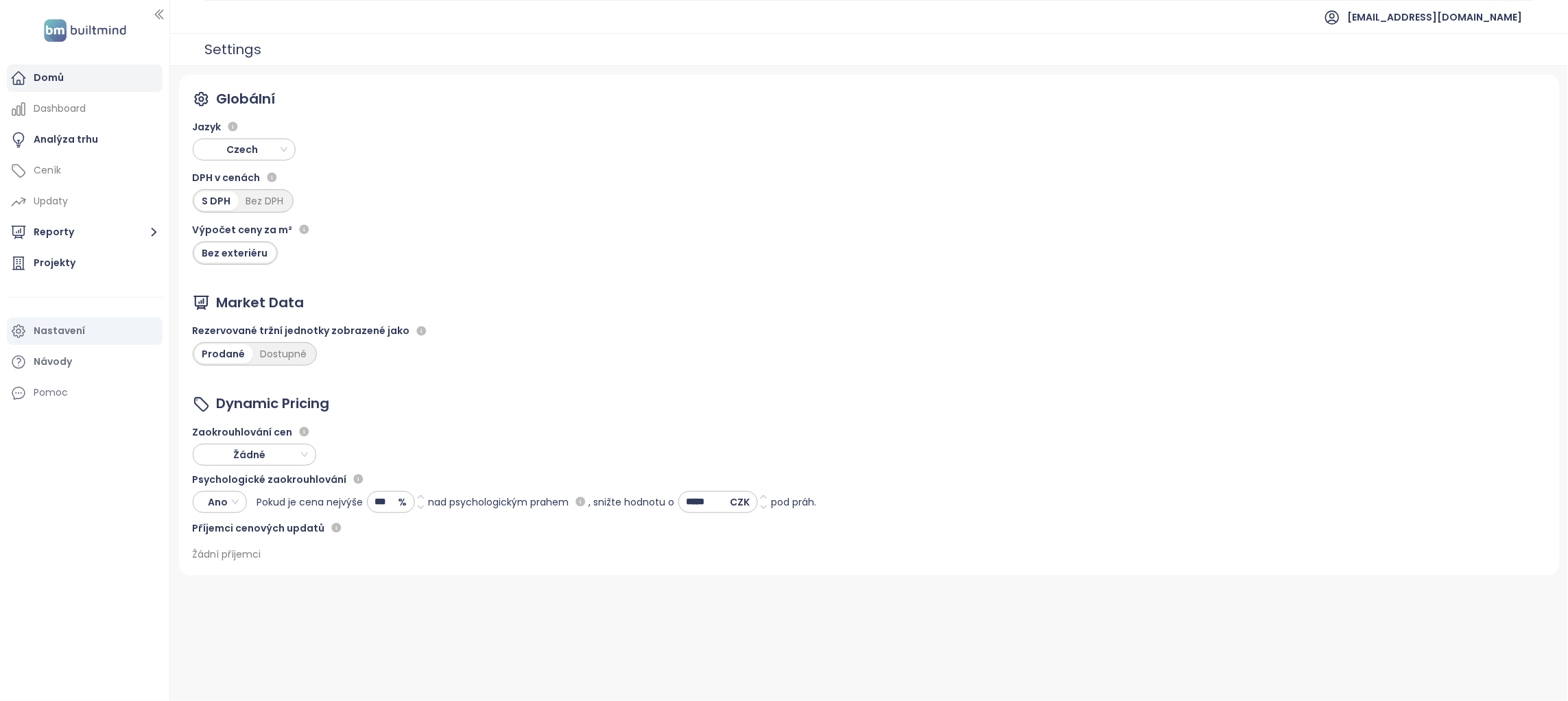
click at [52, 74] on div "Domů" at bounding box center [49, 77] width 30 height 17
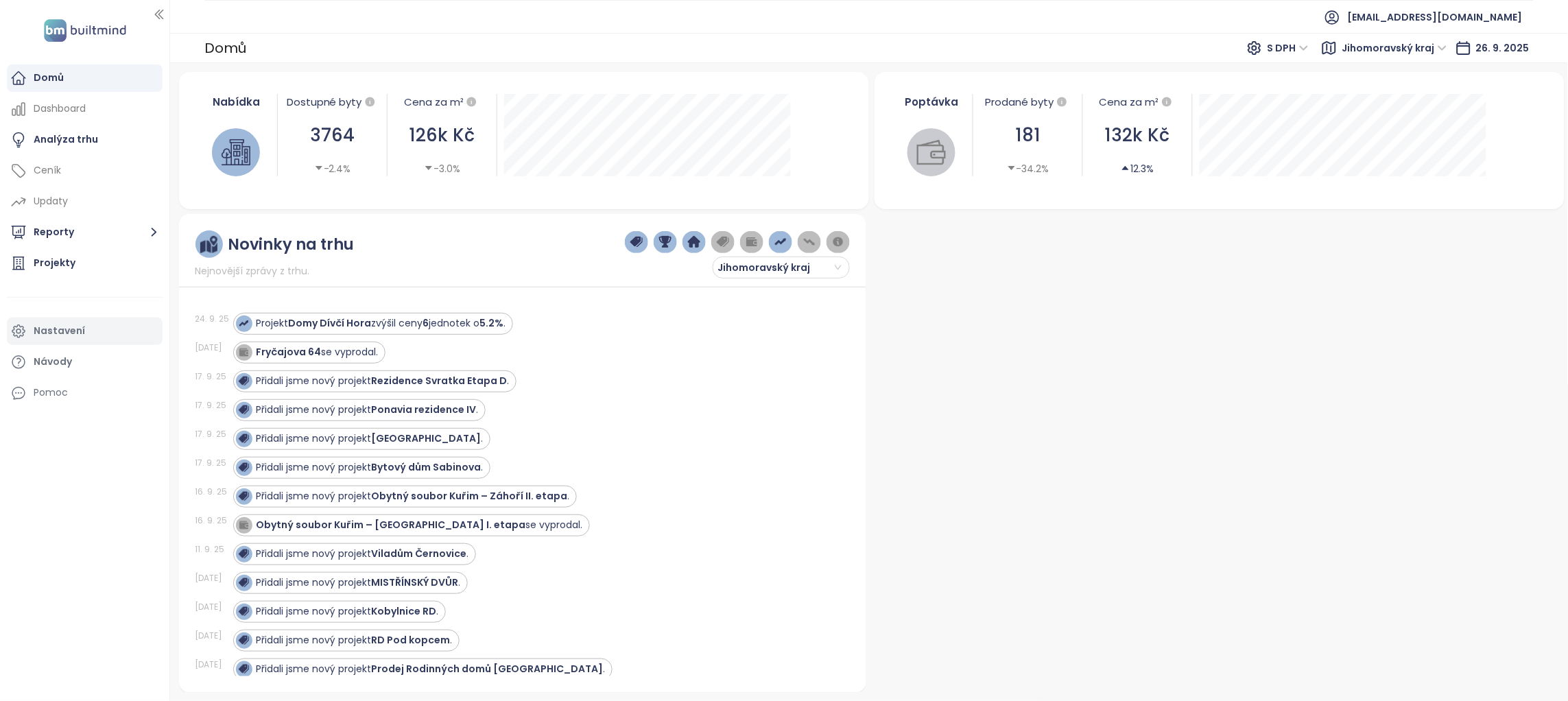
click at [85, 332] on div "Nastavení" at bounding box center [85, 331] width 156 height 28
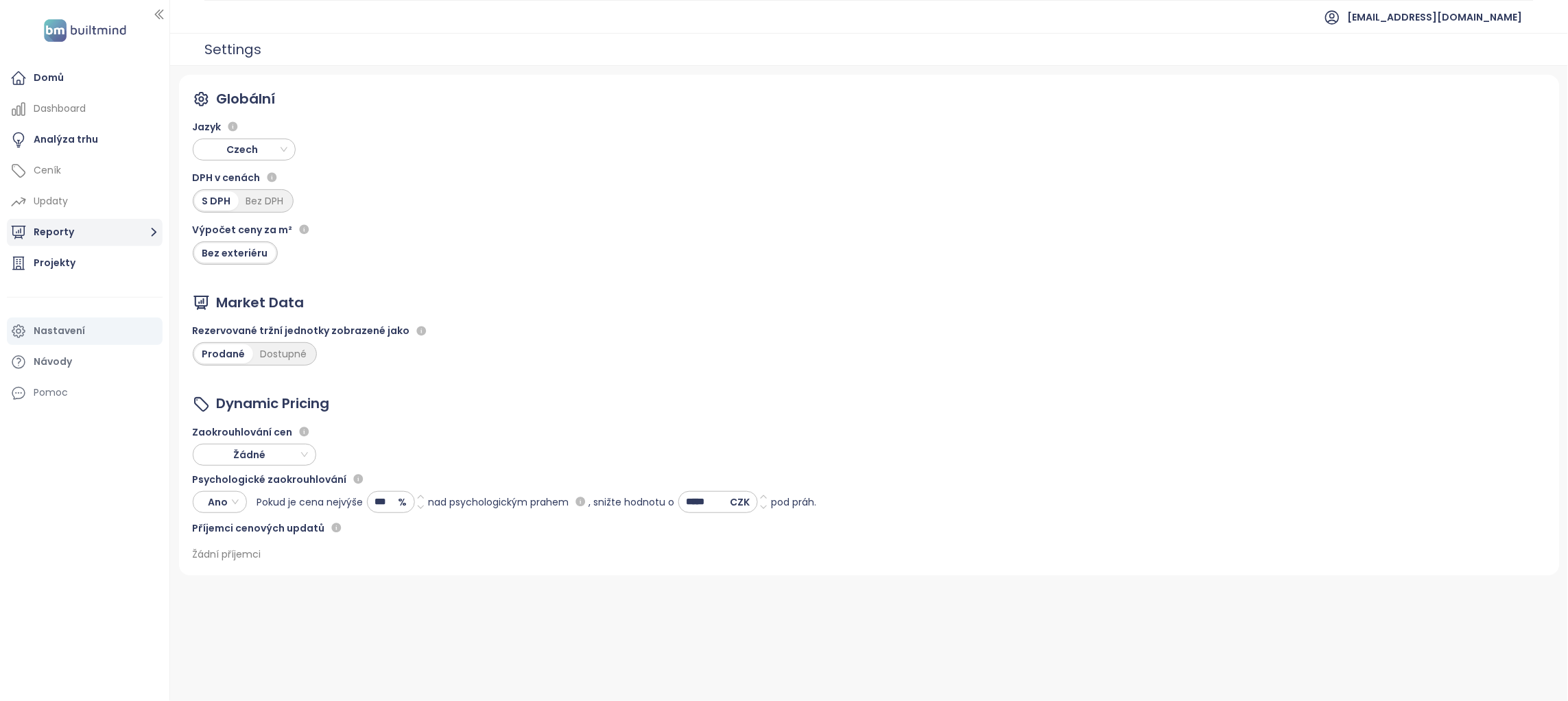
click at [43, 233] on button "Reporty" at bounding box center [85, 232] width 156 height 28
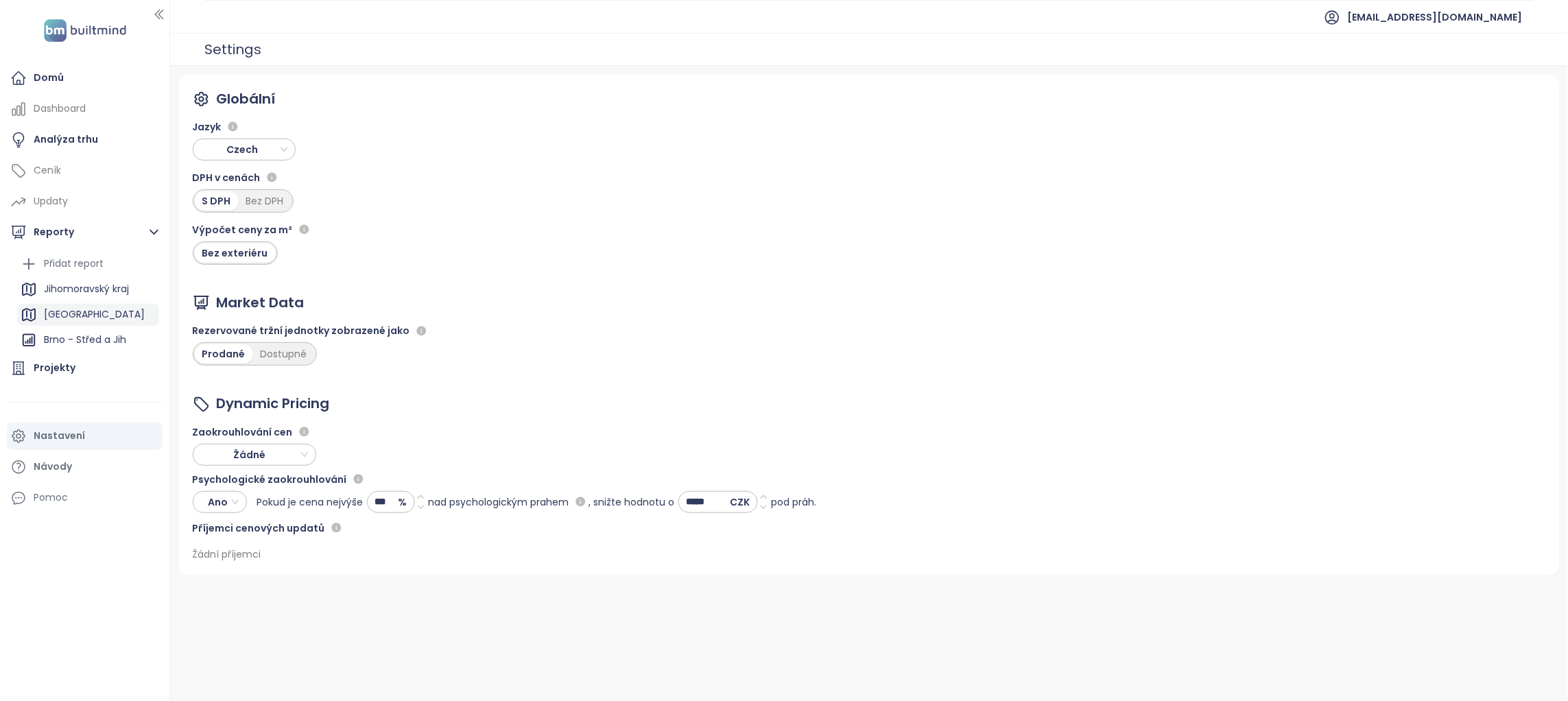
click at [60, 316] on div "[GEOGRAPHIC_DATA]" at bounding box center [94, 314] width 101 height 17
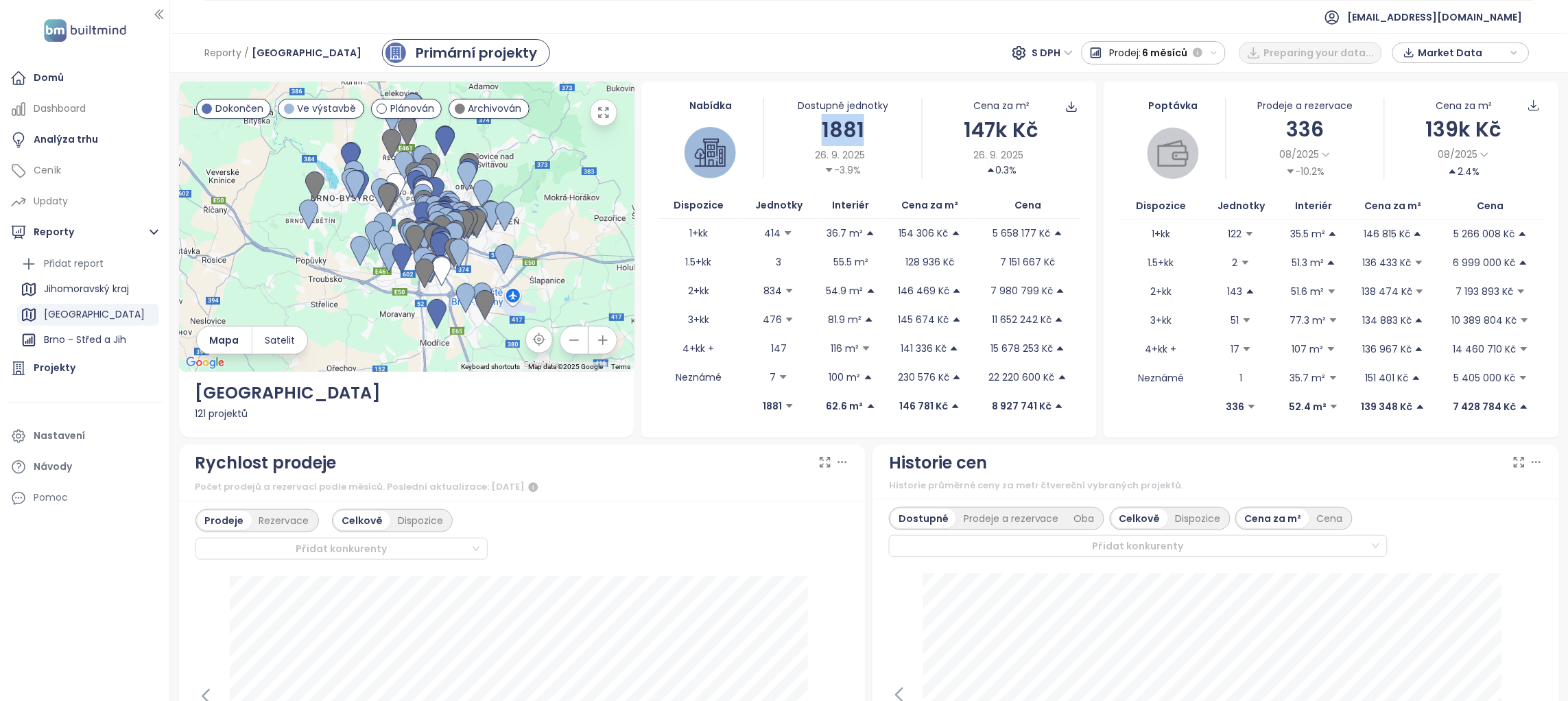
drag, startPoint x: 819, startPoint y: 129, endPoint x: 875, endPoint y: 125, distance: 56.1
click at [875, 125] on div "1881" at bounding box center [843, 130] width 158 height 32
drag, startPoint x: 1249, startPoint y: 100, endPoint x: 1349, endPoint y: 102, distance: 100.0
click at [1349, 102] on div "Prodeje a rezervace" at bounding box center [1306, 105] width 158 height 15
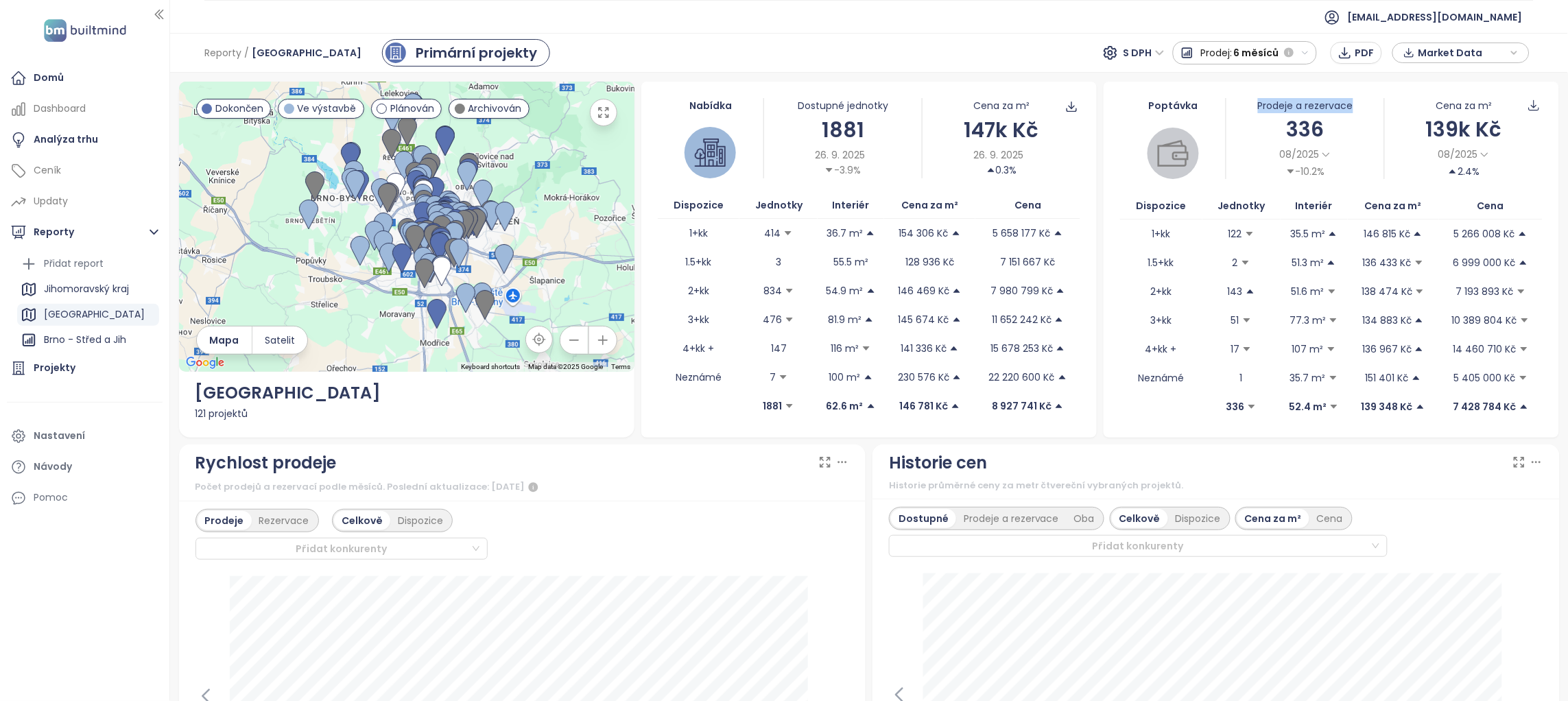
click at [1349, 102] on div "Prodeje a rezervace" at bounding box center [1306, 105] width 158 height 15
click at [77, 425] on div "Nastavení" at bounding box center [85, 437] width 156 height 28
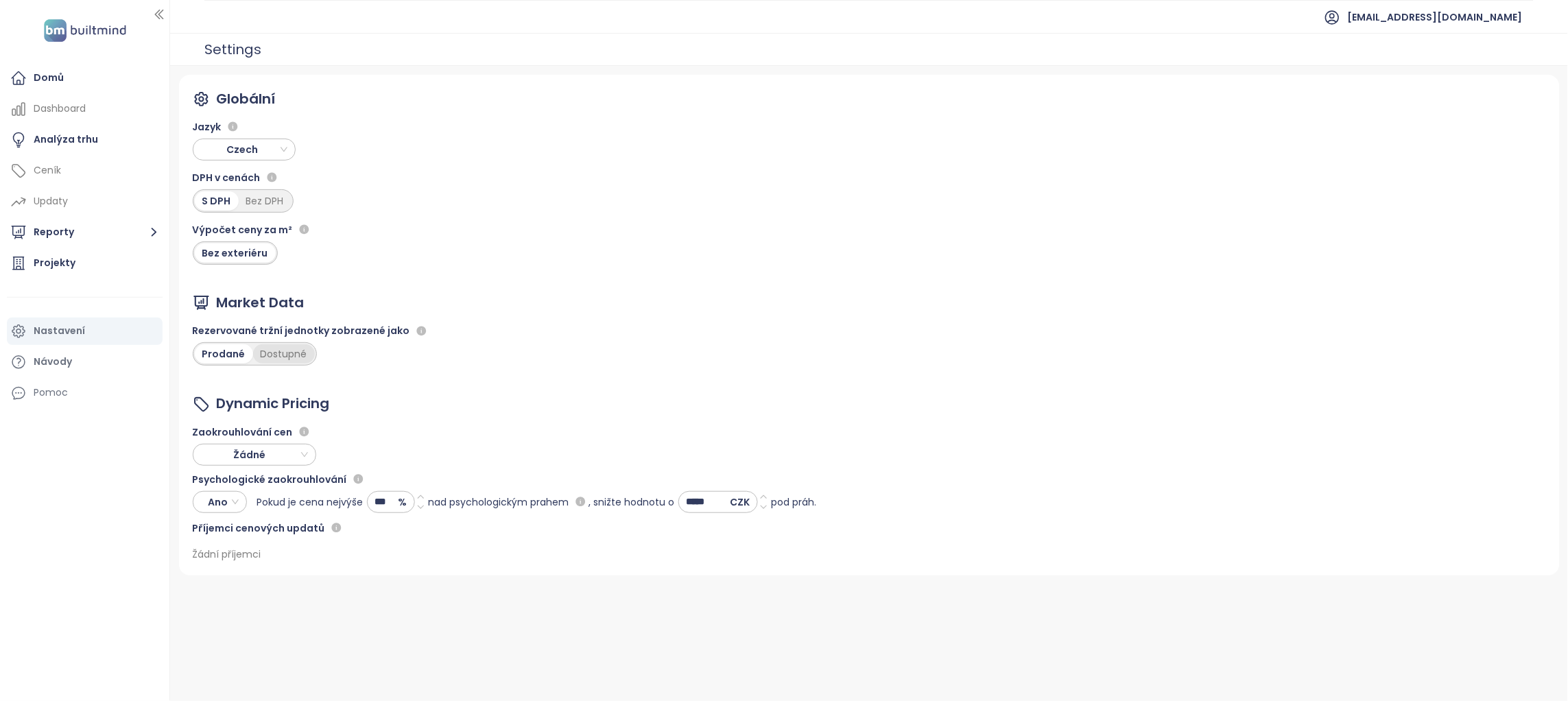
click at [301, 352] on div "Dostupné" at bounding box center [284, 353] width 62 height 19
click at [42, 225] on button "Reporty" at bounding box center [85, 232] width 156 height 28
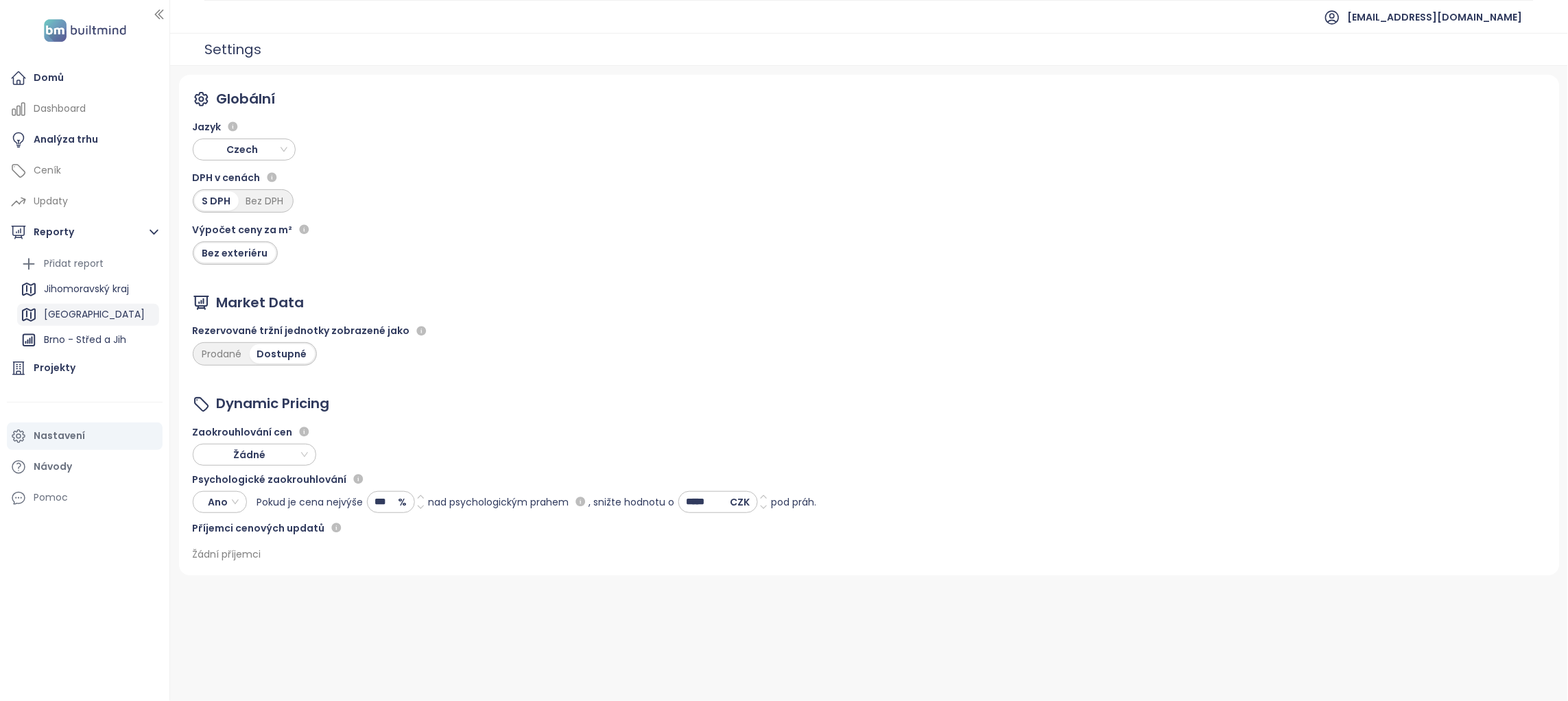
click at [69, 310] on div "[GEOGRAPHIC_DATA]" at bounding box center [88, 315] width 142 height 22
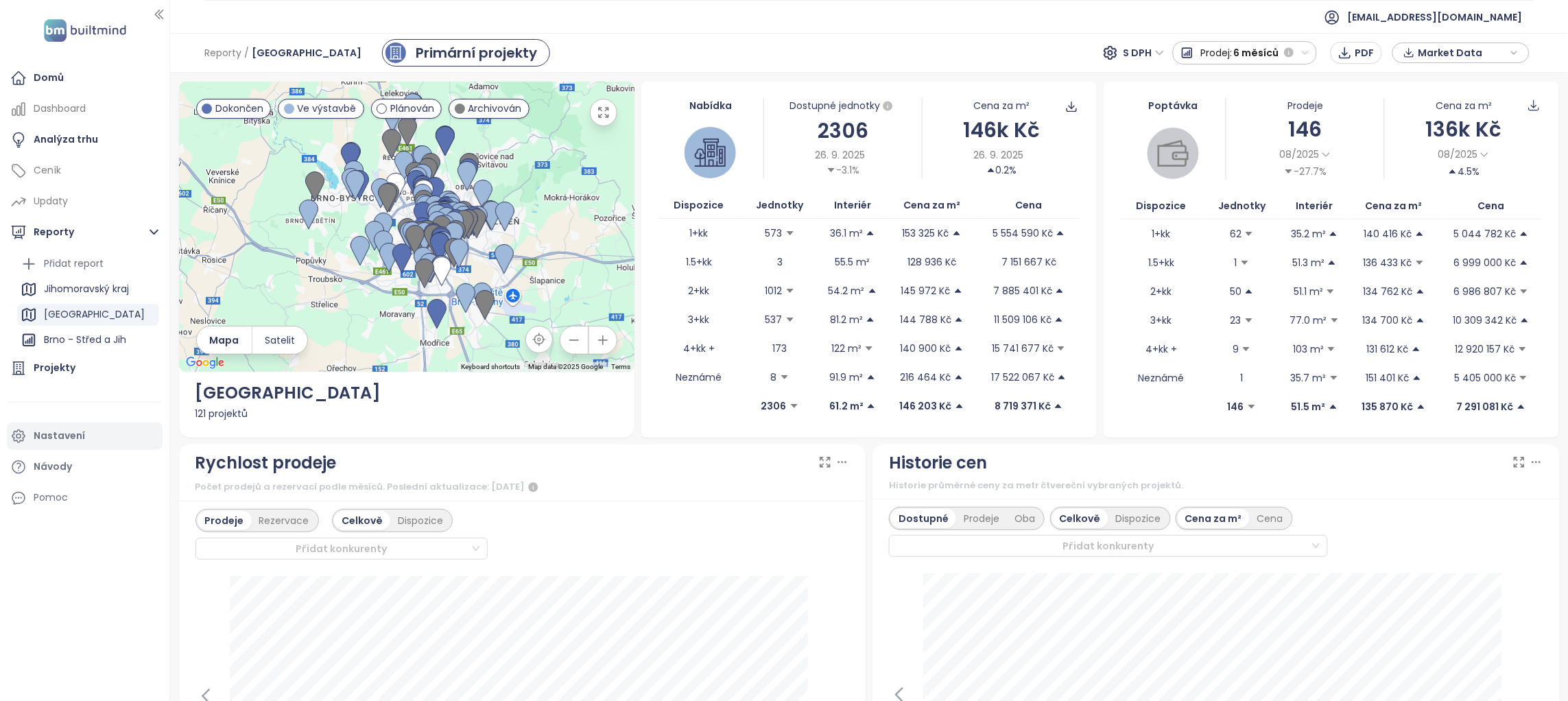
click at [63, 374] on ul "Domů Dashboard Analýza trhu Ceník Updaty Reporty Přidat report Jihomoravský kra…" at bounding box center [85, 288] width 156 height 447
click at [83, 436] on div "Nastavení" at bounding box center [60, 435] width 52 height 17
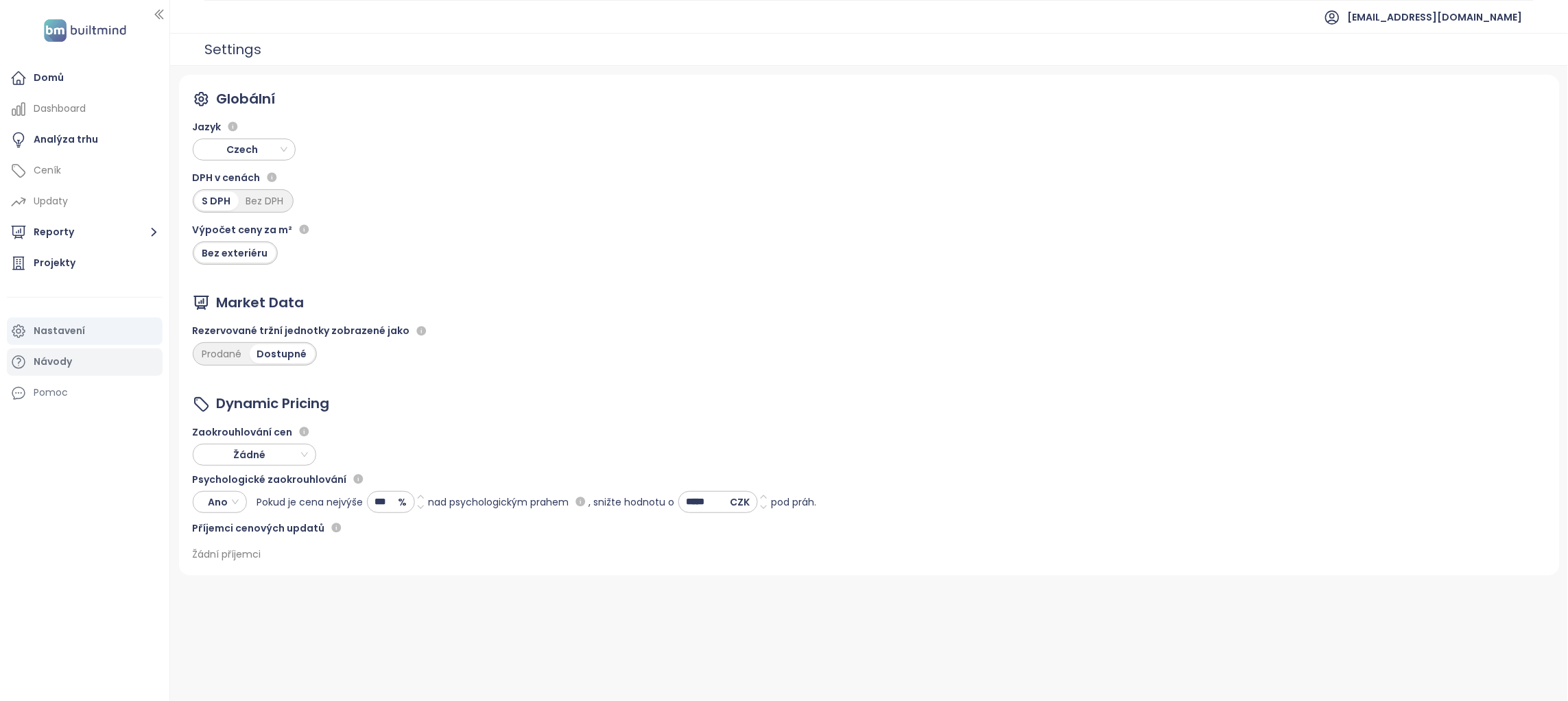
click at [80, 367] on div "Návody" at bounding box center [85, 362] width 156 height 28
click at [63, 399] on div "Pomoc" at bounding box center [51, 392] width 34 height 17
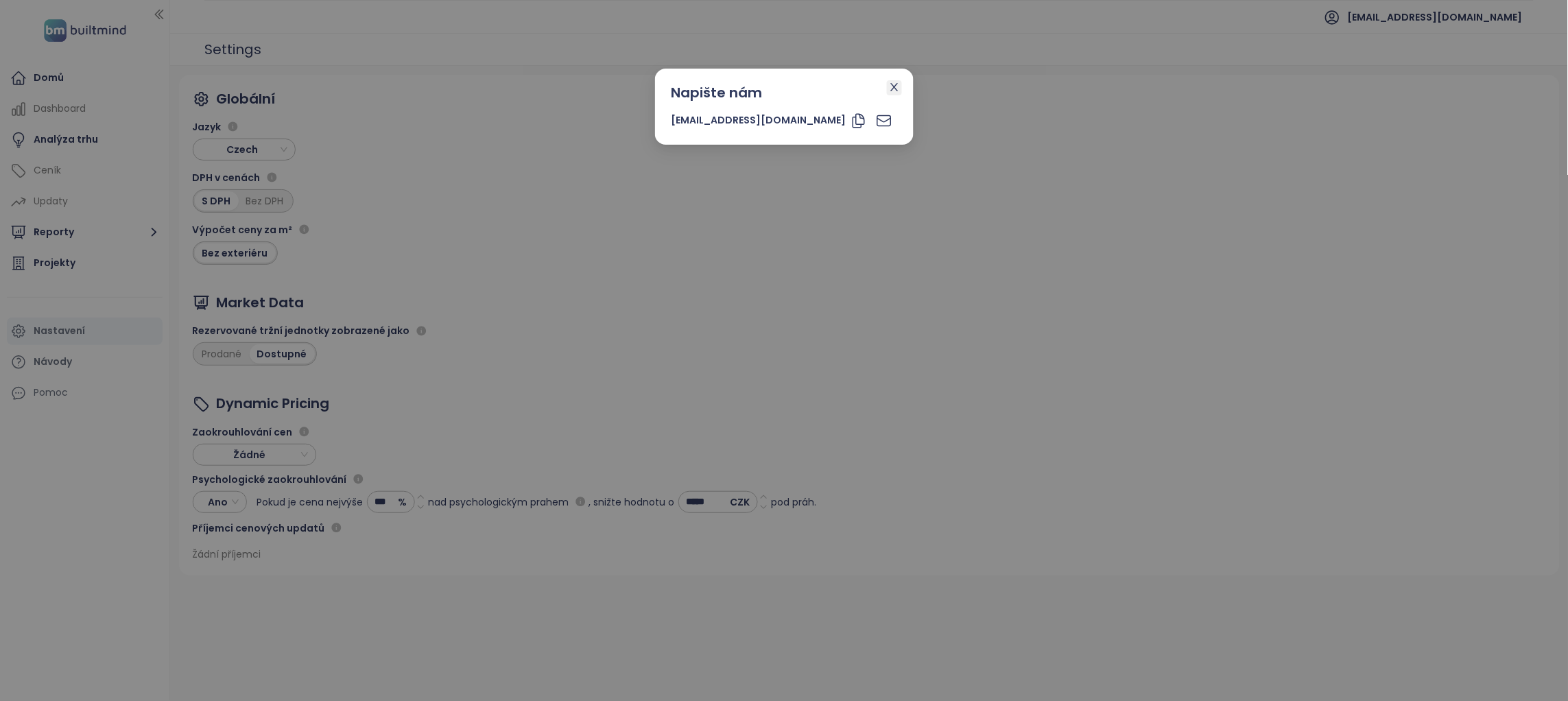
click at [889, 89] on icon "close" at bounding box center [894, 87] width 11 height 11
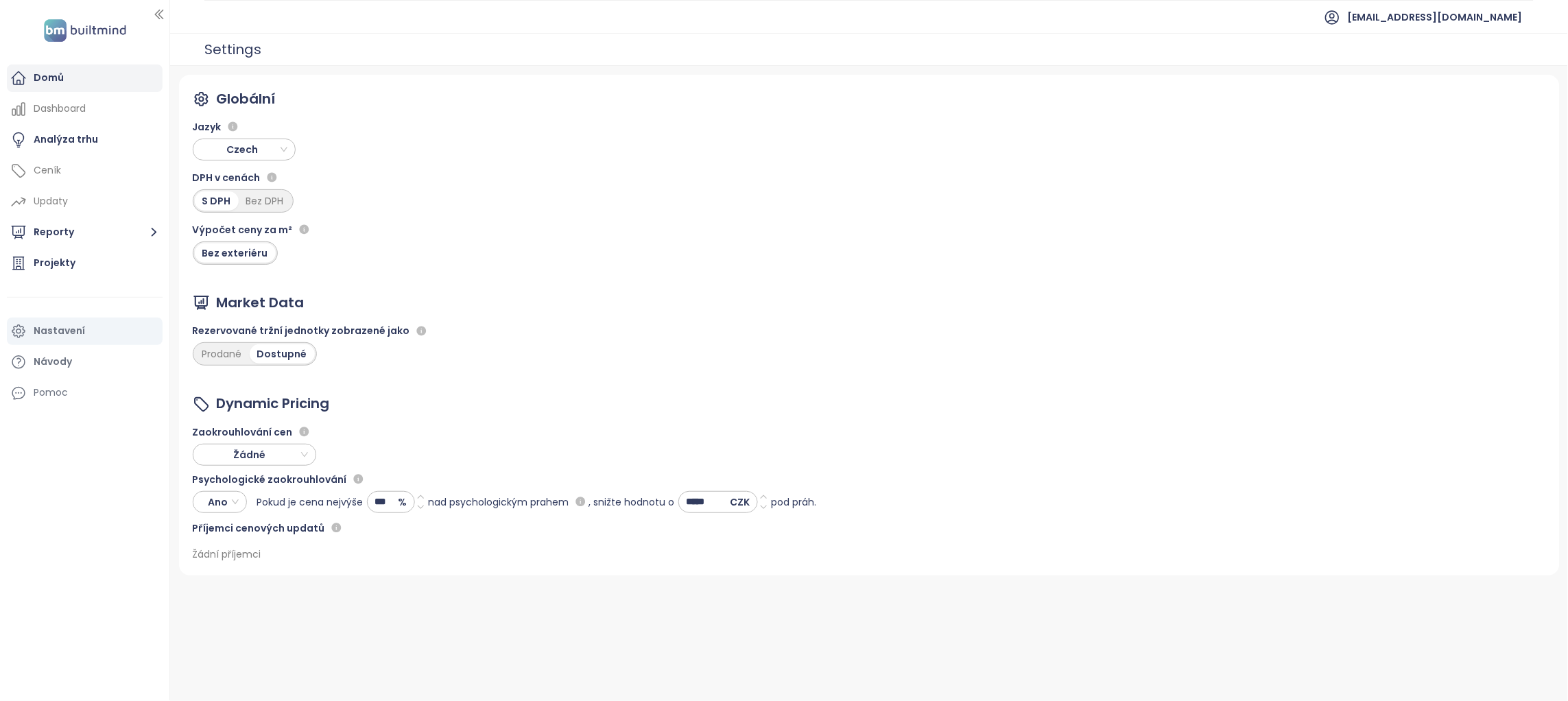
click at [101, 66] on div "Domů" at bounding box center [85, 79] width 156 height 28
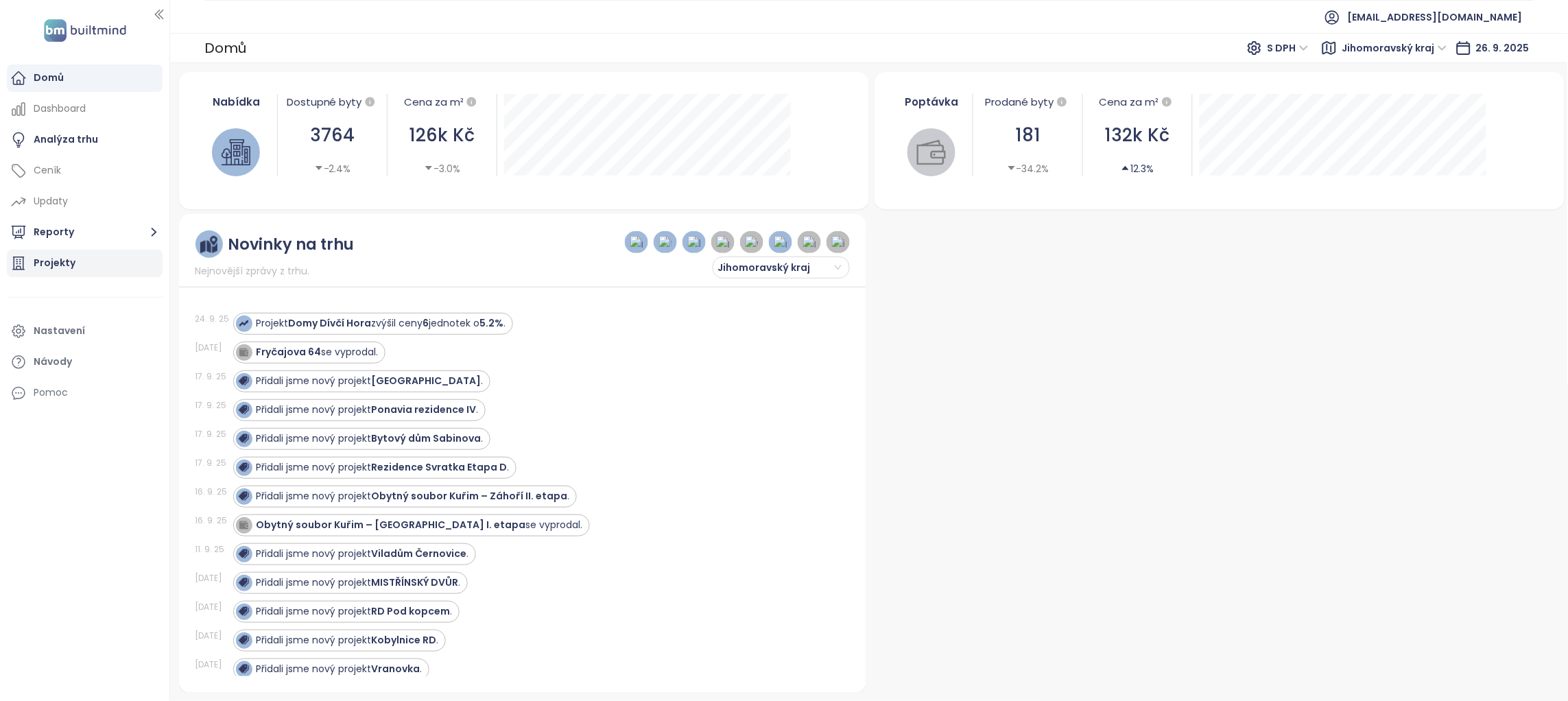
click at [66, 269] on div "Projekty" at bounding box center [55, 262] width 42 height 17
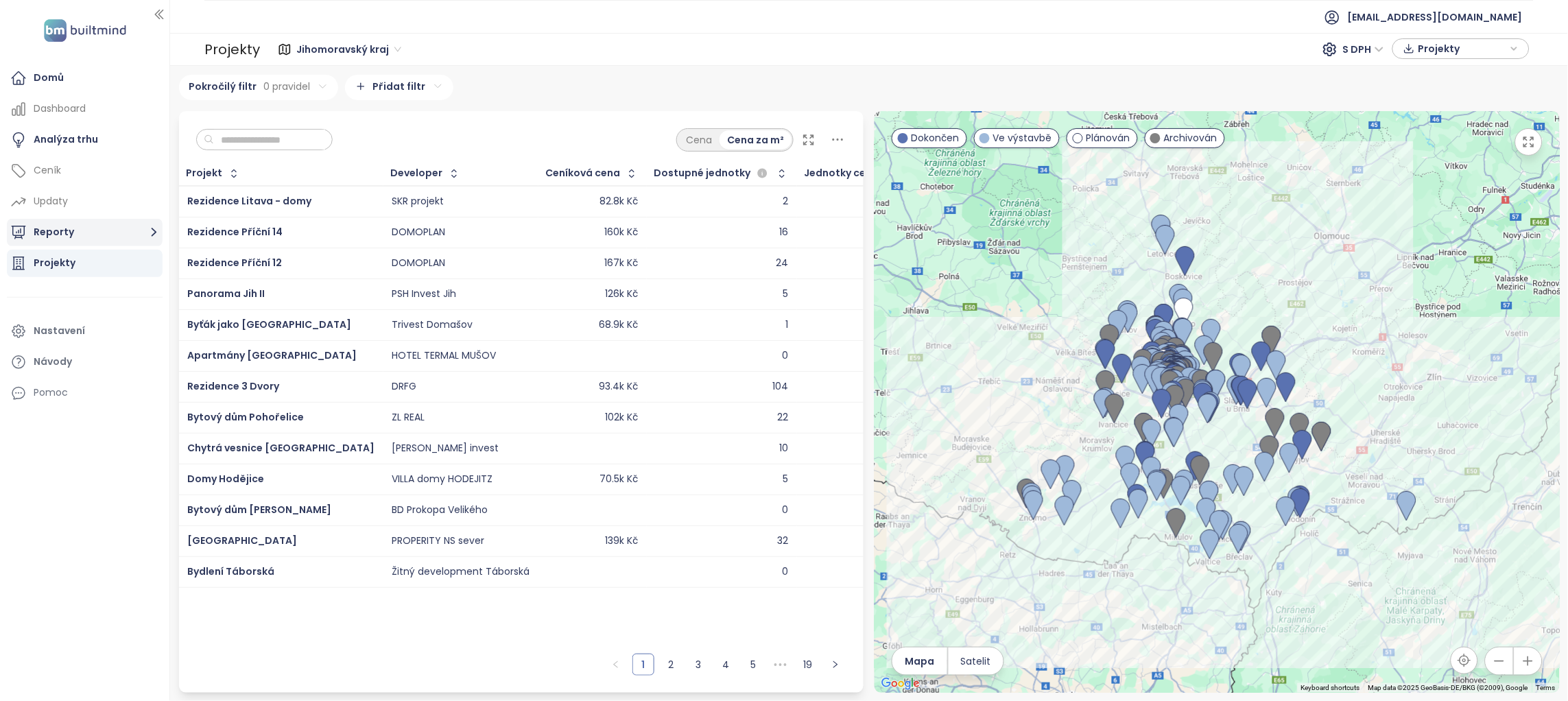
click at [78, 231] on button "Reporty" at bounding box center [85, 232] width 156 height 28
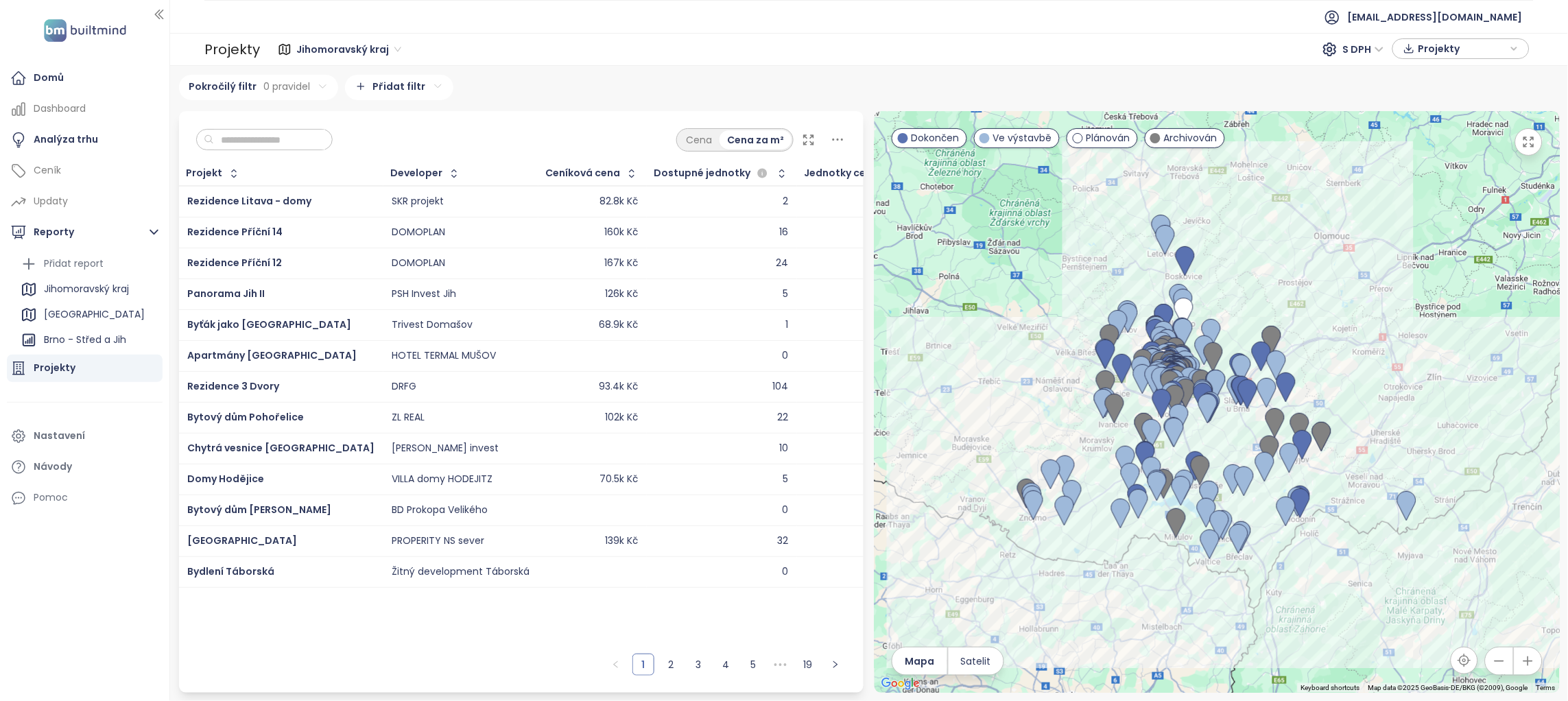
click at [100, 253] on div "Přidat report" at bounding box center [88, 264] width 142 height 22
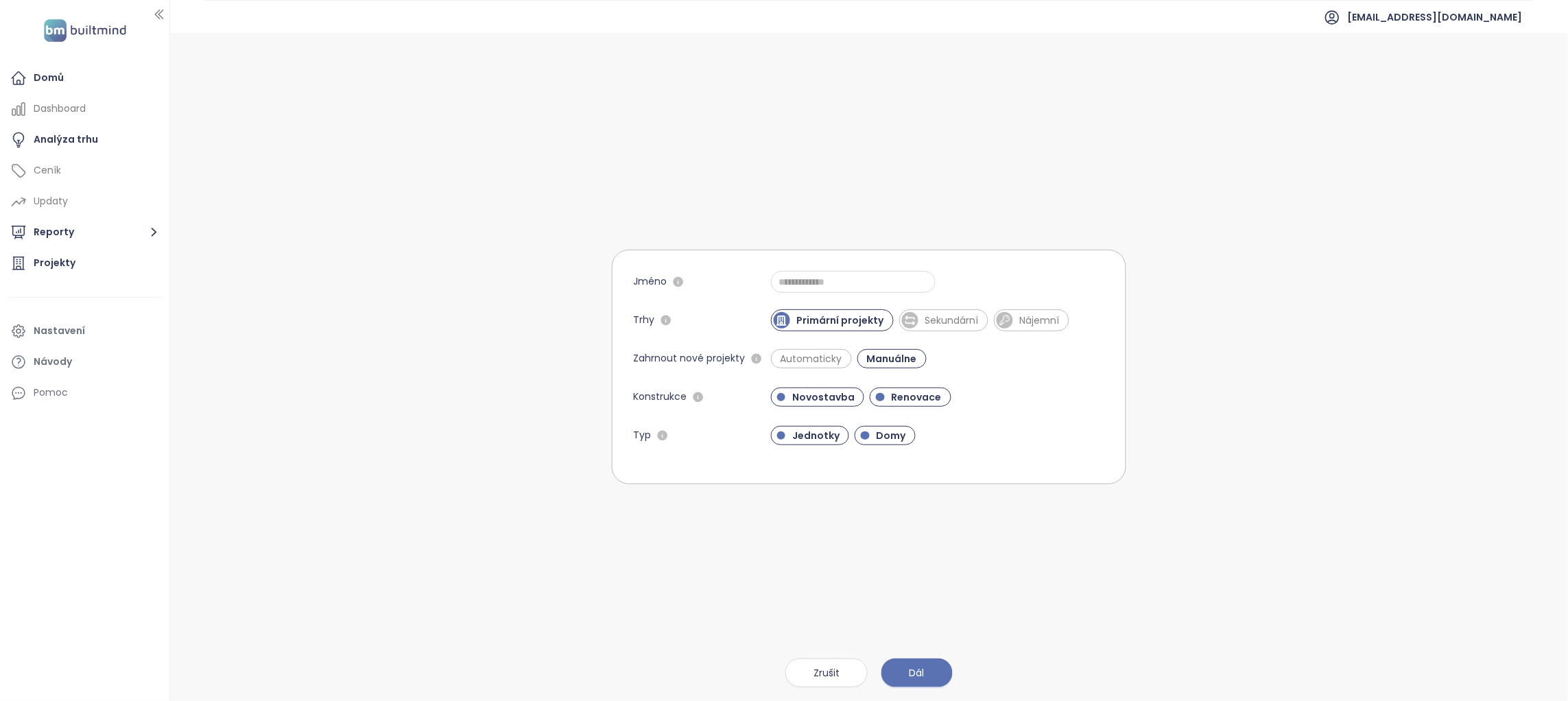
click at [811, 346] on form "Jméno Trhy Primární projekty Sekundární Nájemní Zahrnout nové projekty Automati…" at bounding box center [869, 366] width 515 height 234
click at [820, 357] on span "Automaticky" at bounding box center [812, 359] width 76 height 14
click at [900, 362] on span "Manuálne" at bounding box center [894, 359] width 61 height 14
click at [834, 352] on span "Automaticky" at bounding box center [812, 359] width 76 height 14
click at [844, 280] on input "Jméno" at bounding box center [853, 282] width 165 height 22
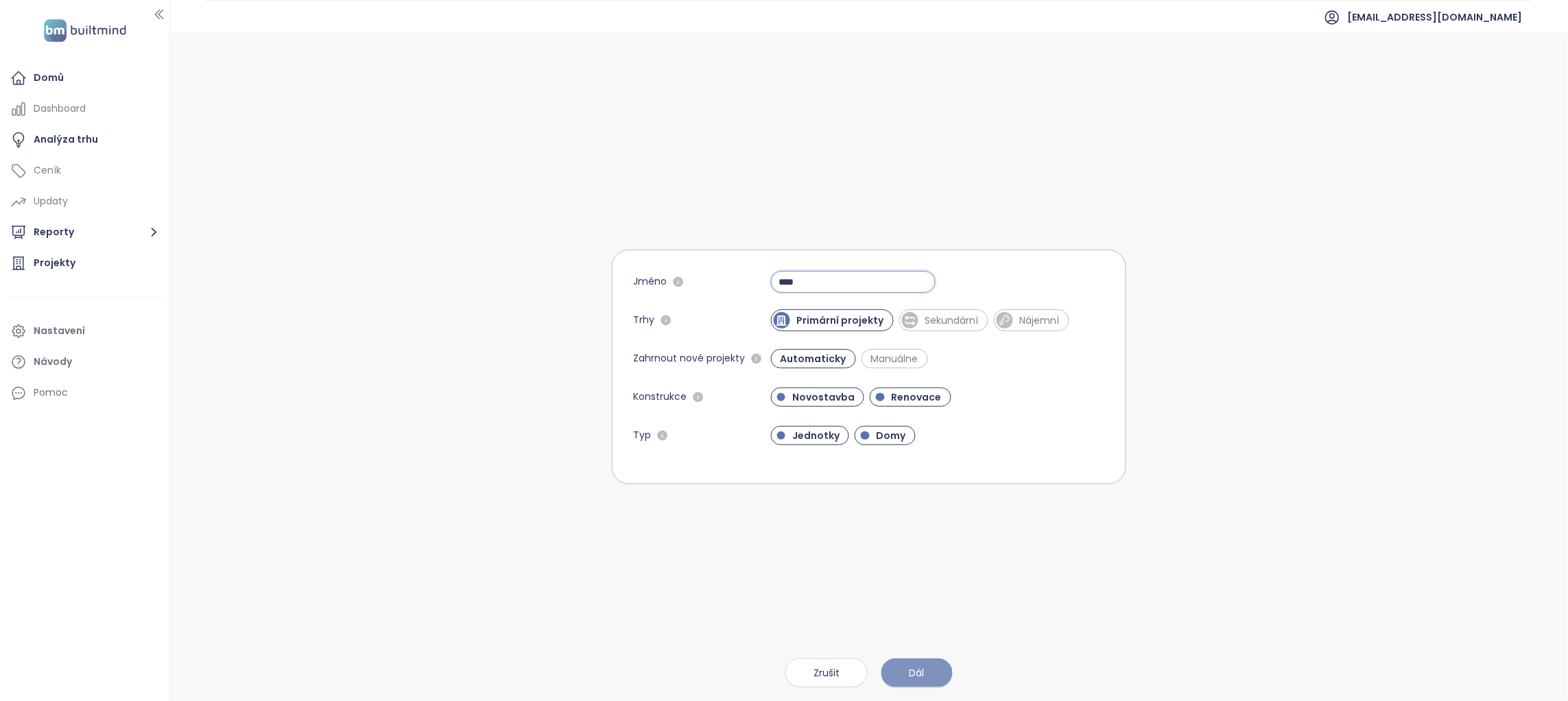
type input "****"
click at [913, 679] on span "Dál" at bounding box center [917, 672] width 15 height 15
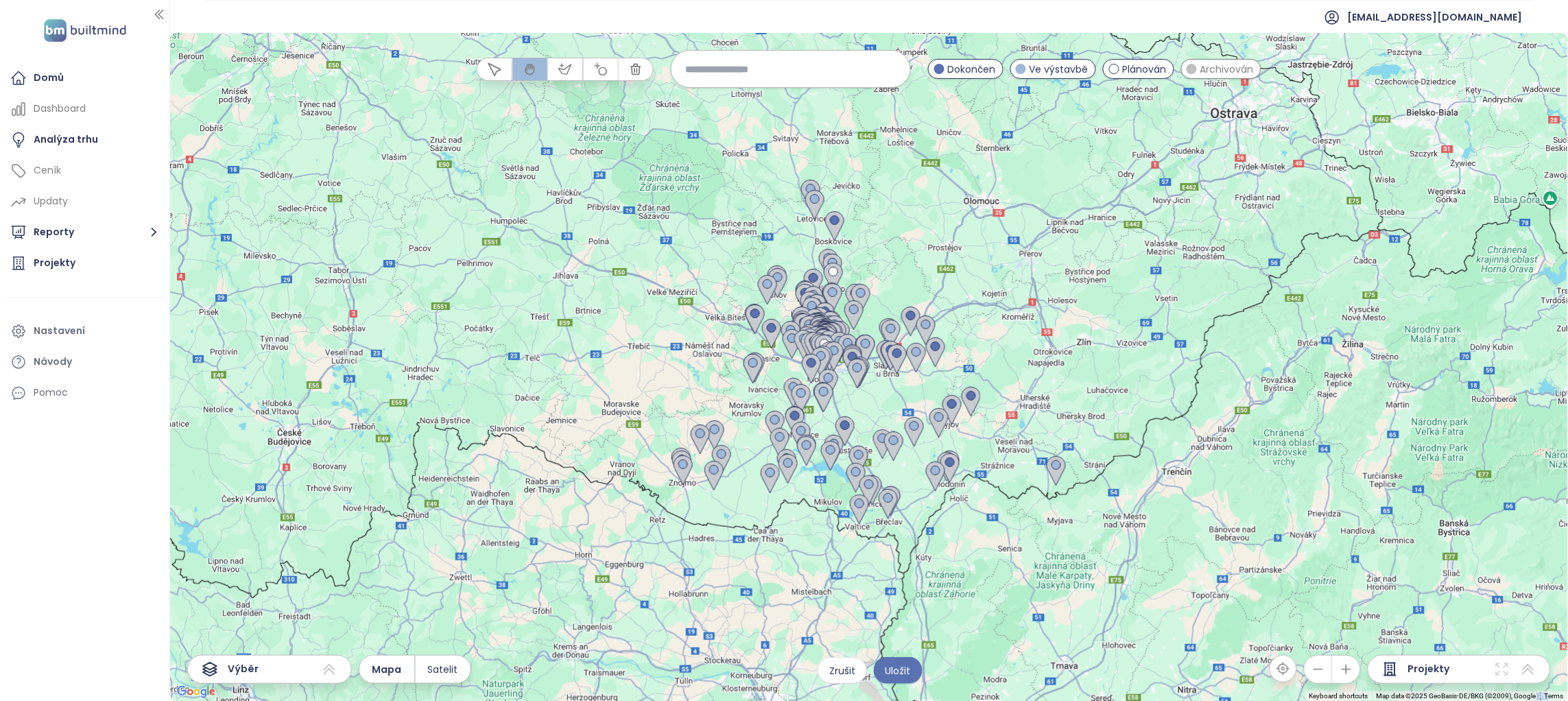
click at [1230, 67] on span "Archivován" at bounding box center [1227, 69] width 54 height 15
click at [1234, 72] on span "Archivován" at bounding box center [1227, 69] width 54 height 15
click at [913, 381] on div at bounding box center [869, 367] width 1397 height 668
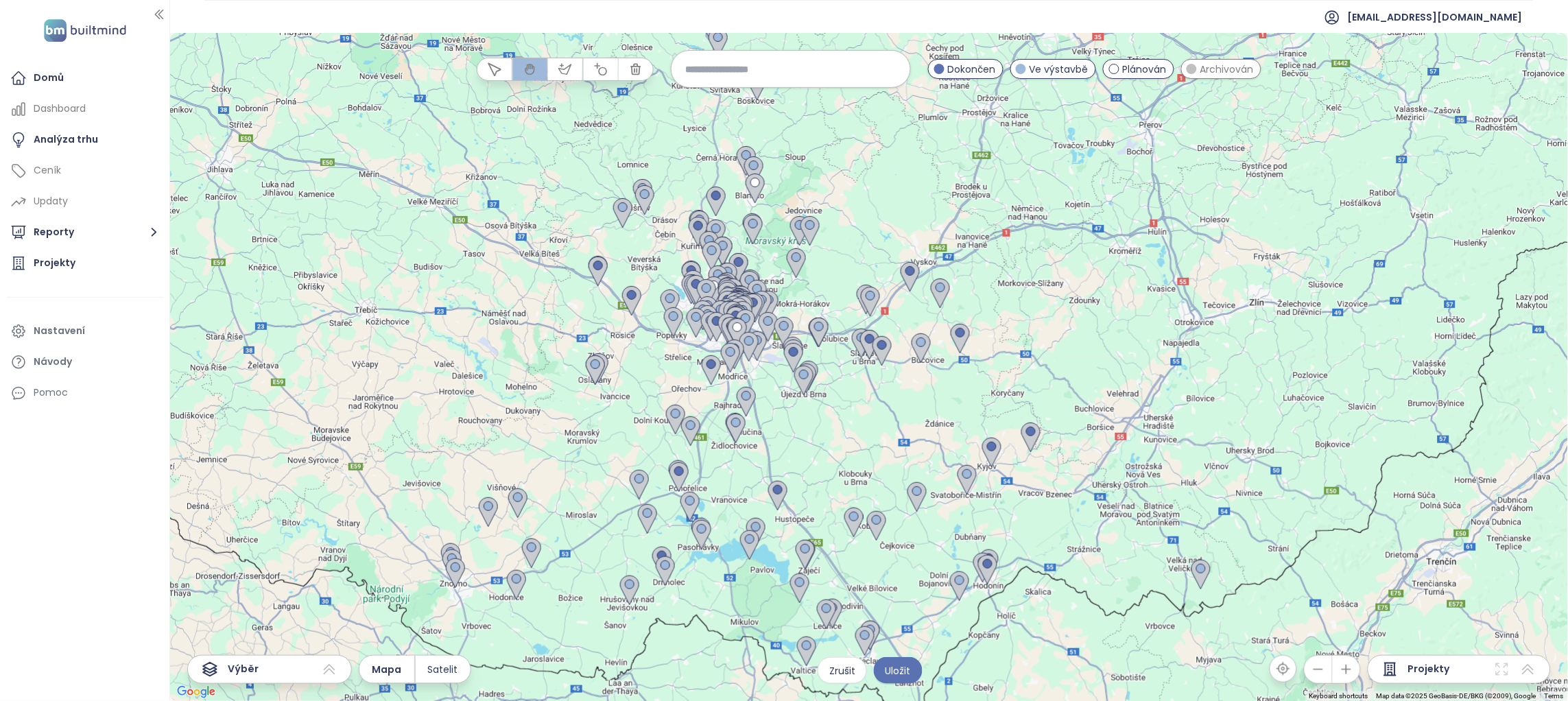
click at [1236, 59] on div "Archivován" at bounding box center [1221, 69] width 81 height 20
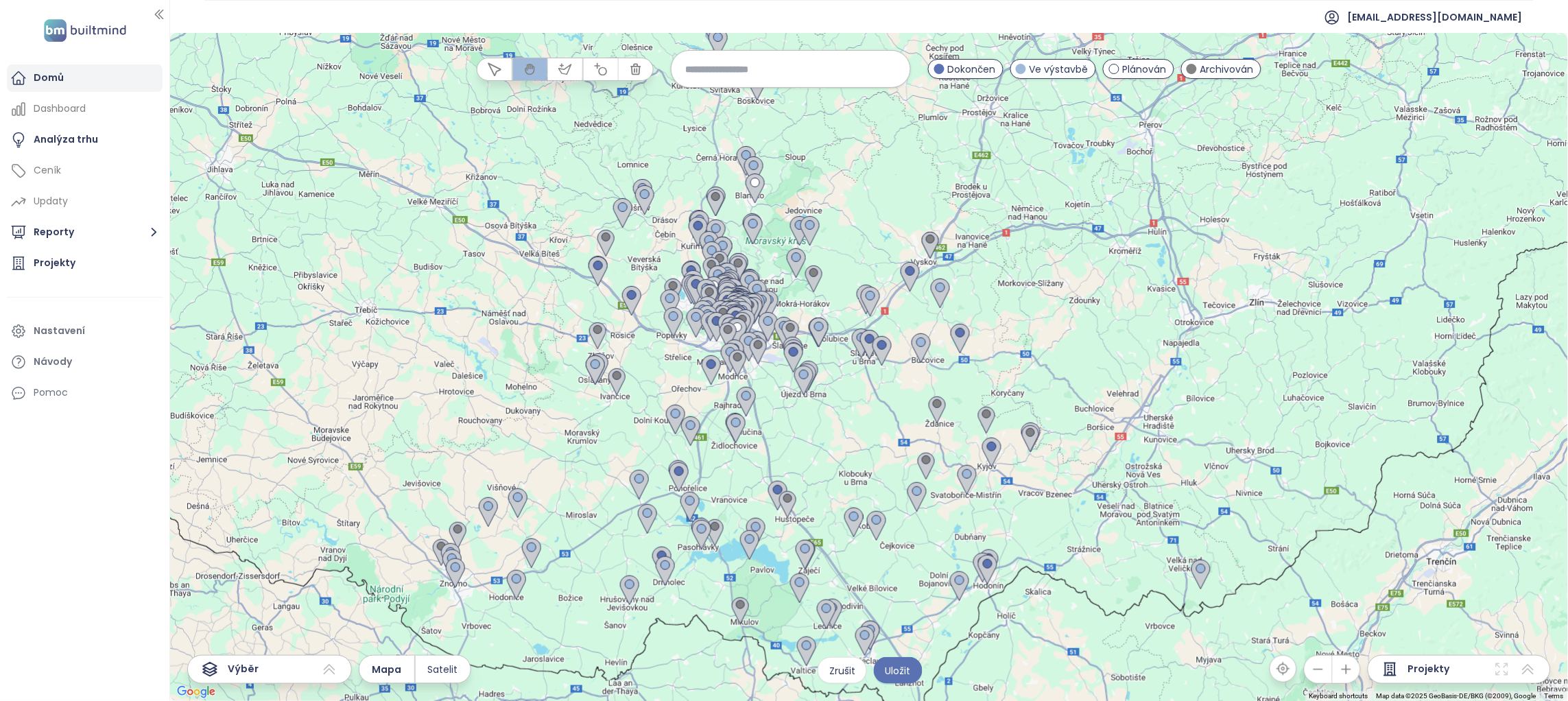
click at [91, 74] on div "Domů" at bounding box center [85, 79] width 156 height 28
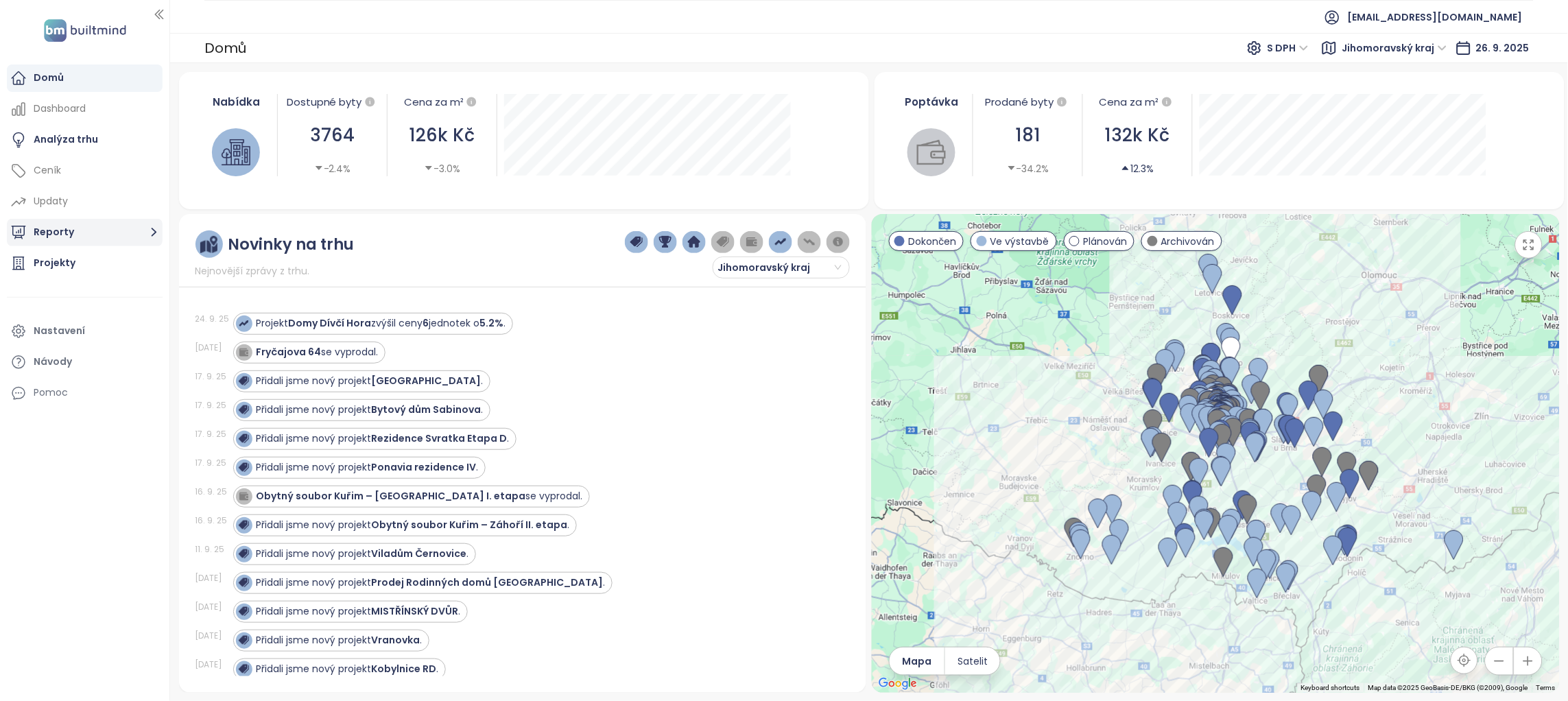
click at [151, 234] on icon "button" at bounding box center [154, 231] width 17 height 17
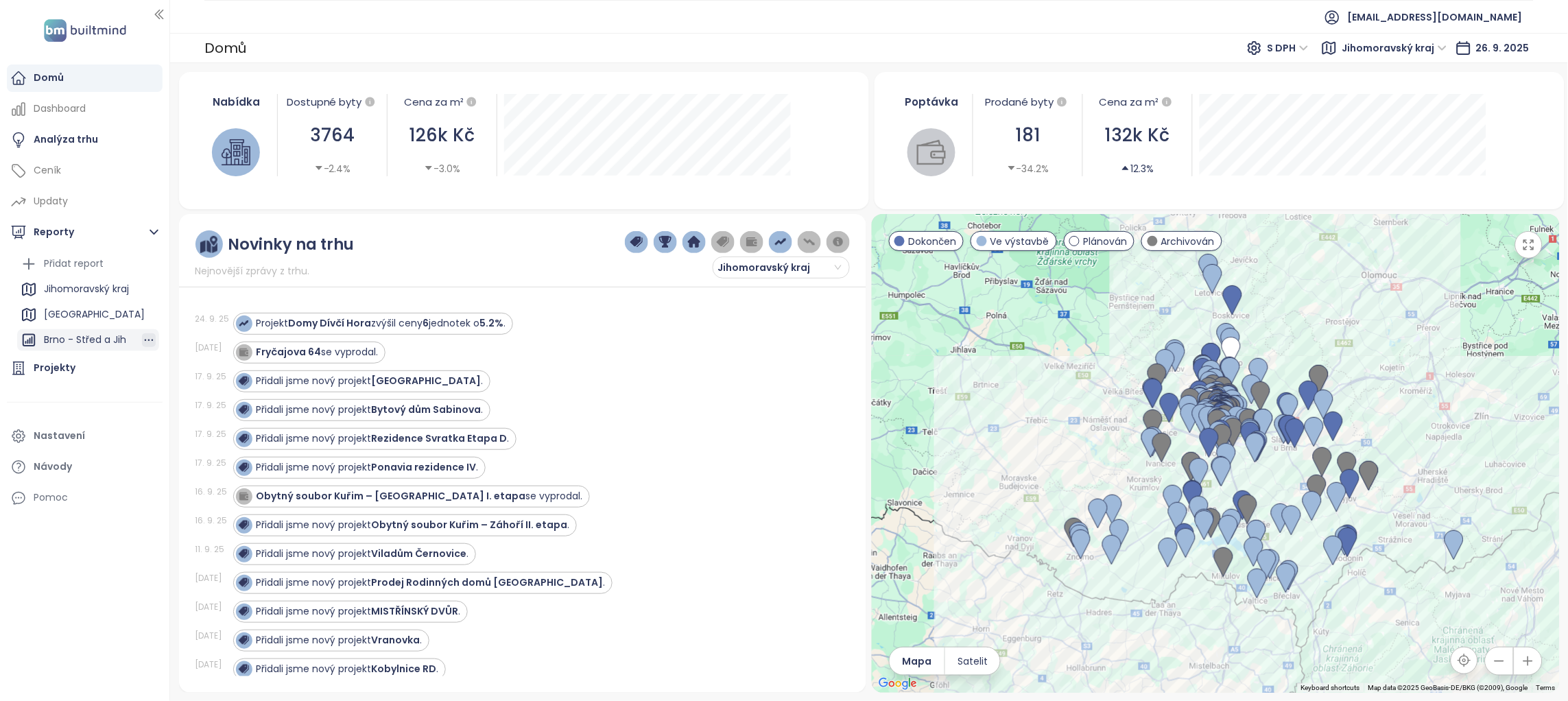
click at [155, 341] on icon "button" at bounding box center [149, 340] width 14 height 14
click at [151, 288] on button "Upravit" at bounding box center [144, 289] width 72 height 21
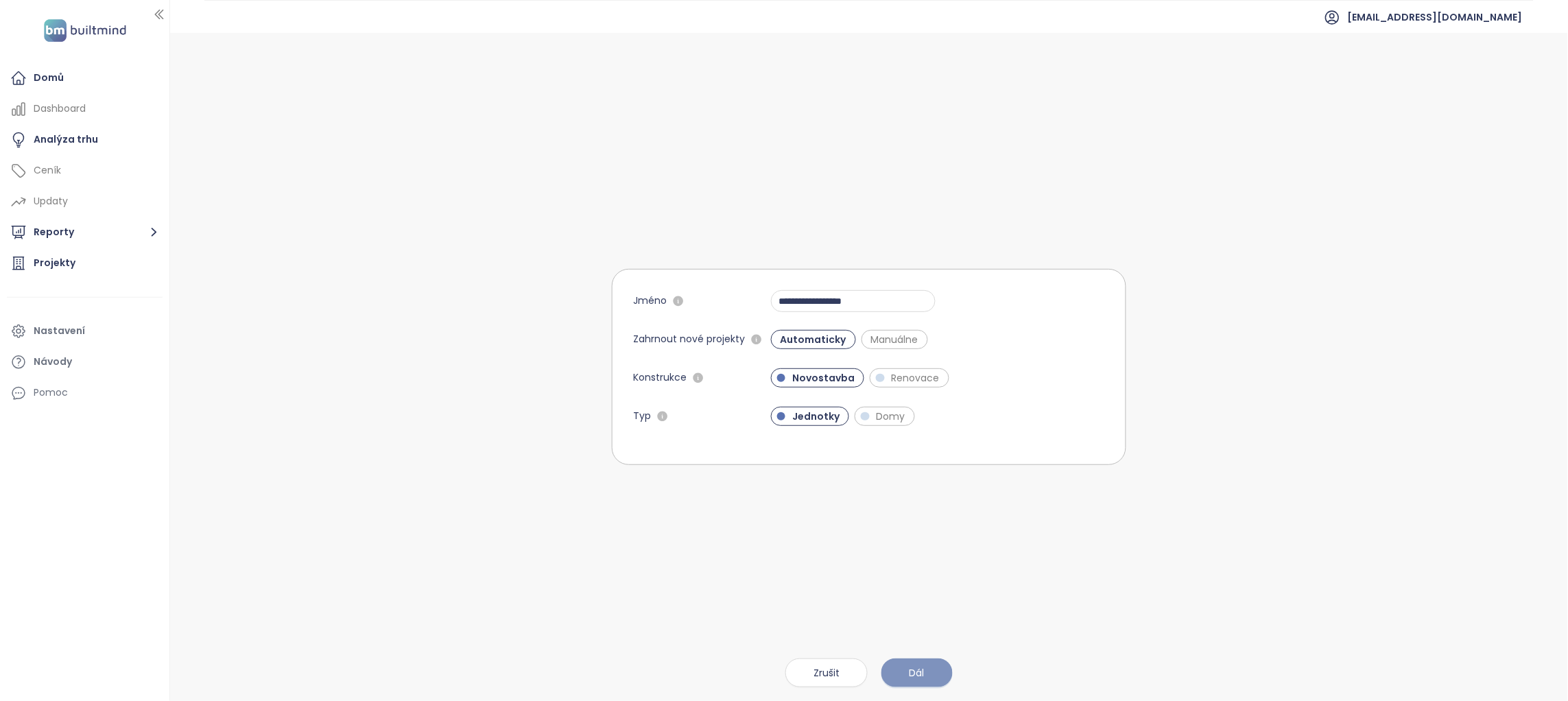
click at [919, 677] on span "Dál" at bounding box center [917, 672] width 15 height 15
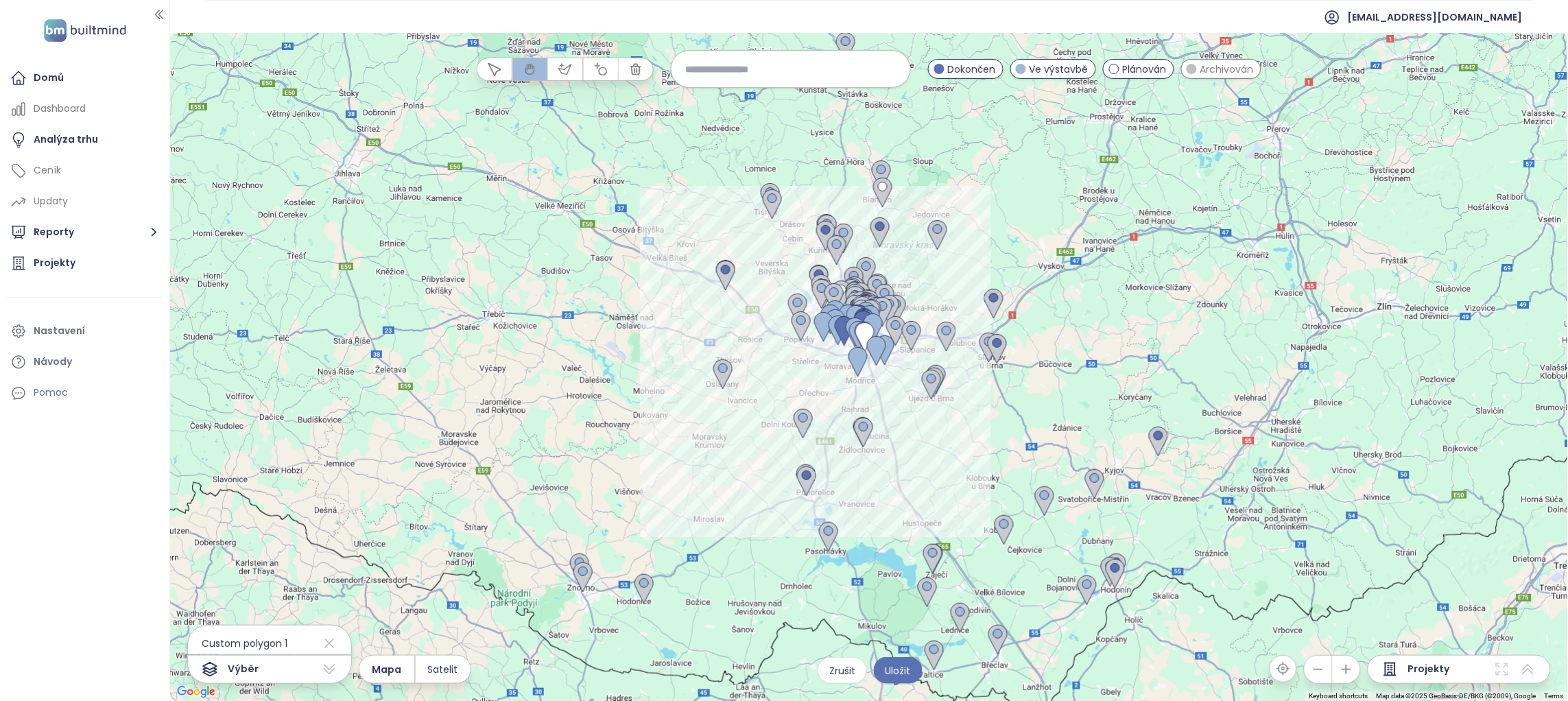
click at [886, 399] on div at bounding box center [869, 367] width 1397 height 668
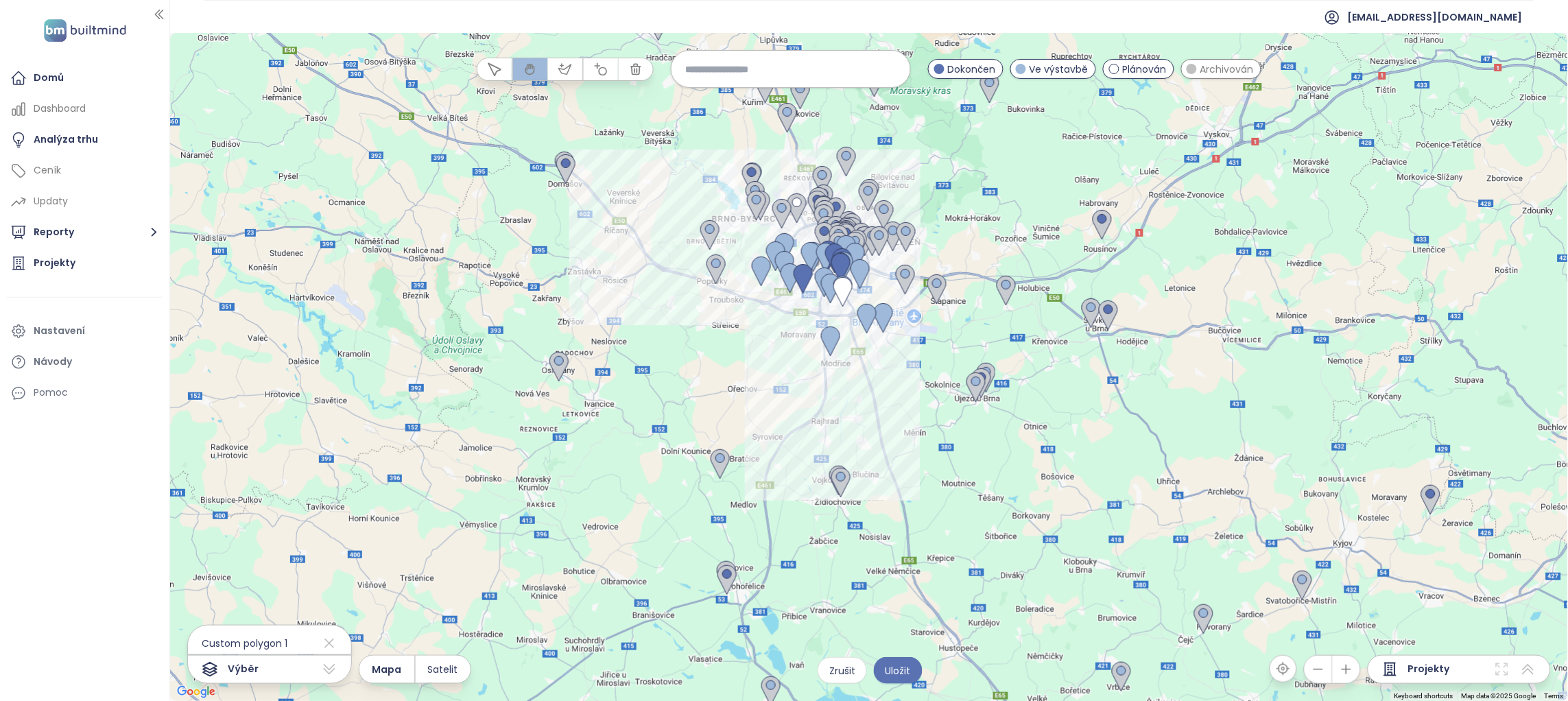
click at [940, 348] on div at bounding box center [869, 367] width 1397 height 668
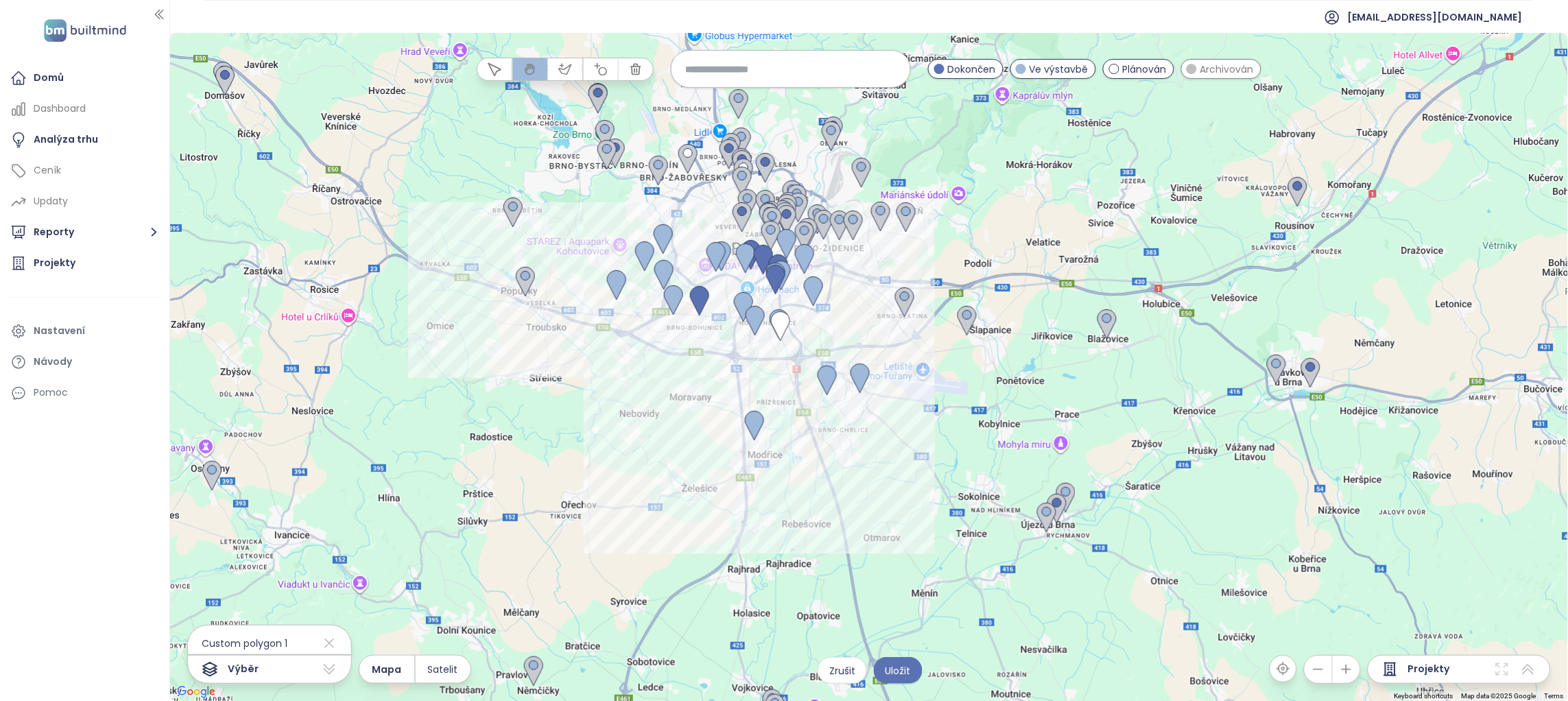
drag, startPoint x: 897, startPoint y: 295, endPoint x: 932, endPoint y: 380, distance: 91.9
click at [932, 380] on div at bounding box center [869, 367] width 1397 height 668
